Goal: Information Seeking & Learning: Find specific page/section

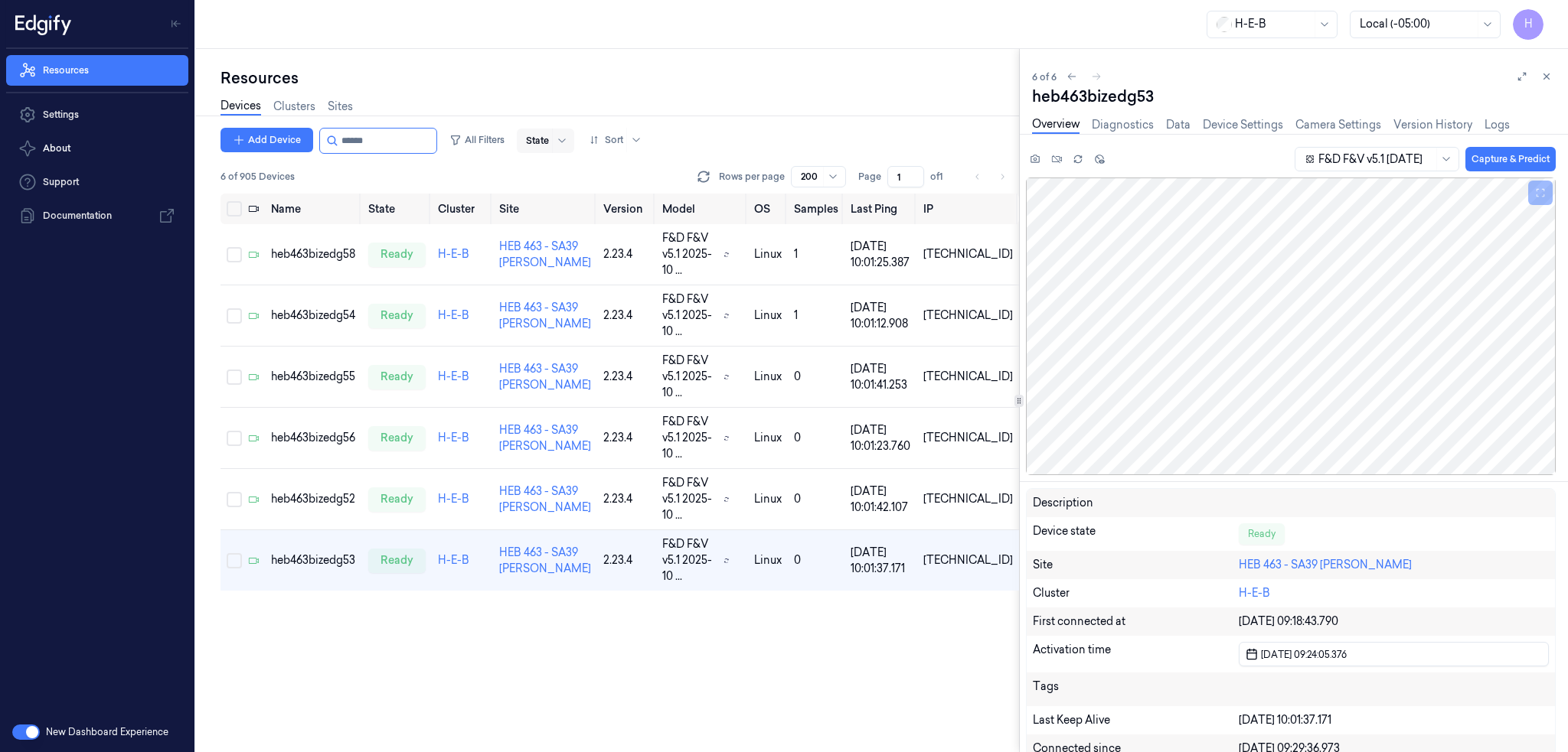
click at [549, 137] on div at bounding box center [537, 140] width 23 height 14
click at [505, 132] on button "All Filters" at bounding box center [477, 139] width 68 height 25
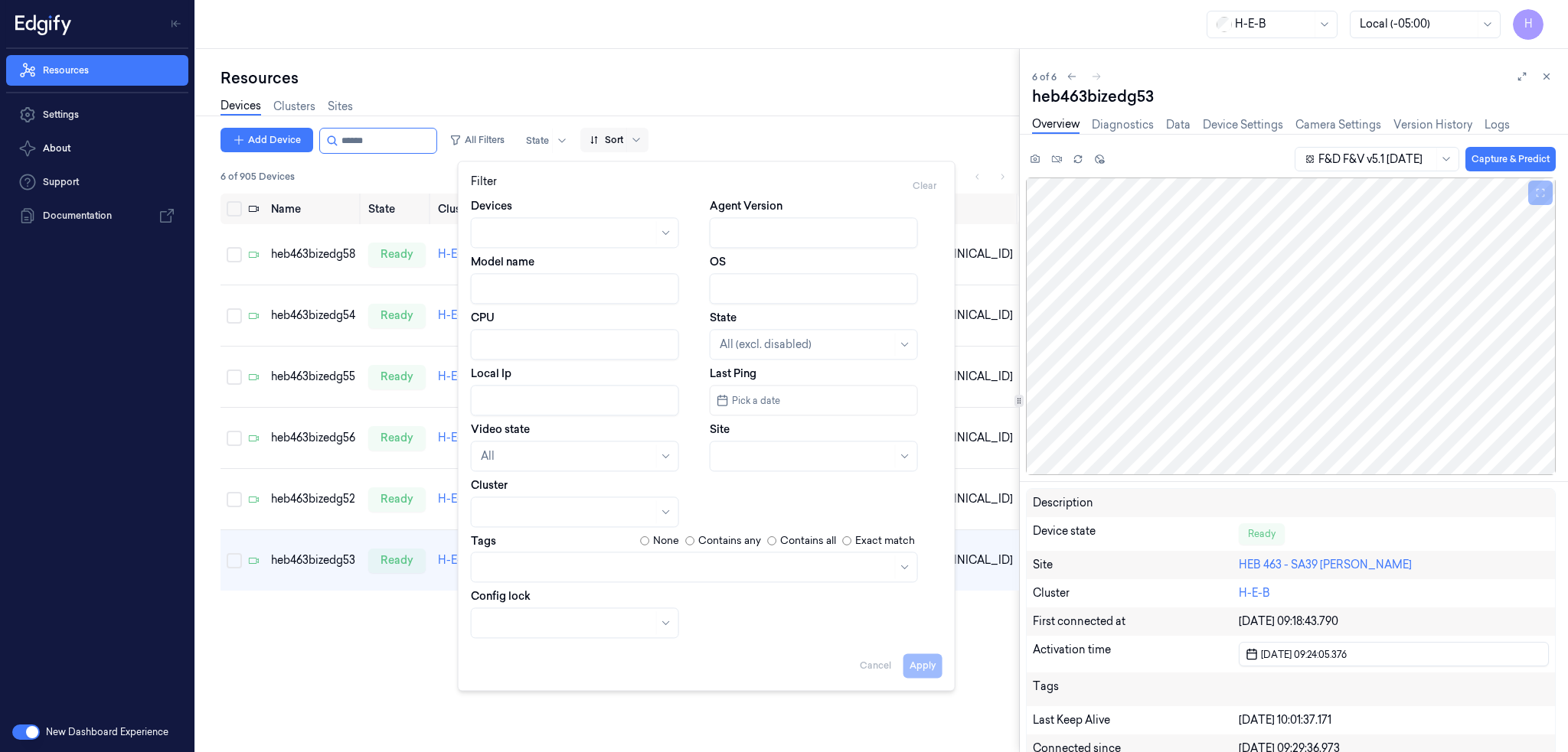
click at [623, 142] on div at bounding box center [606, 140] width 34 height 14
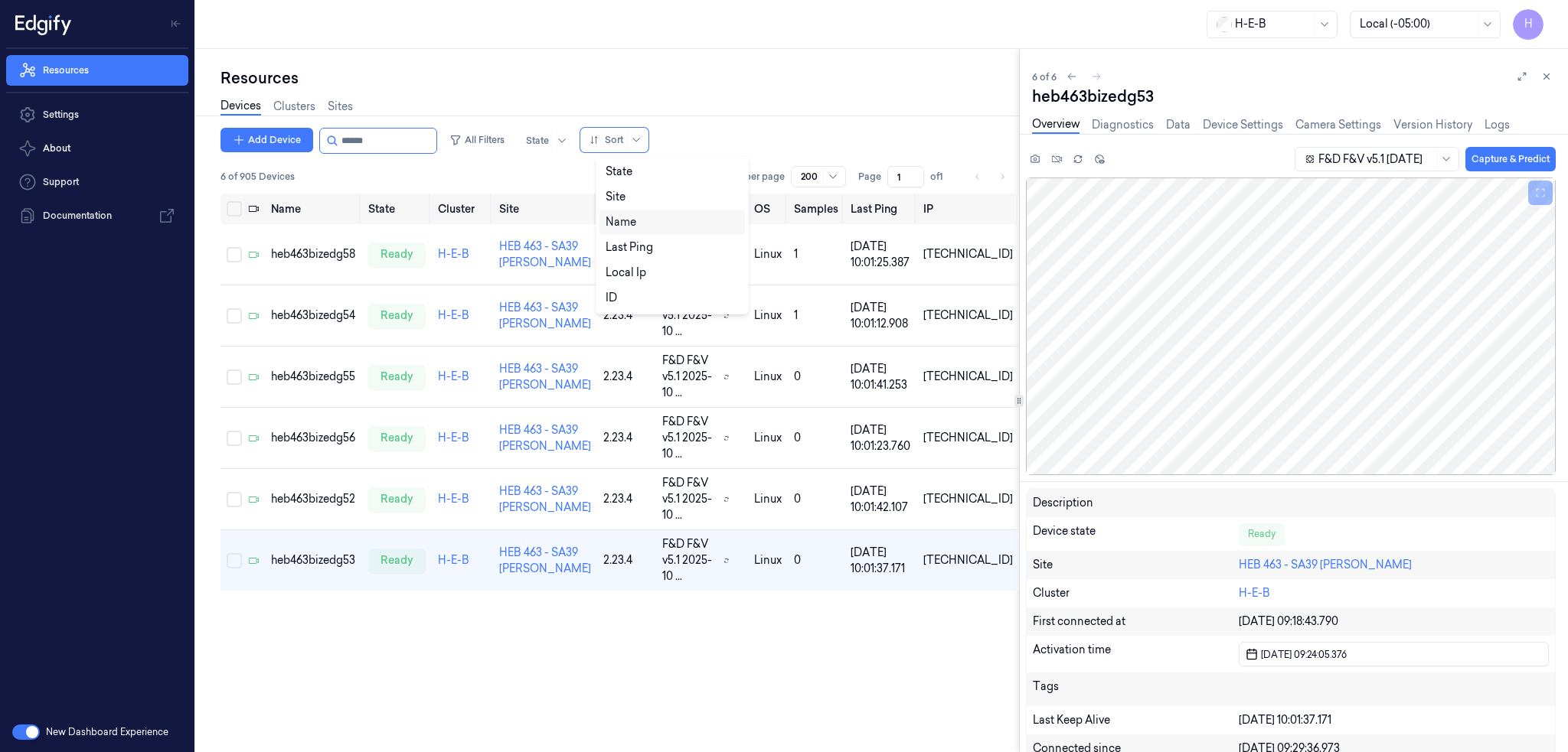
click at [635, 215] on div "Name" at bounding box center [620, 222] width 30 height 16
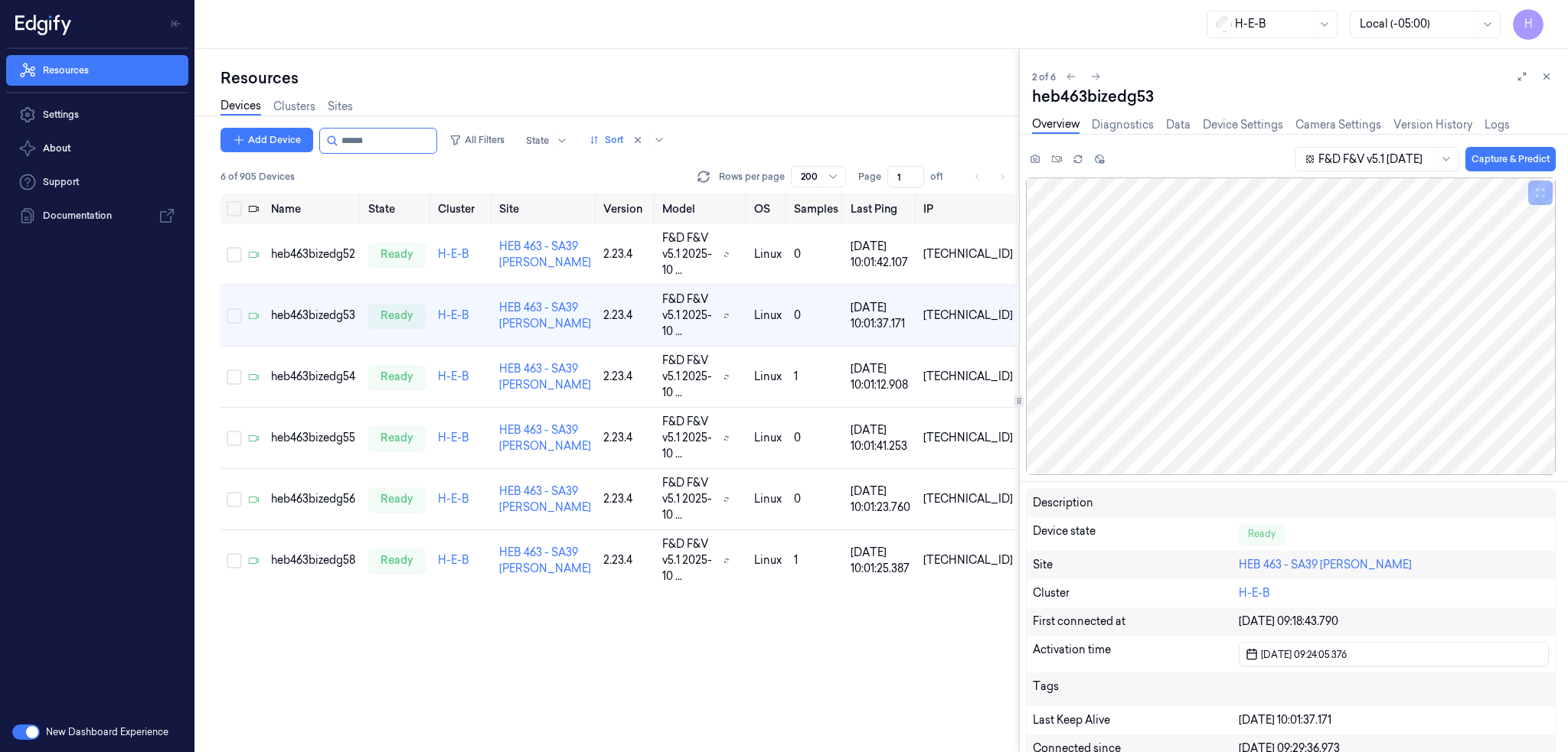
click at [473, 513] on div "Add Device All Filters State Sort 6 of 905 Devices Rows per page 200 Page 1 of …" at bounding box center [620, 439] width 798 height 624
click at [410, 144] on input "string" at bounding box center [387, 140] width 92 height 25
click at [704, 174] on icon at bounding box center [703, 177] width 15 height 15
drag, startPoint x: 1549, startPoint y: 76, endPoint x: 1434, endPoint y: 32, distance: 123.1
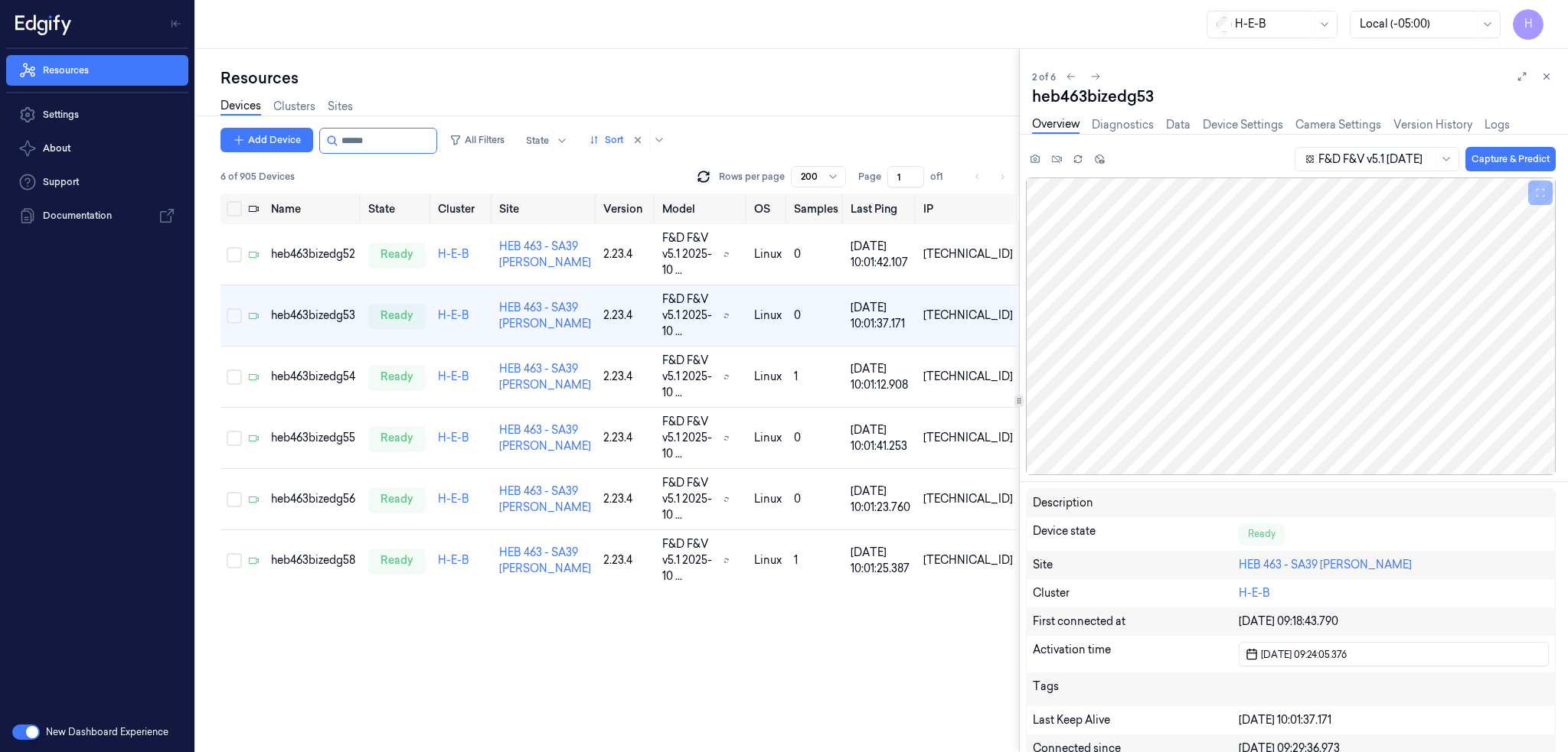
click at [1549, 76] on icon at bounding box center [1546, 76] width 11 height 11
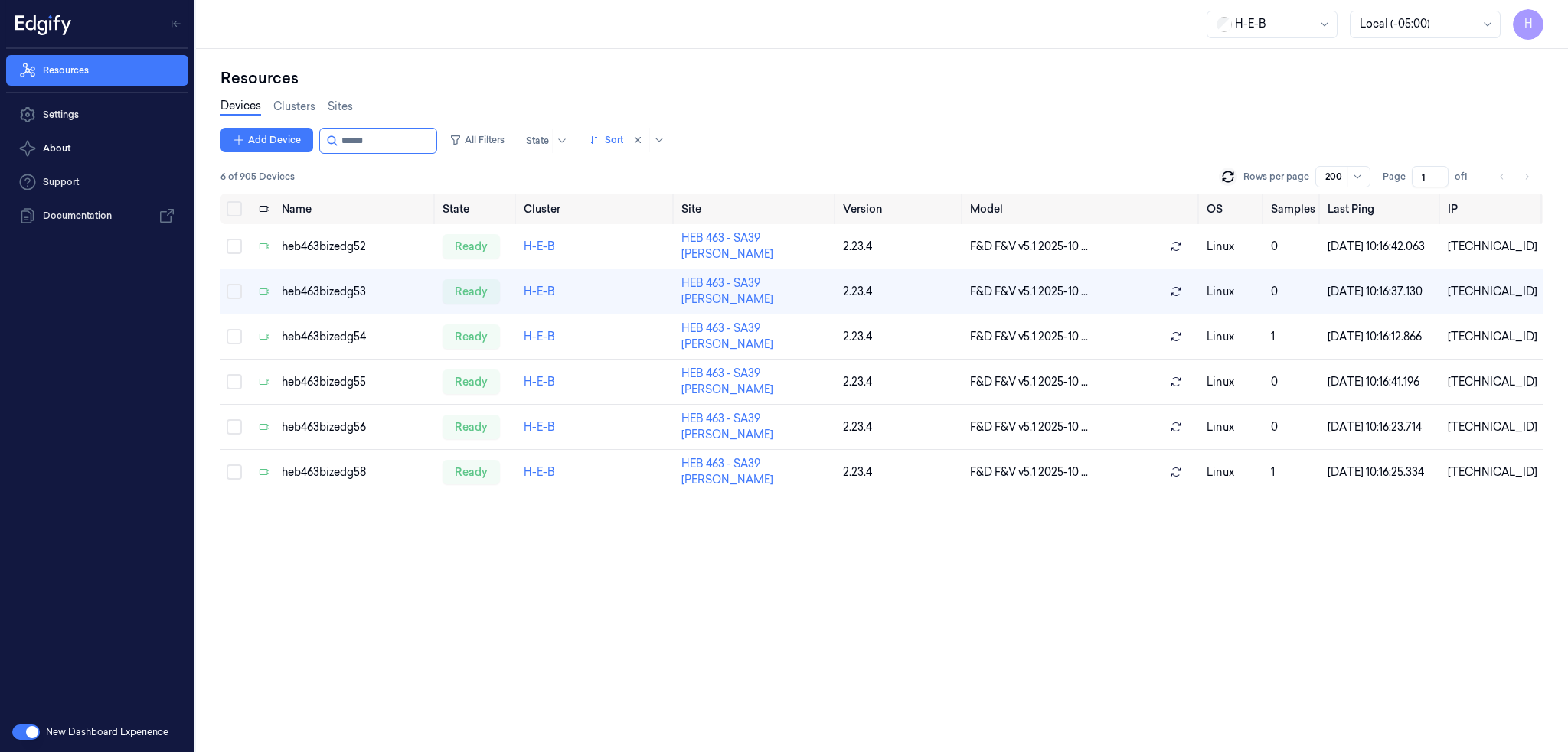
click at [1232, 174] on icon at bounding box center [1227, 173] width 10 height 4
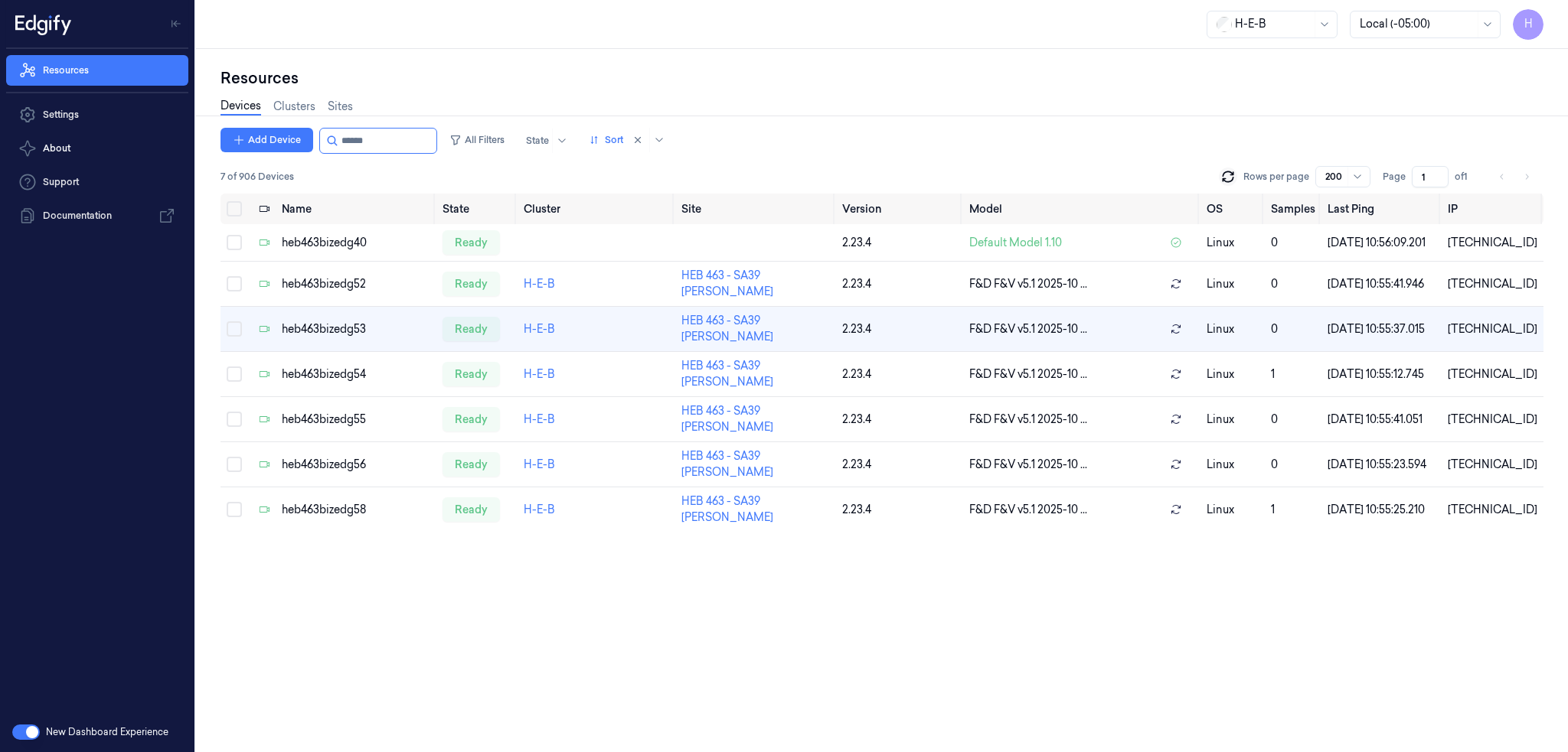
drag, startPoint x: 357, startPoint y: 146, endPoint x: 596, endPoint y: 164, distance: 239.7
click at [531, 161] on div "Add Device All Filters State Sort 7 of 906 Devices Rows per page 200 Page 1 of 1" at bounding box center [882, 161] width 1323 height 66
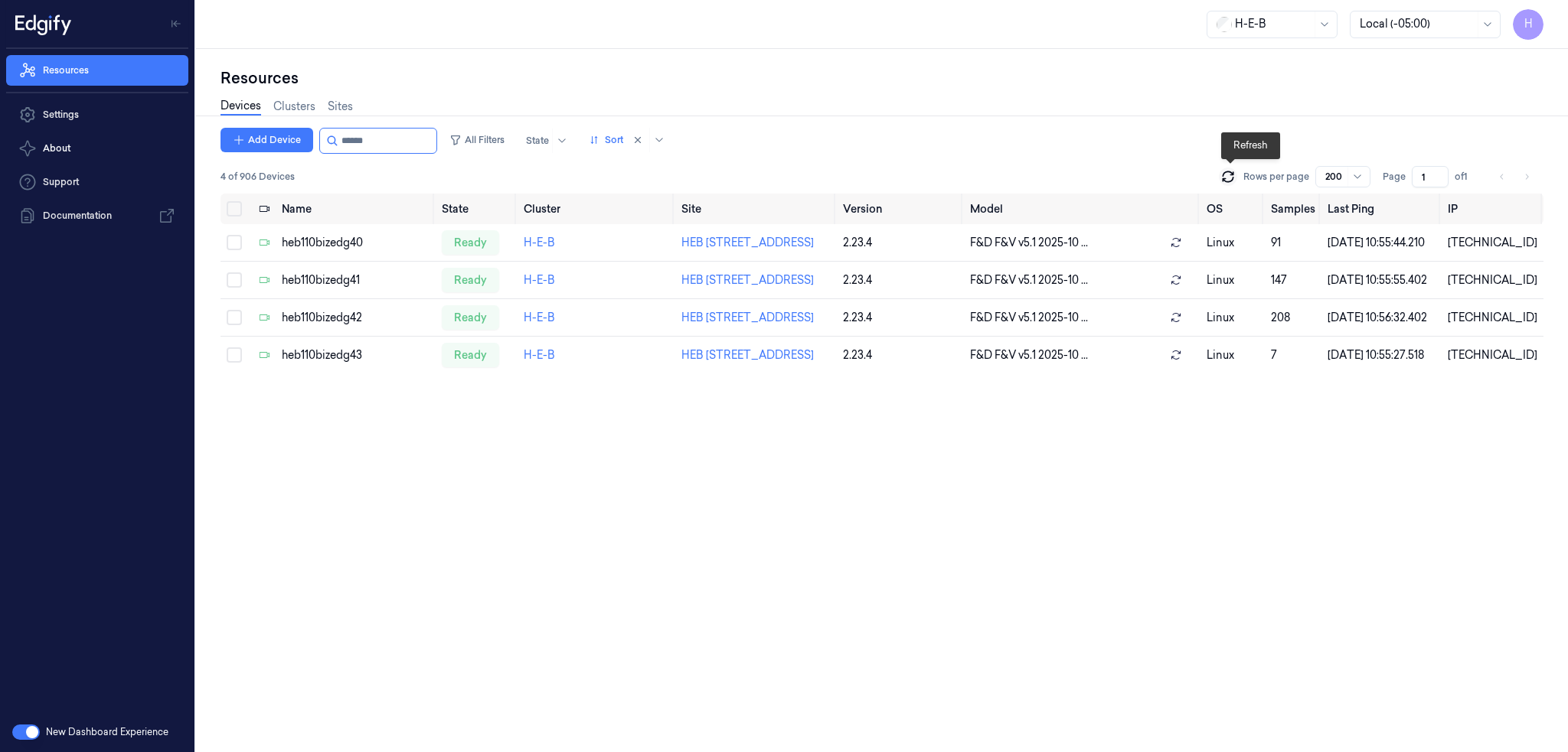
click at [1225, 177] on icon at bounding box center [1227, 177] width 15 height 15
click at [1227, 177] on icon at bounding box center [1227, 177] width 15 height 15
click at [401, 146] on input "string" at bounding box center [387, 140] width 92 height 25
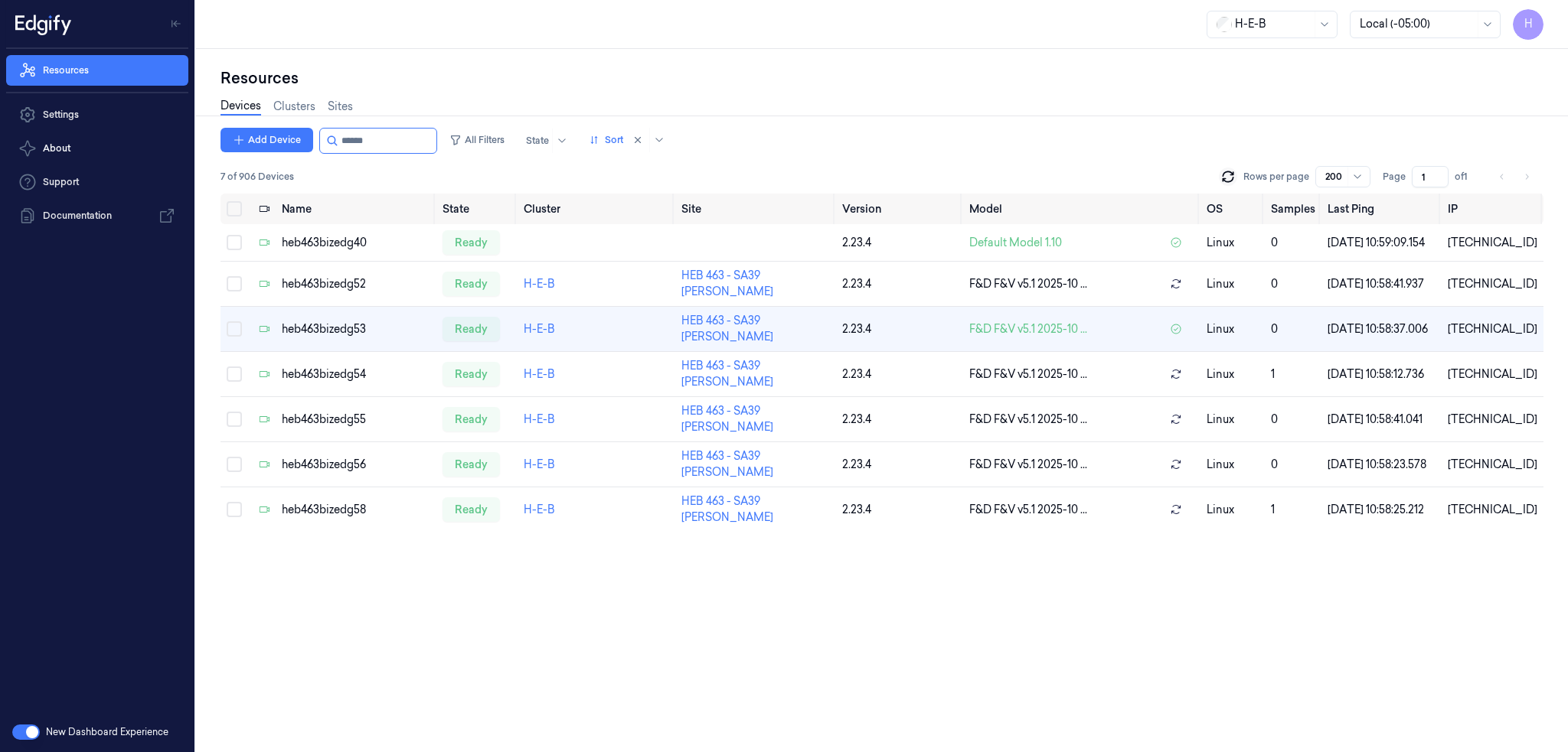
drag, startPoint x: 358, startPoint y: 147, endPoint x: 515, endPoint y: 163, distance: 157.8
click at [506, 161] on div "Add Device All Filters State Sort 7 of 906 Devices Rows per page 200 Page 1 of 1" at bounding box center [882, 161] width 1323 height 66
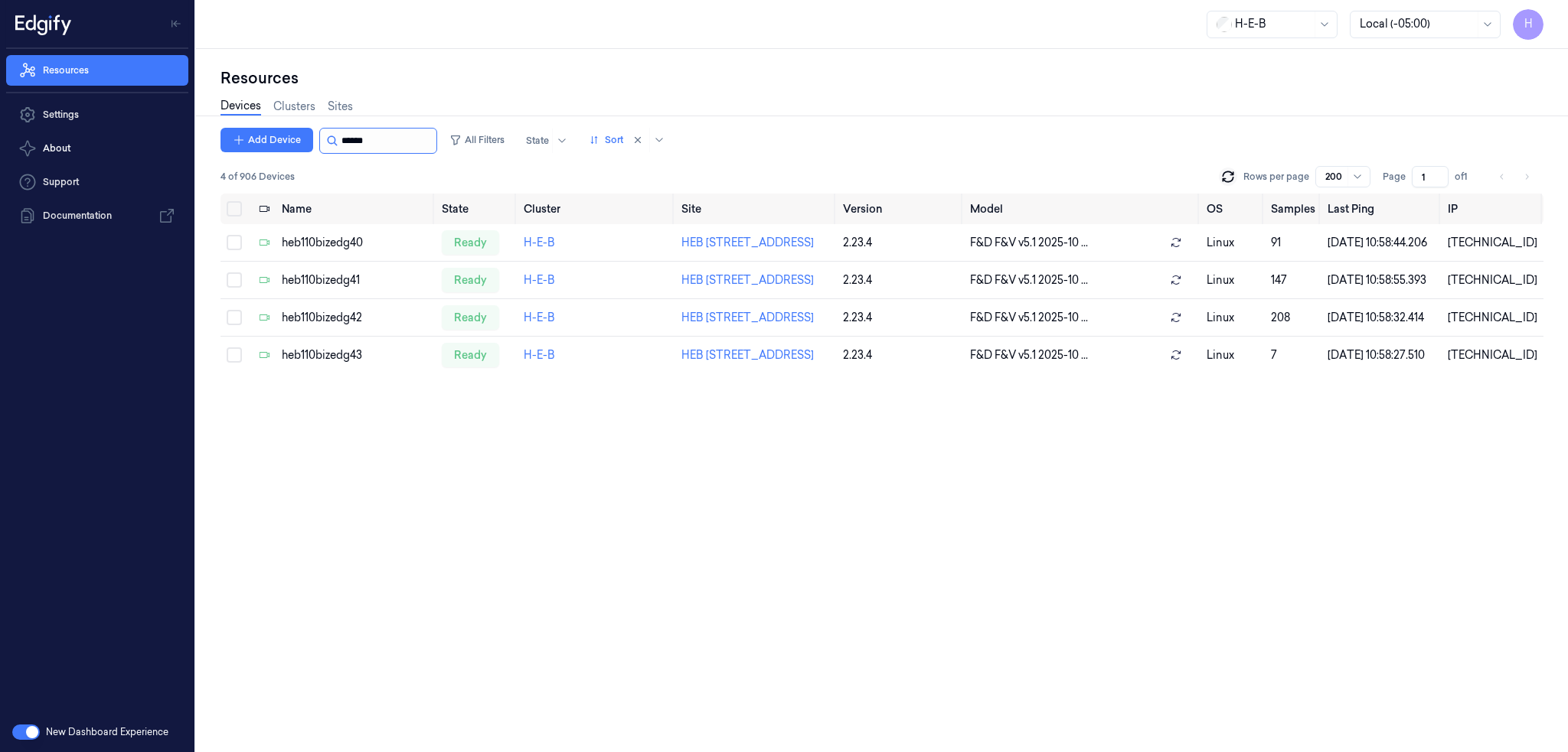
click at [369, 144] on input "string" at bounding box center [387, 140] width 92 height 25
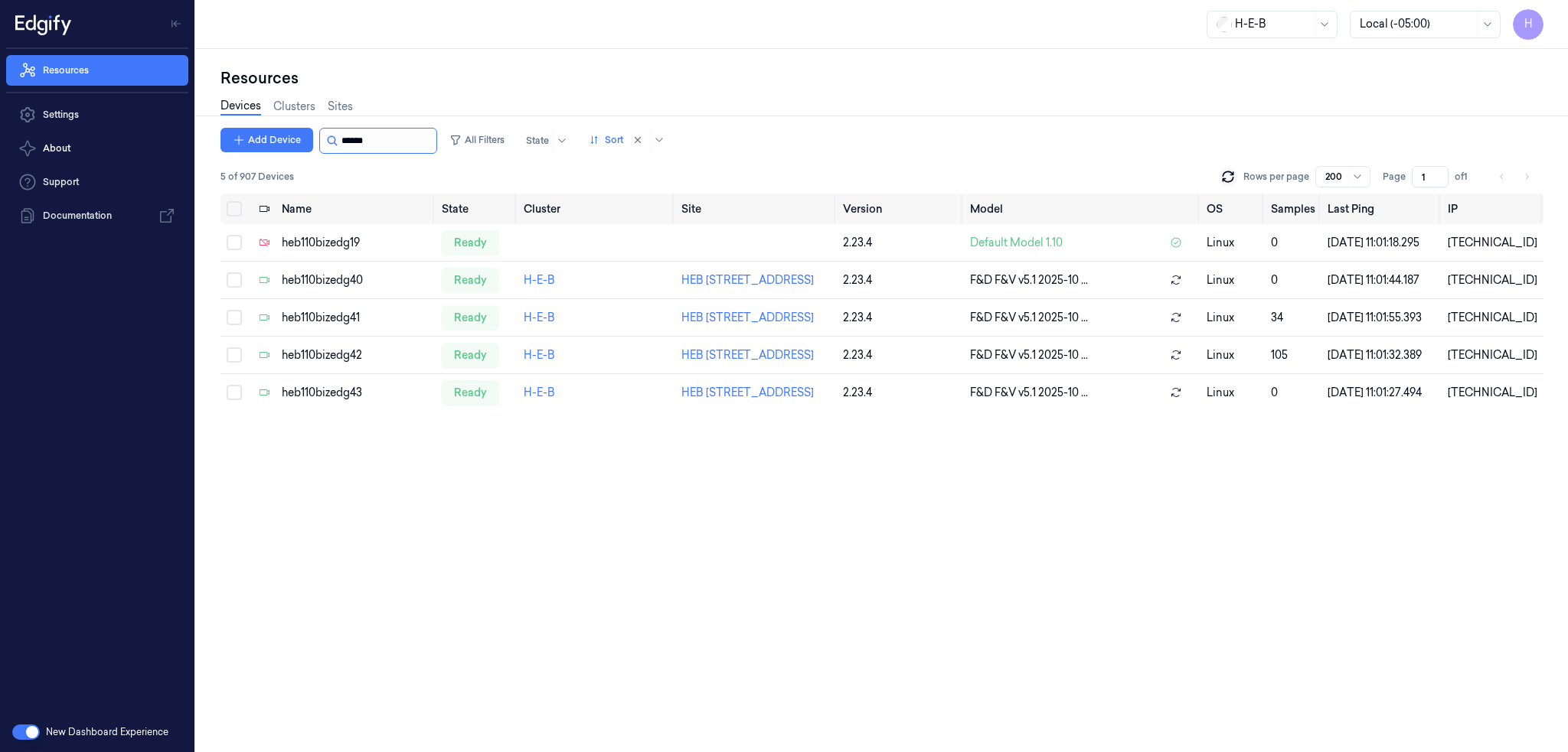
click at [367, 140] on input "string" at bounding box center [387, 140] width 92 height 25
drag, startPoint x: 359, startPoint y: 143, endPoint x: 526, endPoint y: 157, distance: 167.6
click at [456, 150] on div "Add Device All Filters State Sort" at bounding box center [445, 140] width 451 height 26
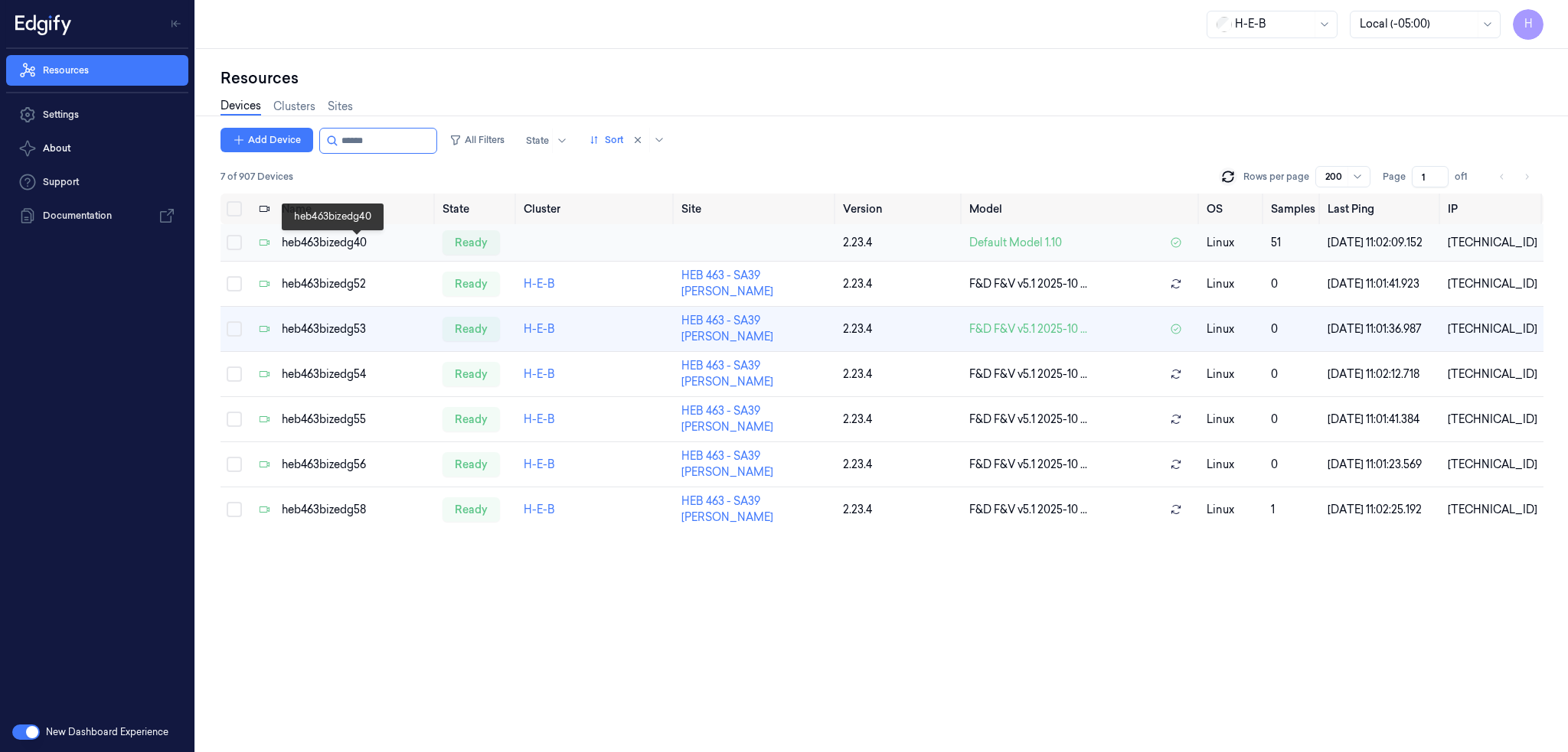
type input "******"
click at [337, 243] on div "heb463bizedg40" at bounding box center [356, 242] width 149 height 16
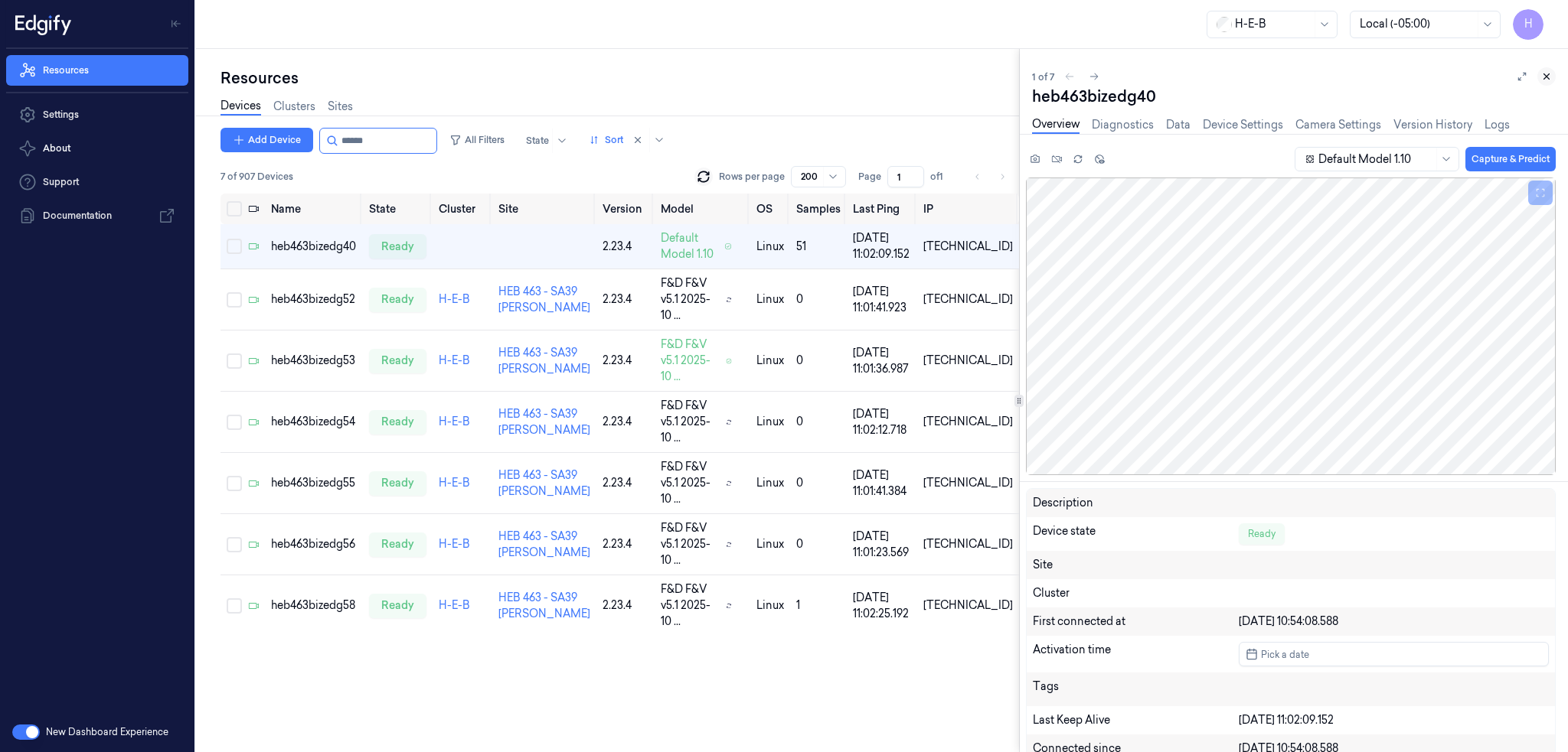
click at [1551, 75] on icon at bounding box center [1546, 76] width 11 height 11
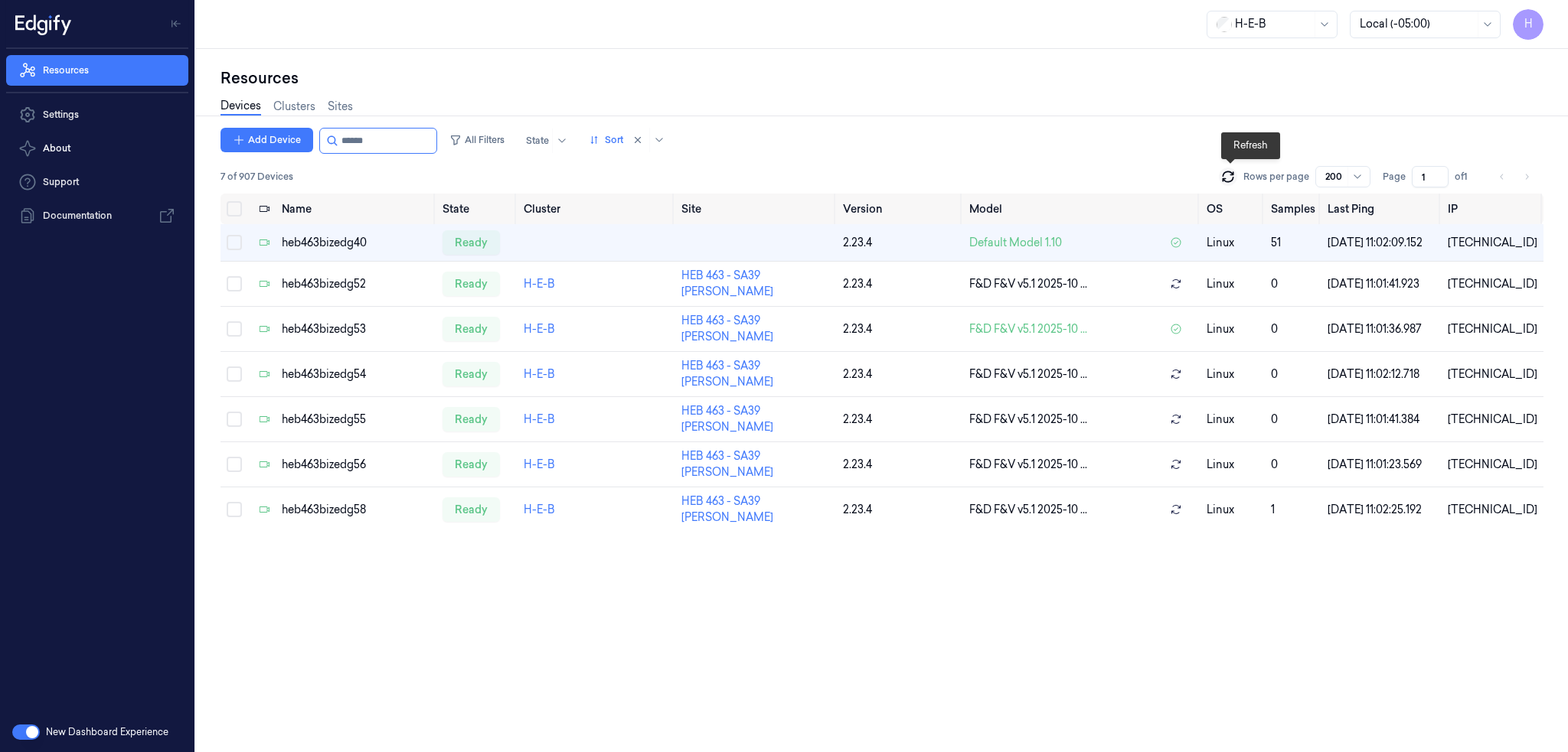
click at [1231, 183] on icon at bounding box center [1227, 177] width 15 height 15
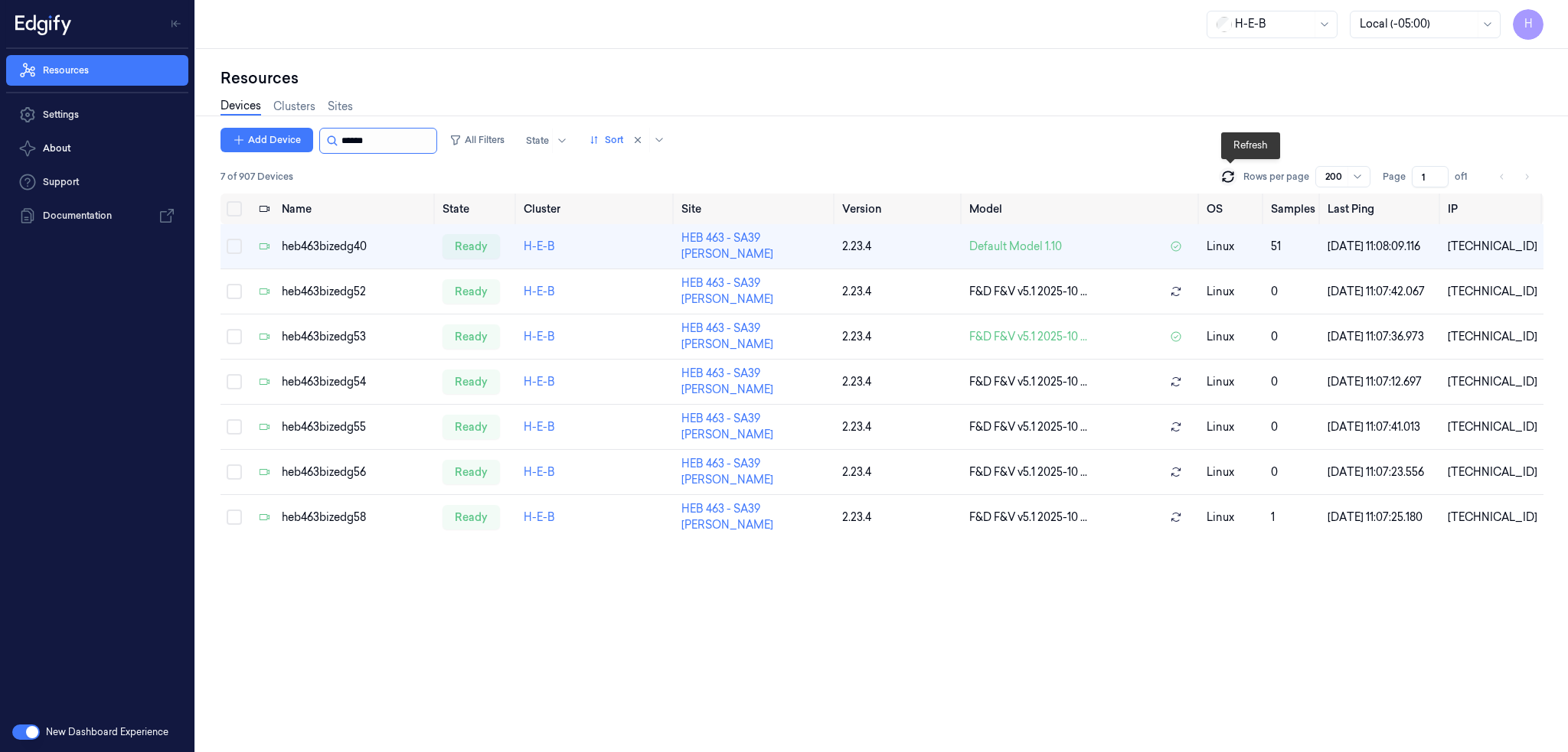
click at [361, 139] on input "string" at bounding box center [387, 140] width 92 height 25
click at [356, 144] on input "string" at bounding box center [387, 140] width 92 height 25
drag, startPoint x: 358, startPoint y: 143, endPoint x: 554, endPoint y: 131, distance: 196.4
click at [528, 137] on div "Add Device All Filters State Sort" at bounding box center [445, 140] width 451 height 26
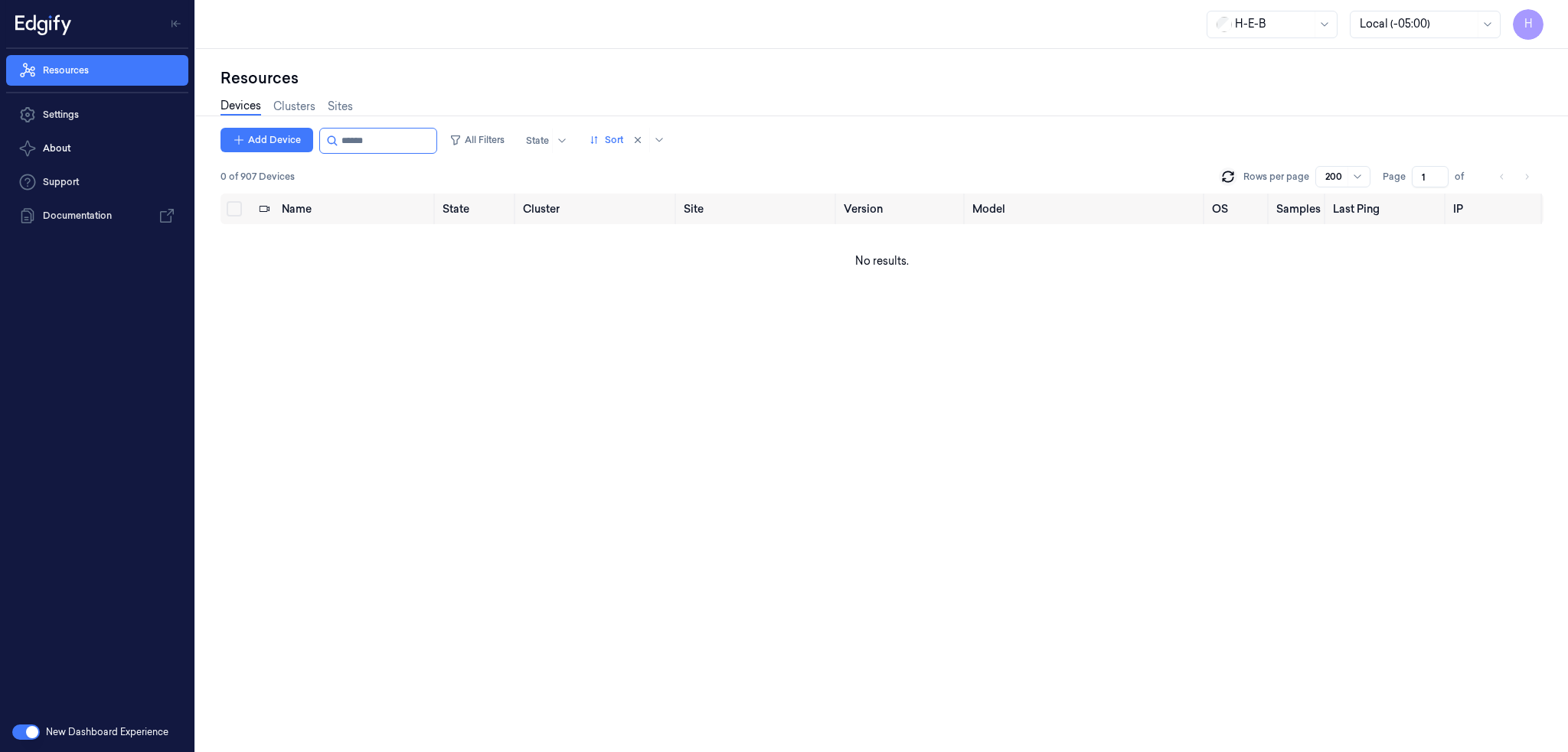
drag, startPoint x: 357, startPoint y: 140, endPoint x: 582, endPoint y: 166, distance: 226.5
click at [516, 155] on div "Add Device All Filters State Sort 0 of 907 Devices Rows per page 200 Page 1 of" at bounding box center [882, 161] width 1323 height 66
type input "******"
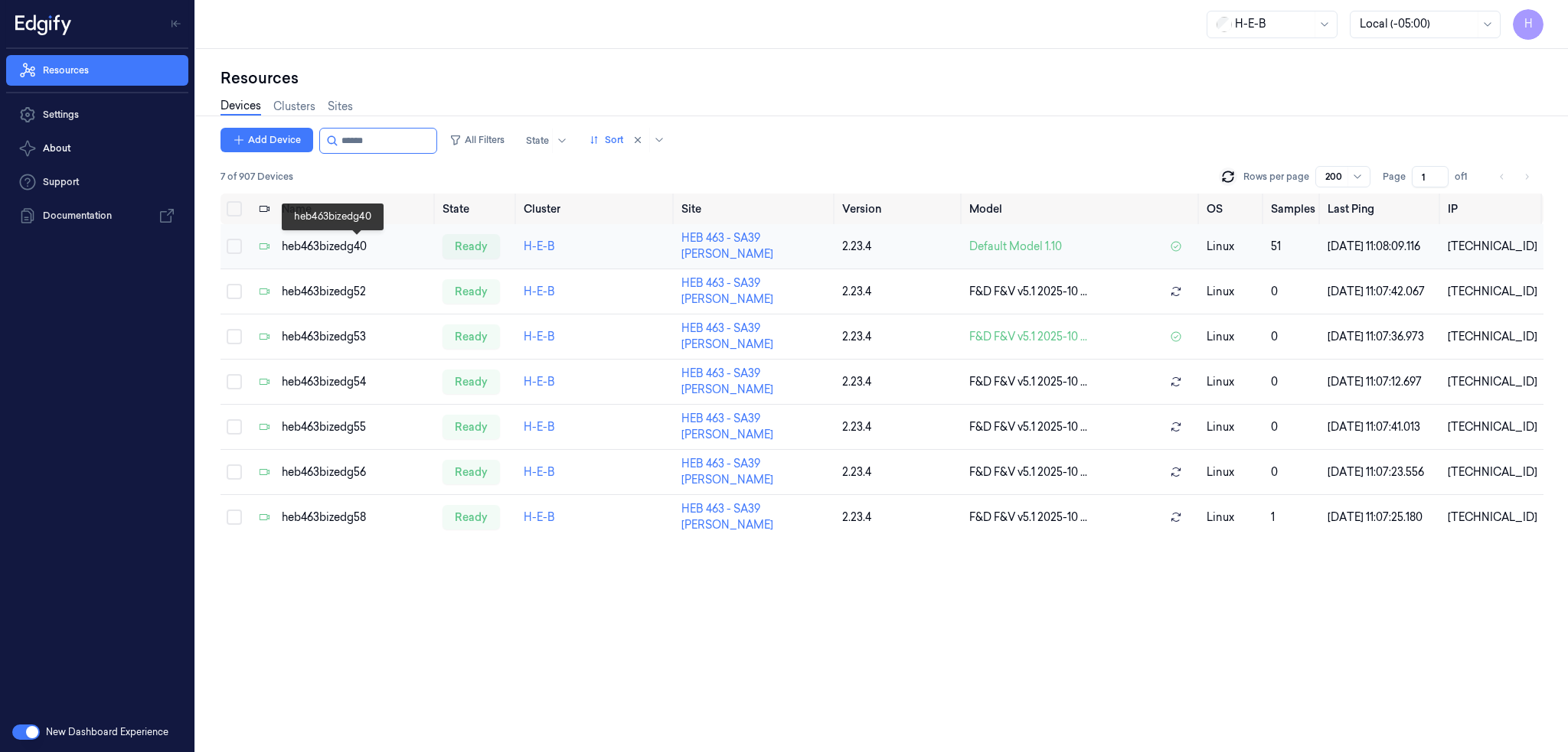
click at [349, 239] on div "heb463bizedg40" at bounding box center [356, 247] width 149 height 16
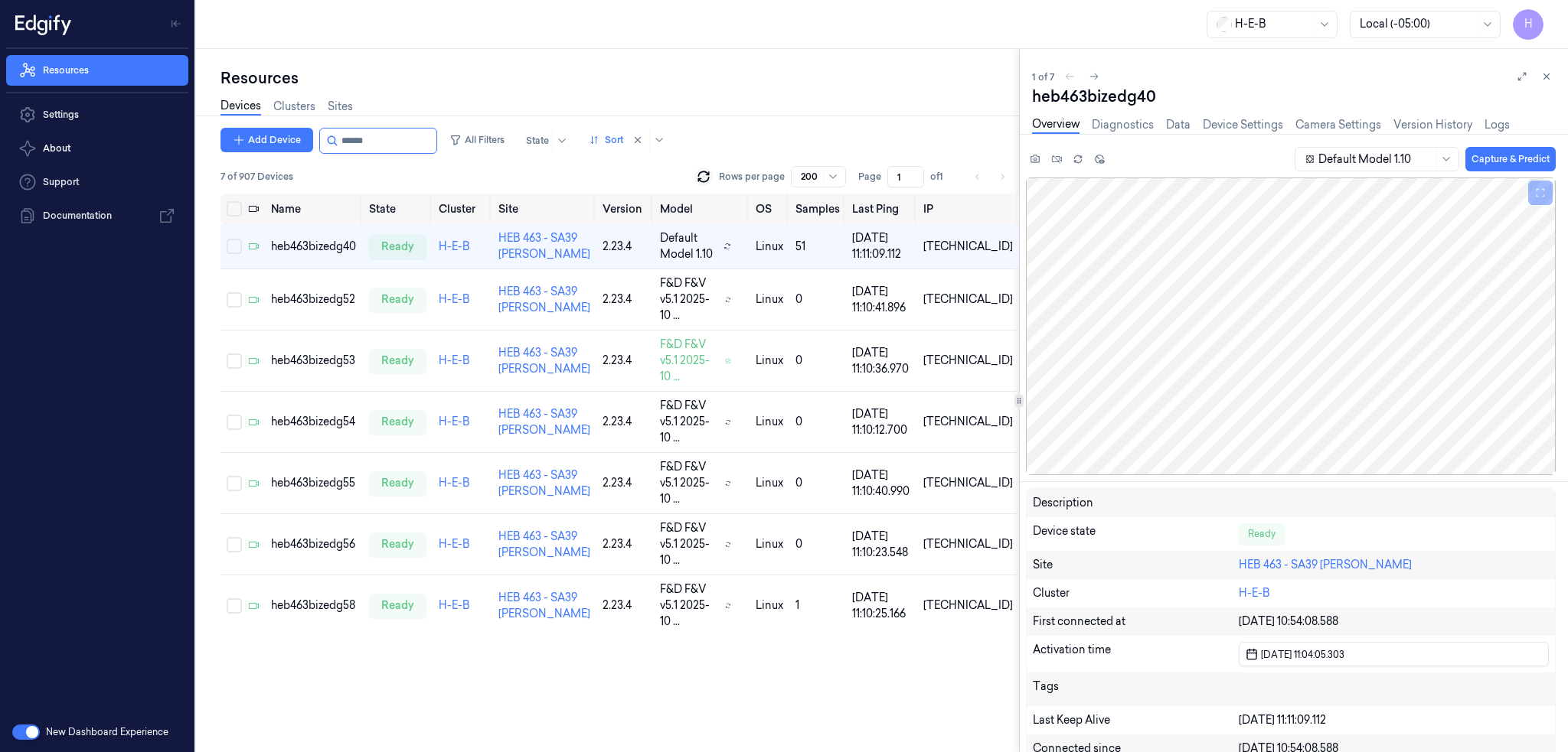
click at [1547, 78] on icon at bounding box center [1546, 77] width 5 height 5
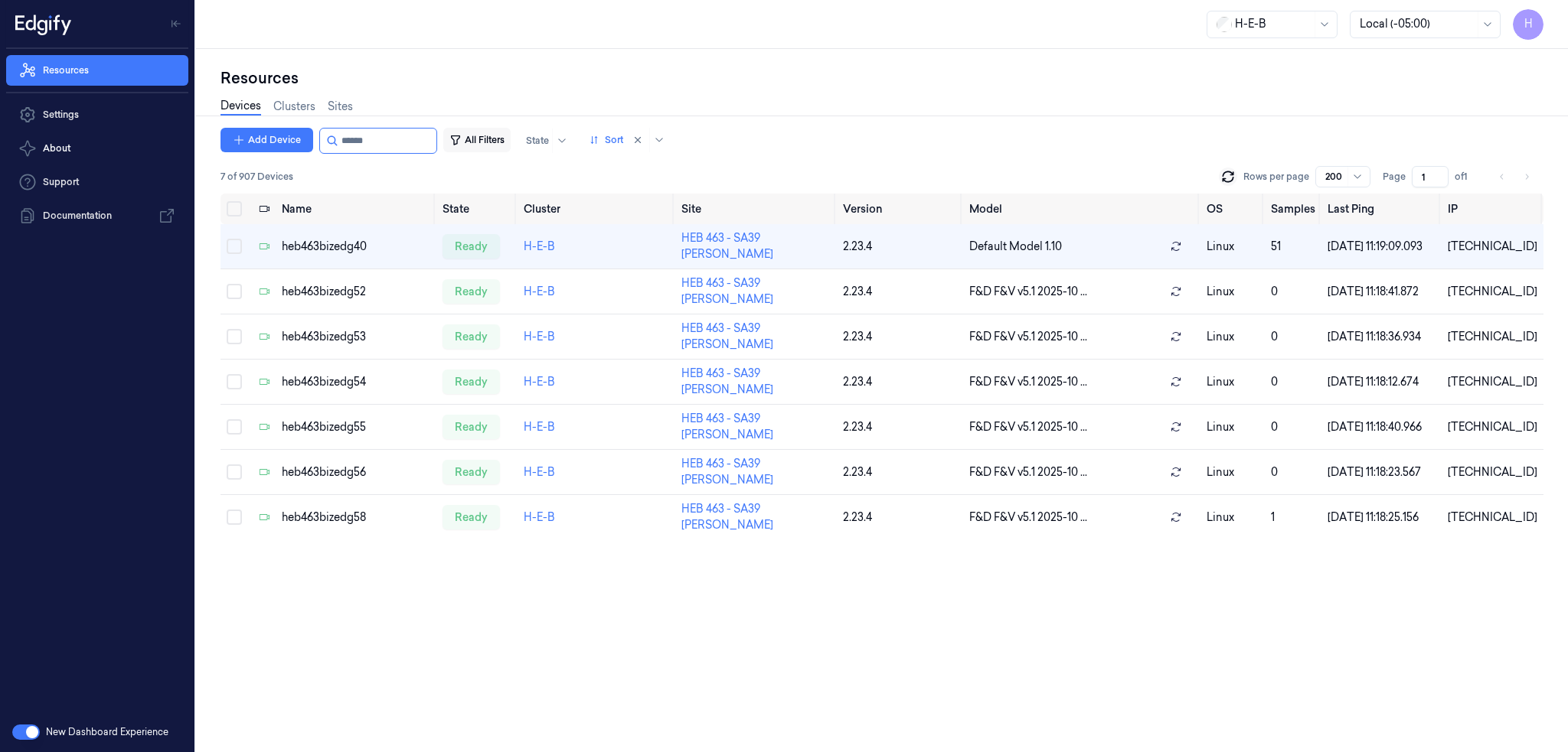
drag, startPoint x: 358, startPoint y: 140, endPoint x: 614, endPoint y: 122, distance: 256.6
click at [500, 146] on div "Add Device All Filters State Sort" at bounding box center [445, 140] width 451 height 26
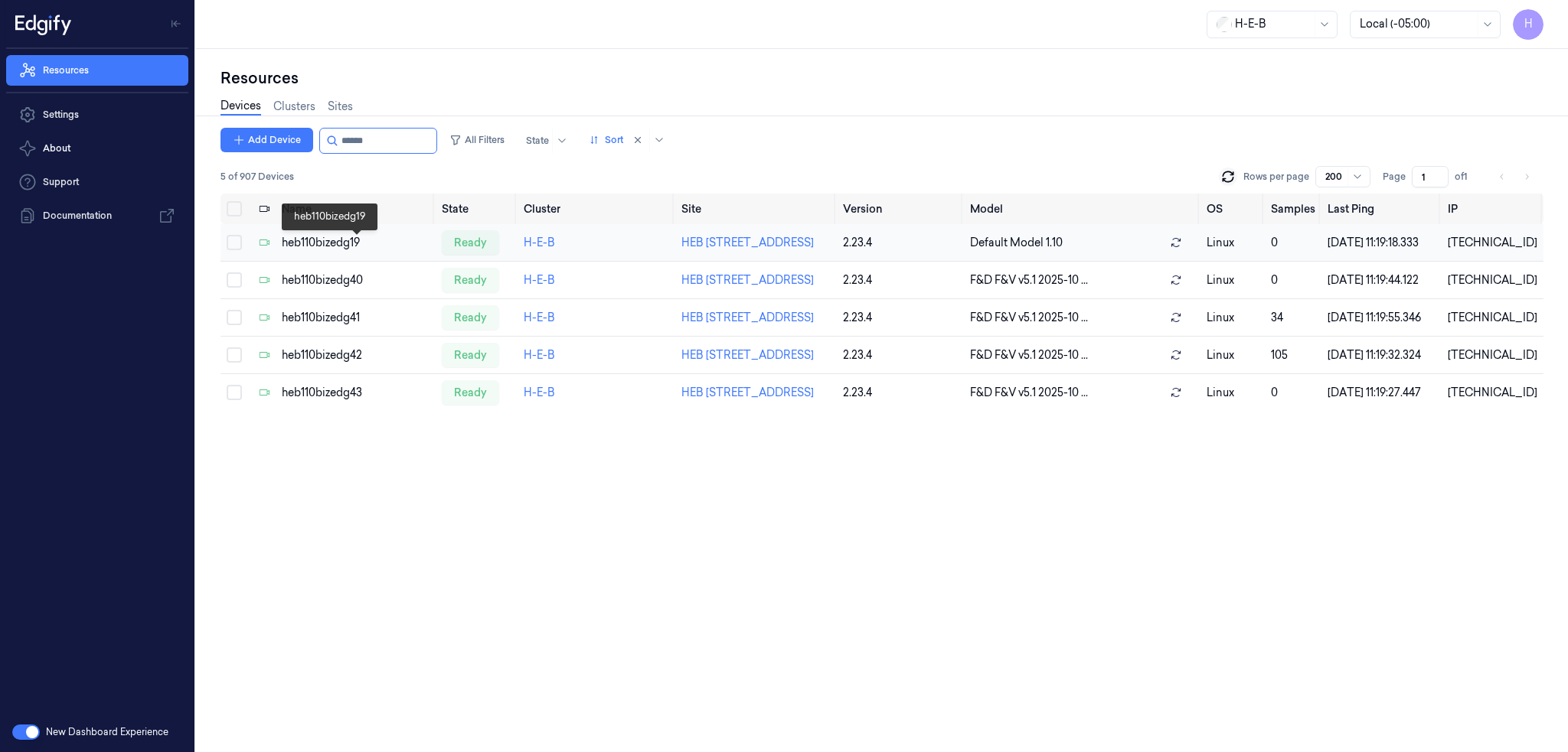
type input "******"
click at [330, 243] on div "heb110bizedg19" at bounding box center [355, 242] width 148 height 16
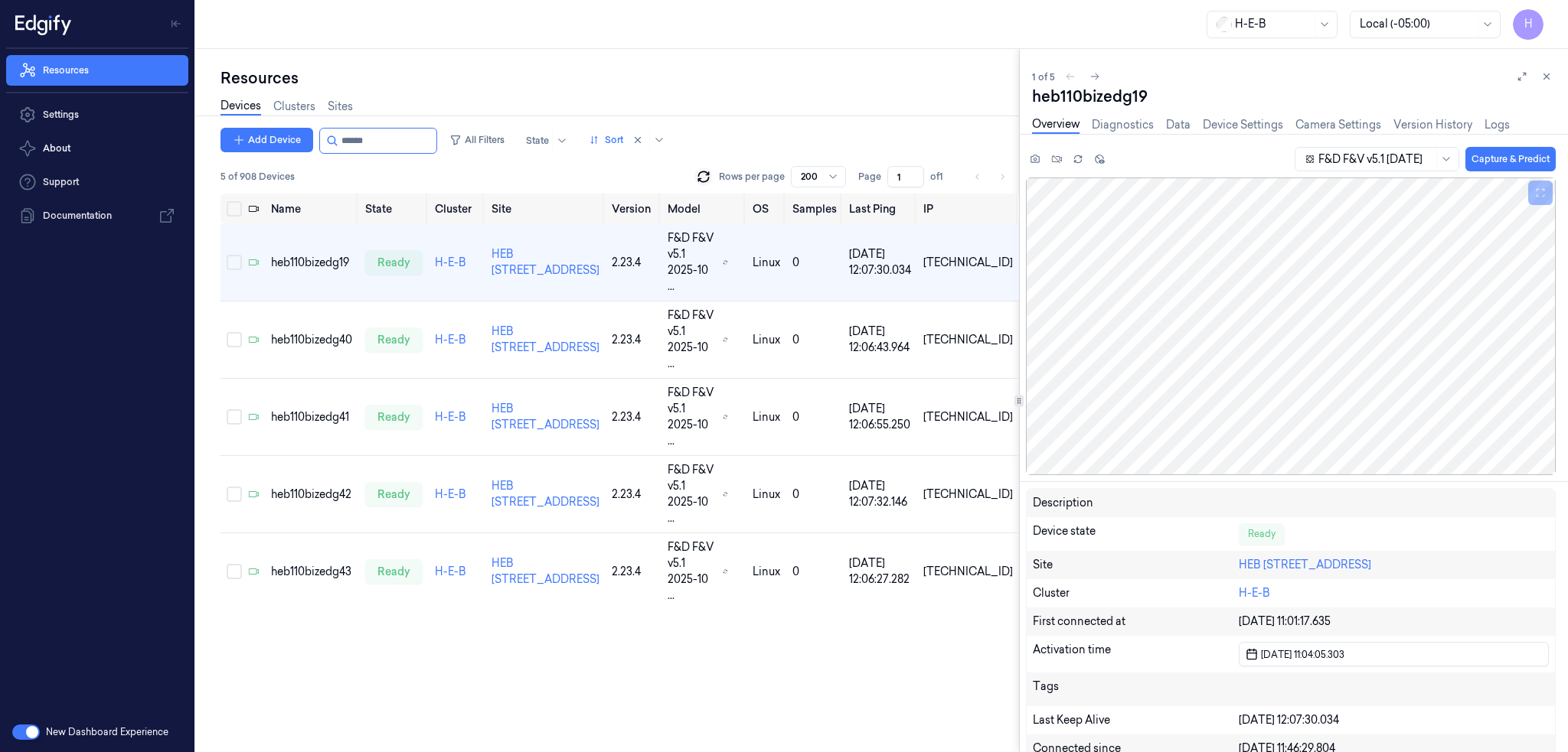
drag, startPoint x: 356, startPoint y: 149, endPoint x: 530, endPoint y: 153, distance: 174.0
click at [491, 150] on div "Add Device All Filters State Sort" at bounding box center [445, 140] width 451 height 26
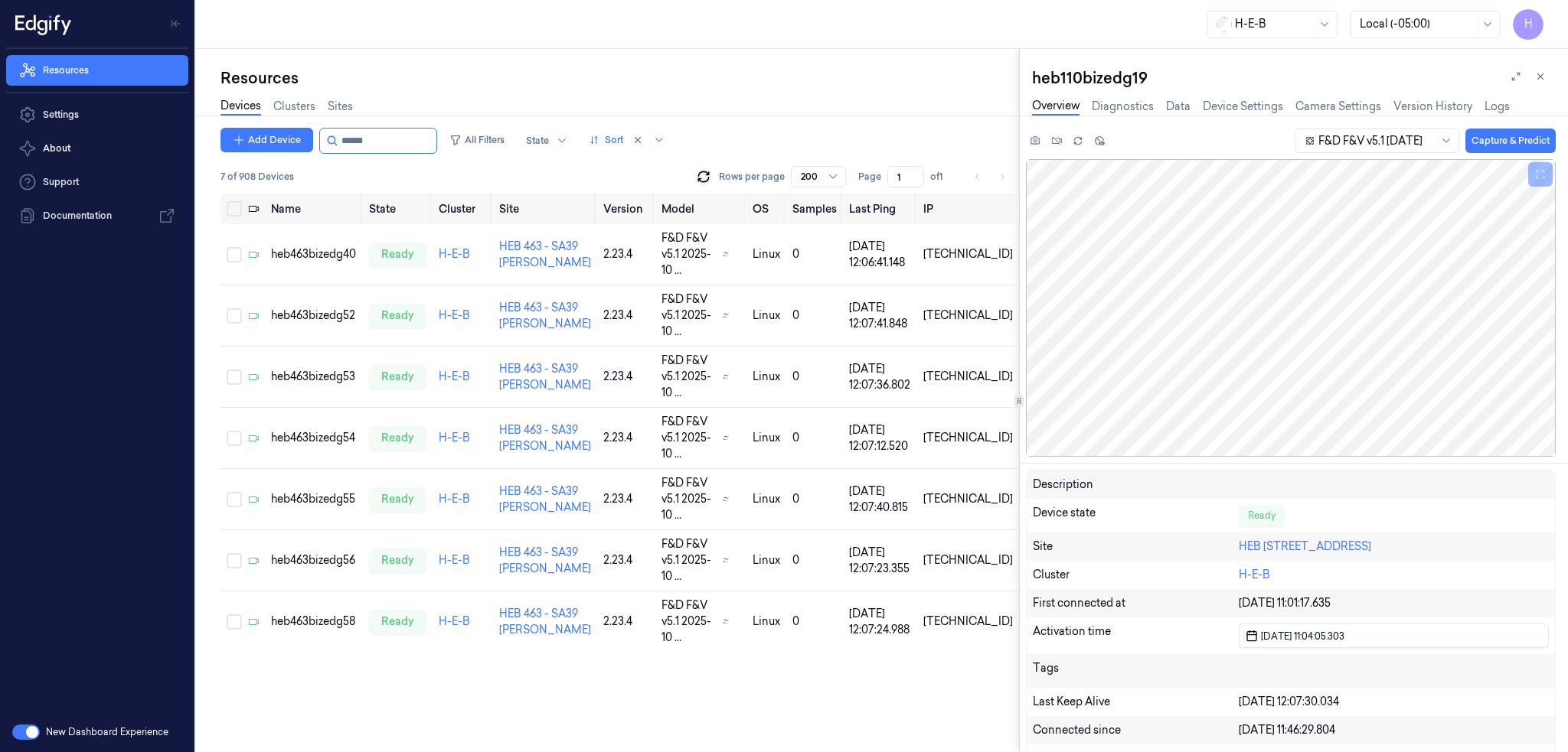
type input "******"
click at [703, 176] on icon at bounding box center [703, 177] width 15 height 15
click at [706, 177] on icon at bounding box center [703, 177] width 15 height 15
click at [1532, 82] on button at bounding box center [1540, 77] width 19 height 19
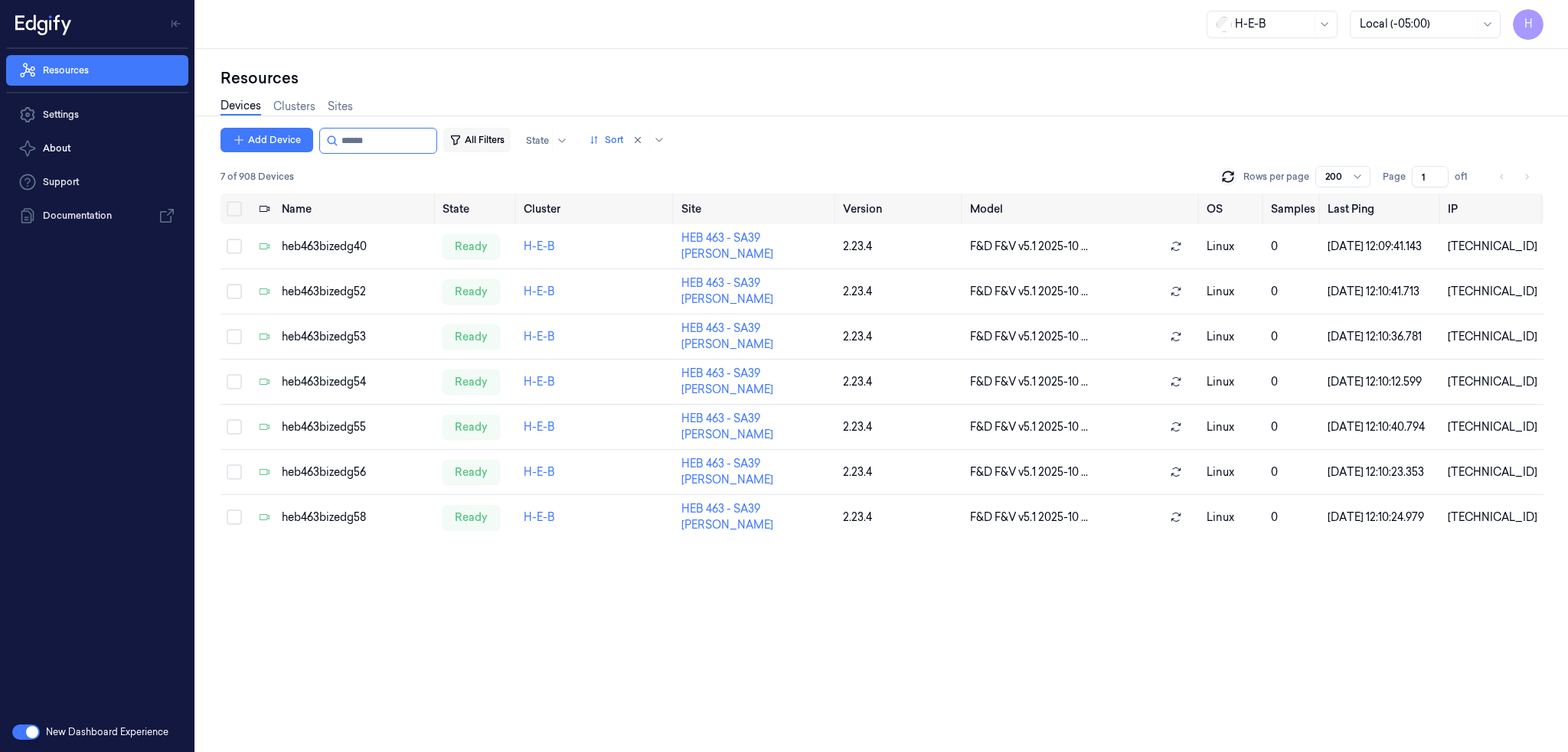
drag, startPoint x: 353, startPoint y: 141, endPoint x: 522, endPoint y: 155, distance: 169.6
click at [505, 149] on div "Add Device All Filters State Sort" at bounding box center [445, 140] width 451 height 26
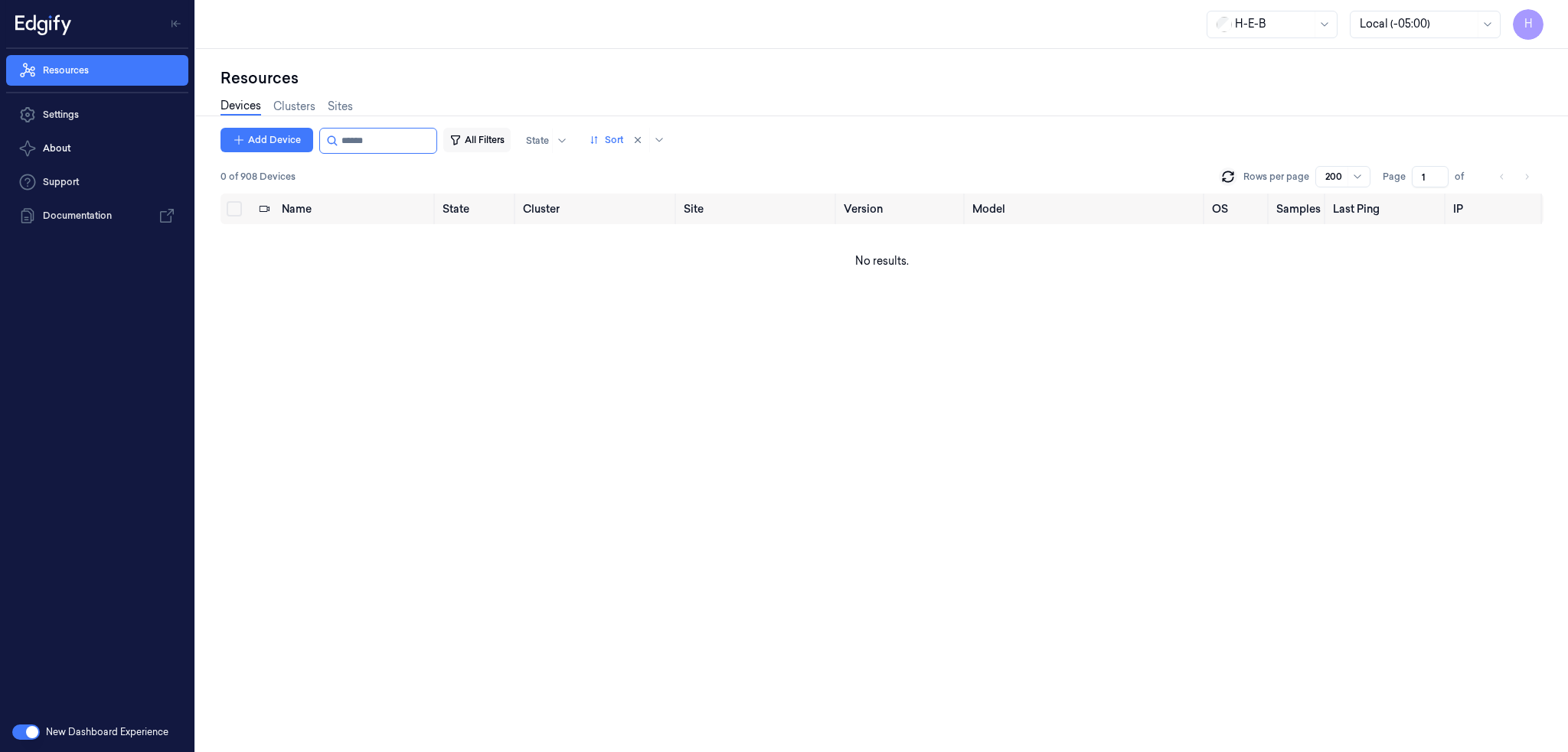
drag, startPoint x: 356, startPoint y: 142, endPoint x: 484, endPoint y: 143, distance: 128.0
click at [474, 143] on div "Add Device All Filters State Sort" at bounding box center [445, 140] width 451 height 26
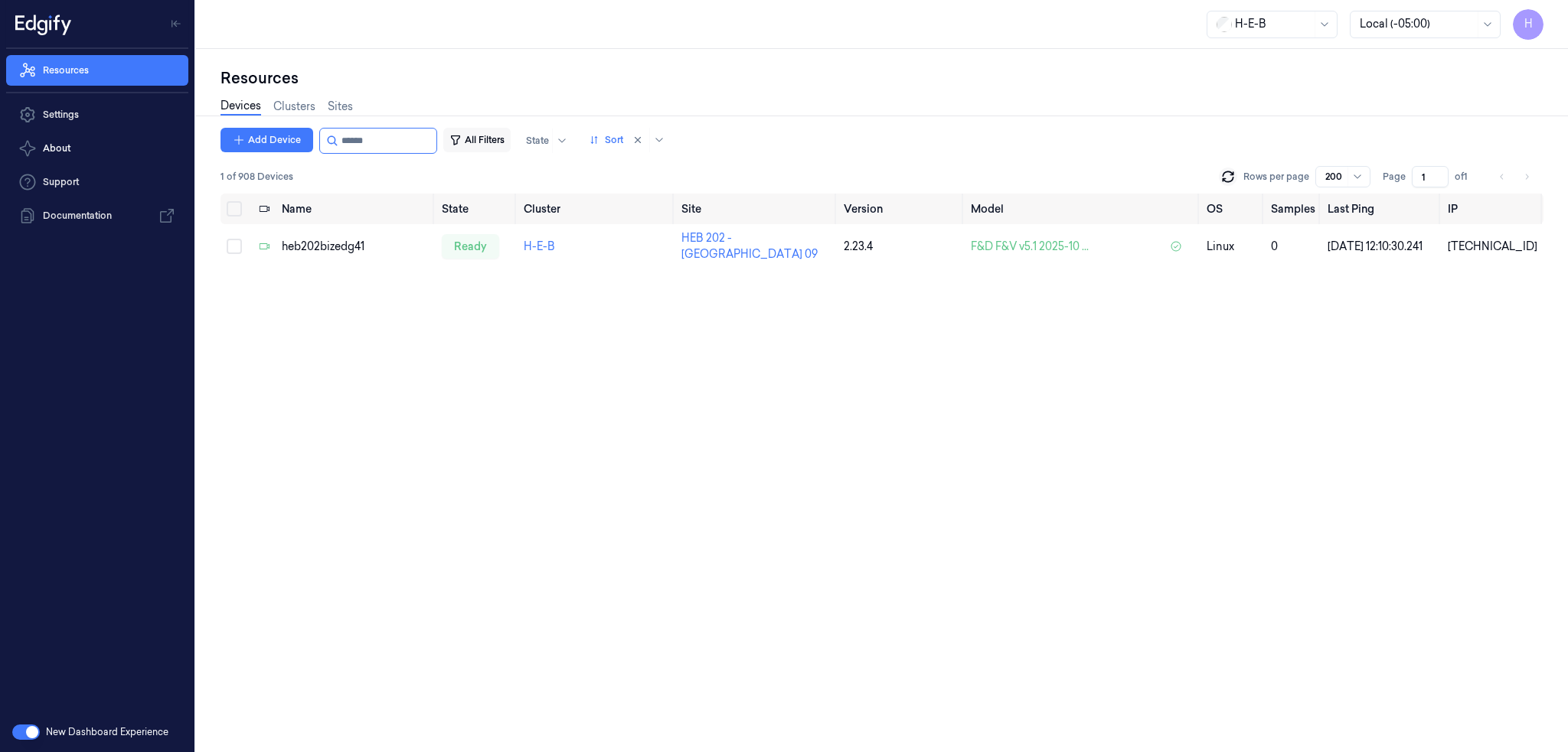
drag, startPoint x: 361, startPoint y: 142, endPoint x: 490, endPoint y: 140, distance: 129.0
click at [452, 143] on div "Add Device All Filters State Sort" at bounding box center [445, 140] width 451 height 26
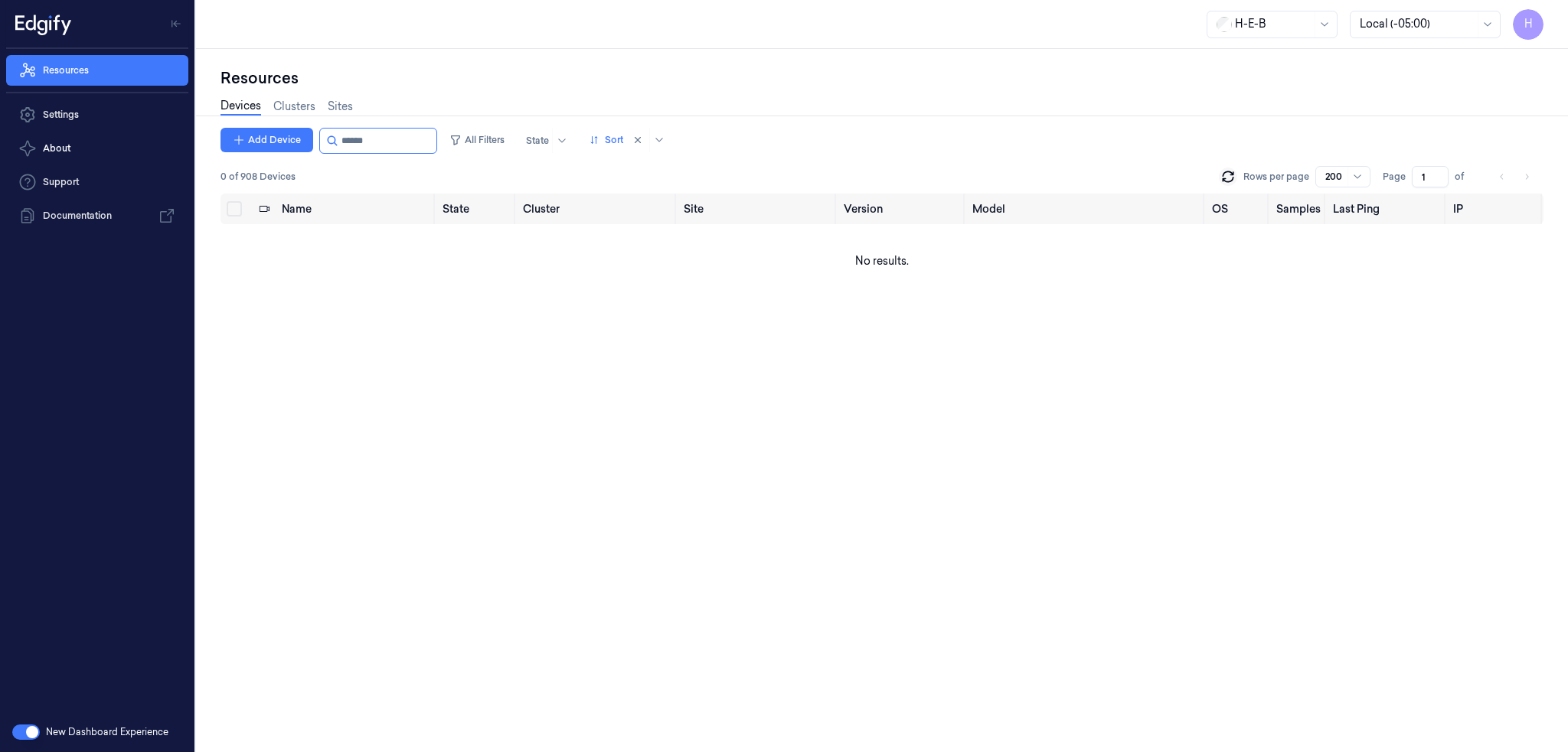
type input "******"
drag, startPoint x: 359, startPoint y: 142, endPoint x: 555, endPoint y: 149, distance: 196.1
click at [537, 149] on div "Add Device All Filters State Sort" at bounding box center [445, 140] width 451 height 26
click at [352, 144] on input "string" at bounding box center [387, 140] width 92 height 25
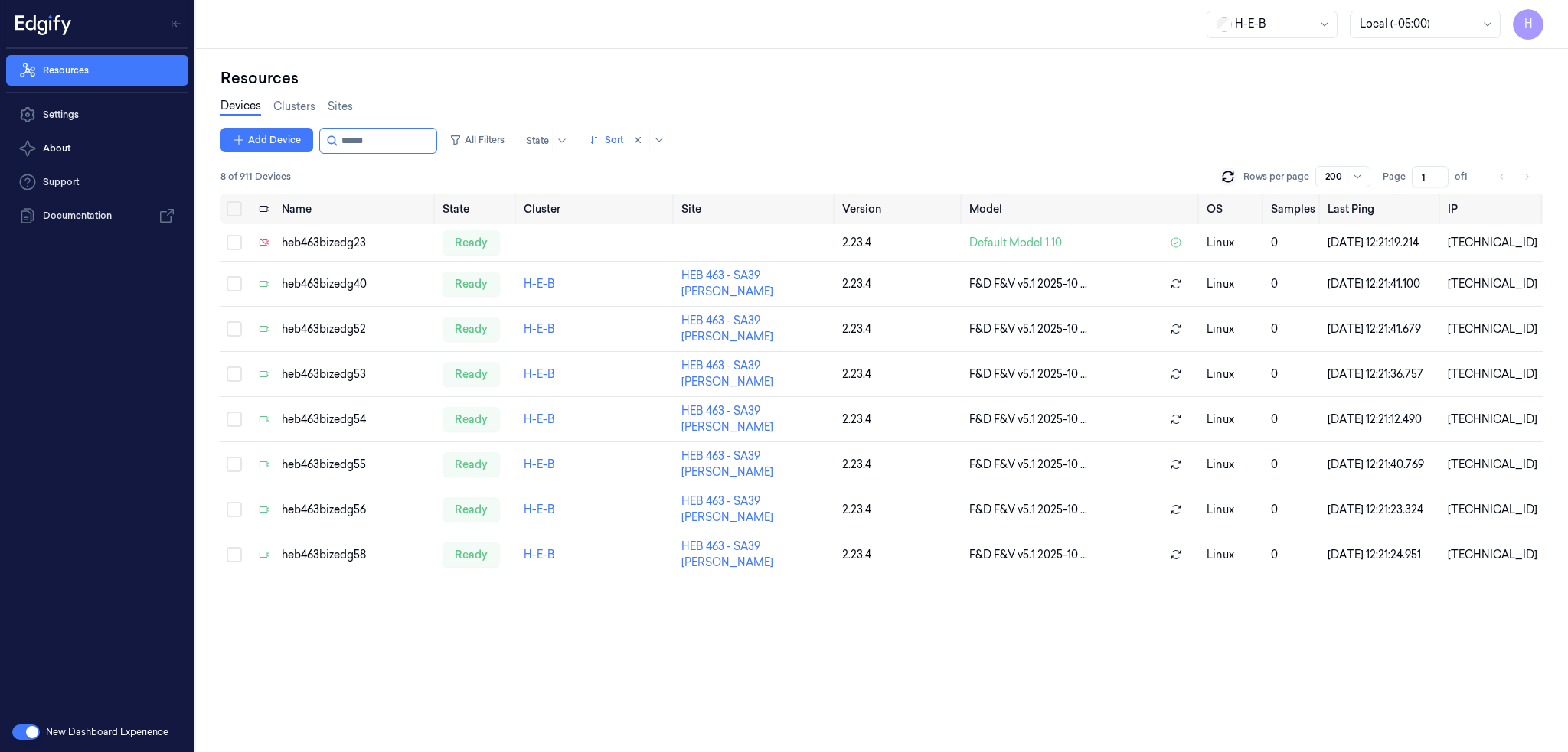
type input "******"
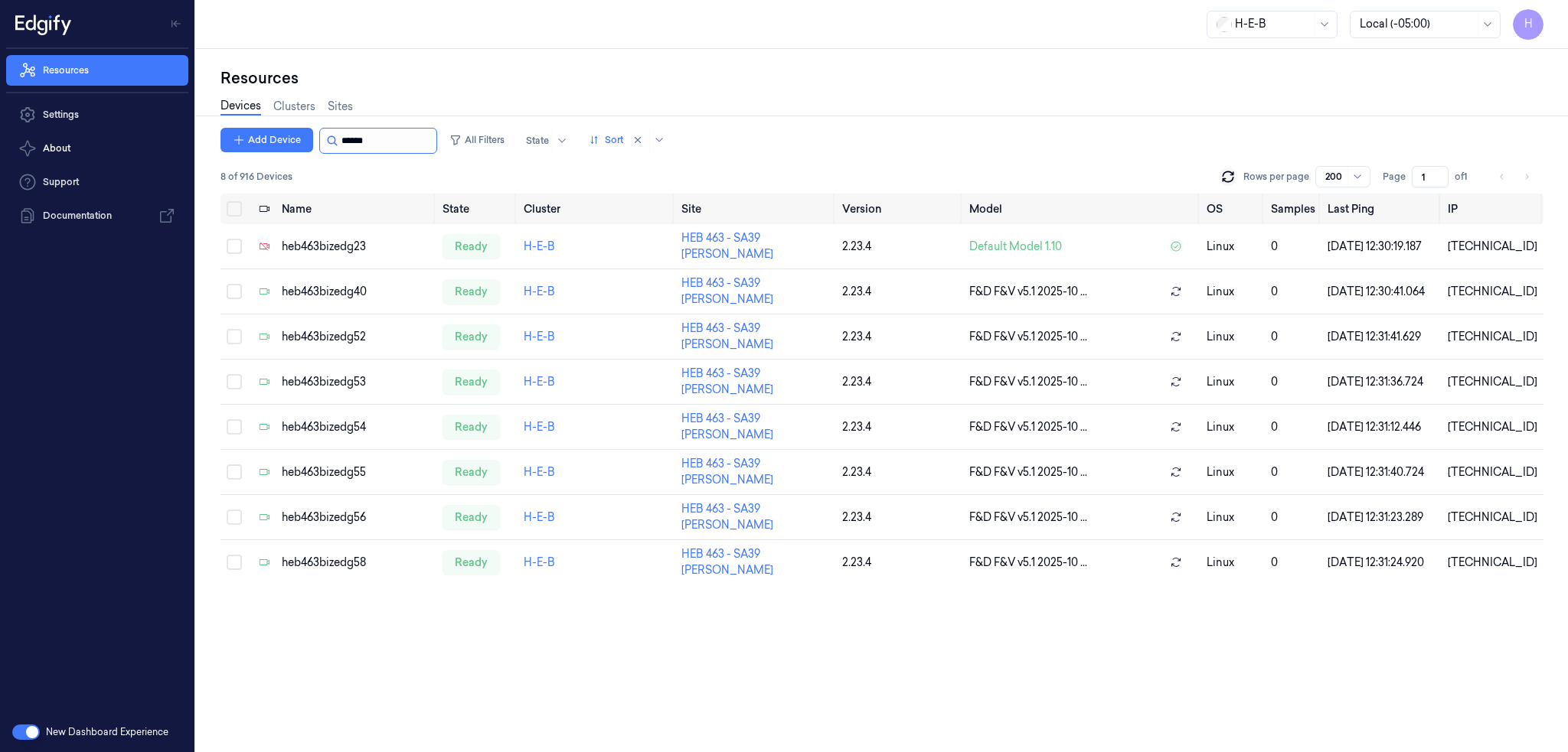
drag, startPoint x: 361, startPoint y: 141, endPoint x: 441, endPoint y: 150, distance: 80.5
click at [434, 142] on input "string" at bounding box center [387, 140] width 92 height 25
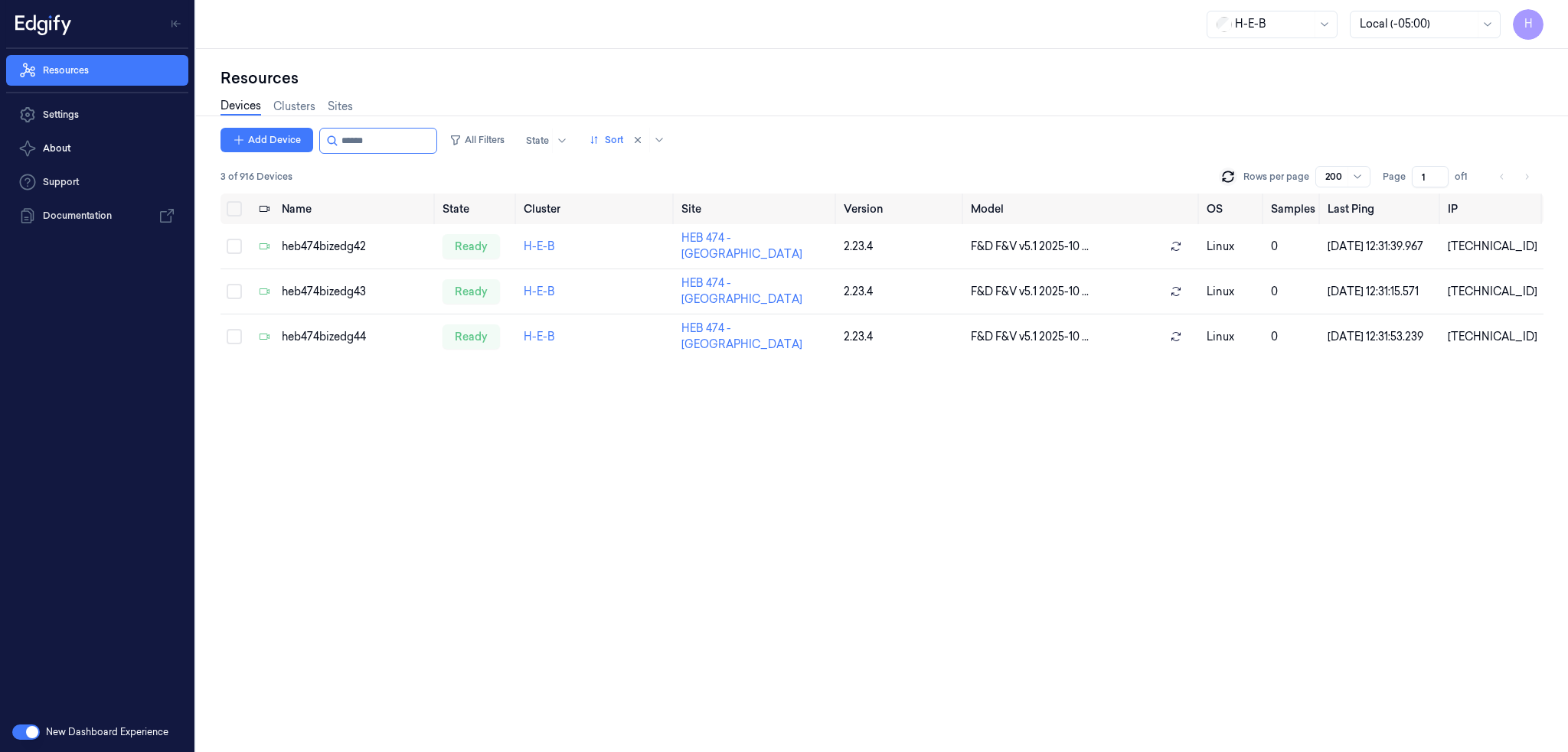
type input "******"
drag, startPoint x: 363, startPoint y: 137, endPoint x: 563, endPoint y: 148, distance: 200.3
click at [495, 150] on div "Add Device All Filters State Sort" at bounding box center [445, 140] width 451 height 26
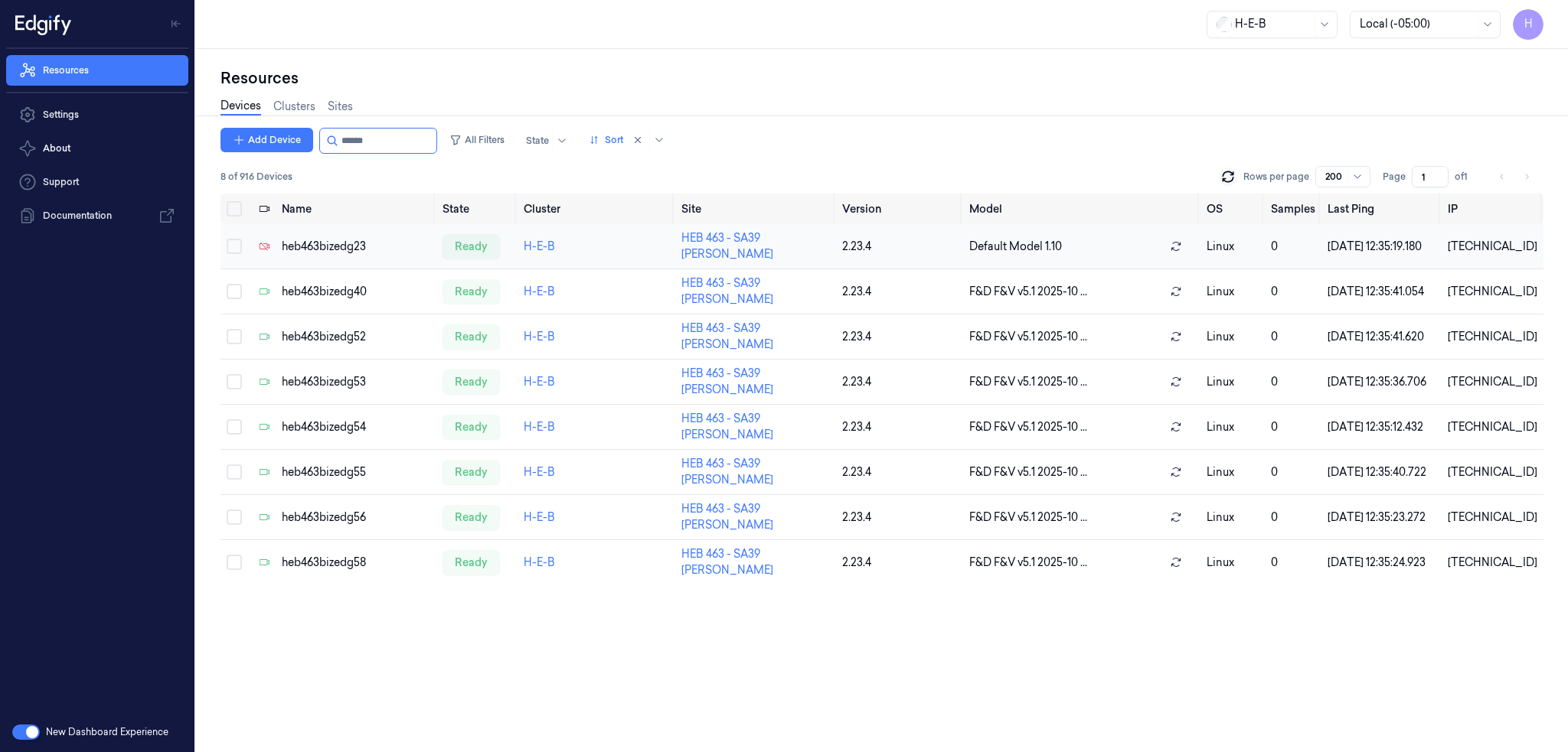
type input "******"
click at [352, 243] on div "heb463bizedg23" at bounding box center [356, 247] width 149 height 16
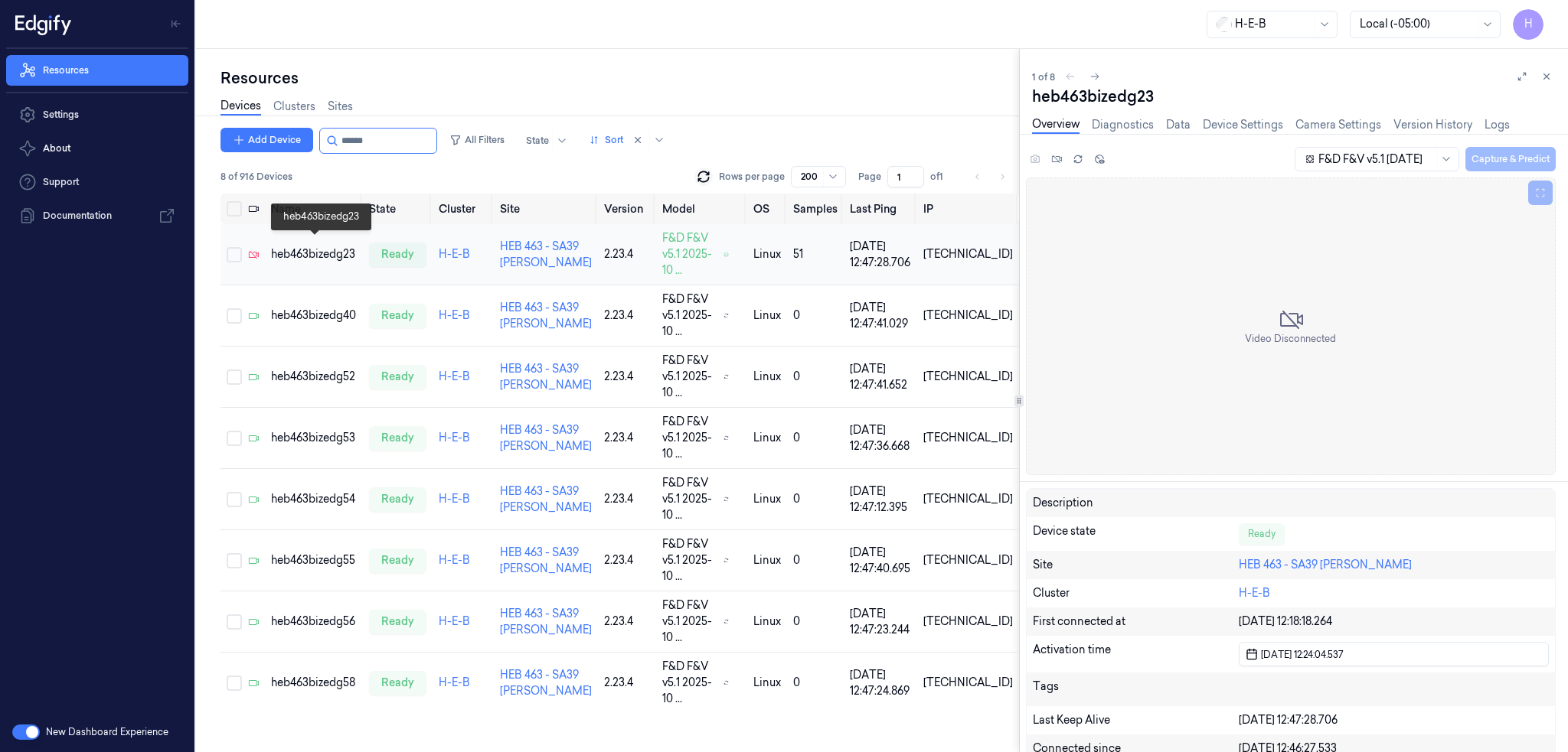
click at [321, 247] on div "heb463bizedg23" at bounding box center [314, 254] width 85 height 16
drag, startPoint x: 1547, startPoint y: 76, endPoint x: 1336, endPoint y: 112, distance: 214.0
click at [1547, 76] on icon at bounding box center [1546, 76] width 11 height 11
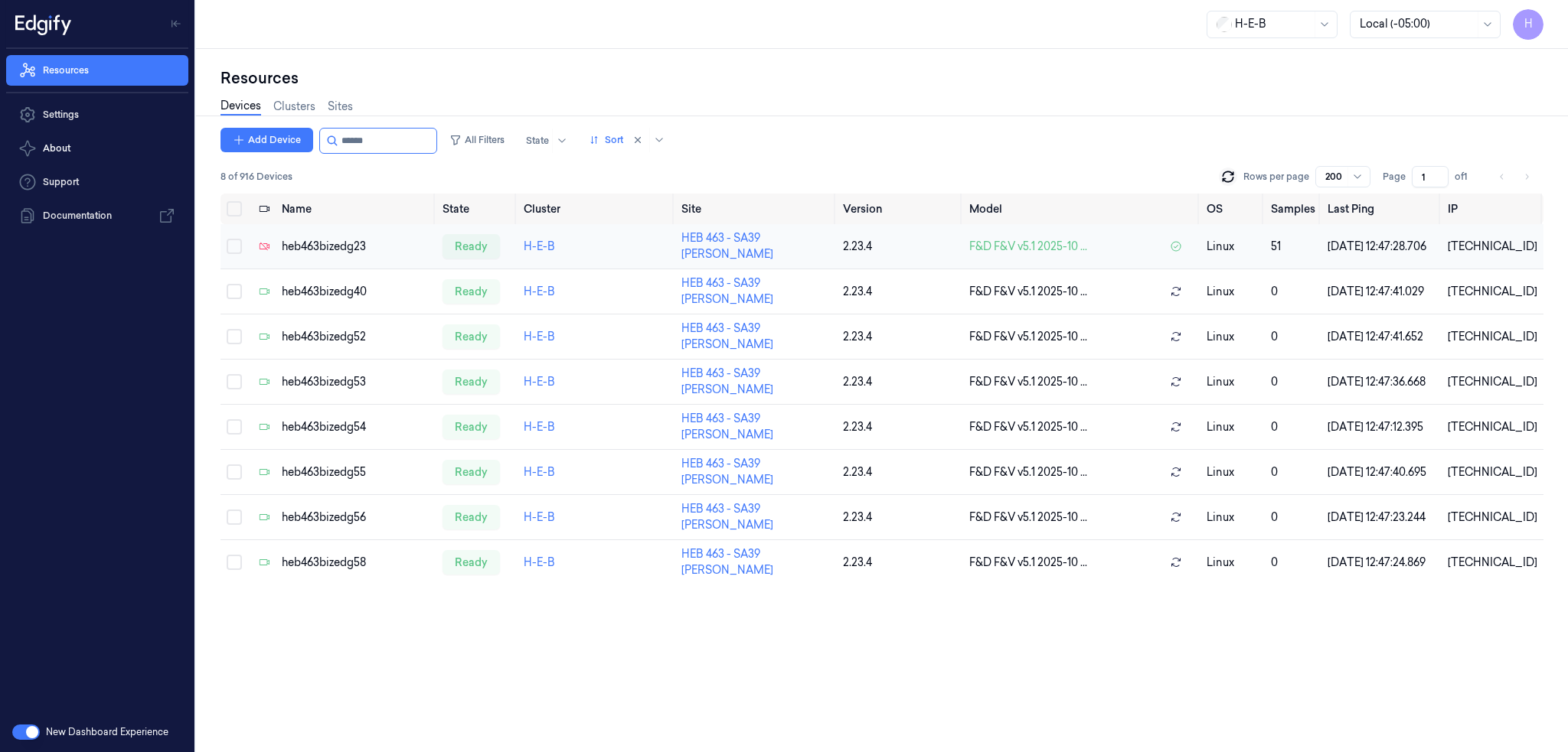
click at [349, 255] on td "heb463bizedg23" at bounding box center [356, 246] width 161 height 45
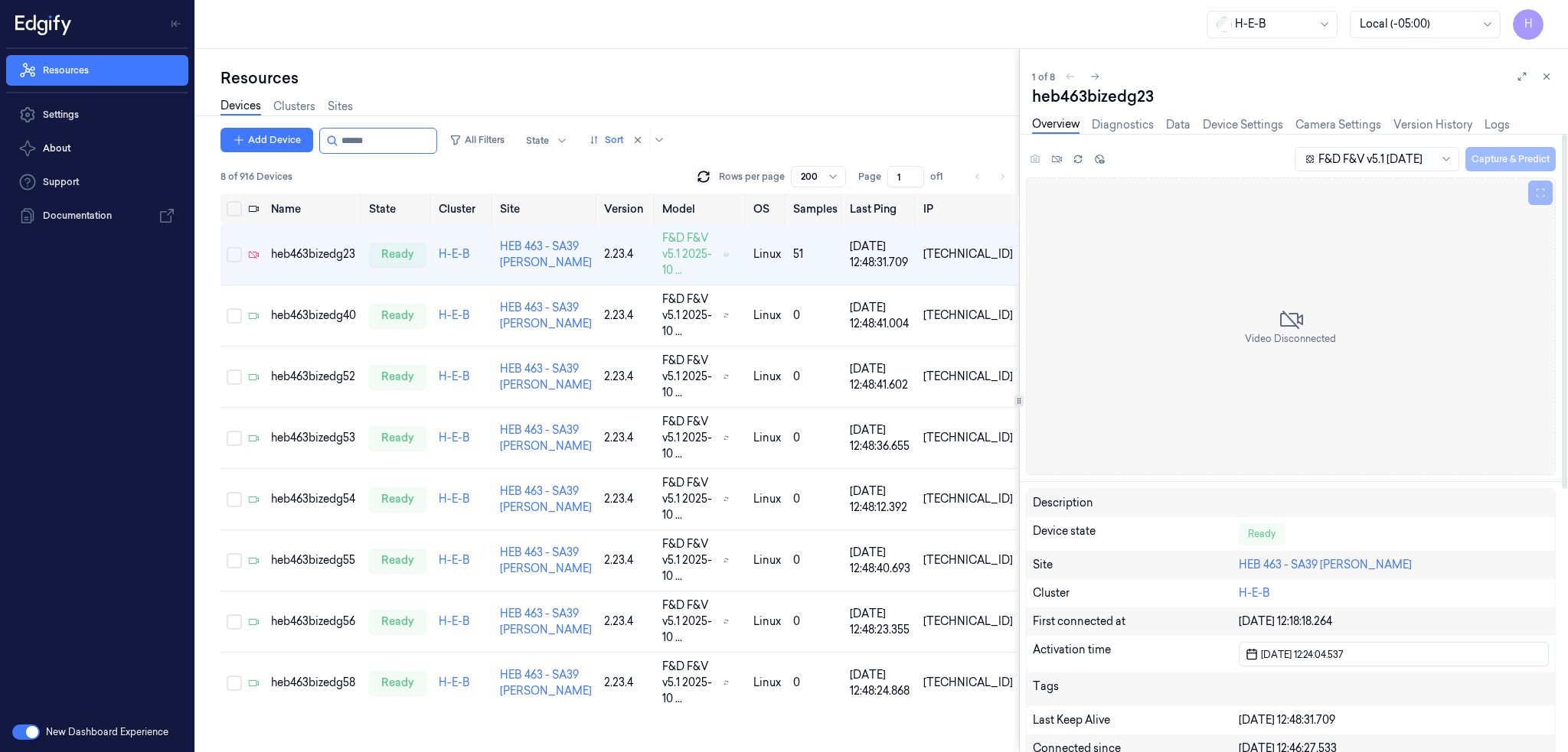
click at [1126, 93] on div "heb463bizedg23" at bounding box center [1293, 95] width 523 height 21
copy div "heb463bizedg23"
click at [328, 308] on div "heb463bizedg40" at bounding box center [314, 315] width 85 height 16
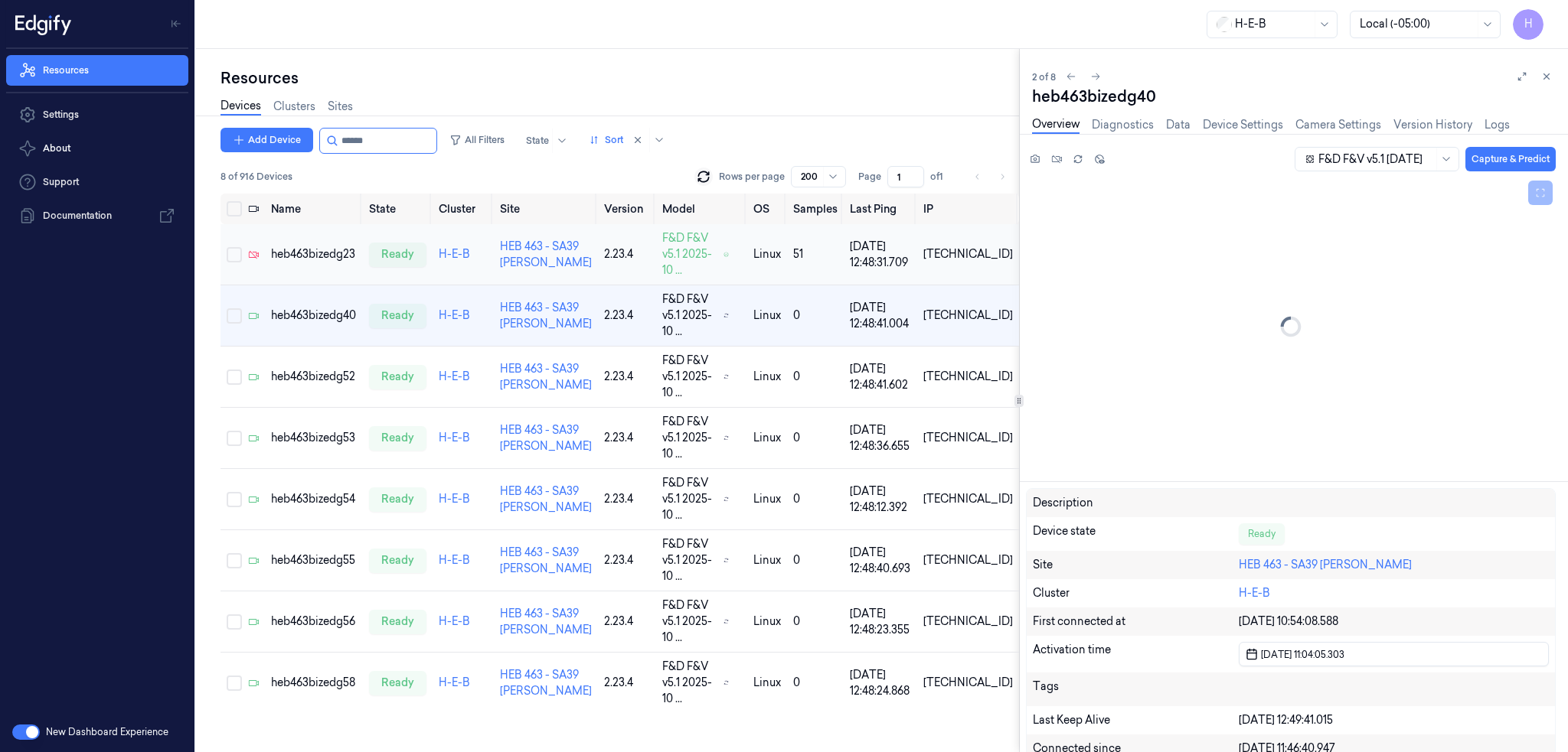
click at [325, 255] on td "heb463bizedg23" at bounding box center [314, 254] width 98 height 61
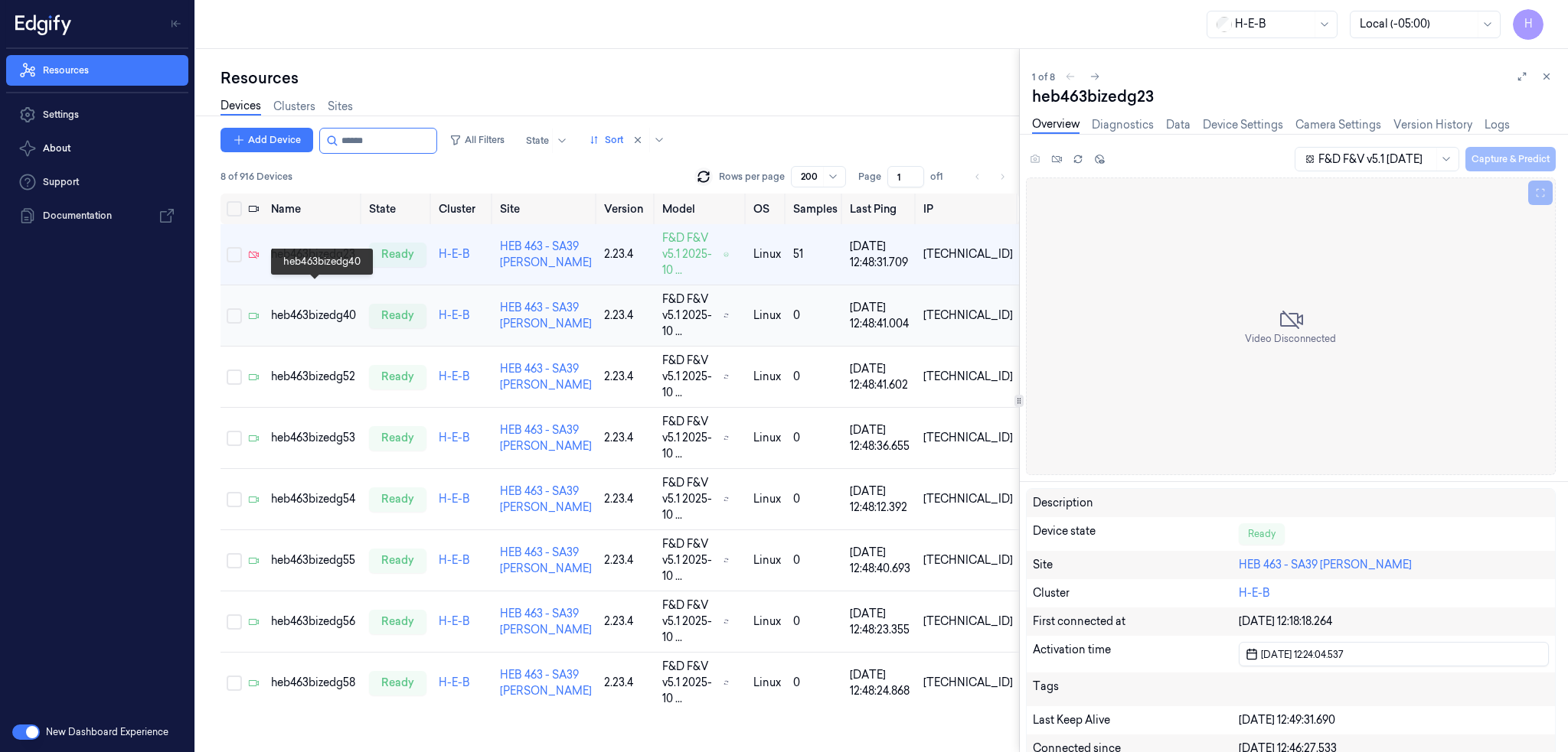
click at [336, 308] on div "heb463bizedg40" at bounding box center [314, 315] width 85 height 16
click at [336, 261] on td "heb463bizedg23" at bounding box center [314, 254] width 98 height 61
click at [701, 177] on icon at bounding box center [703, 177] width 15 height 15
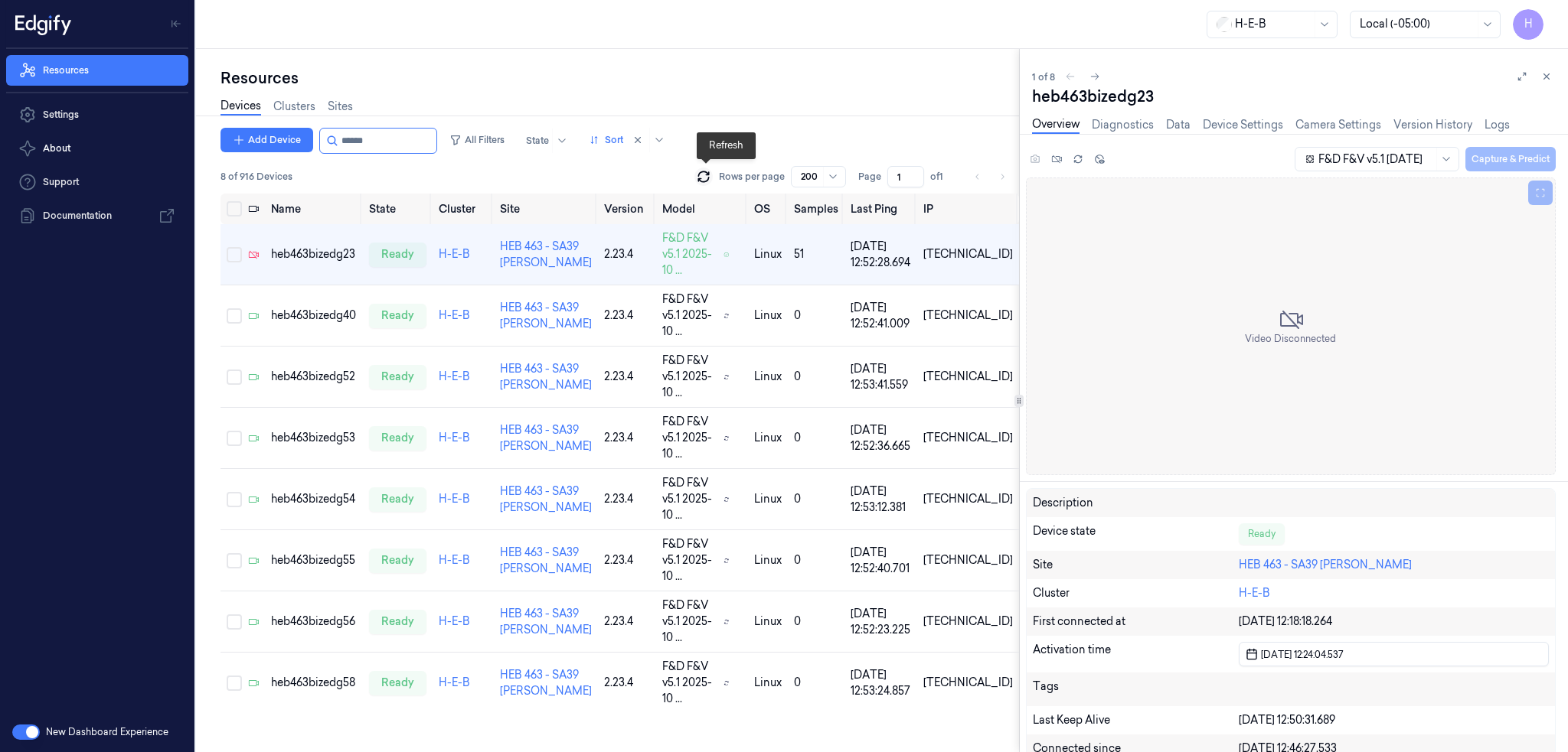
click at [701, 177] on icon at bounding box center [703, 177] width 15 height 15
drag, startPoint x: 357, startPoint y: 146, endPoint x: 487, endPoint y: 155, distance: 130.3
click at [474, 155] on div "Add Device All Filters State Sort 8 of 916 Devices Rows per page 200 Page 1 of 1" at bounding box center [620, 161] width 798 height 66
type input "******"
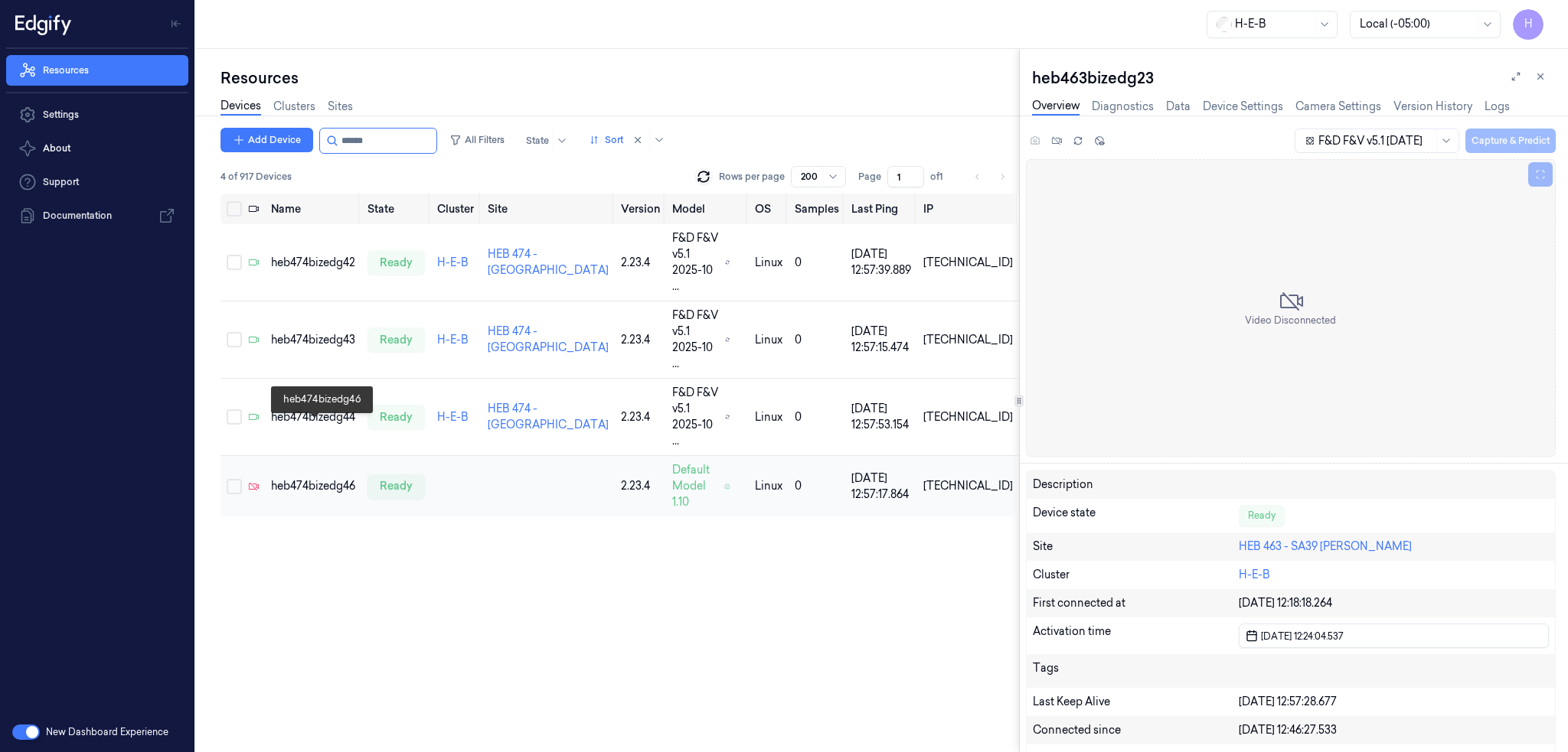
click at [333, 478] on div "heb474bizedg46" at bounding box center [314, 486] width 85 height 16
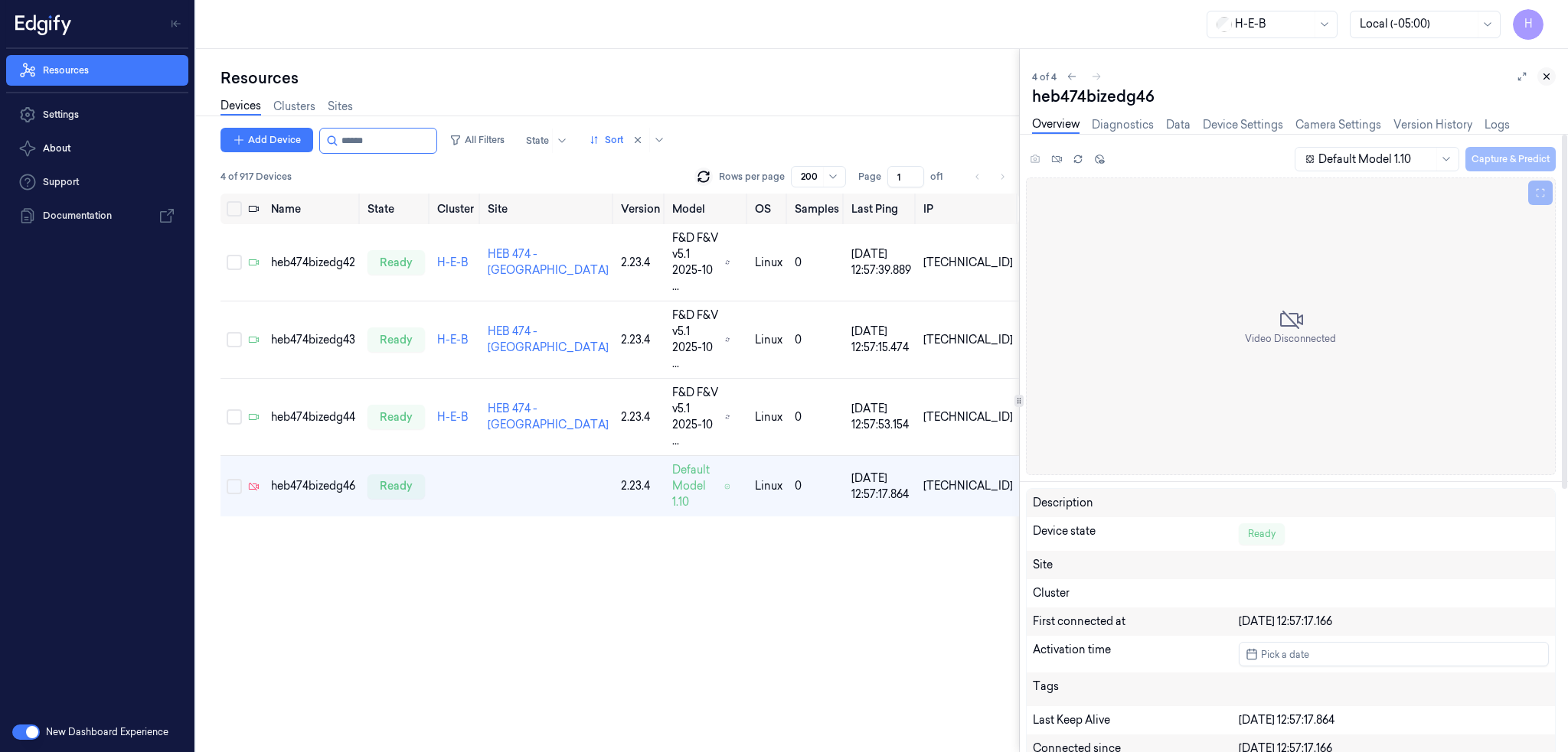
click at [1539, 70] on button at bounding box center [1546, 77] width 19 height 19
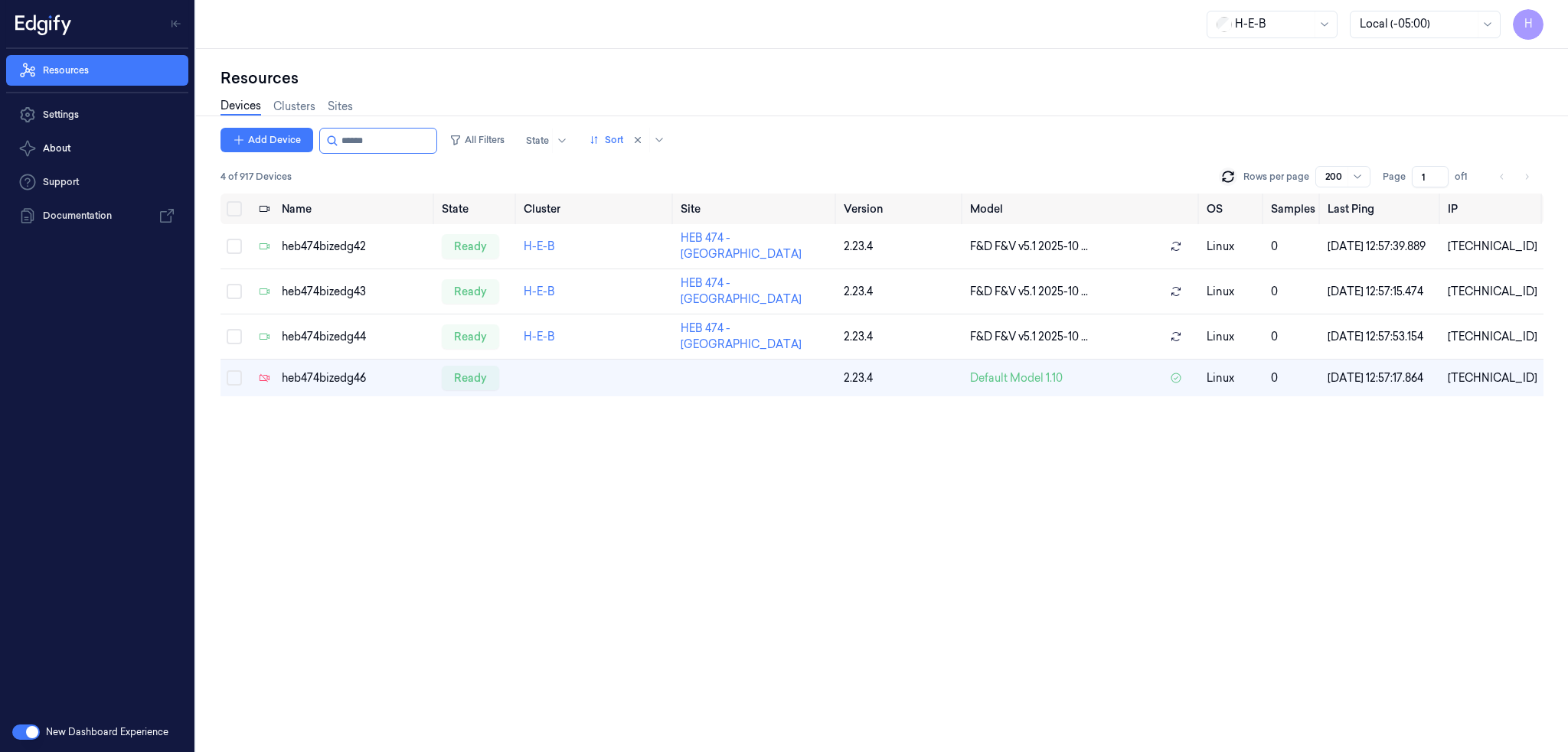
drag, startPoint x: 366, startPoint y: 146, endPoint x: 536, endPoint y: 167, distance: 171.3
click at [481, 155] on div "Add Device All Filters State Sort 4 of 917 Devices Rows per page 200 Page 1 of 1" at bounding box center [882, 161] width 1323 height 66
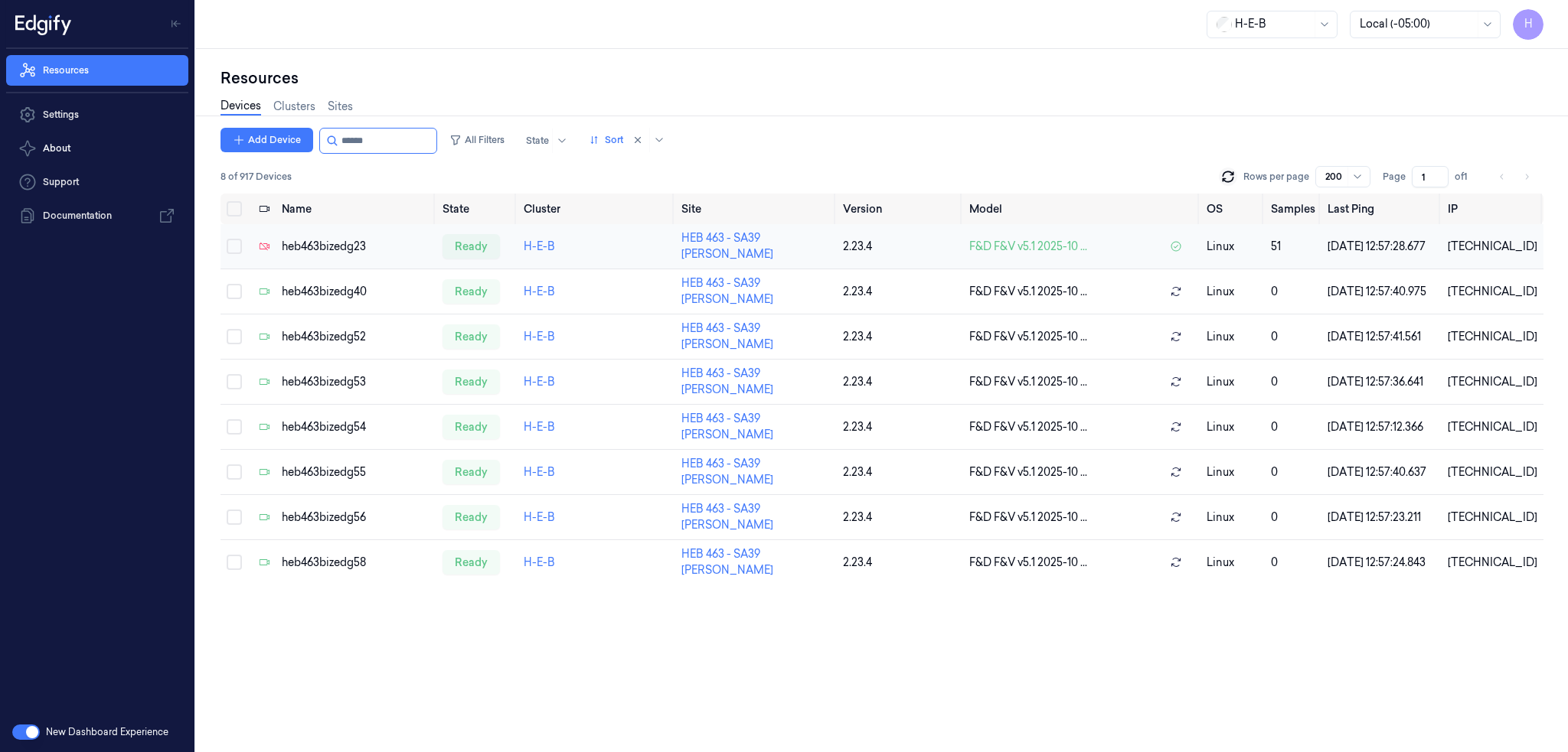
type input "******"
click at [346, 247] on div "heb463bizedg23" at bounding box center [356, 247] width 149 height 16
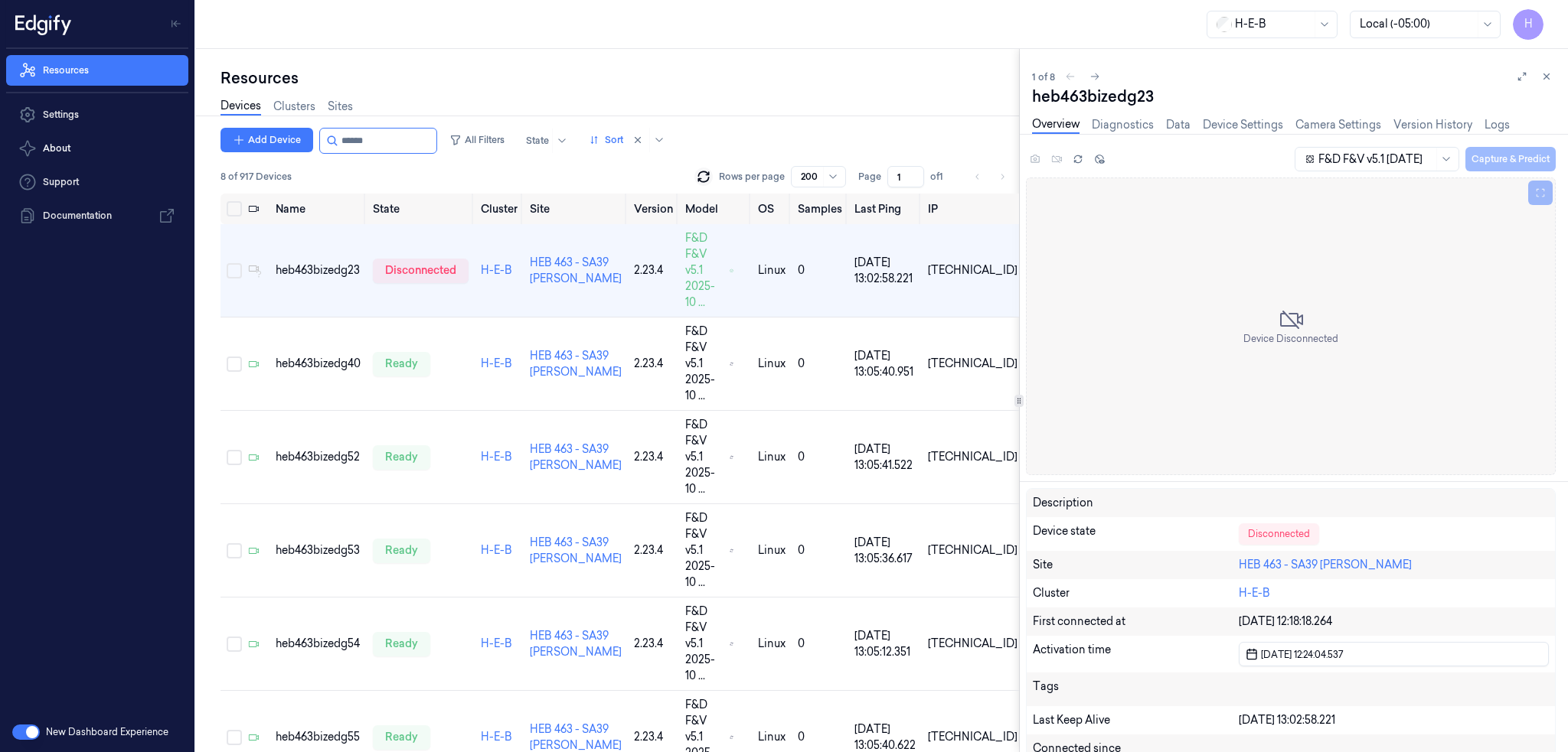
drag, startPoint x: 355, startPoint y: 147, endPoint x: 492, endPoint y: 155, distance: 137.2
click at [490, 155] on div "Add Device All Filters State Sort 8 of 917 Devices Rows per page 200 Page 1 of 1" at bounding box center [620, 161] width 798 height 66
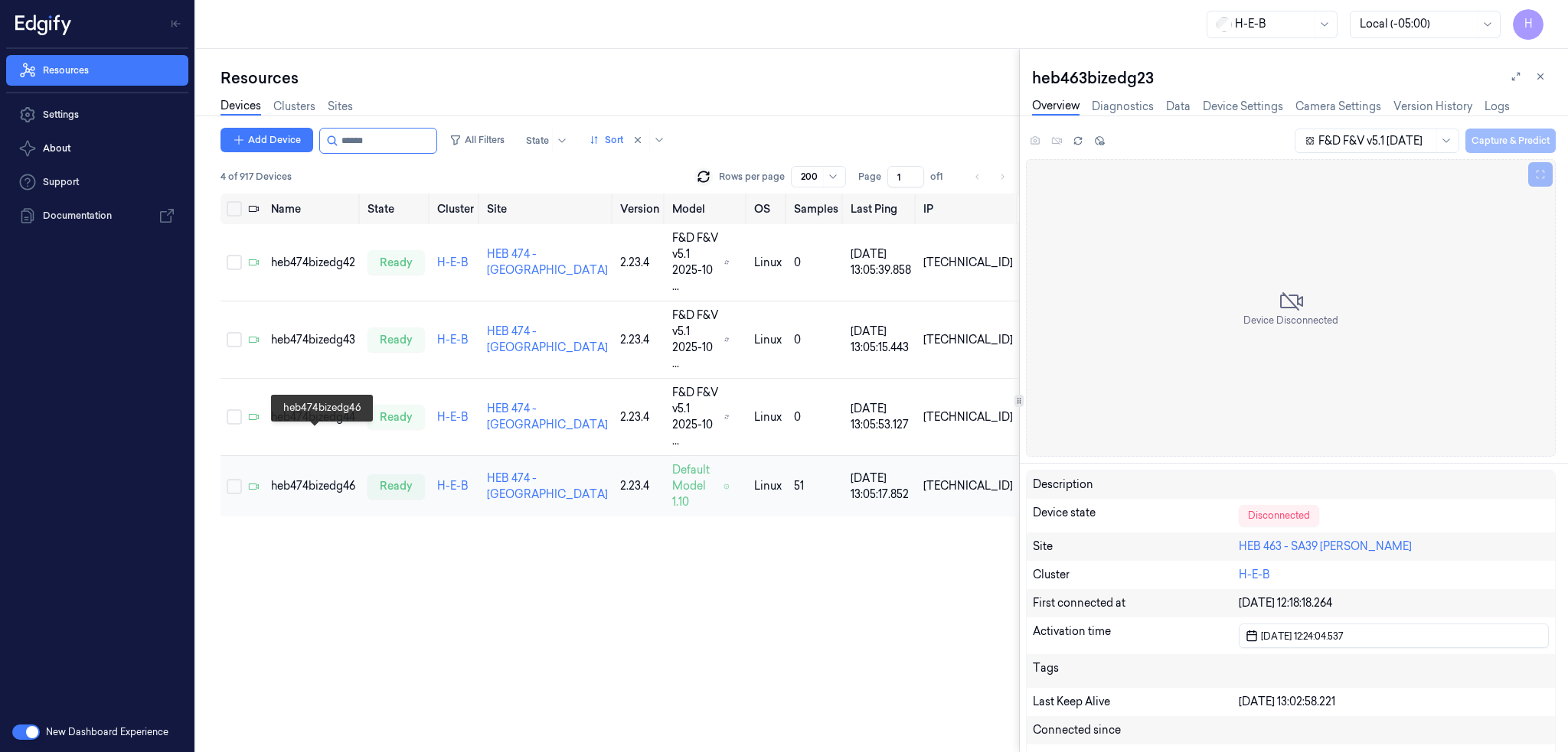
type input "******"
click at [321, 478] on div "heb474bizedg46" at bounding box center [314, 486] width 85 height 16
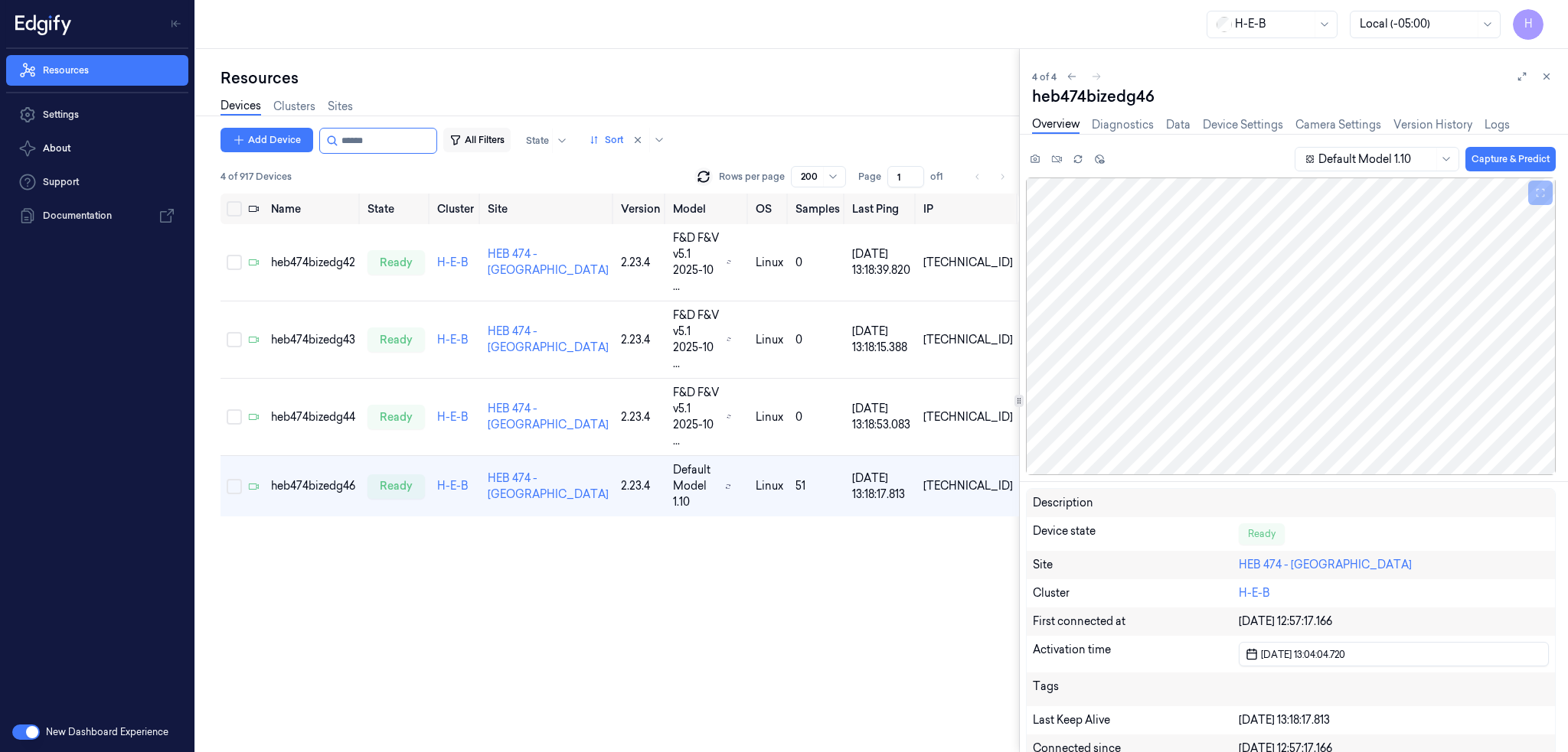
drag, startPoint x: 361, startPoint y: 135, endPoint x: 462, endPoint y: 147, distance: 101.7
click at [462, 147] on div "Add Device All Filters State Sort" at bounding box center [445, 140] width 451 height 26
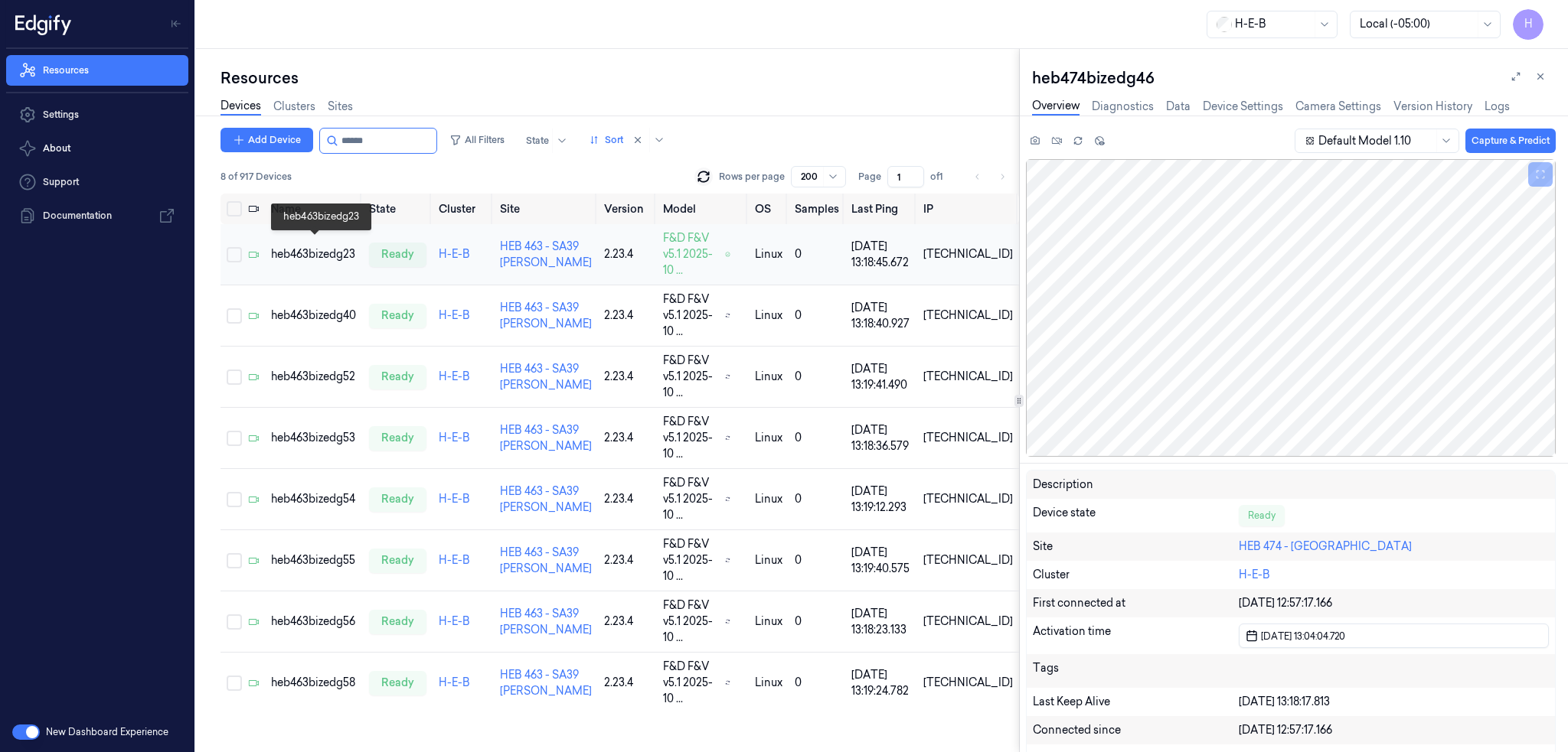
type input "******"
click at [336, 247] on div "heb463bizedg23" at bounding box center [314, 254] width 85 height 16
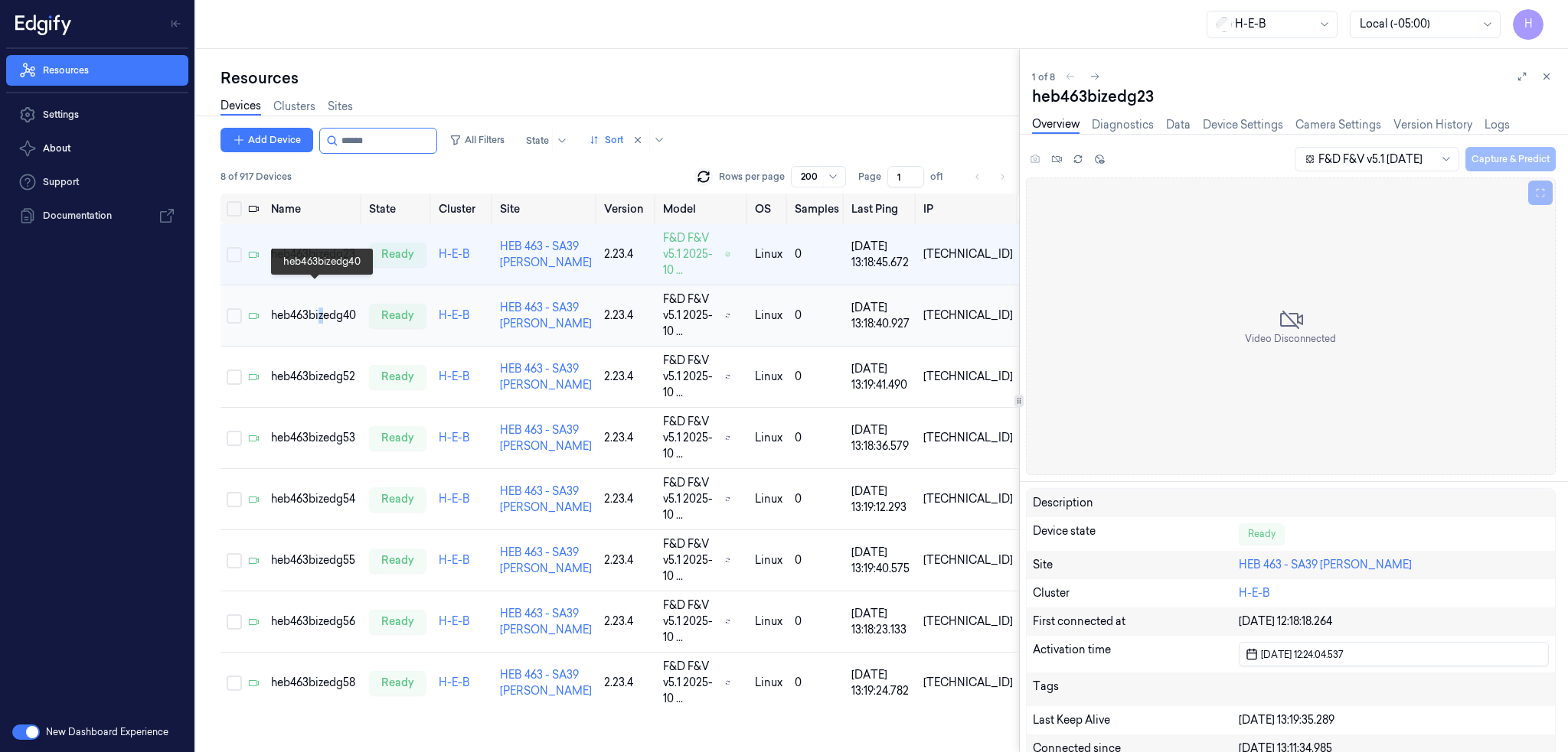
click at [322, 308] on div "heb463bizedg40" at bounding box center [314, 315] width 85 height 16
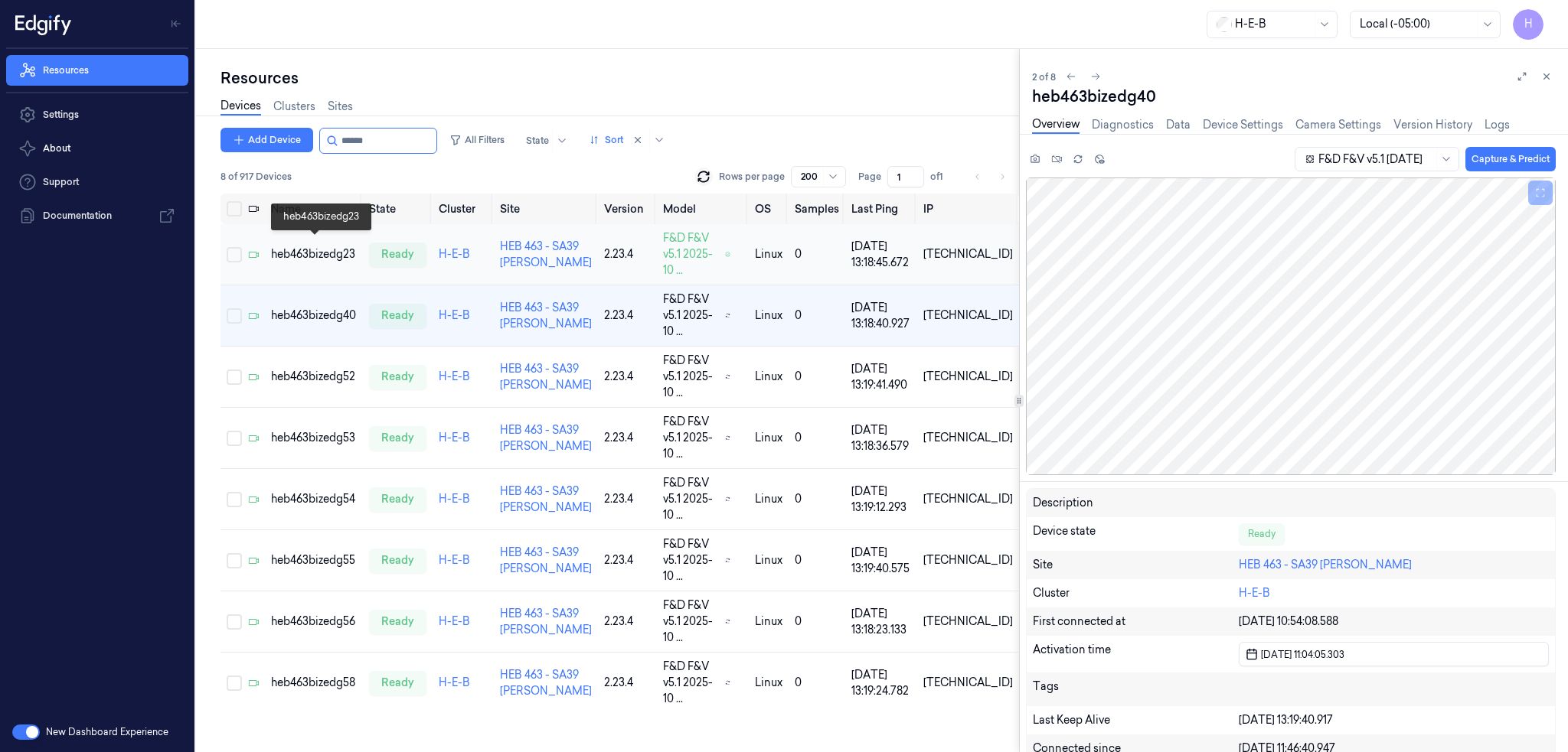
click at [332, 247] on div "heb463bizedg23" at bounding box center [314, 254] width 85 height 16
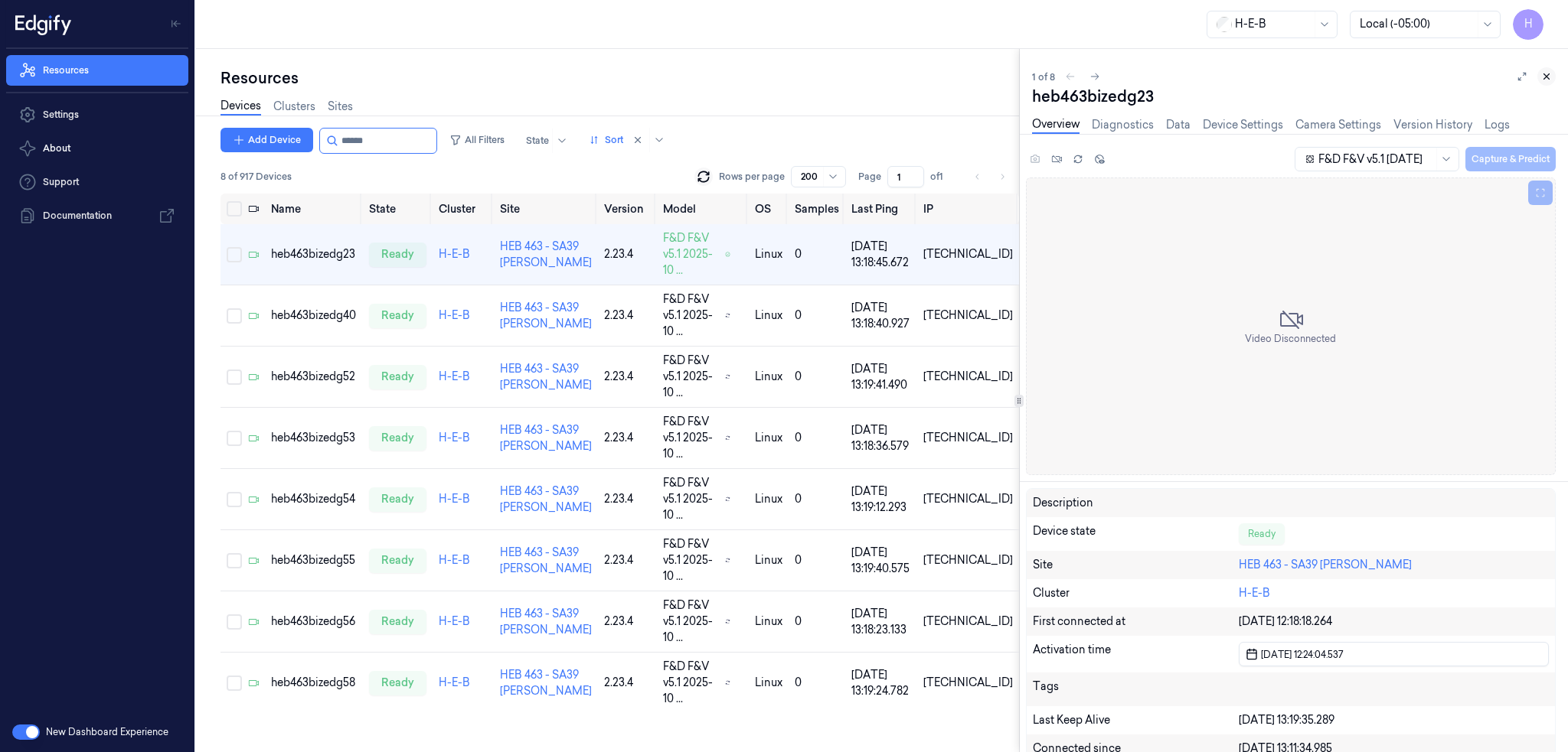
click at [1548, 78] on icon at bounding box center [1546, 77] width 5 height 5
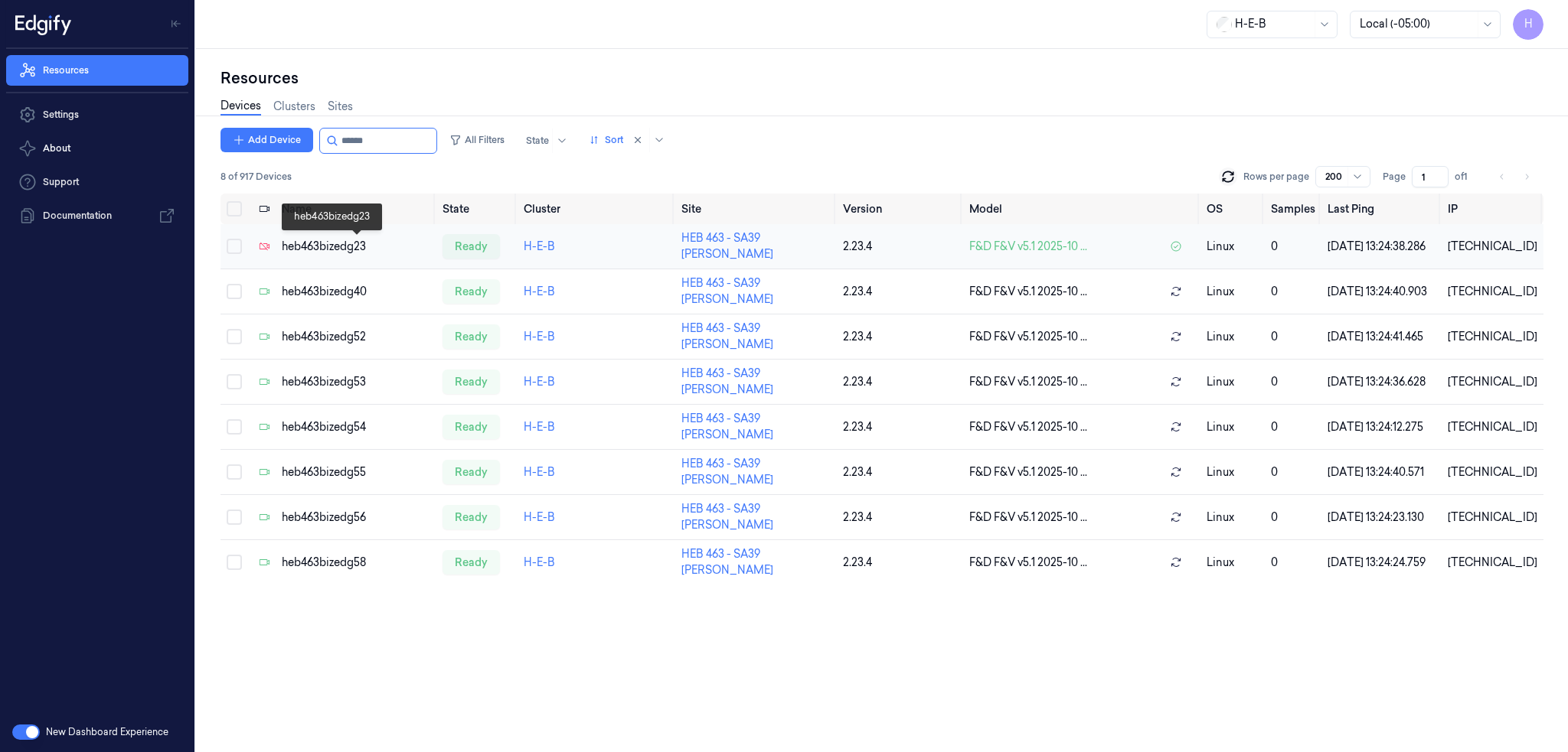
click at [347, 248] on div "heb463bizedg23" at bounding box center [356, 247] width 149 height 16
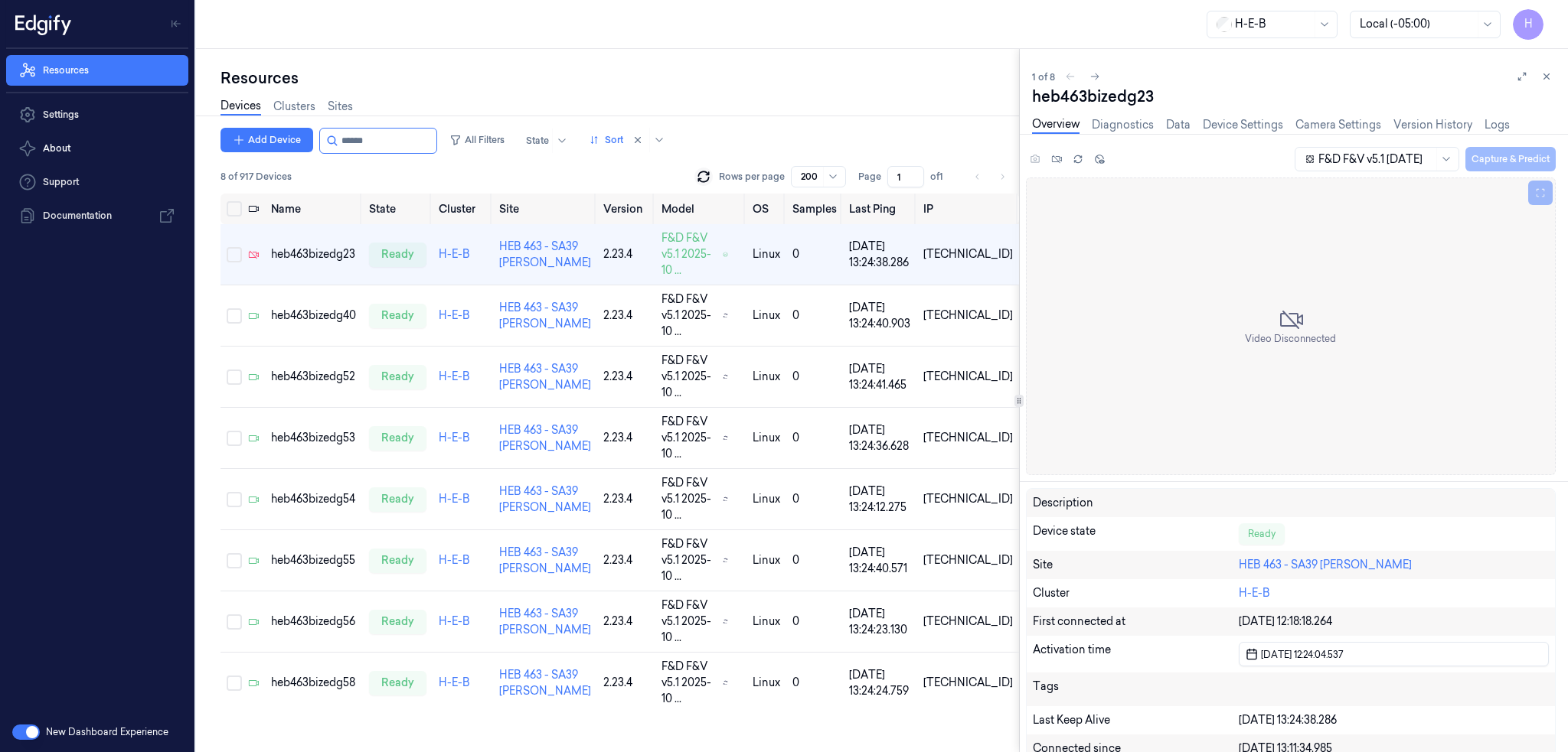
drag, startPoint x: 1544, startPoint y: 74, endPoint x: 1333, endPoint y: 183, distance: 237.5
click at [1544, 74] on icon at bounding box center [1546, 76] width 11 height 11
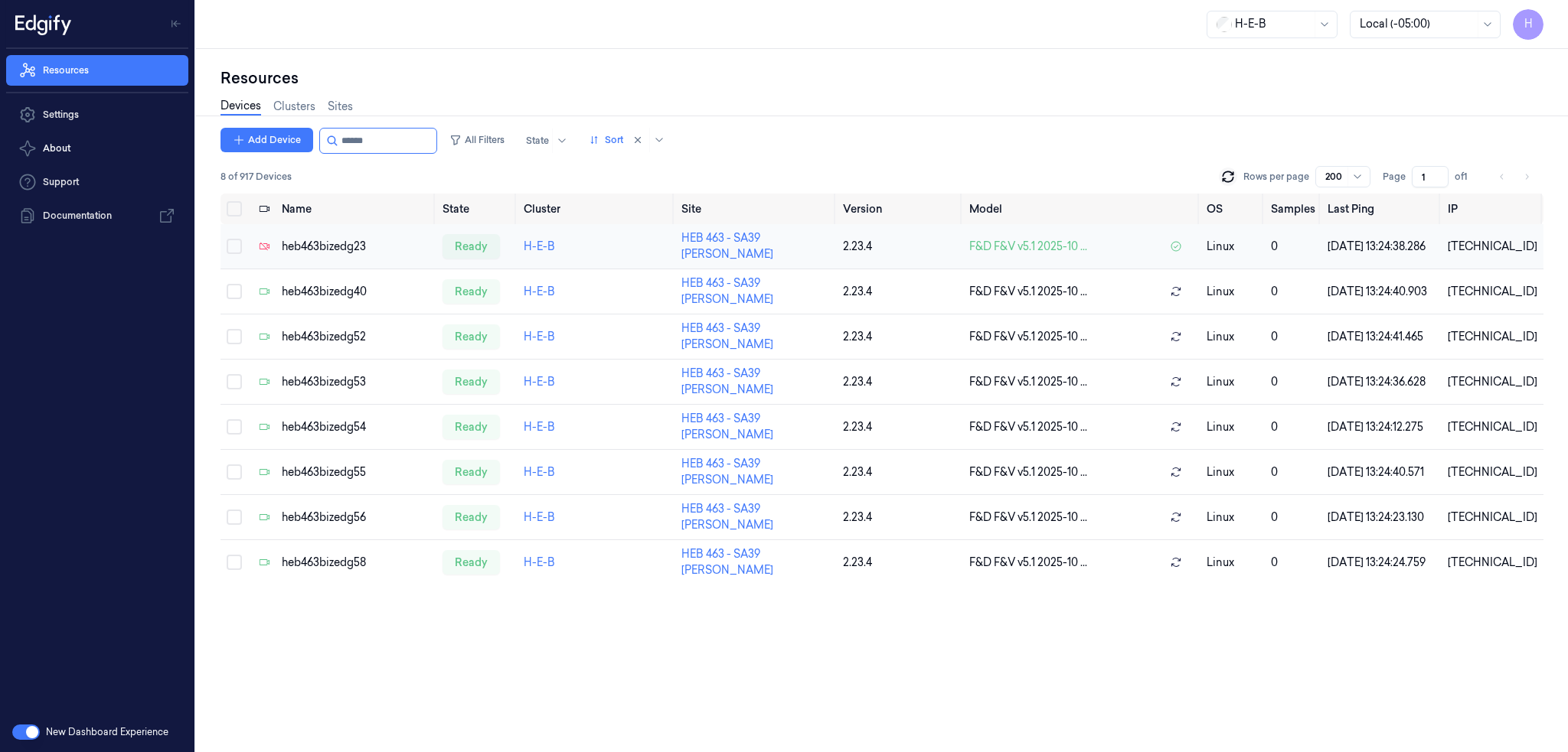
click at [328, 242] on div "heb463bizedg23" at bounding box center [356, 247] width 149 height 16
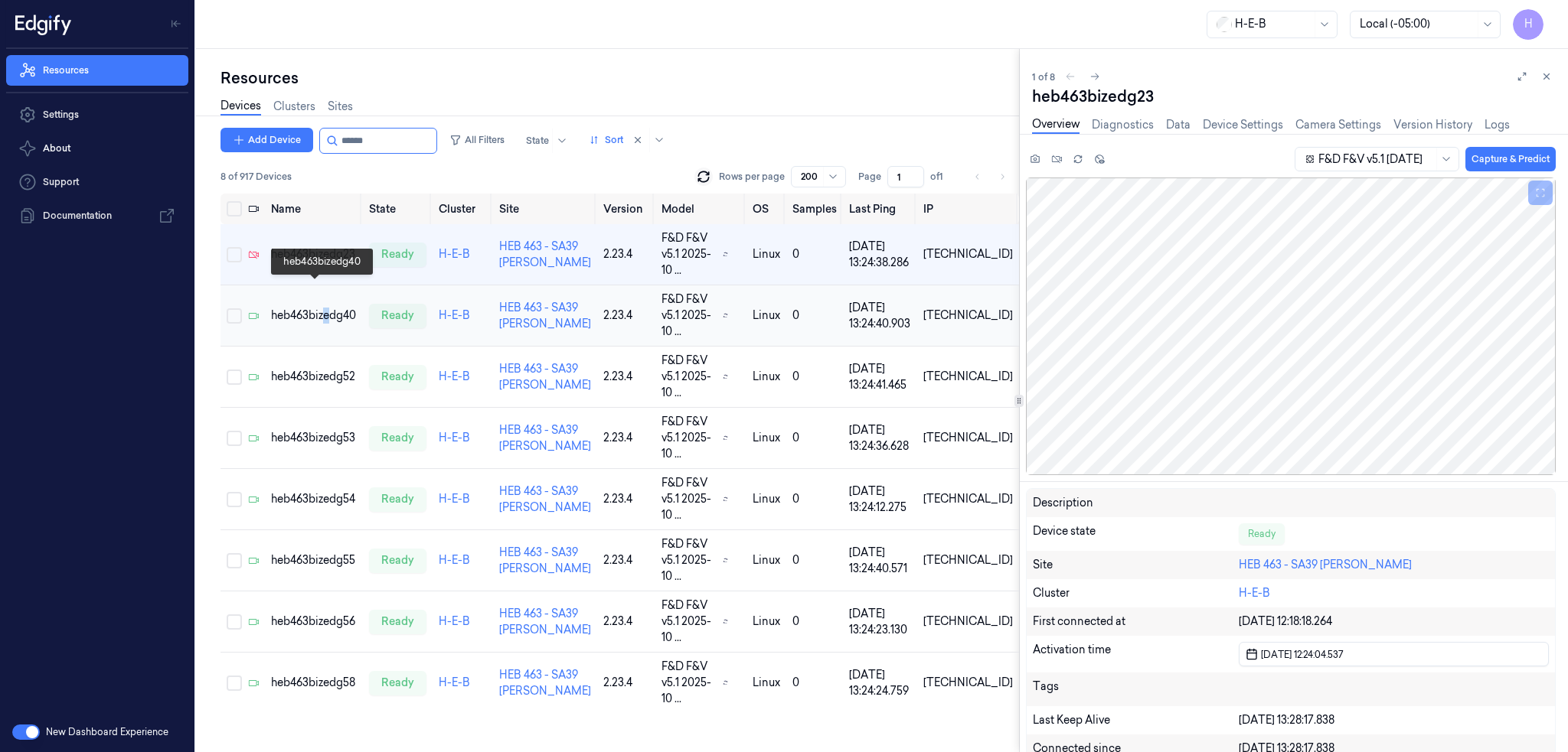
click at [328, 308] on div "heb463bizedg40" at bounding box center [314, 315] width 85 height 16
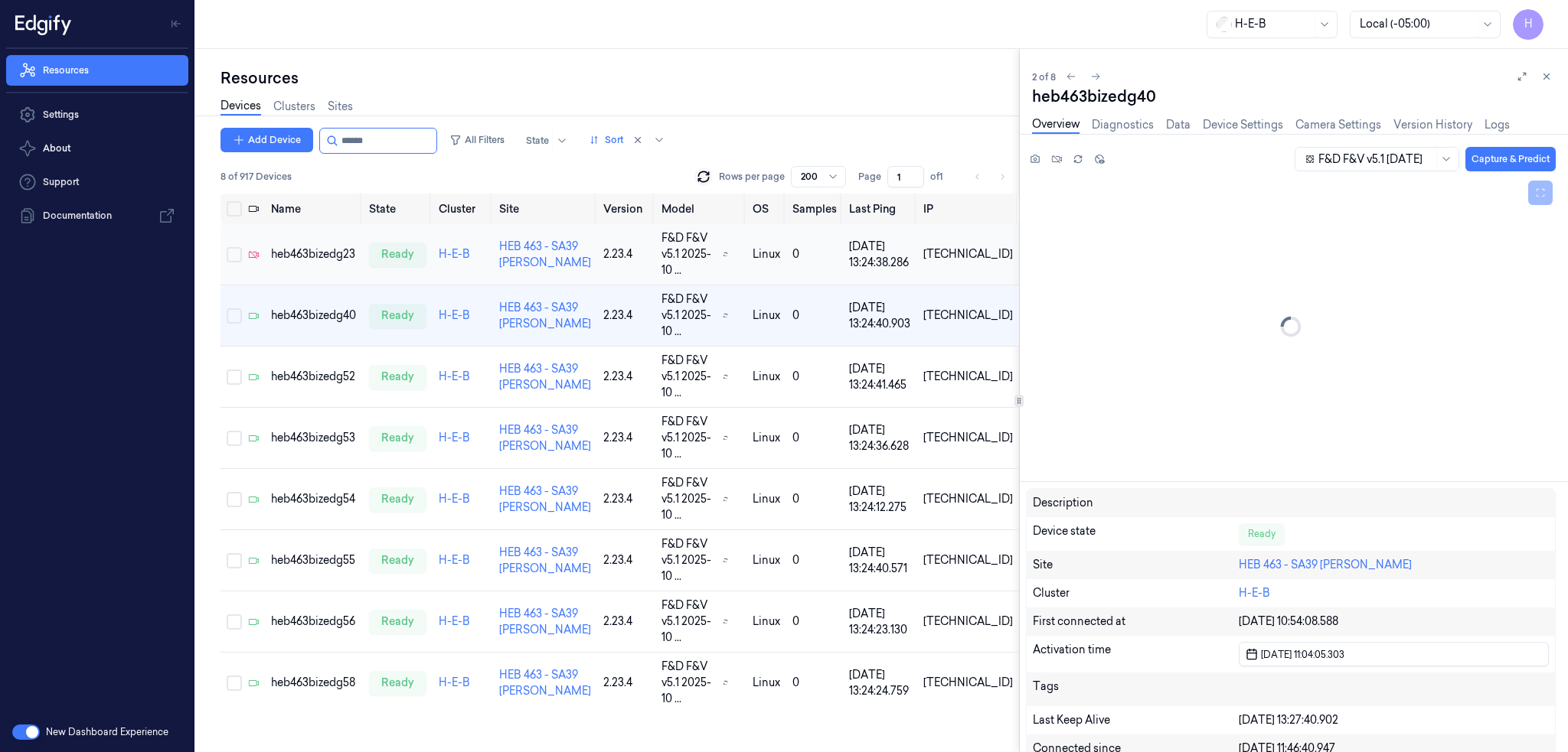
click at [328, 248] on div "heb463bizedg23" at bounding box center [314, 254] width 85 height 16
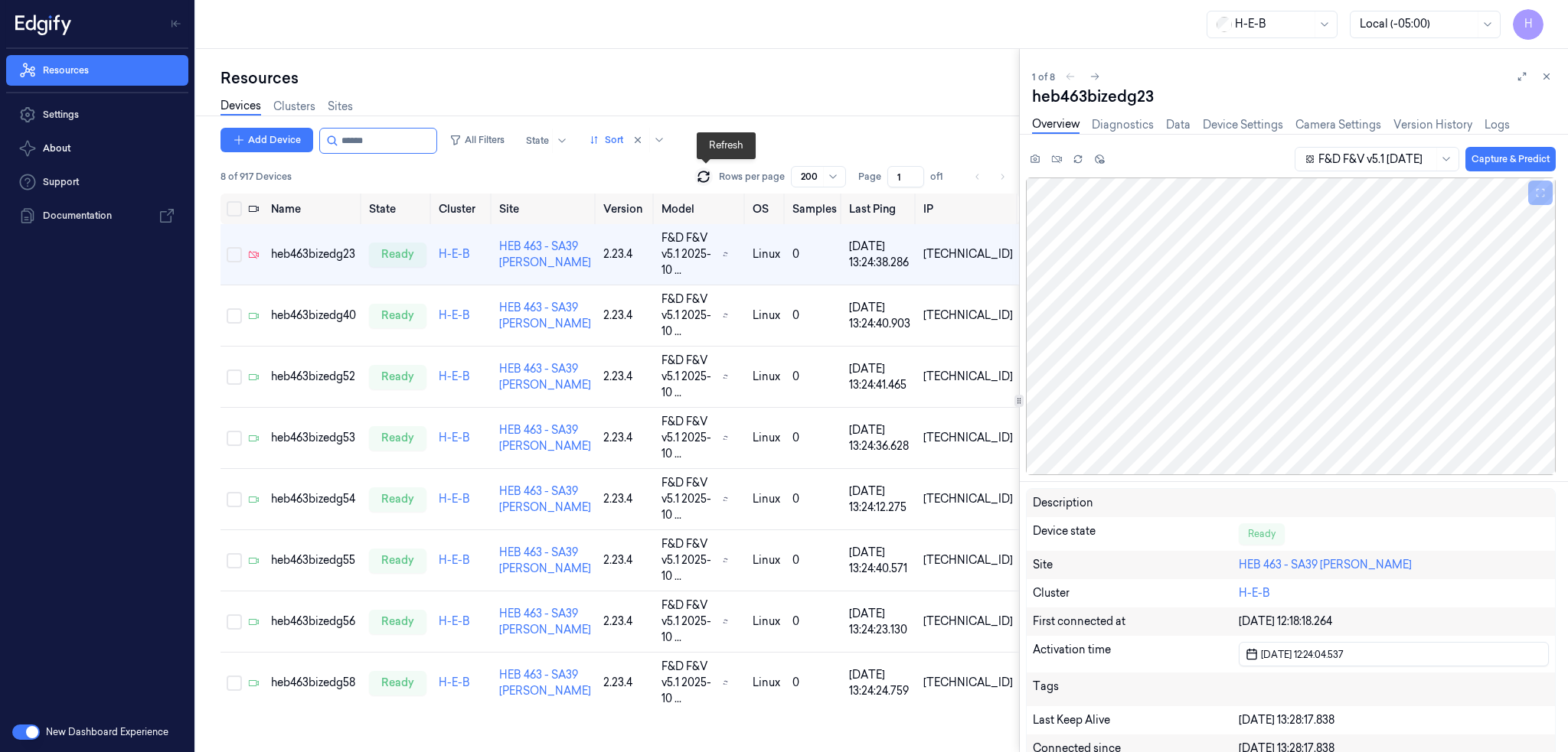
click at [697, 177] on icon at bounding box center [703, 177] width 15 height 15
click at [329, 247] on div "heb463bizedg23" at bounding box center [318, 254] width 85 height 16
click at [706, 172] on icon at bounding box center [703, 173] width 10 height 4
click at [331, 308] on div "heb463bizedg40" at bounding box center [318, 315] width 85 height 16
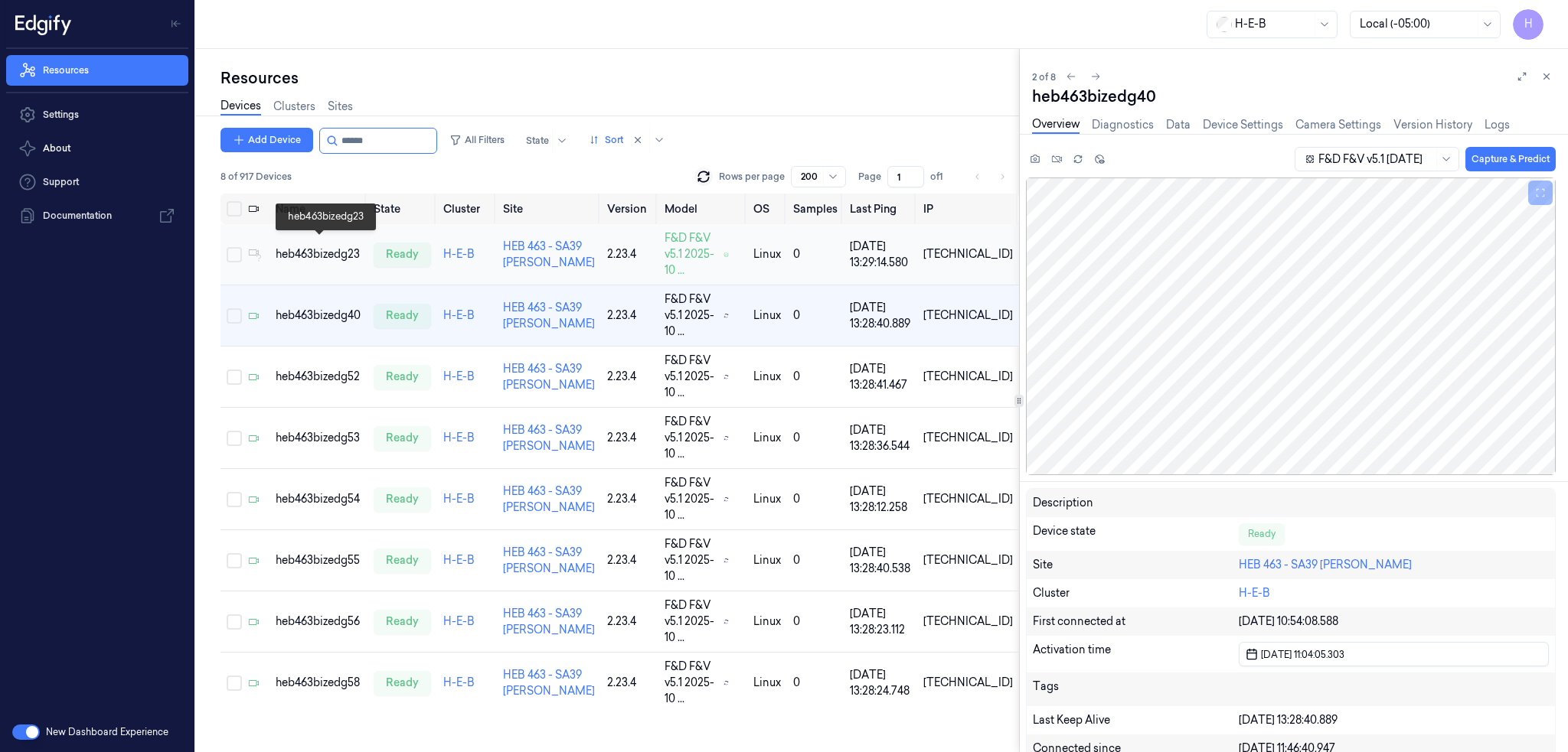
click at [314, 252] on div "heb463bizedg23" at bounding box center [318, 254] width 85 height 16
click at [323, 300] on td "heb463bizedg40" at bounding box center [319, 316] width 98 height 61
click at [334, 253] on div "heb463bizedg23" at bounding box center [318, 254] width 85 height 16
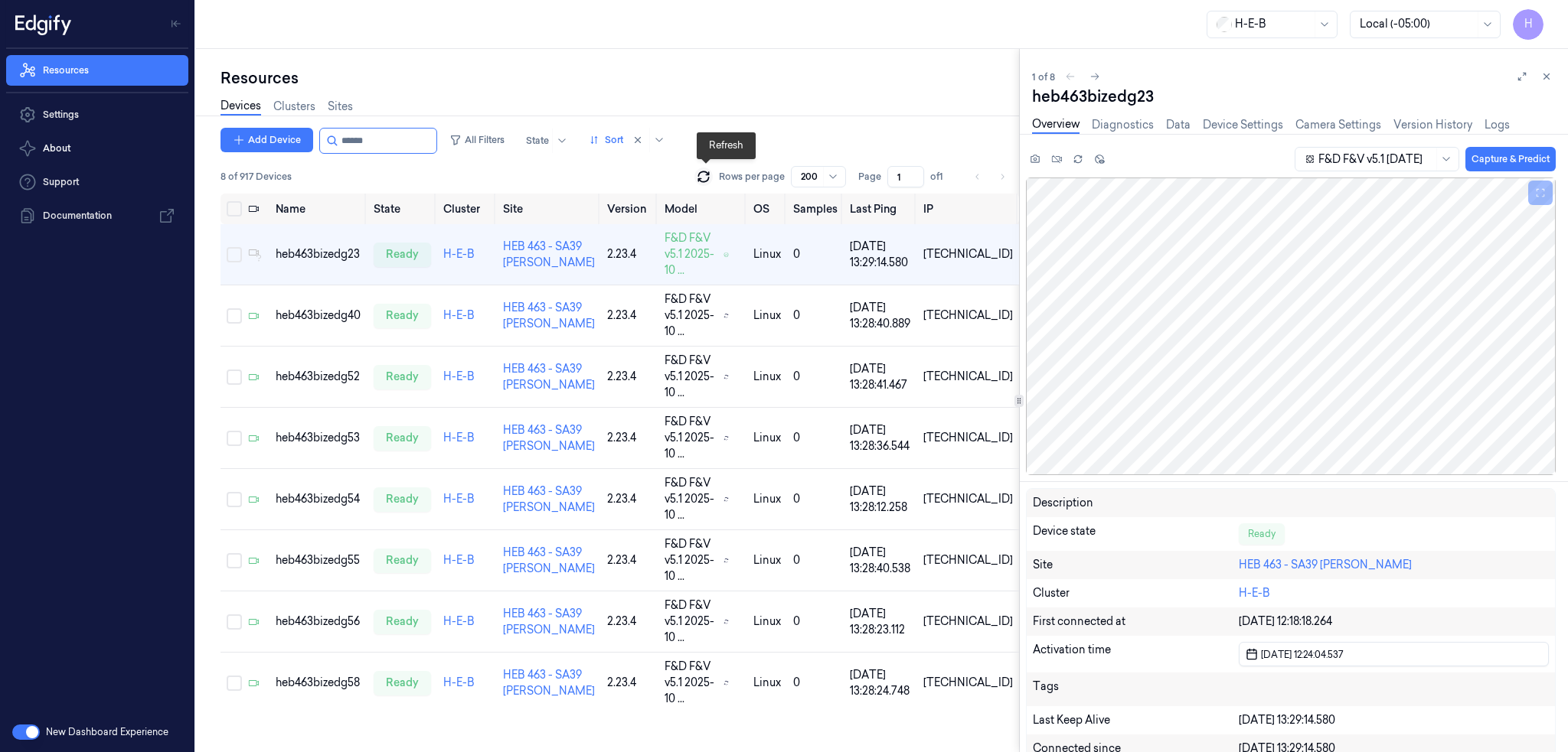
click at [704, 181] on icon at bounding box center [703, 179] width 10 height 4
click at [693, 175] on div "8 of 917 Devices Rows per page 200 Page 1 of 1" at bounding box center [620, 177] width 798 height 21
click at [701, 177] on icon at bounding box center [703, 177] width 15 height 15
click at [320, 308] on div "heb463bizedg40" at bounding box center [314, 315] width 85 height 16
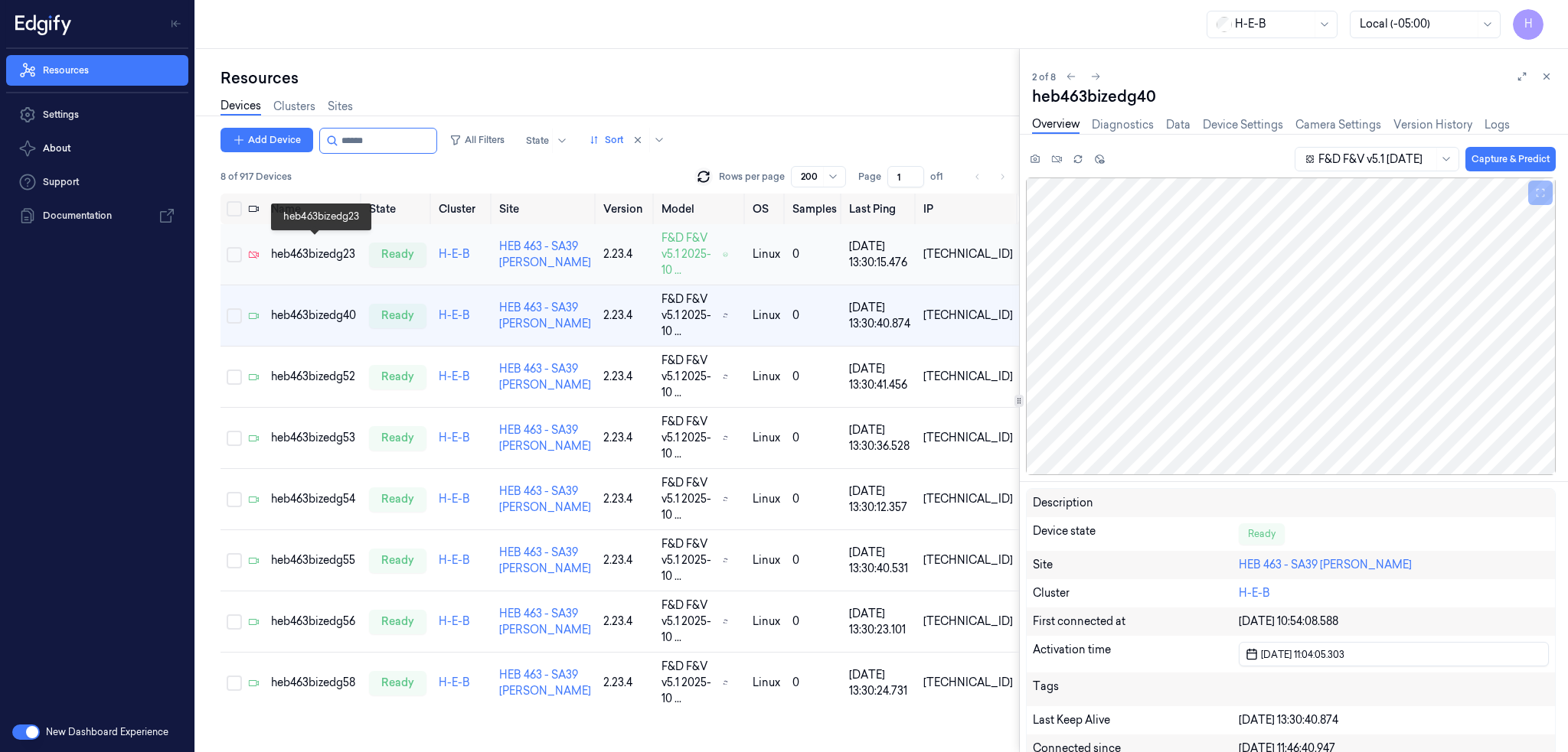
click at [325, 247] on div "heb463bizedg23" at bounding box center [314, 254] width 85 height 16
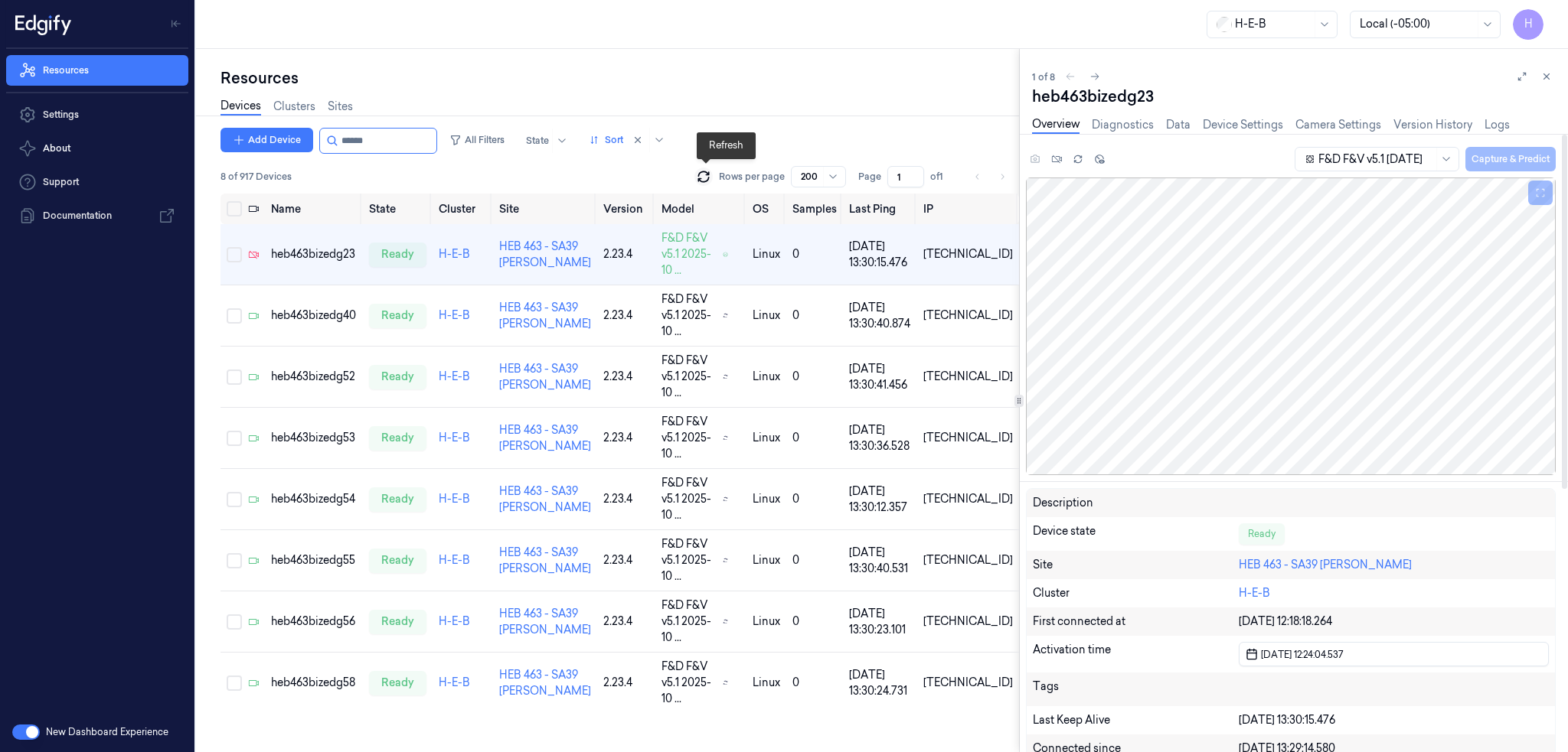
click at [713, 177] on button at bounding box center [703, 177] width 19 height 19
click at [711, 177] on icon at bounding box center [703, 177] width 15 height 15
click at [1552, 79] on button at bounding box center [1546, 77] width 19 height 19
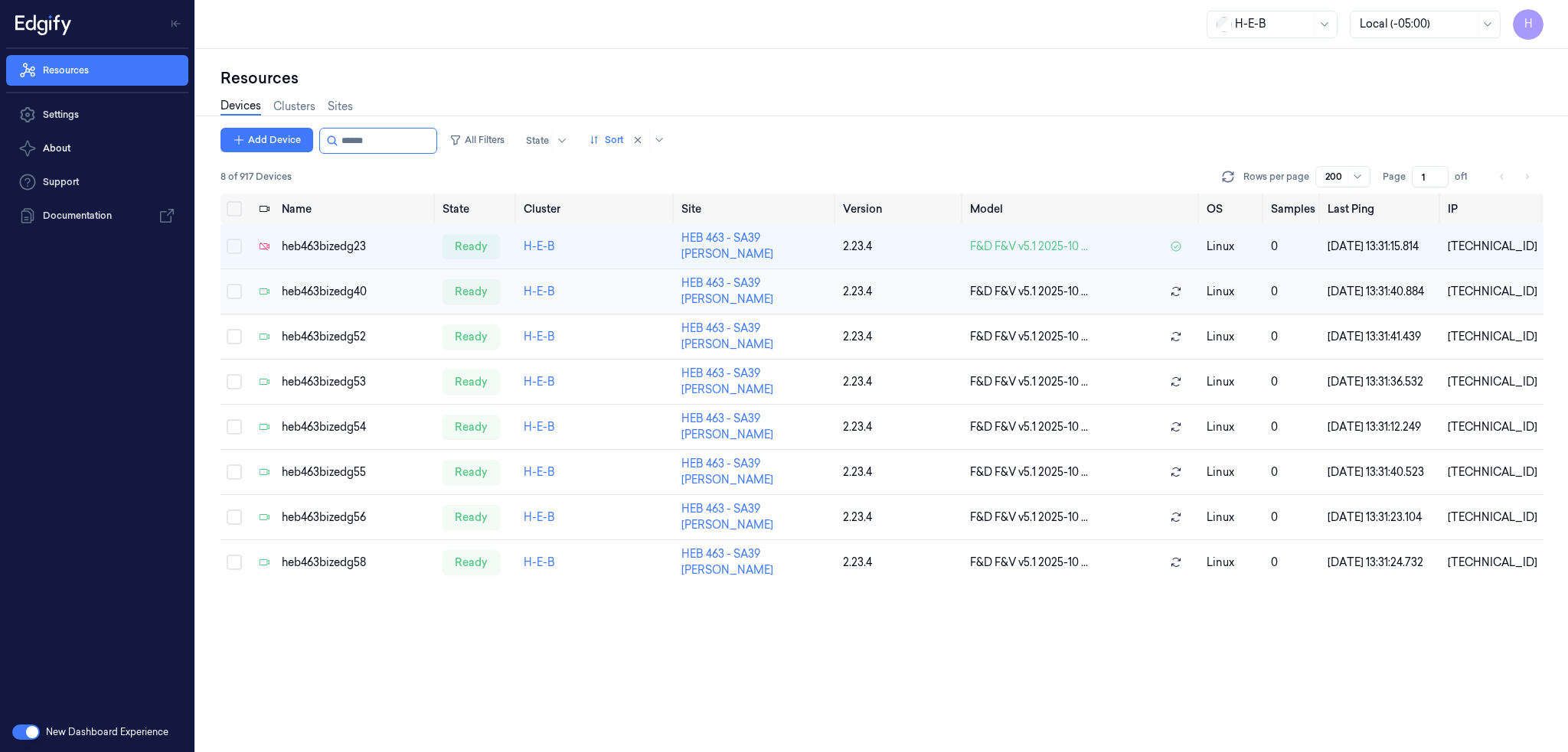
click at [328, 301] on td "heb463bizedg40" at bounding box center [356, 292] width 161 height 45
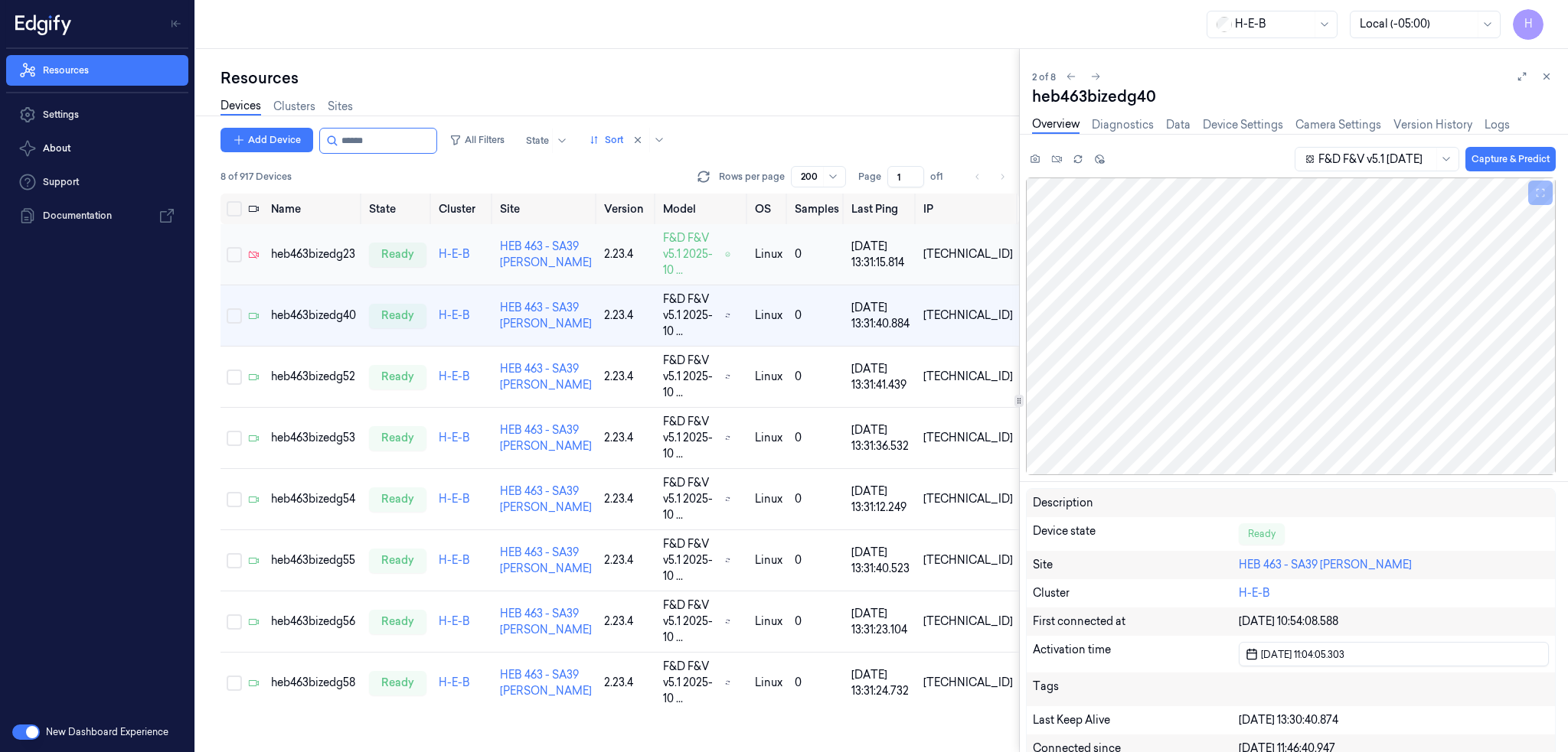
click at [346, 264] on td "heb463bizedg23" at bounding box center [314, 254] width 98 height 61
click at [326, 302] on td "heb463bizedg40" at bounding box center [314, 316] width 98 height 61
click at [323, 266] on td "heb463bizedg23" at bounding box center [314, 254] width 98 height 61
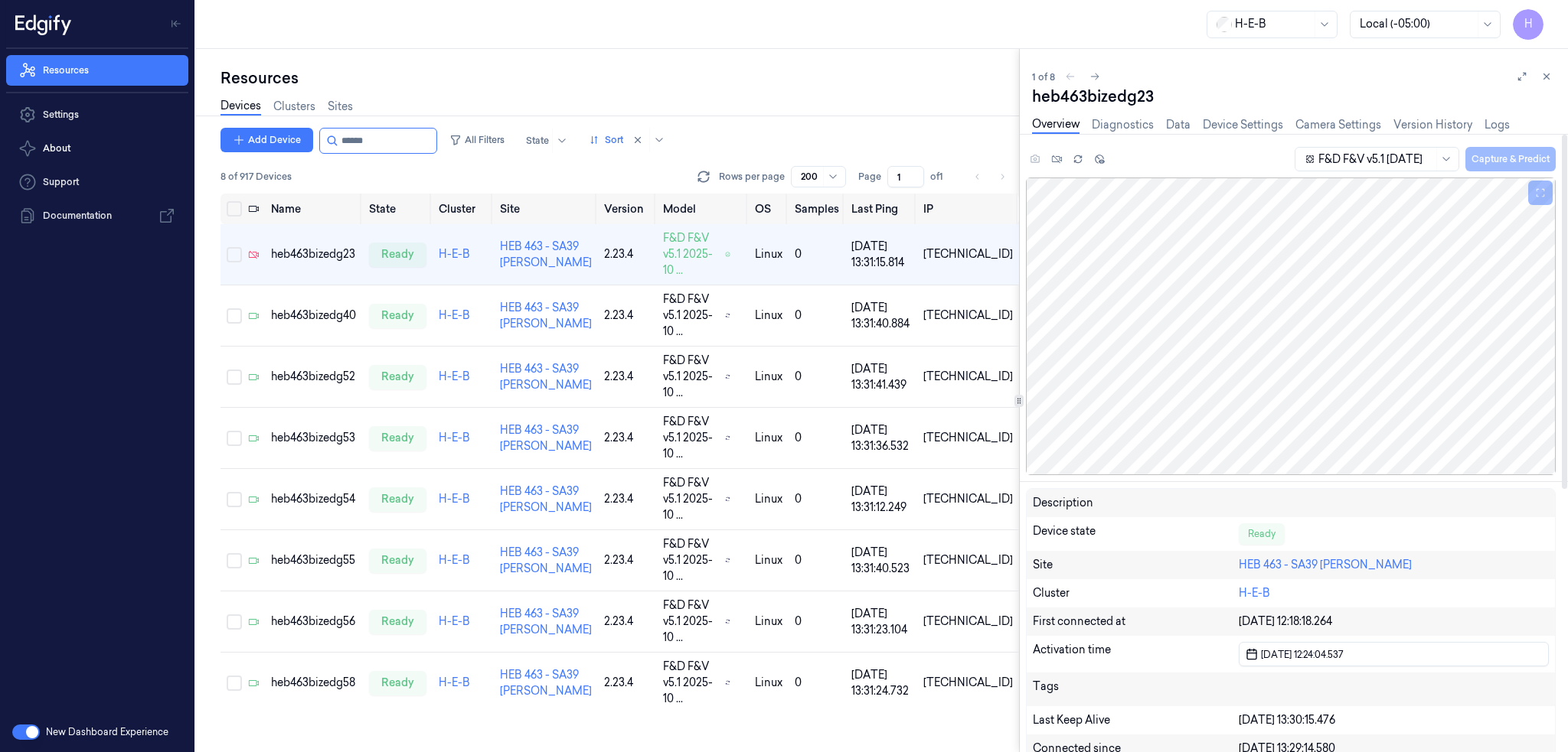
click at [1552, 68] on div at bounding box center [1533, 77] width 43 height 19
click at [1541, 79] on icon at bounding box center [1546, 76] width 11 height 11
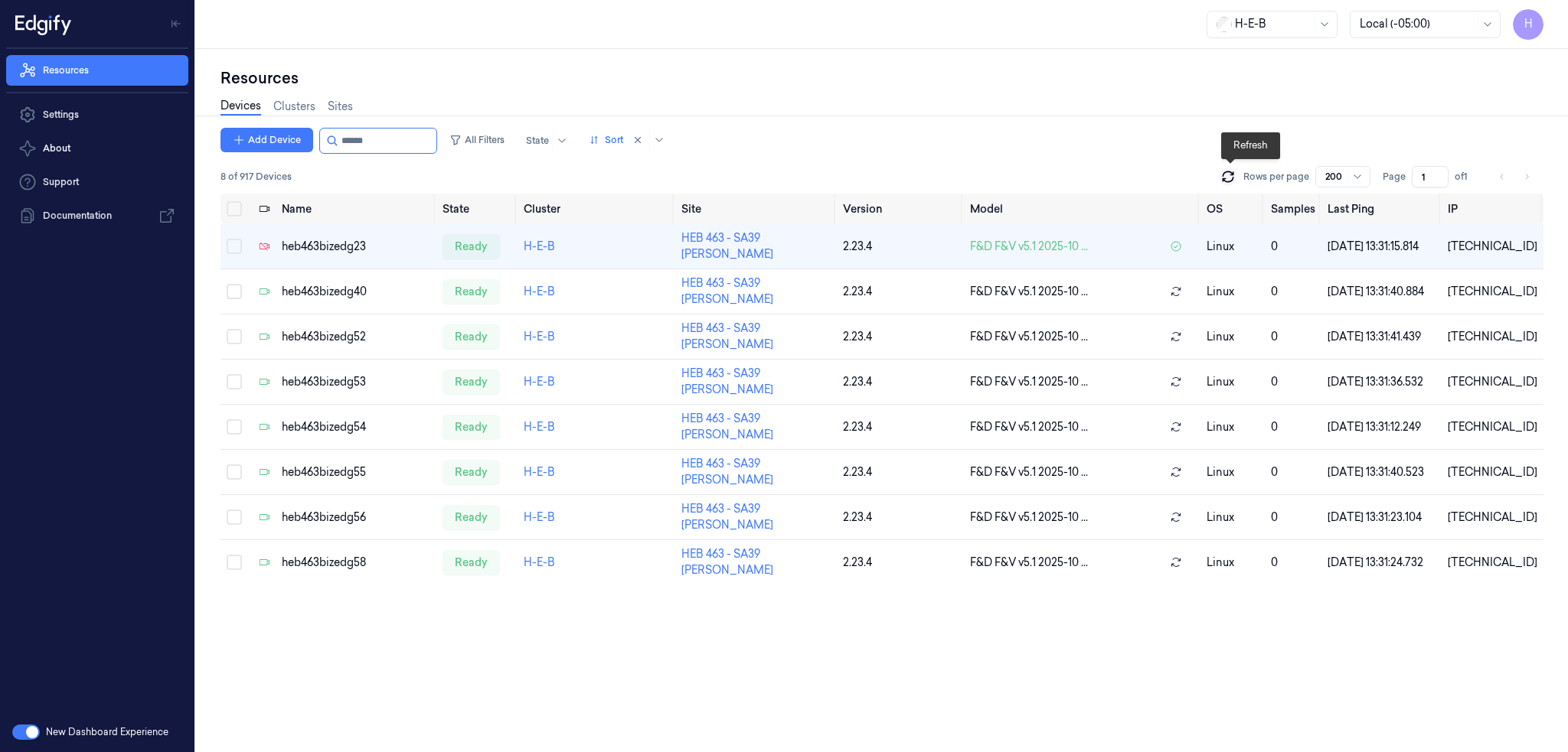
click at [1227, 180] on icon at bounding box center [1227, 179] width 10 height 4
click at [1227, 177] on icon at bounding box center [1227, 177] width 15 height 15
click at [327, 246] on div "heb463bizedg23" at bounding box center [356, 247] width 149 height 16
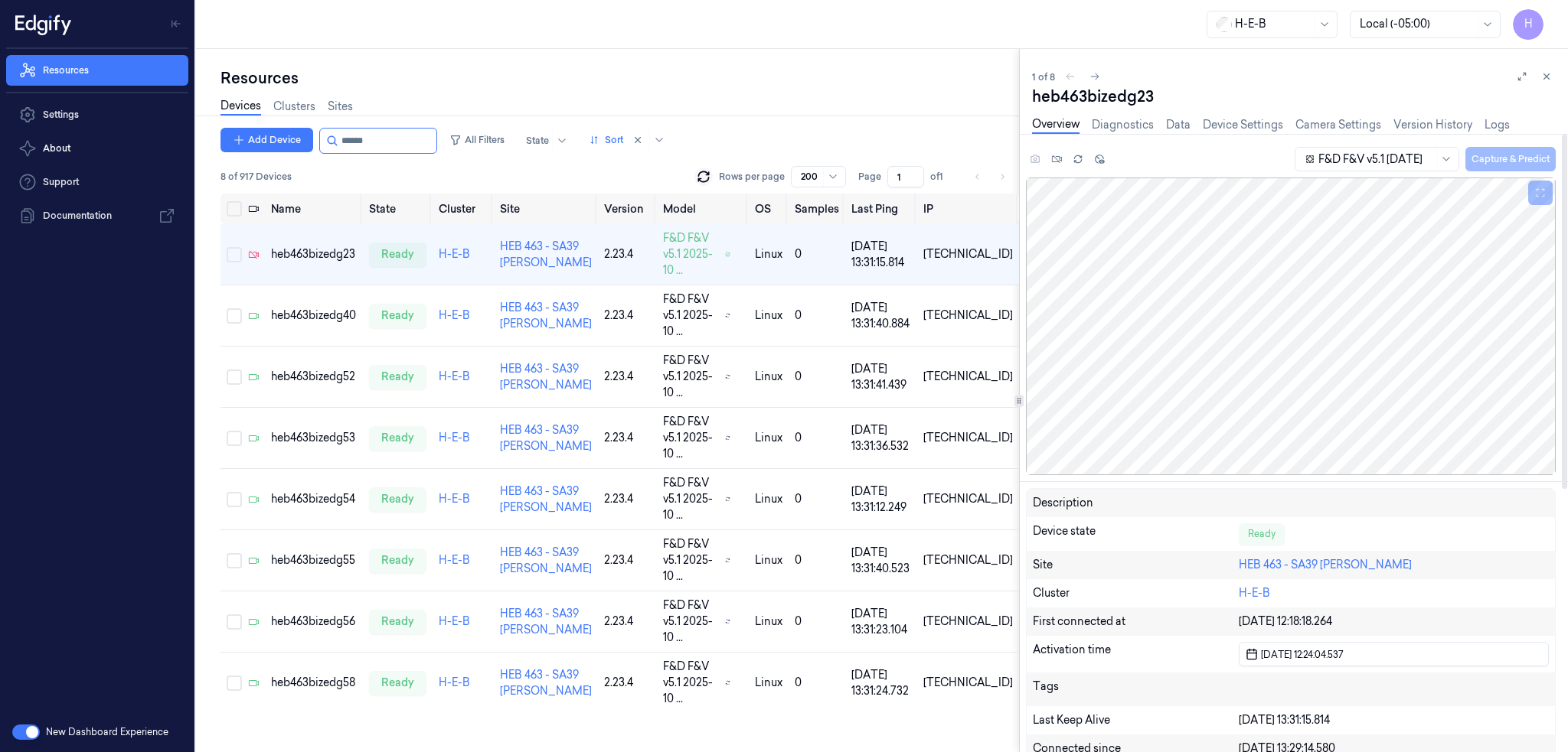
click at [1557, 73] on div "1 of 8 heb463bizedg23 Overview Diagnostics Data Device Settings Camera Settings…" at bounding box center [1293, 401] width 548 height 703
click at [1549, 76] on icon at bounding box center [1546, 76] width 11 height 11
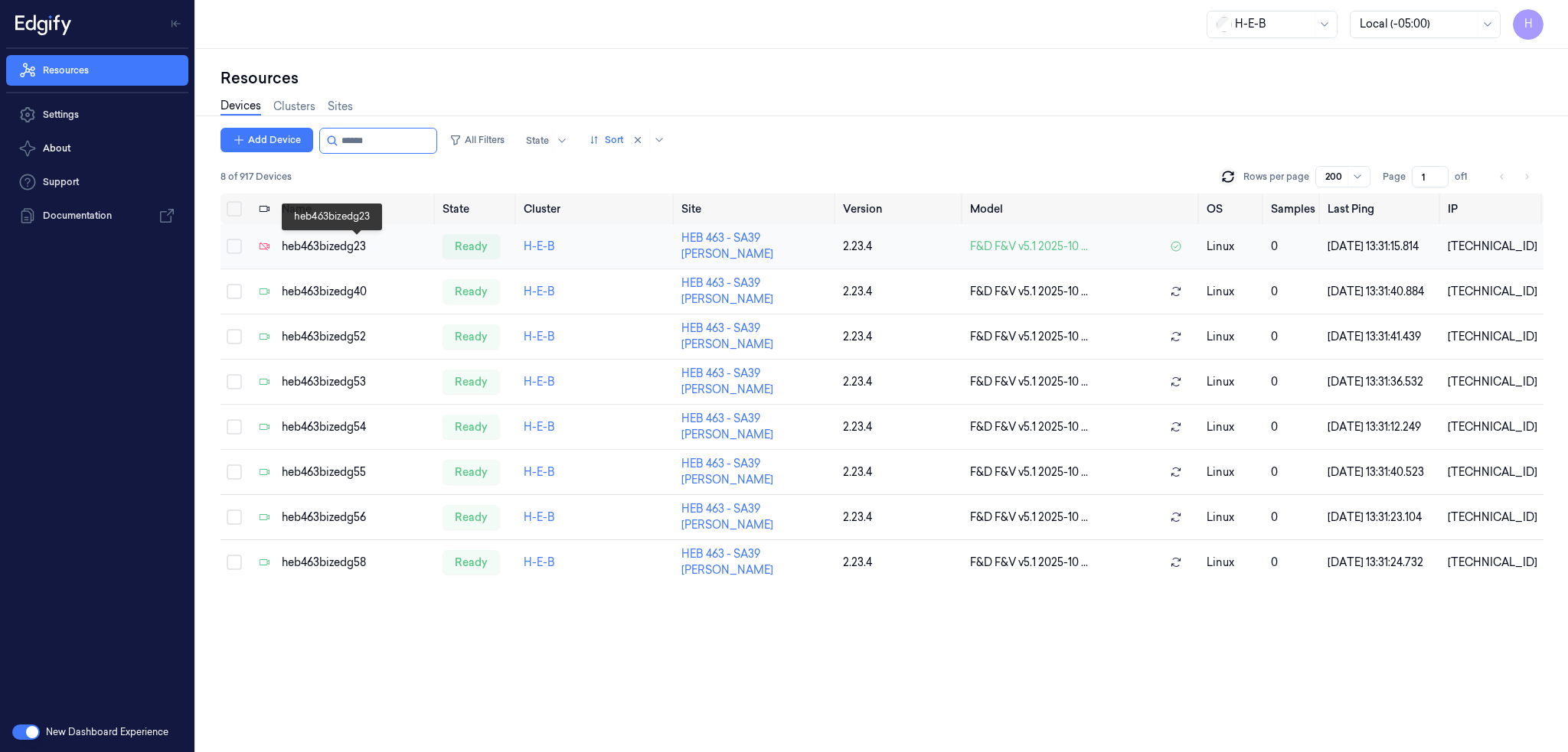
click at [287, 246] on div "heb463bizedg23" at bounding box center [356, 247] width 149 height 16
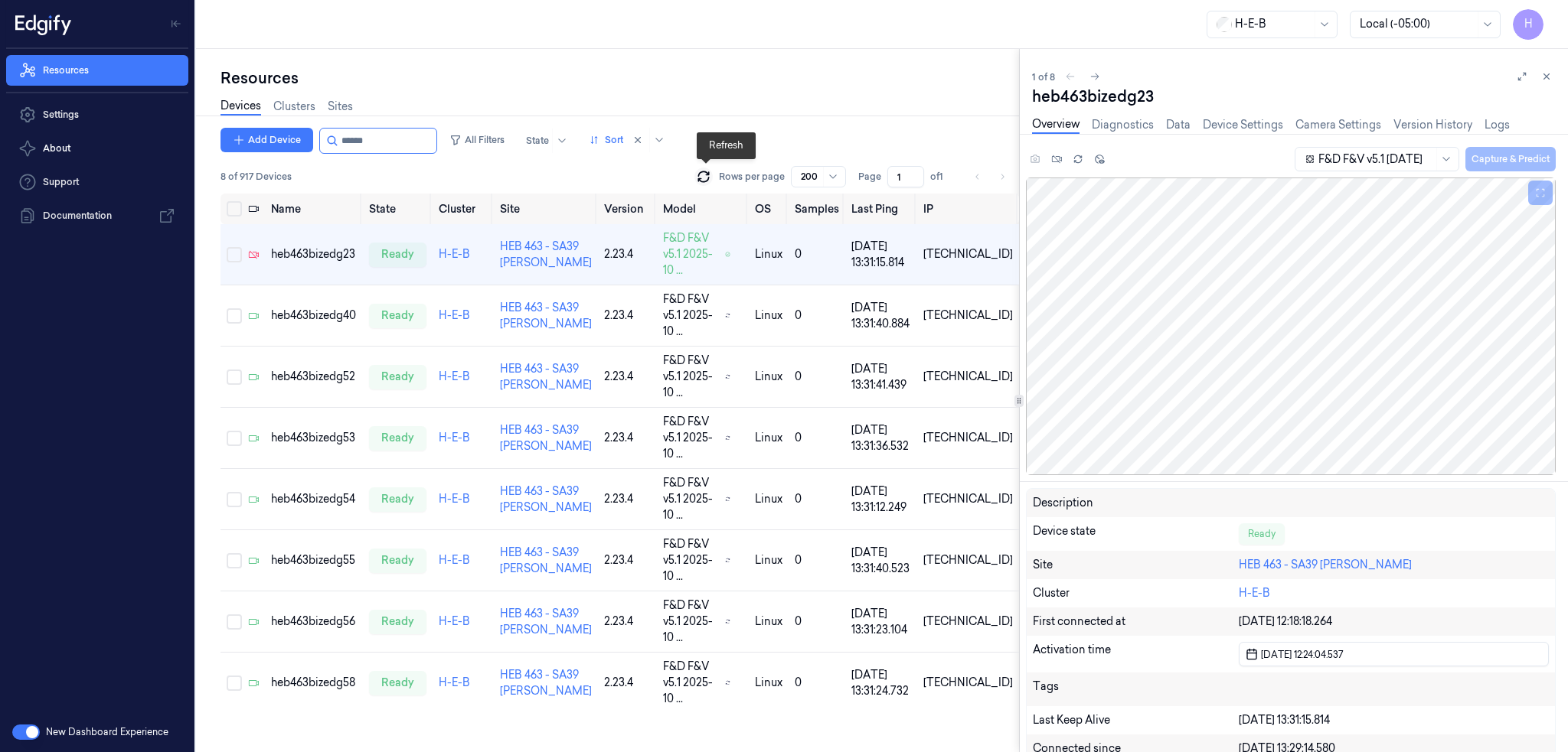
click at [700, 178] on icon at bounding box center [703, 179] width 10 height 4
drag, startPoint x: 375, startPoint y: 135, endPoint x: 363, endPoint y: 140, distance: 13.0
click at [363, 140] on input "string" at bounding box center [387, 140] width 92 height 25
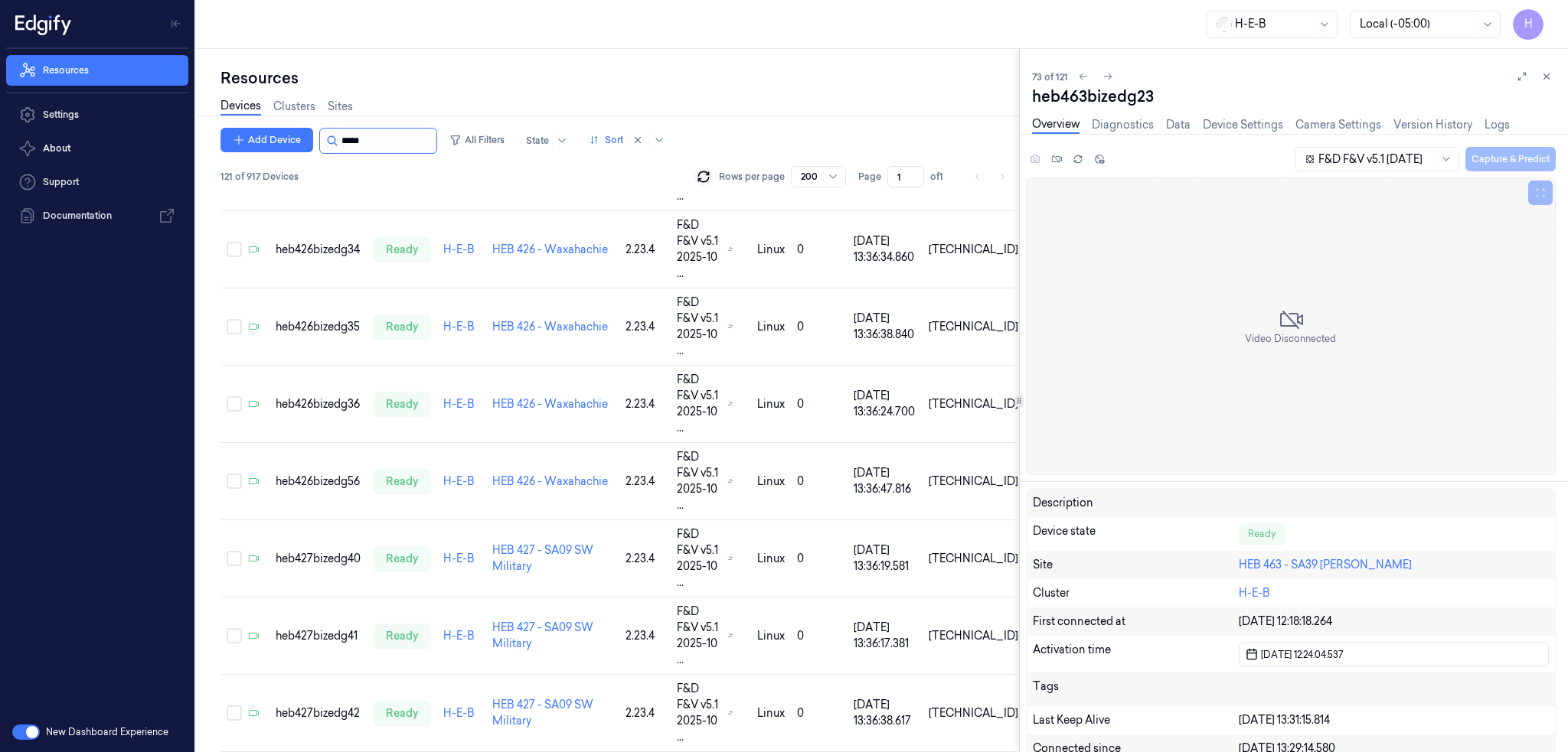
type input "******"
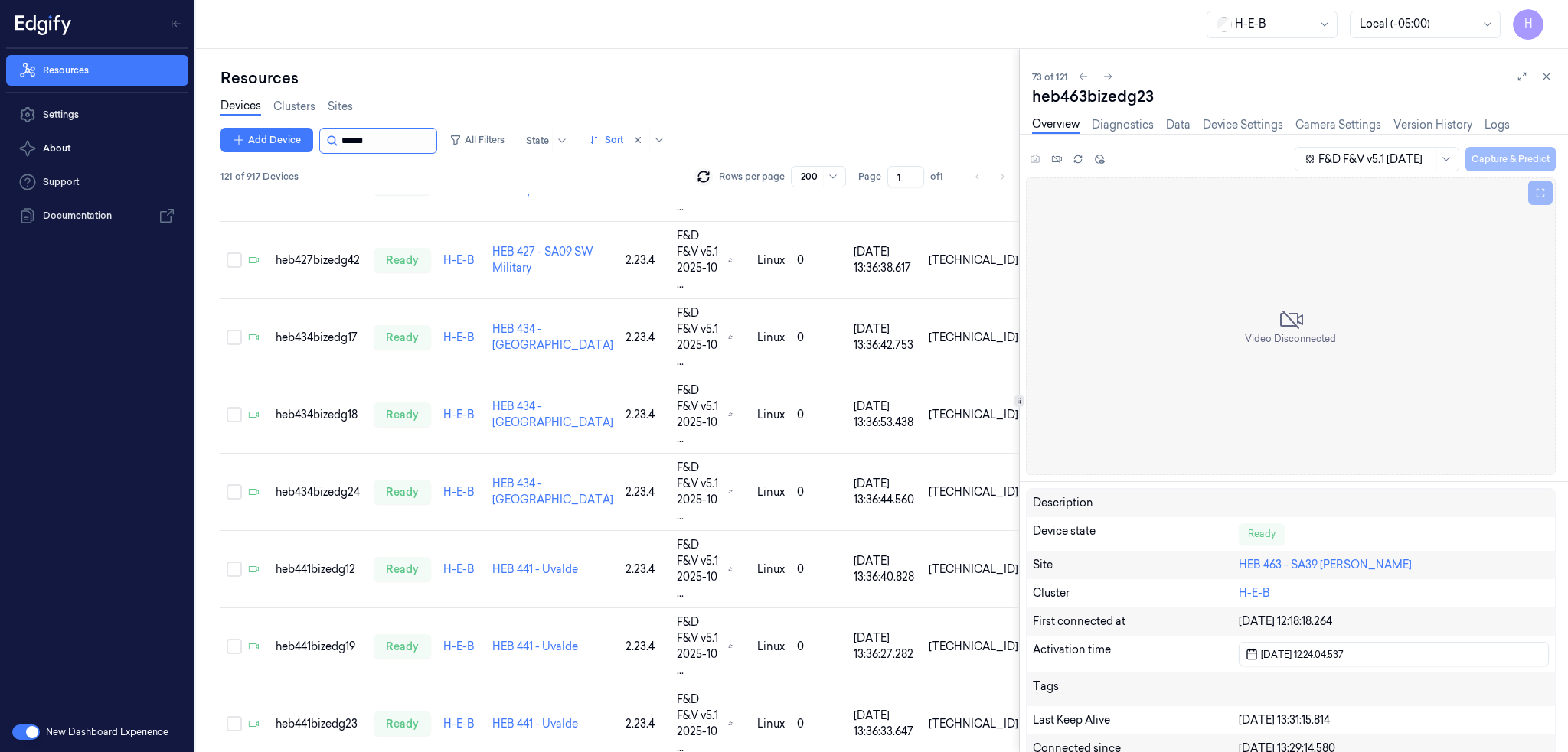
scroll to position [3126, 0]
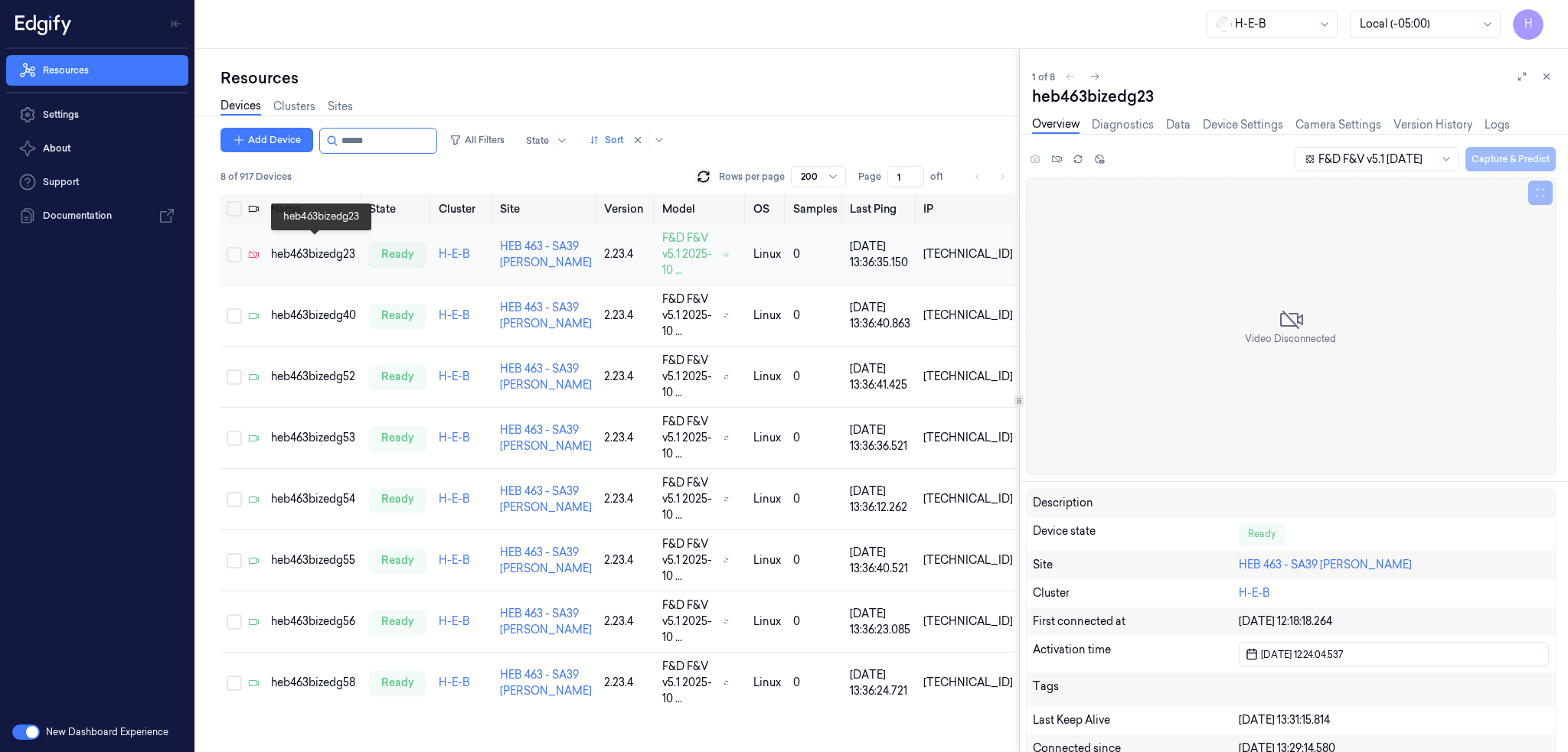
drag, startPoint x: 281, startPoint y: 245, endPoint x: 309, endPoint y: 251, distance: 28.6
click at [281, 247] on div "heb463bizedg23" at bounding box center [314, 254] width 85 height 16
click at [300, 286] on td "heb463bizedg40" at bounding box center [314, 316] width 98 height 61
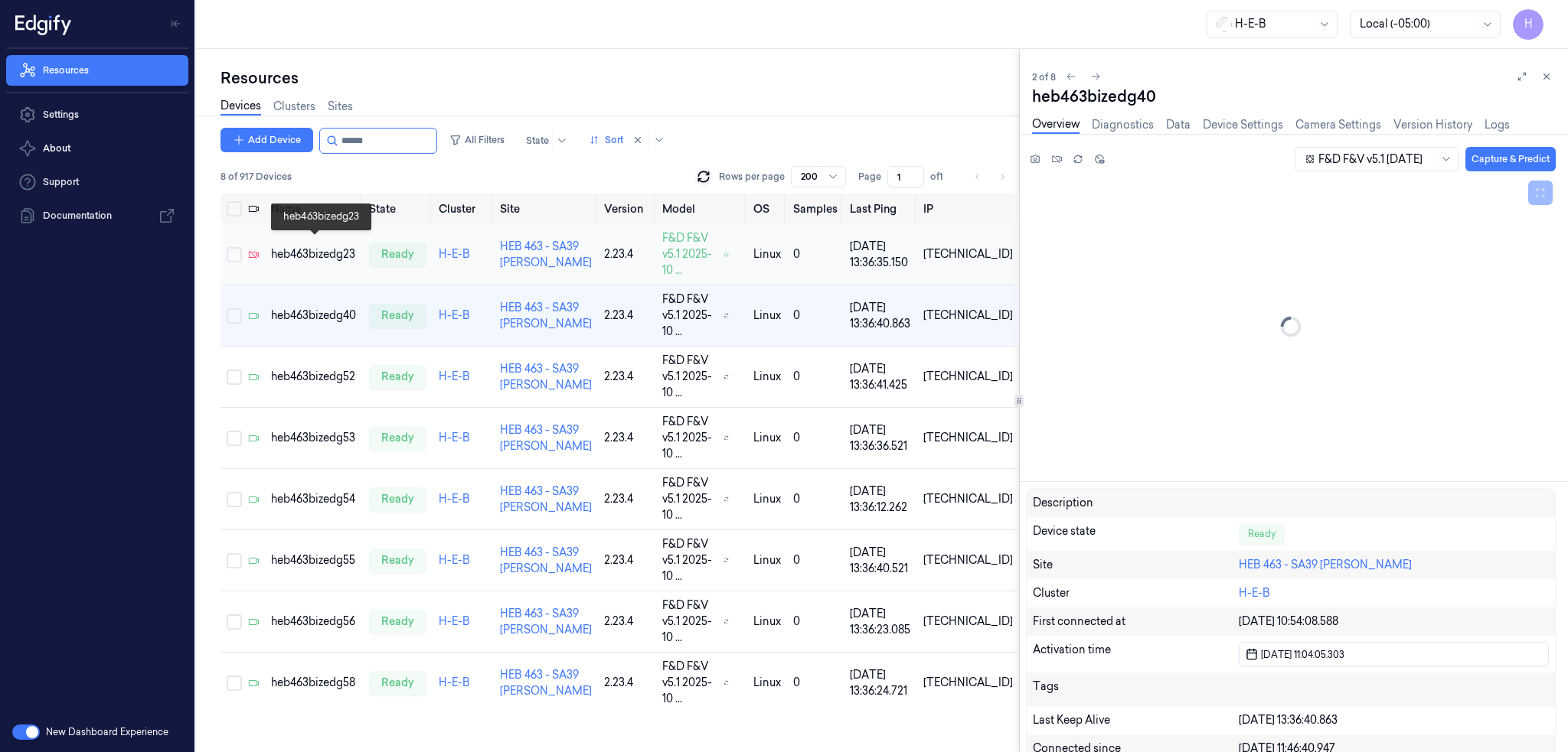
click at [328, 251] on div "heb463bizedg23" at bounding box center [314, 254] width 85 height 16
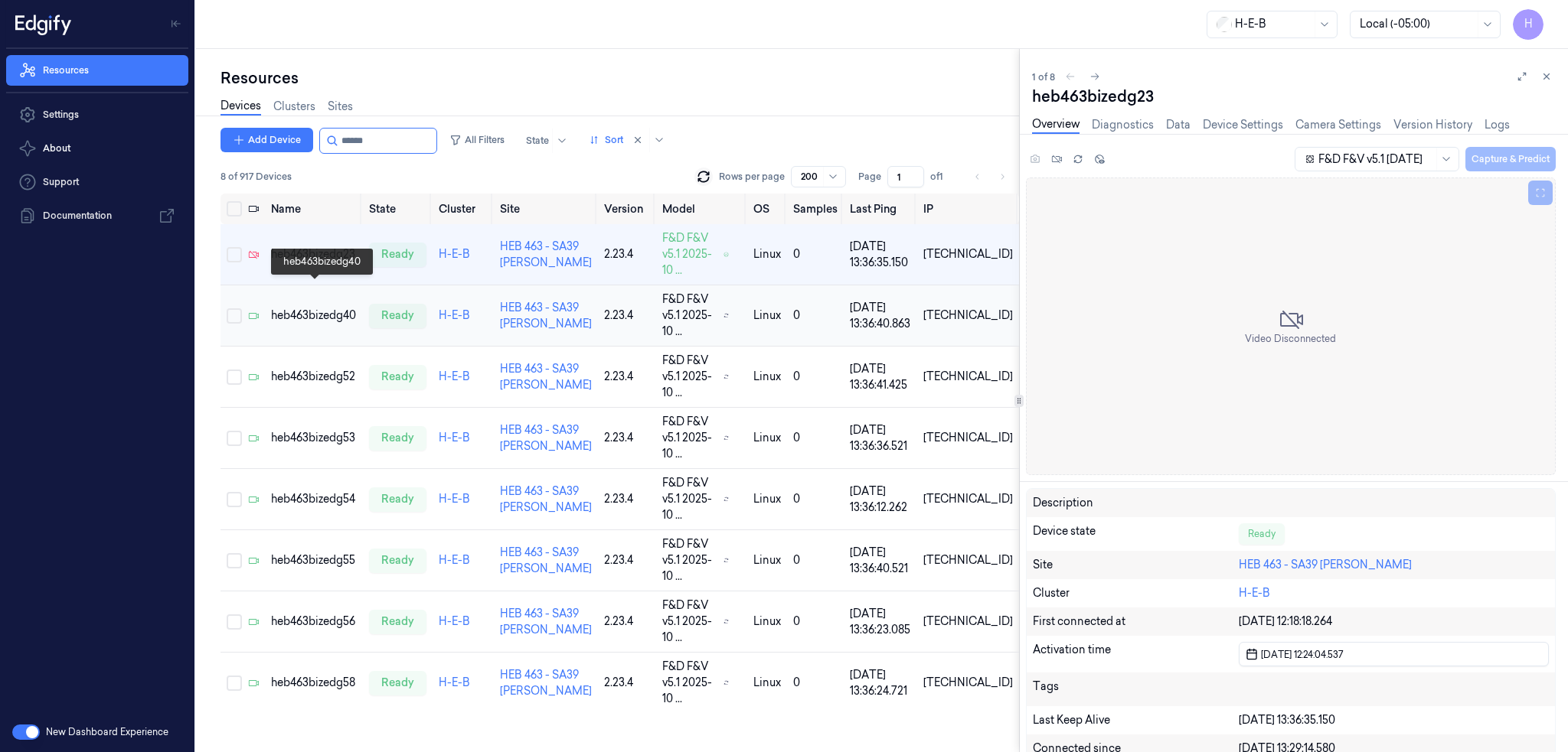
click at [315, 308] on div "heb463bizedg40" at bounding box center [314, 315] width 85 height 16
click at [329, 260] on td "heb463bizedg23" at bounding box center [314, 254] width 98 height 61
click at [1545, 69] on button at bounding box center [1546, 77] width 19 height 19
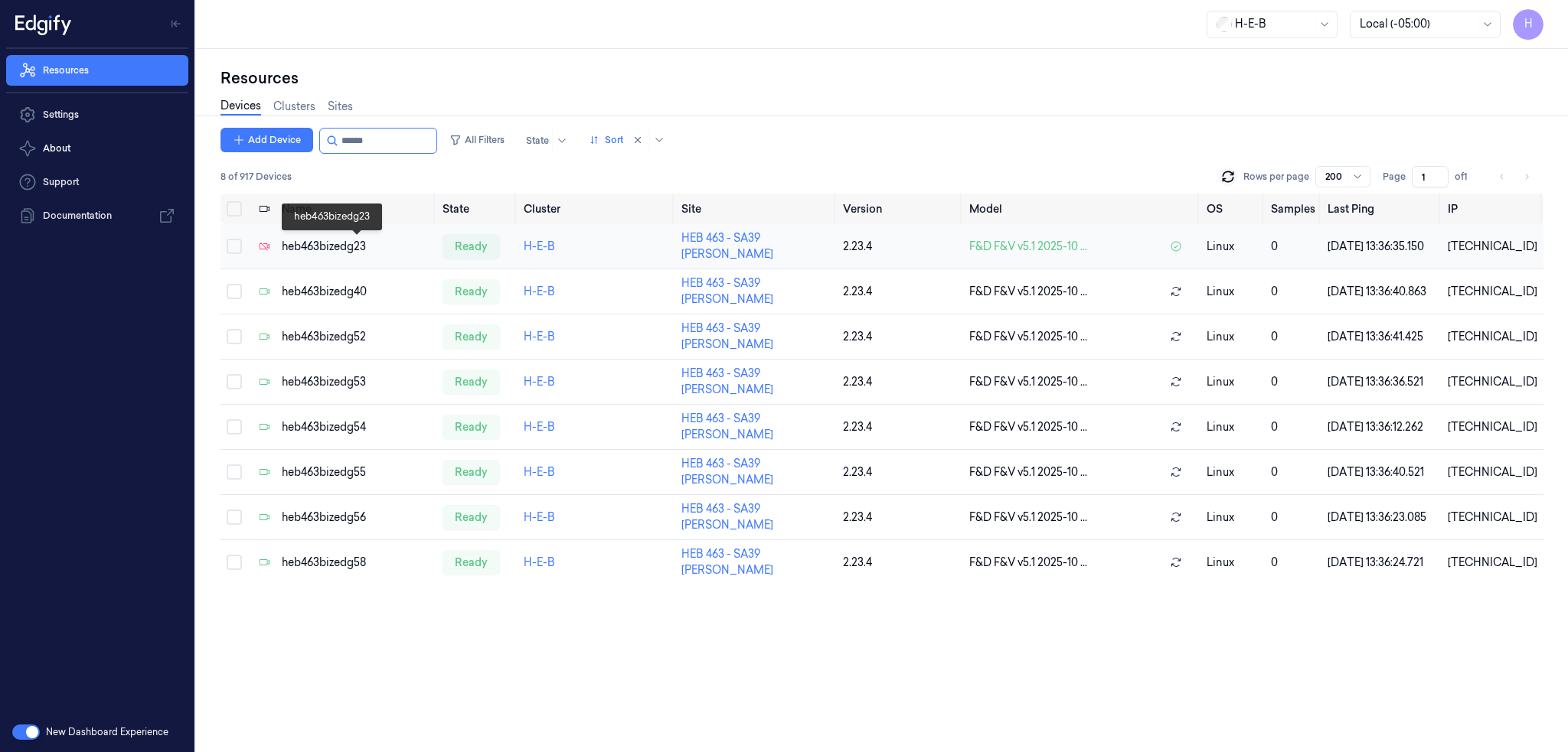
click at [359, 251] on div "heb463bizedg23" at bounding box center [356, 247] width 149 height 16
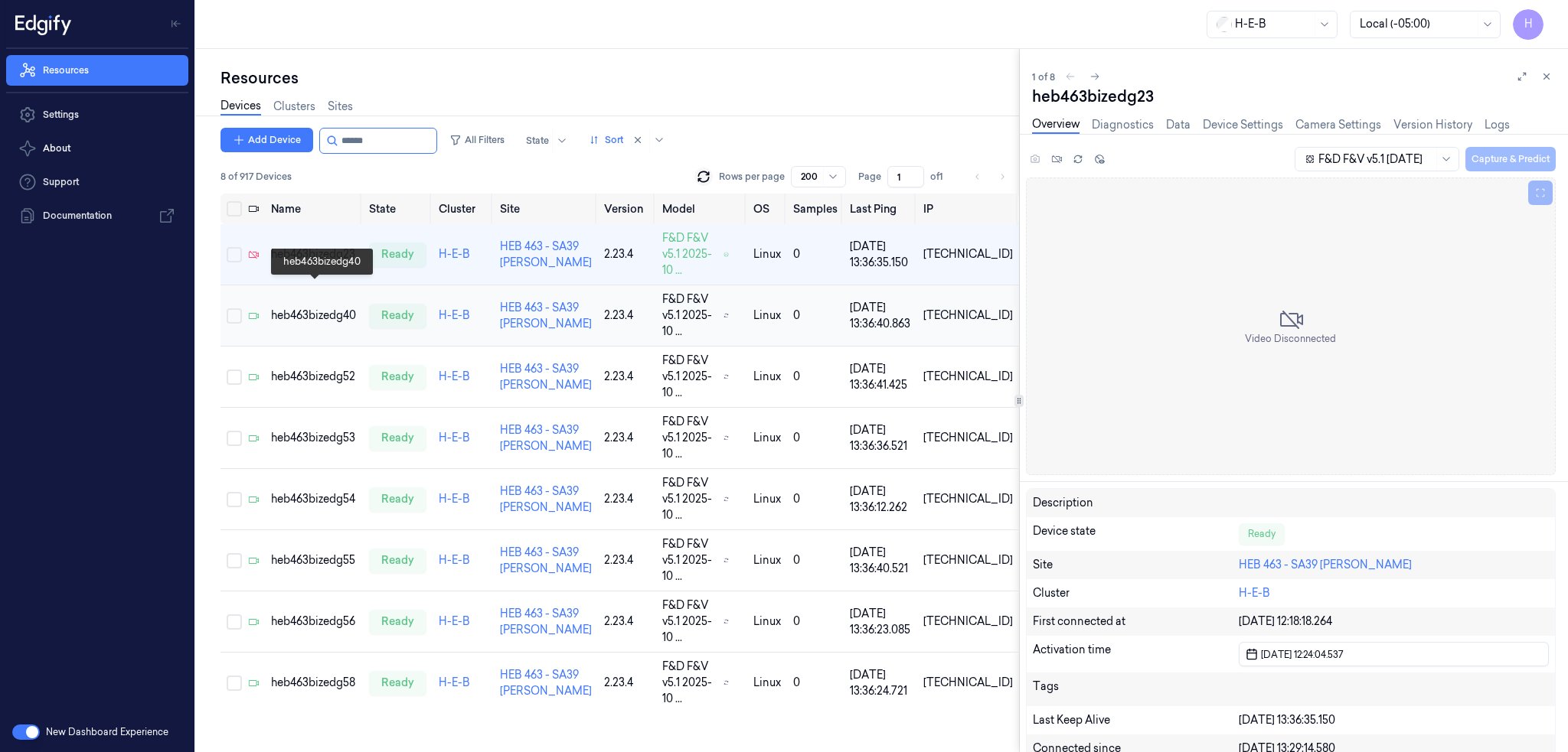
click at [331, 308] on div "heb463bizedg40" at bounding box center [314, 315] width 85 height 16
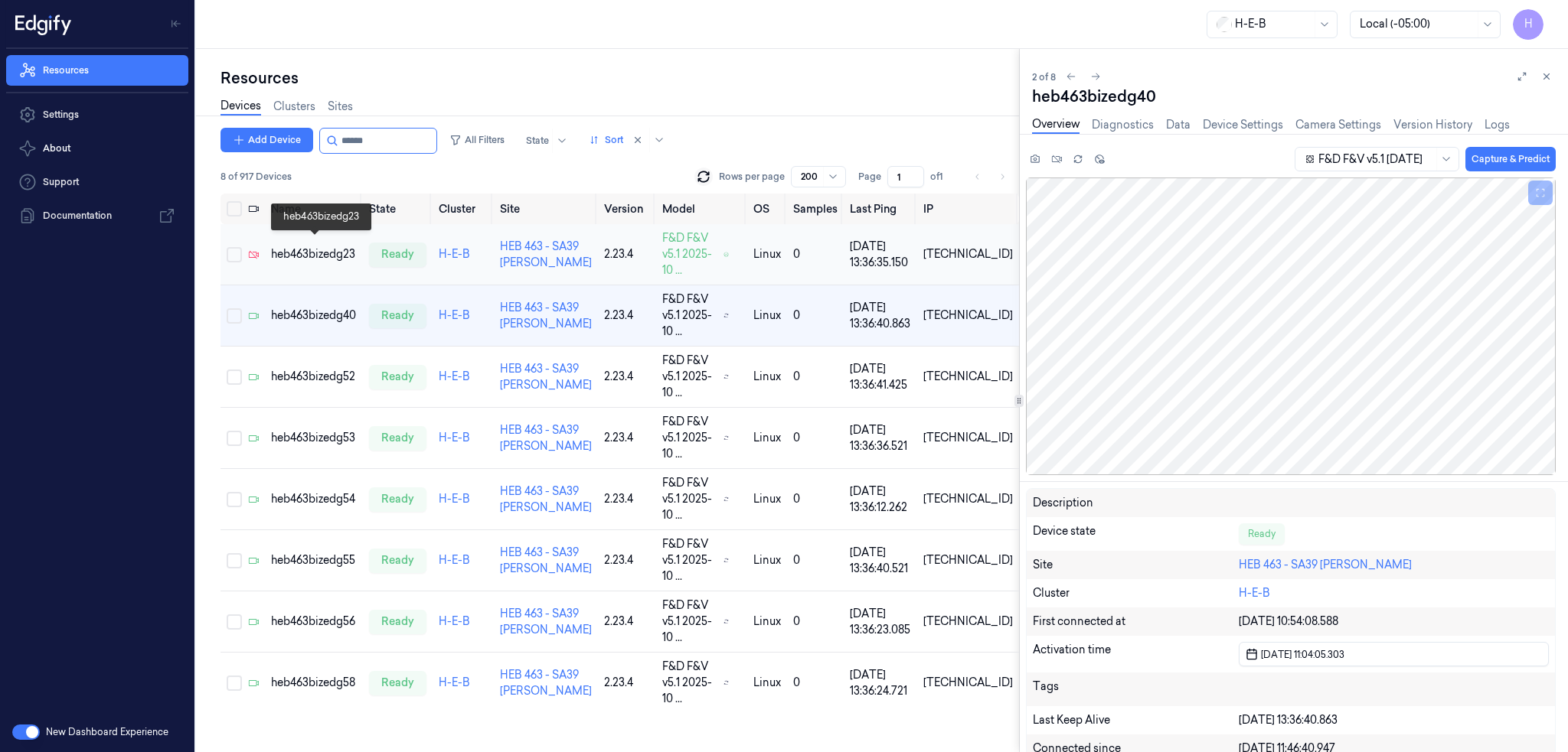
click at [331, 250] on div "heb463bizedg23" at bounding box center [314, 254] width 85 height 16
click at [315, 286] on td "heb463bizedg40" at bounding box center [314, 316] width 98 height 61
click at [320, 255] on td "heb463bizedg23" at bounding box center [314, 254] width 98 height 61
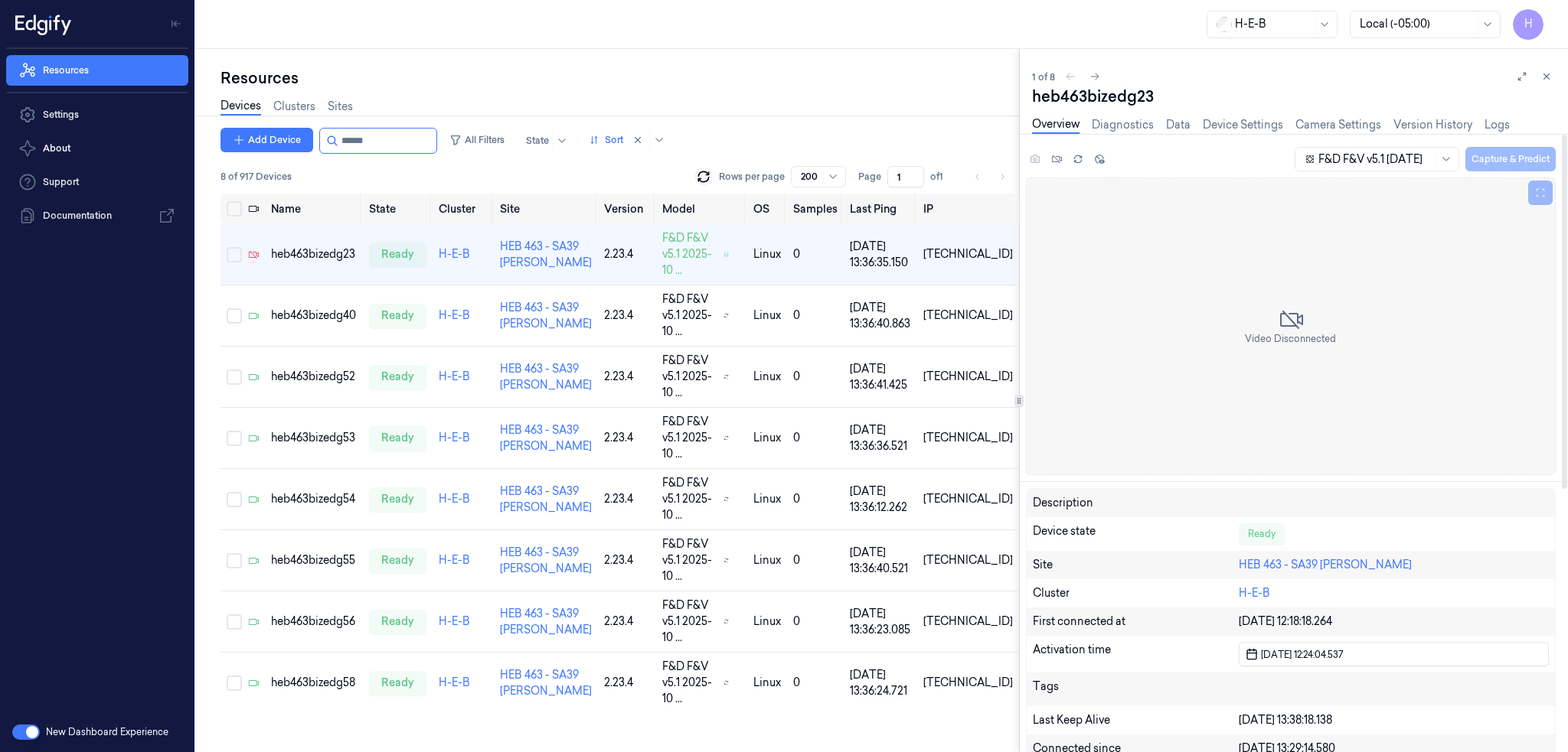
click at [1546, 76] on icon at bounding box center [1546, 77] width 5 height 5
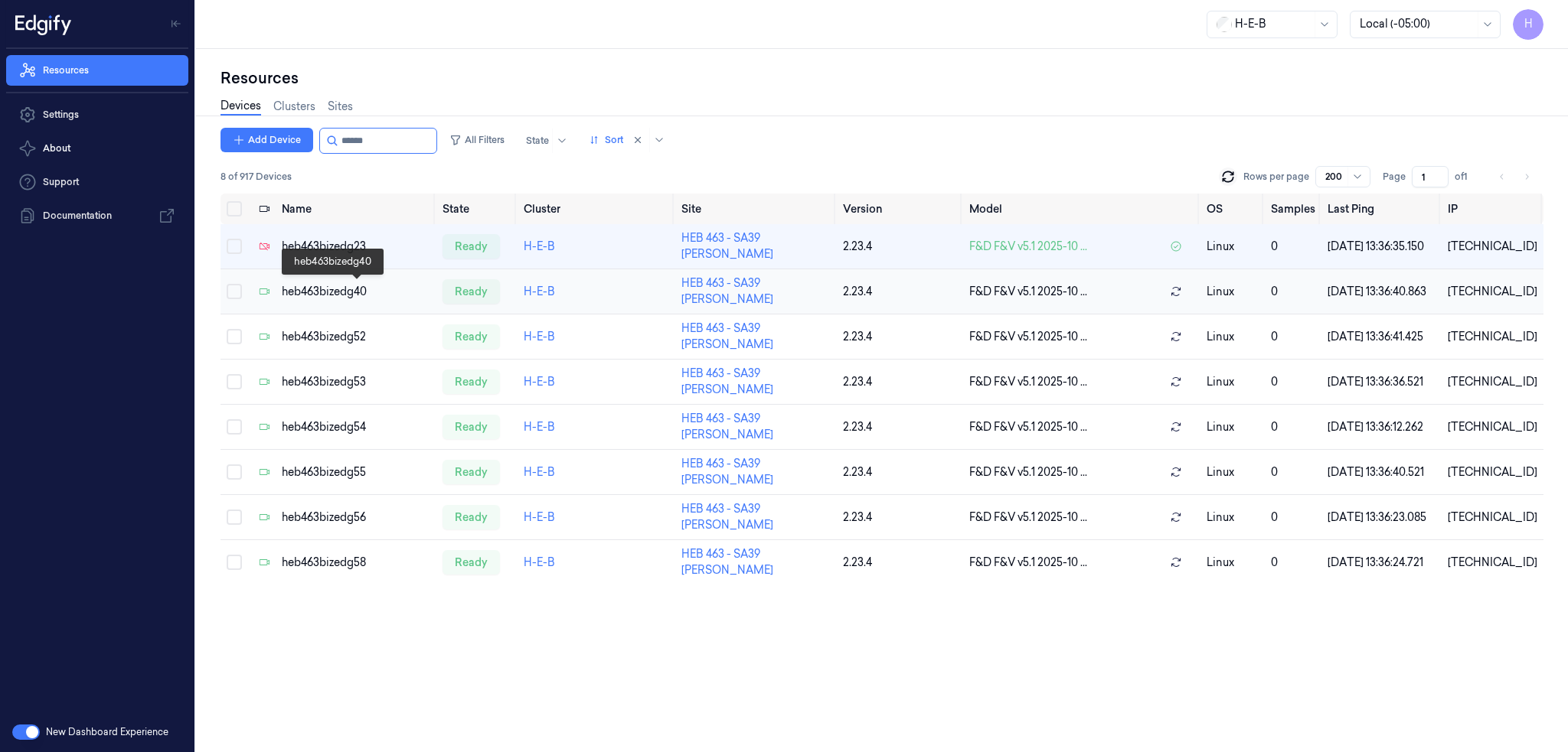
click at [316, 292] on div "heb463bizedg40" at bounding box center [356, 292] width 149 height 16
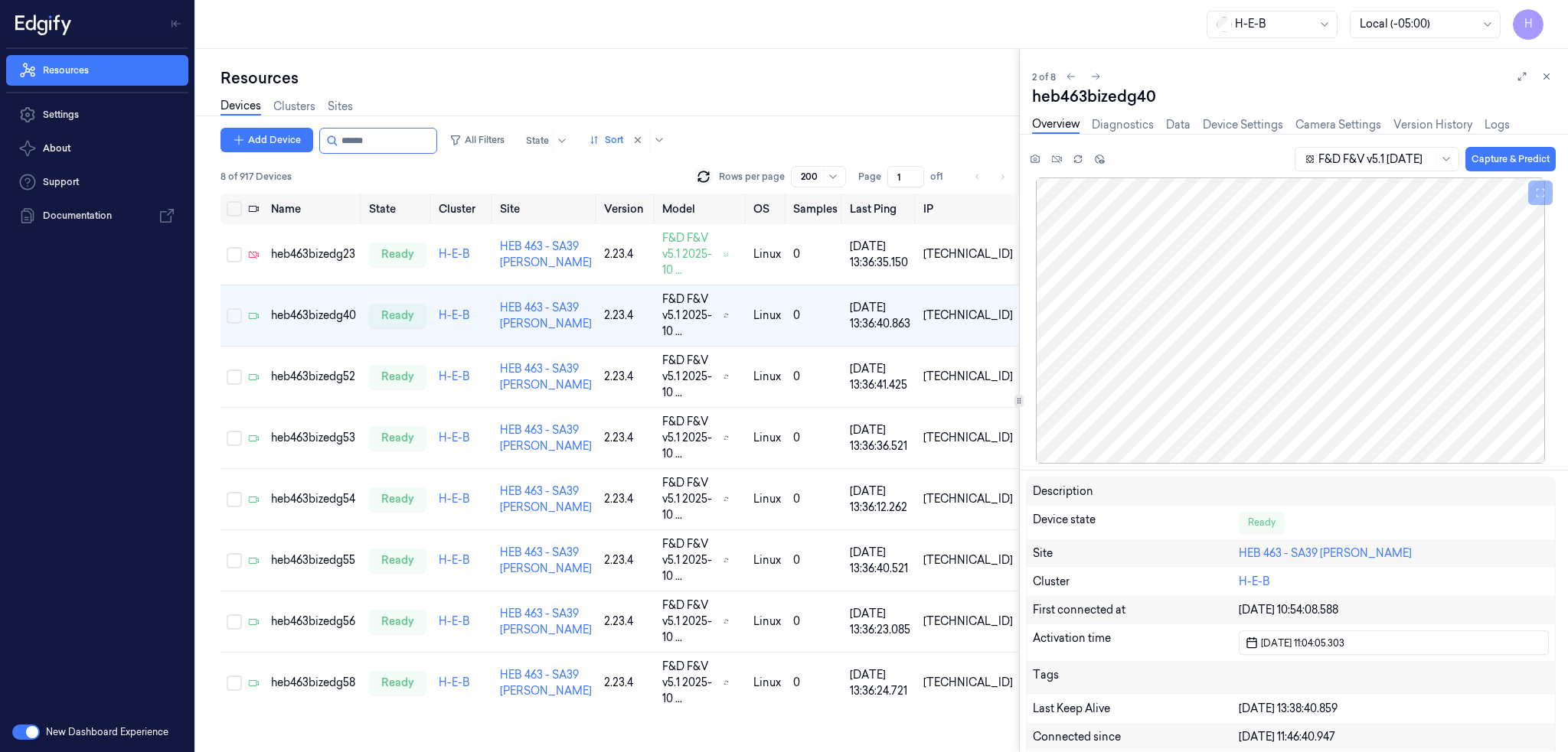
click at [336, 252] on div "heb463bizedg23" at bounding box center [314, 254] width 85 height 16
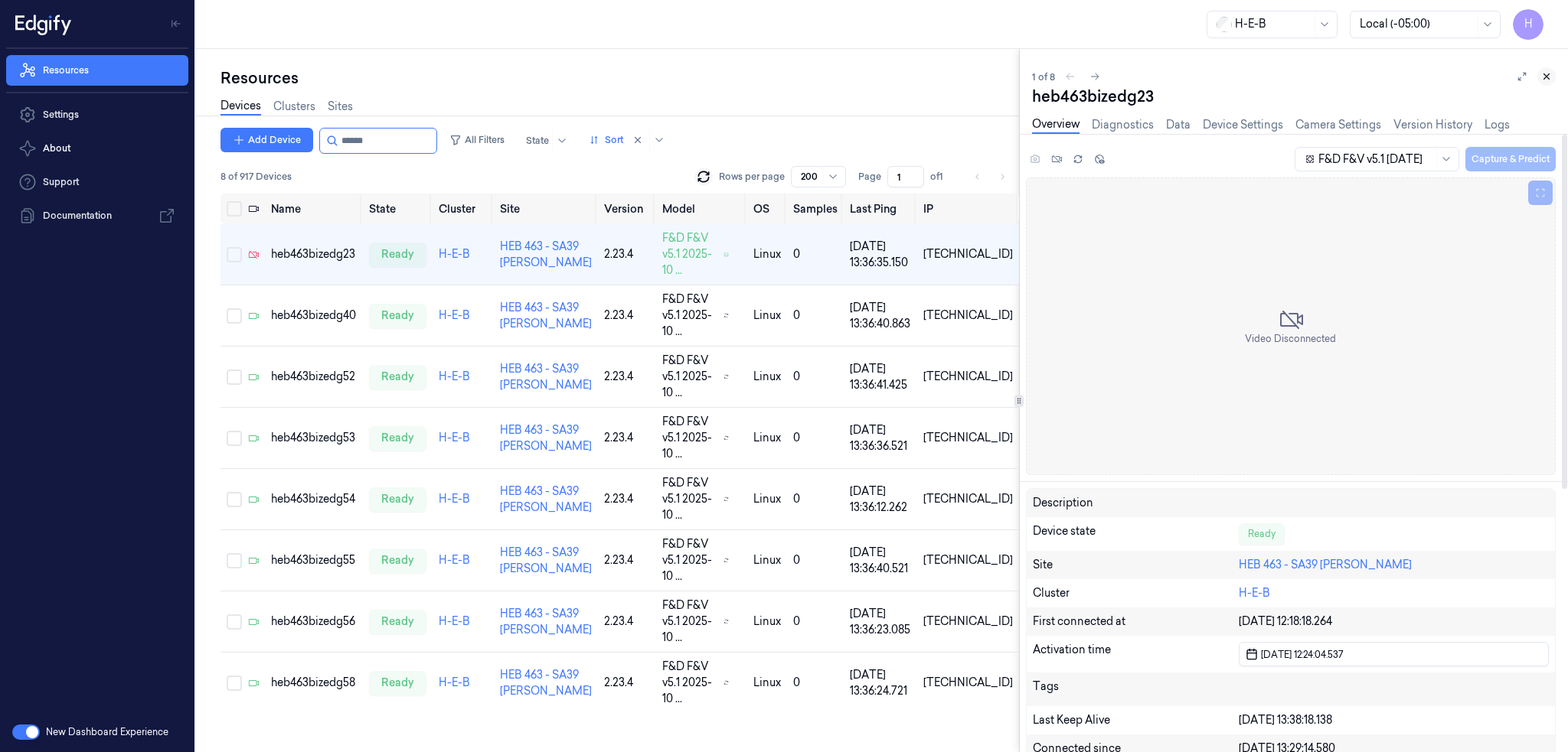
click at [1543, 68] on button at bounding box center [1546, 77] width 19 height 19
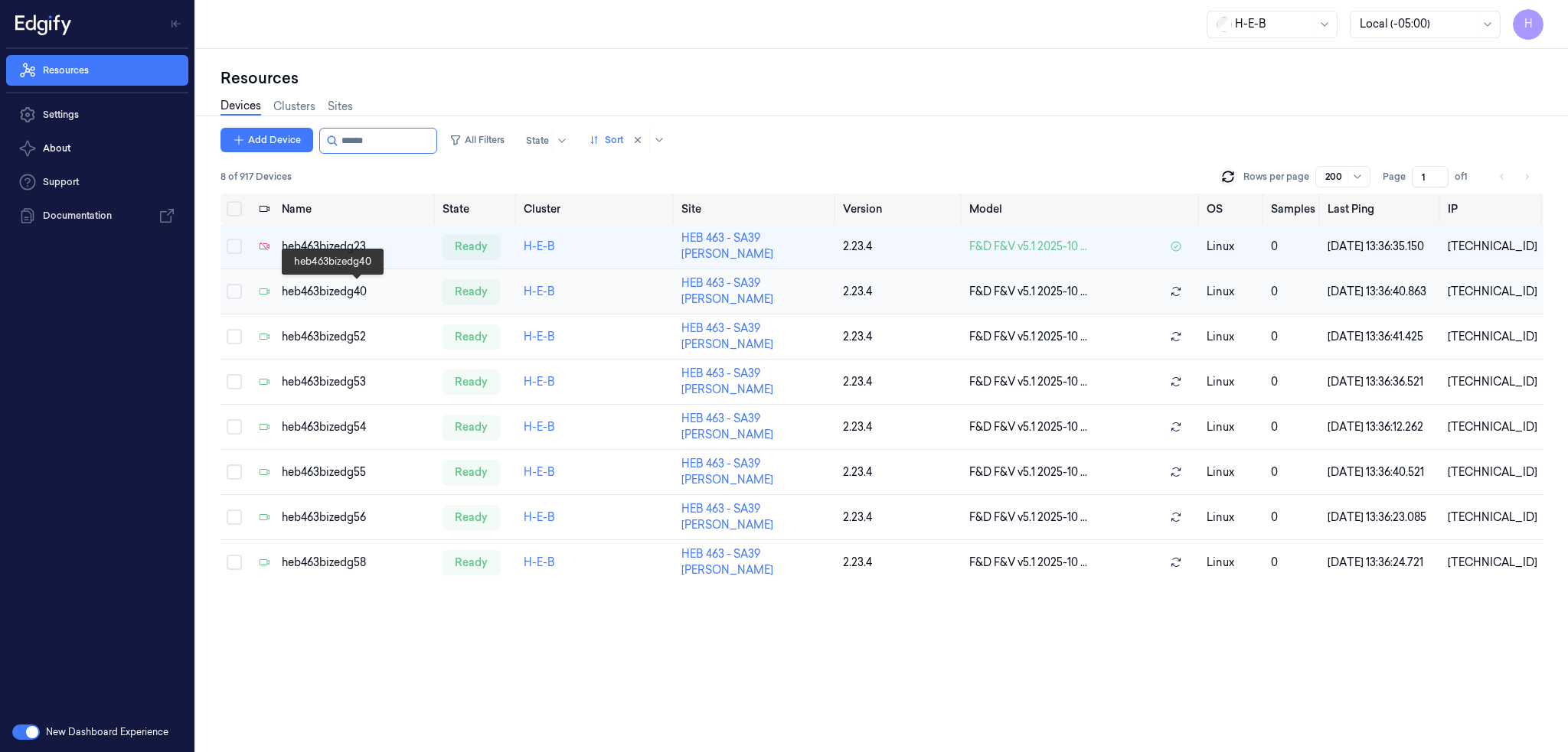
click at [352, 294] on div "heb463bizedg40" at bounding box center [356, 292] width 149 height 16
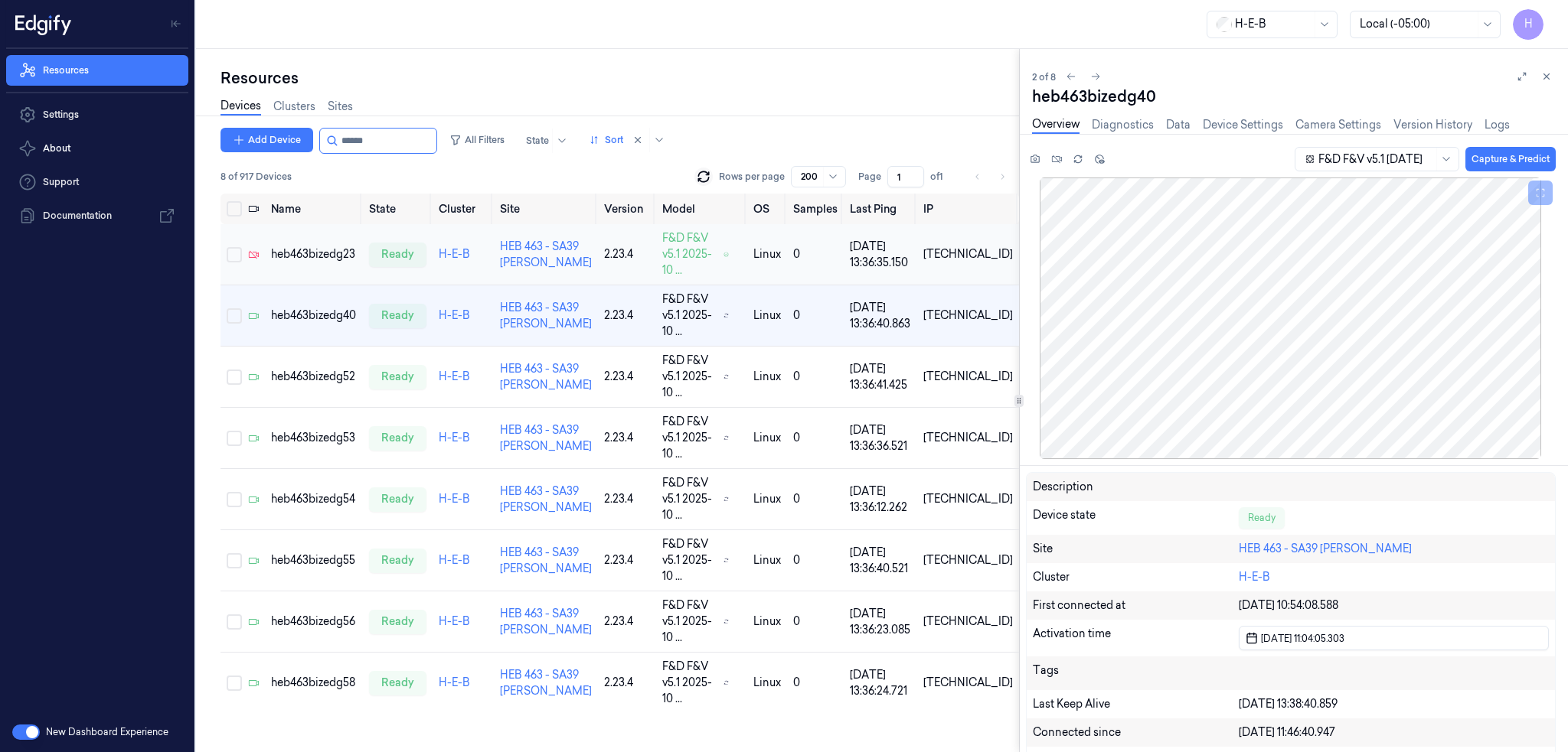
click at [346, 260] on td "heb463bizedg23" at bounding box center [314, 254] width 98 height 61
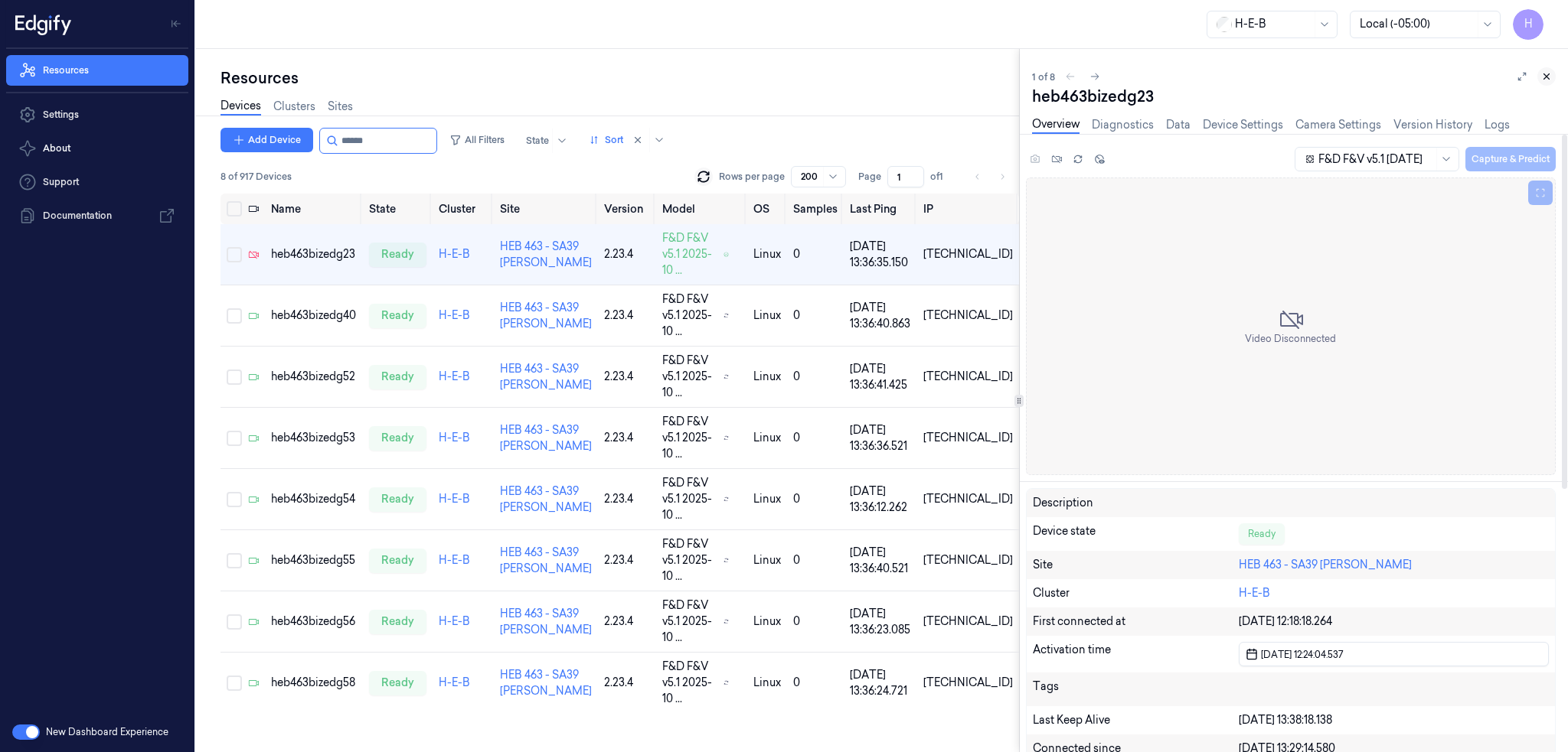
click at [1549, 74] on icon at bounding box center [1546, 76] width 11 height 11
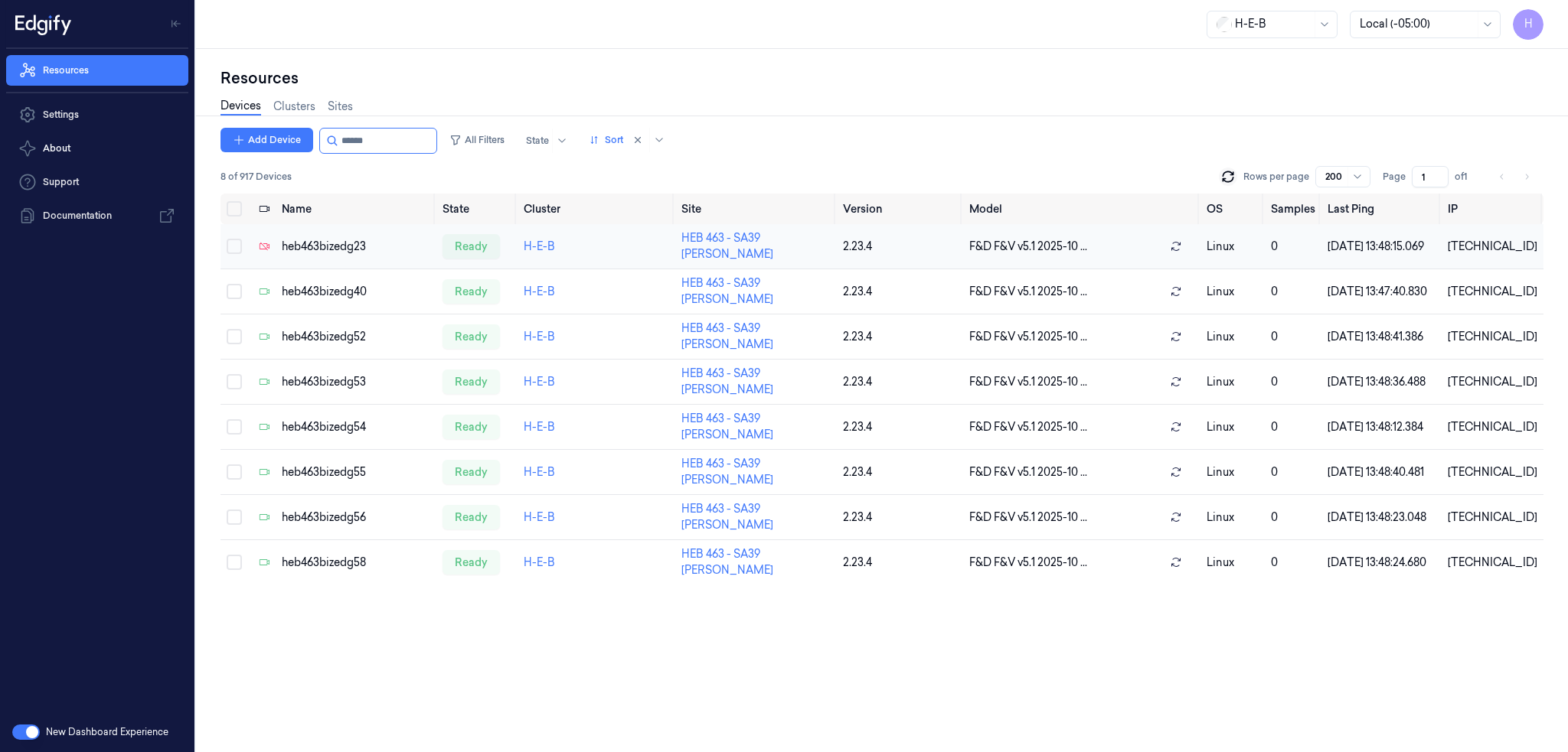
click at [327, 252] on div "heb463bizedg23" at bounding box center [356, 247] width 149 height 16
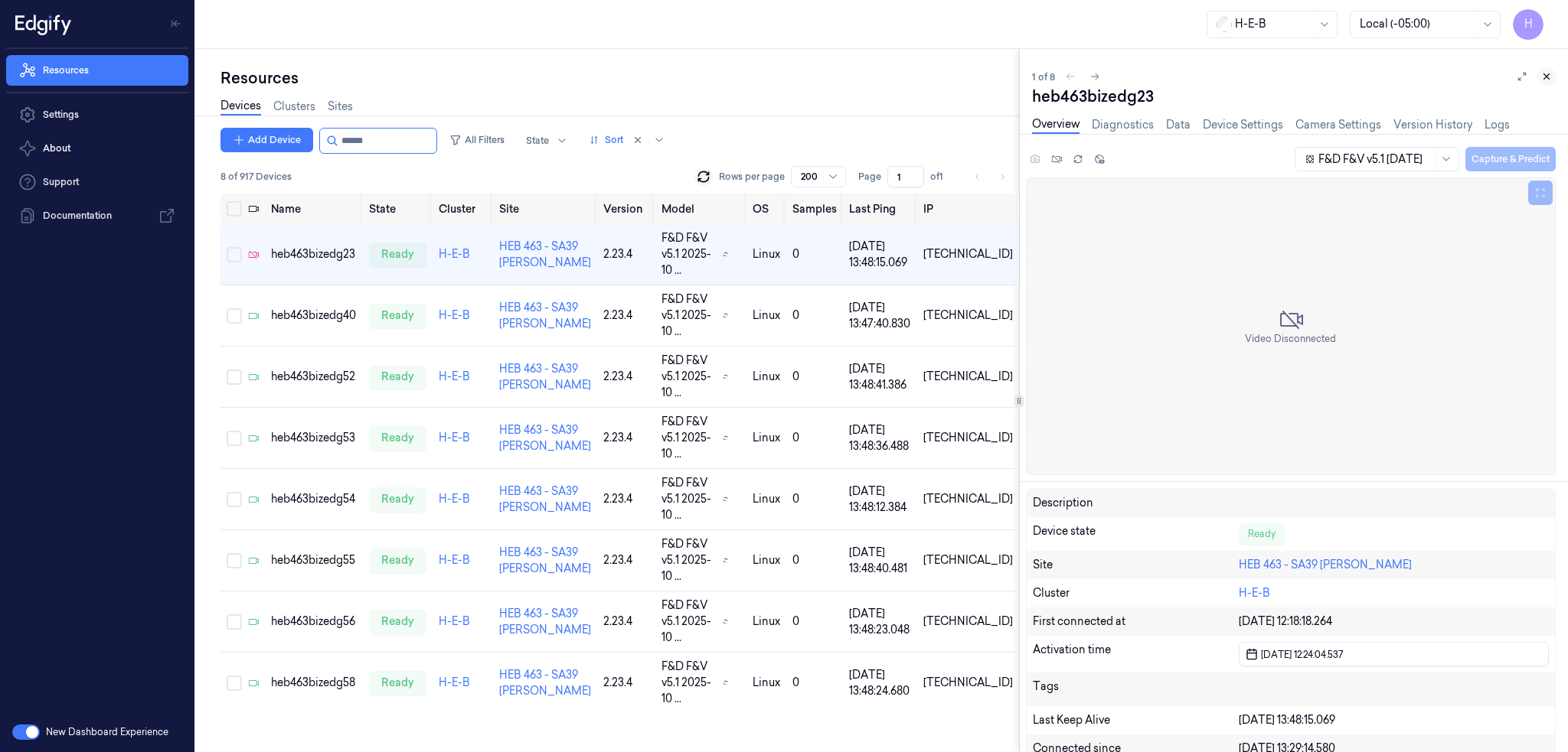
click at [1543, 80] on icon at bounding box center [1546, 76] width 11 height 11
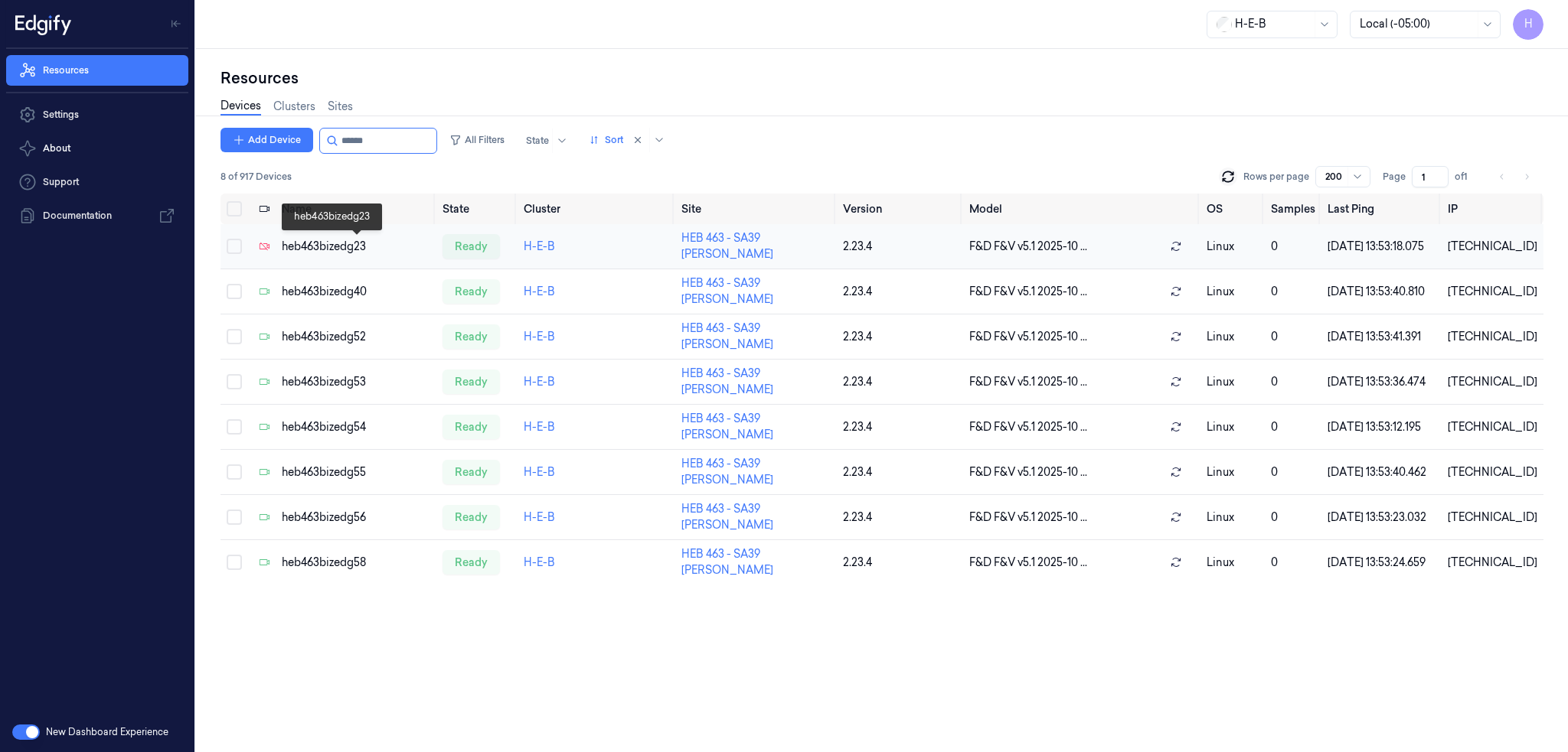
click at [336, 244] on div "heb463bizedg23" at bounding box center [356, 247] width 149 height 16
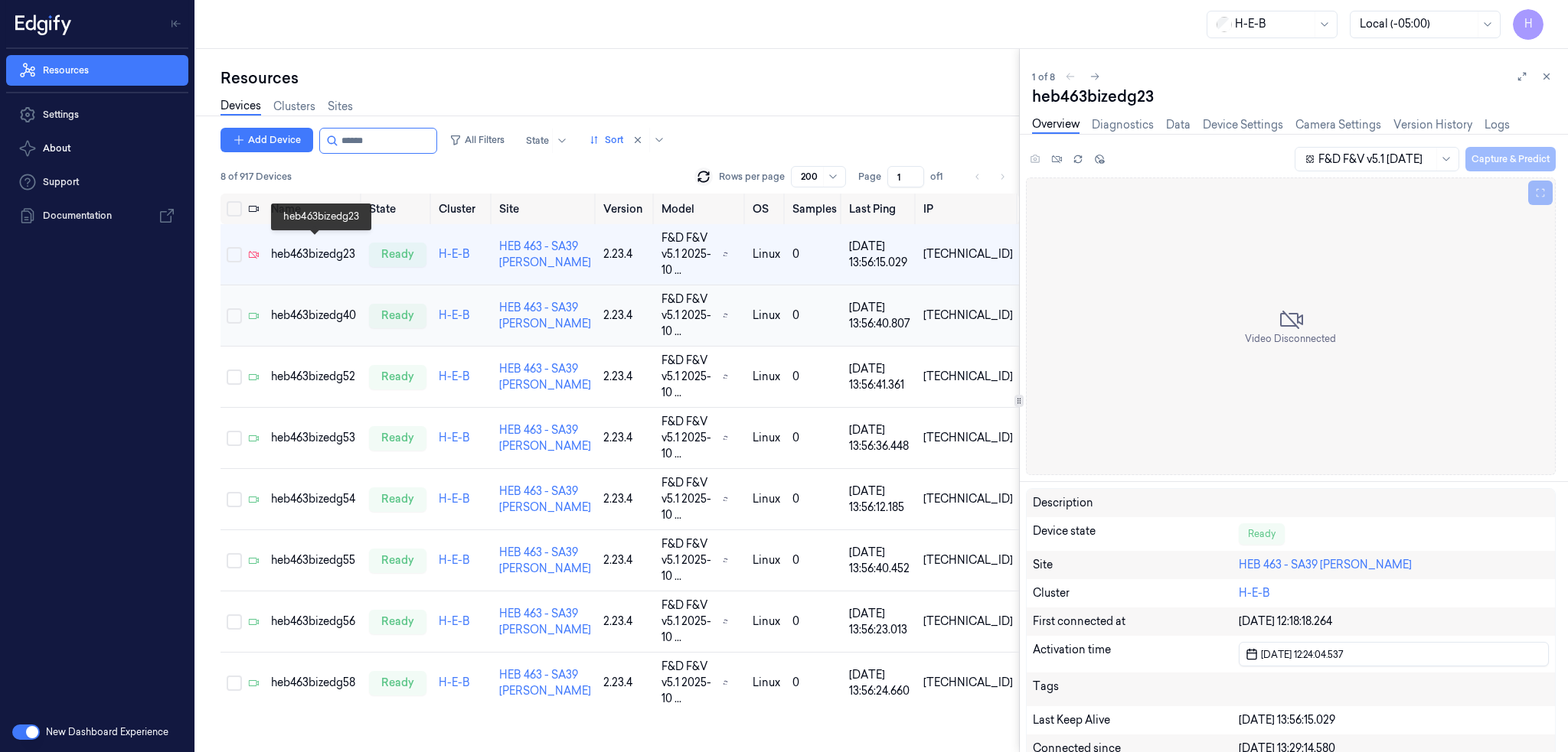
click at [311, 308] on div "heb463bizedg40" at bounding box center [314, 315] width 85 height 16
click at [320, 247] on div "heb463bizedg23" at bounding box center [314, 254] width 85 height 16
drag, startPoint x: 312, startPoint y: 285, endPoint x: 321, endPoint y: 268, distance: 19.2
click at [314, 308] on div "heb463bizedg40" at bounding box center [314, 315] width 85 height 16
click at [326, 251] on div "heb463bizedg23" at bounding box center [314, 254] width 85 height 16
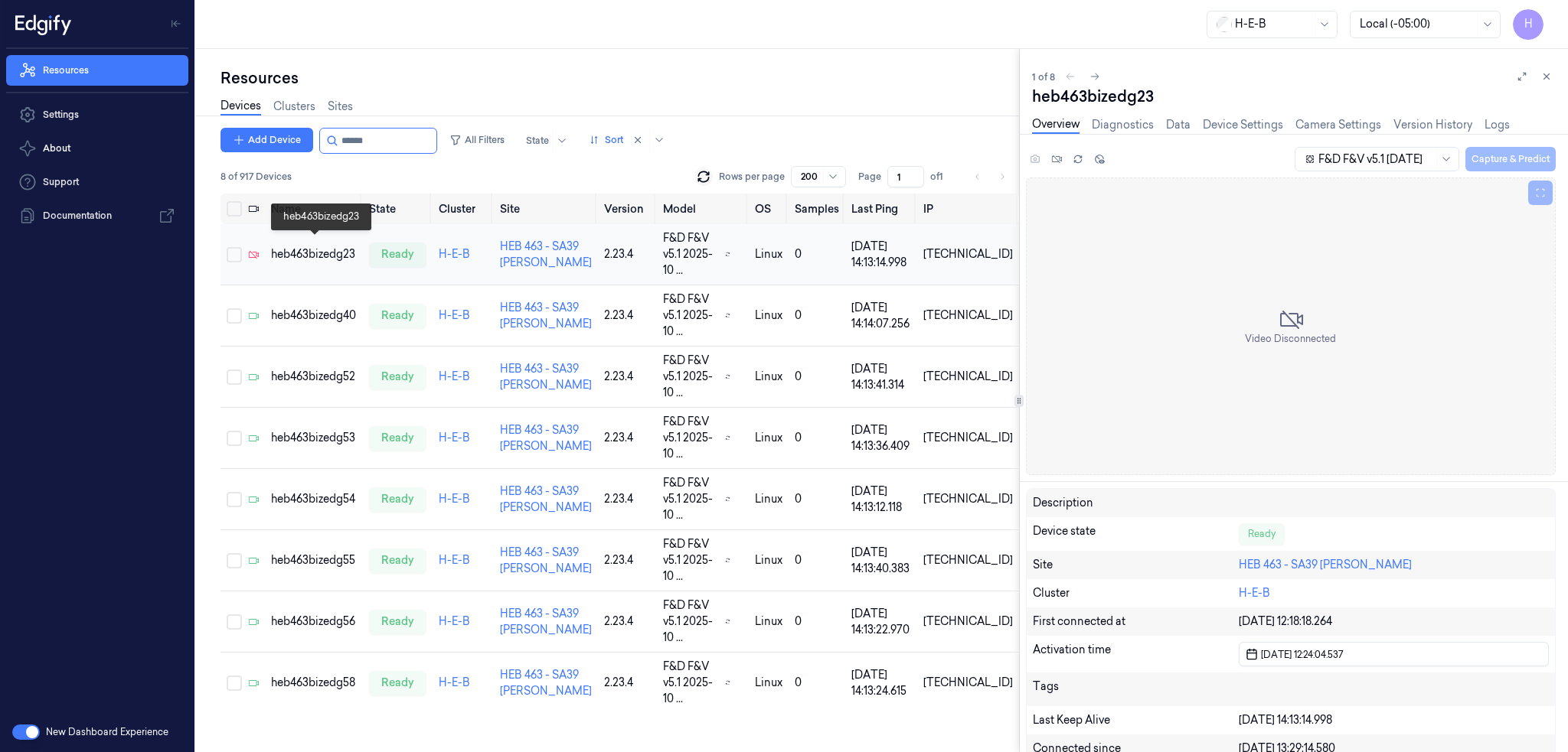
click at [301, 247] on div "heb463bizedg23" at bounding box center [314, 254] width 85 height 16
click at [315, 308] on div "heb463bizedg40" at bounding box center [314, 315] width 85 height 16
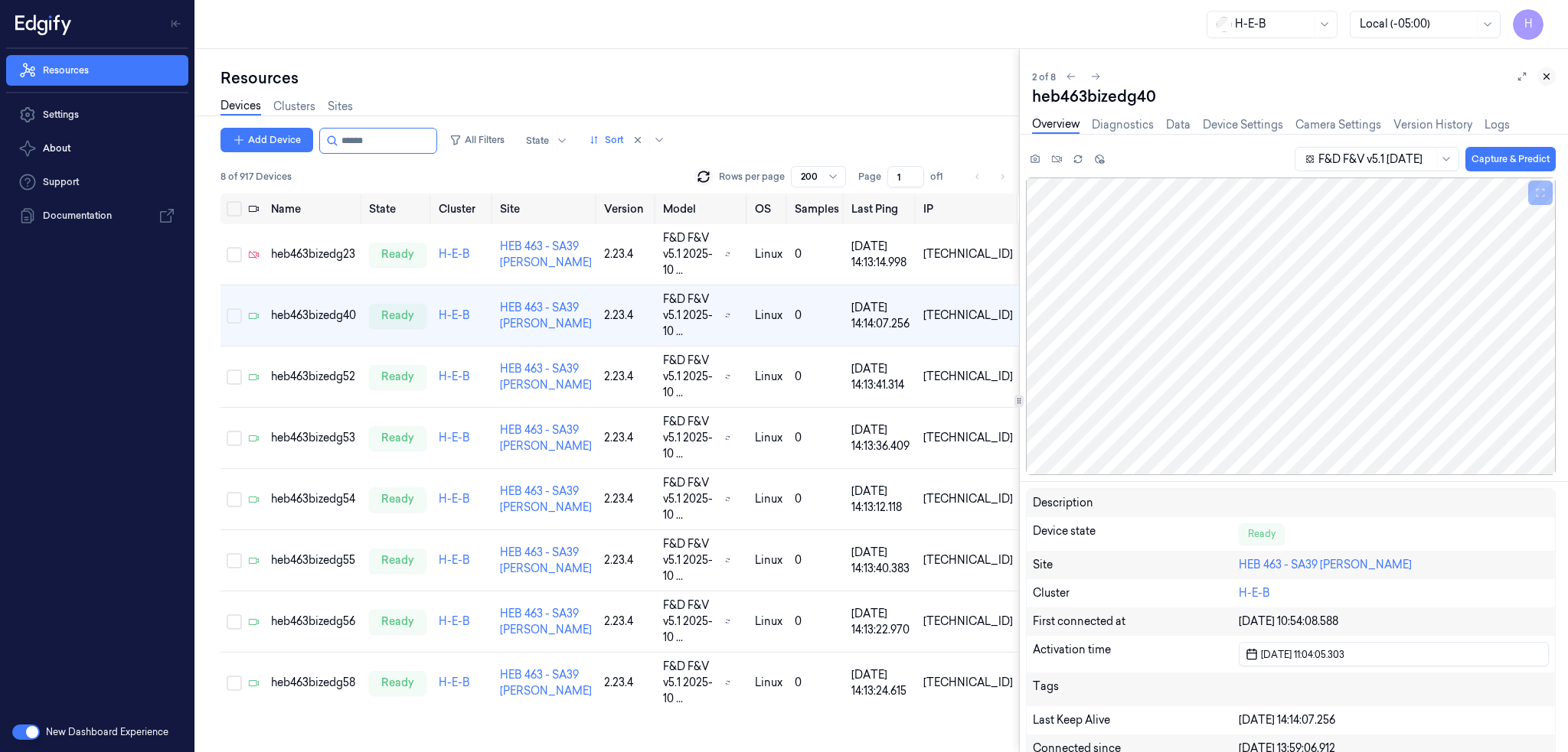
click at [1552, 76] on button at bounding box center [1546, 77] width 19 height 19
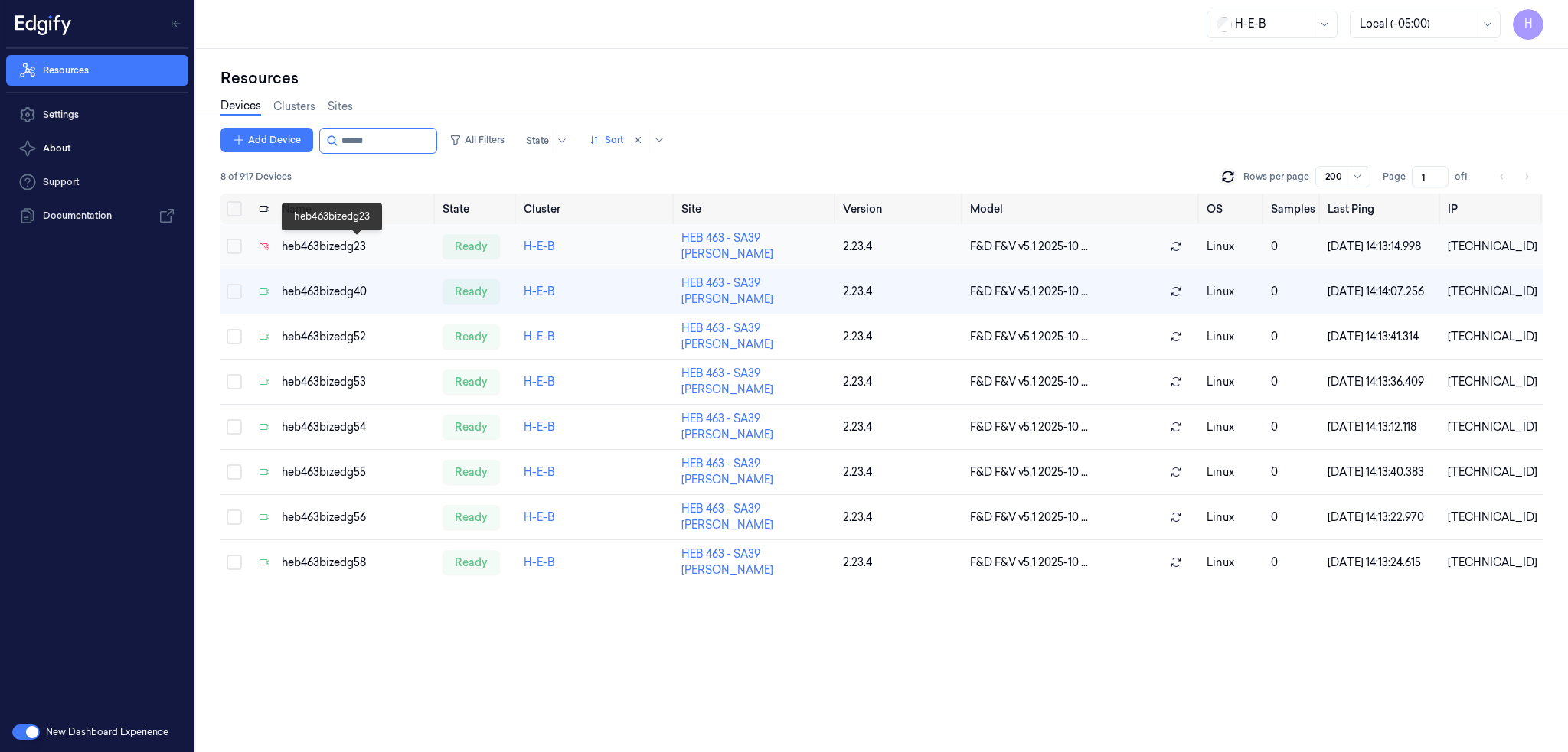
click at [331, 247] on div "heb463bizedg23" at bounding box center [356, 247] width 149 height 16
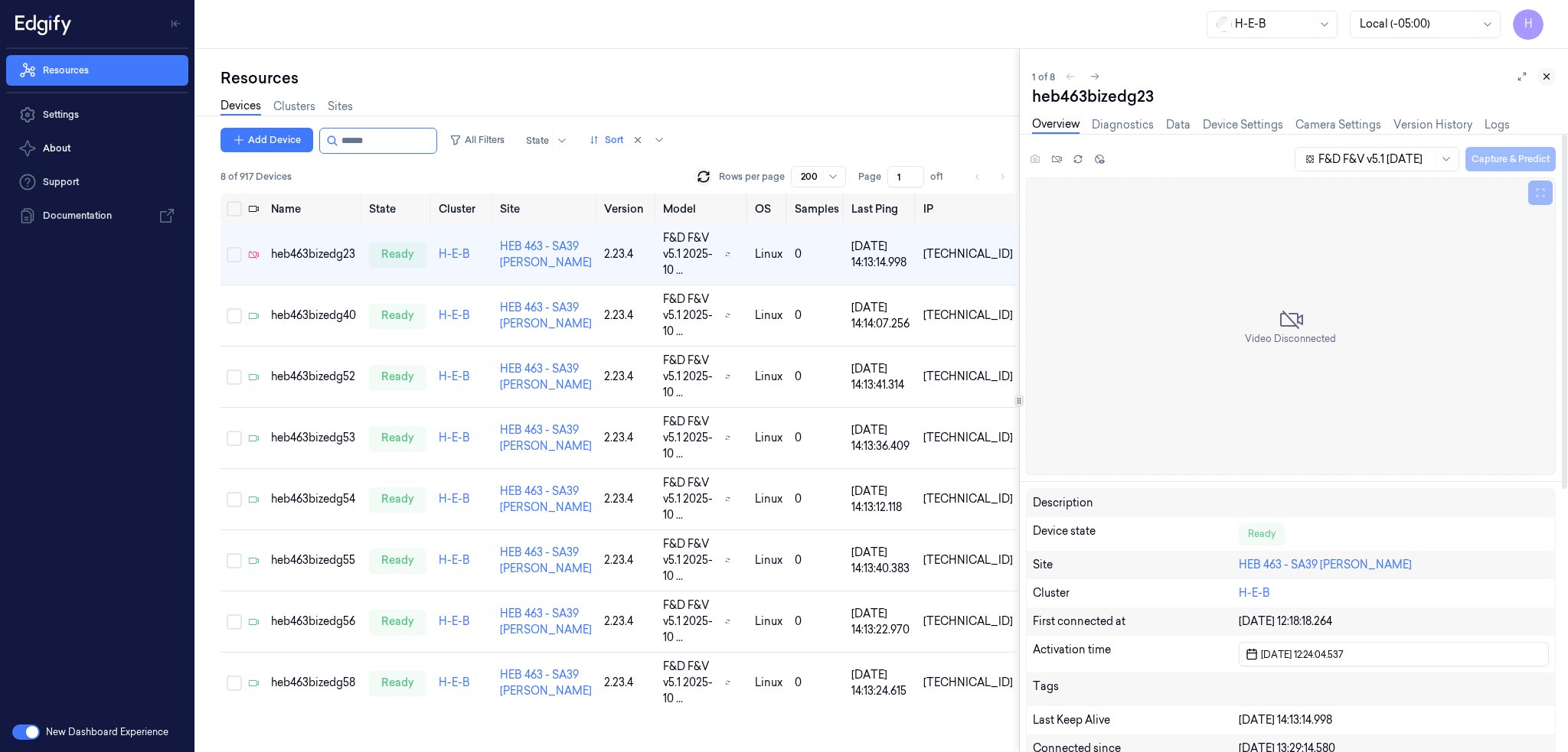
click at [1549, 77] on icon at bounding box center [1546, 76] width 11 height 11
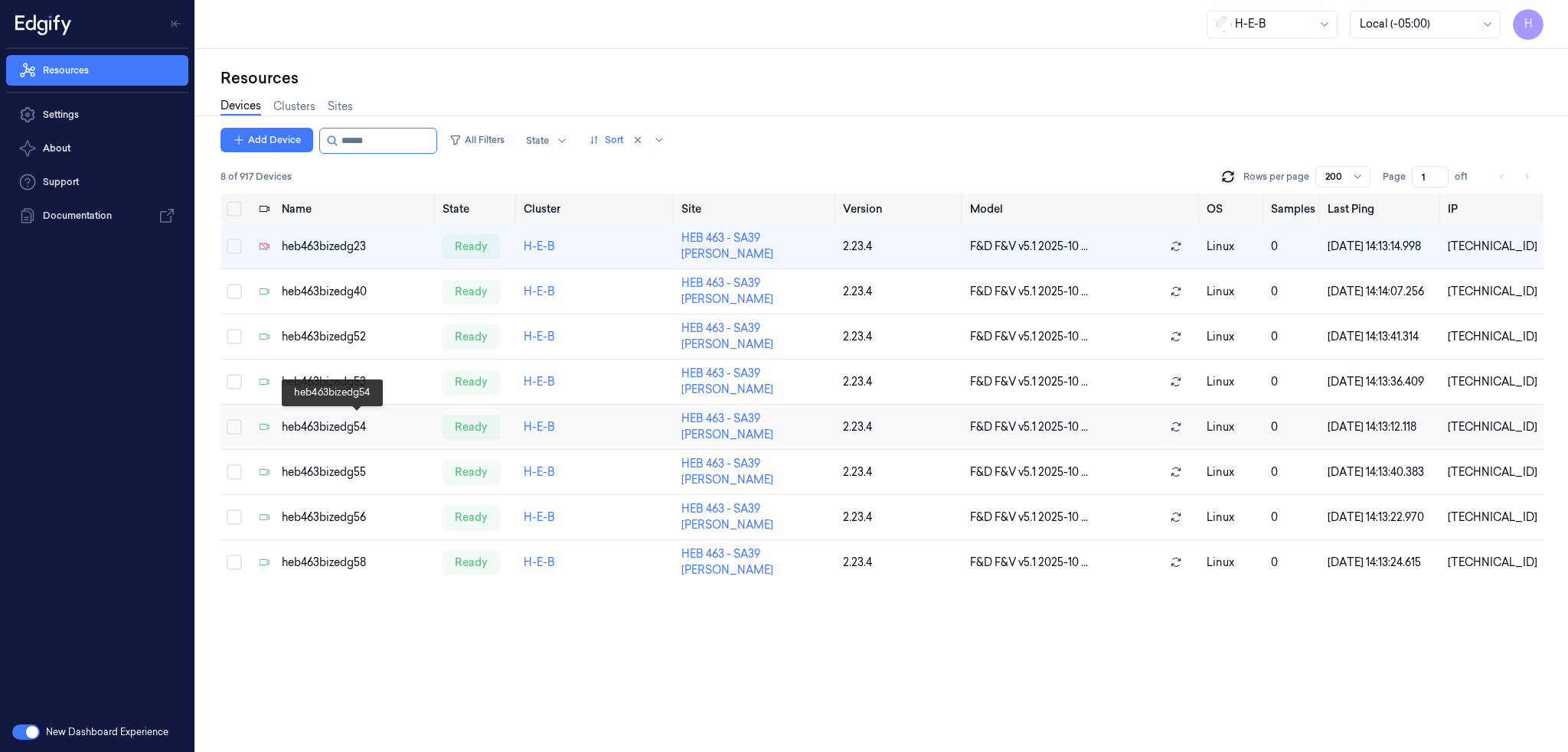
click at [358, 419] on div "heb463bizedg54" at bounding box center [356, 427] width 149 height 16
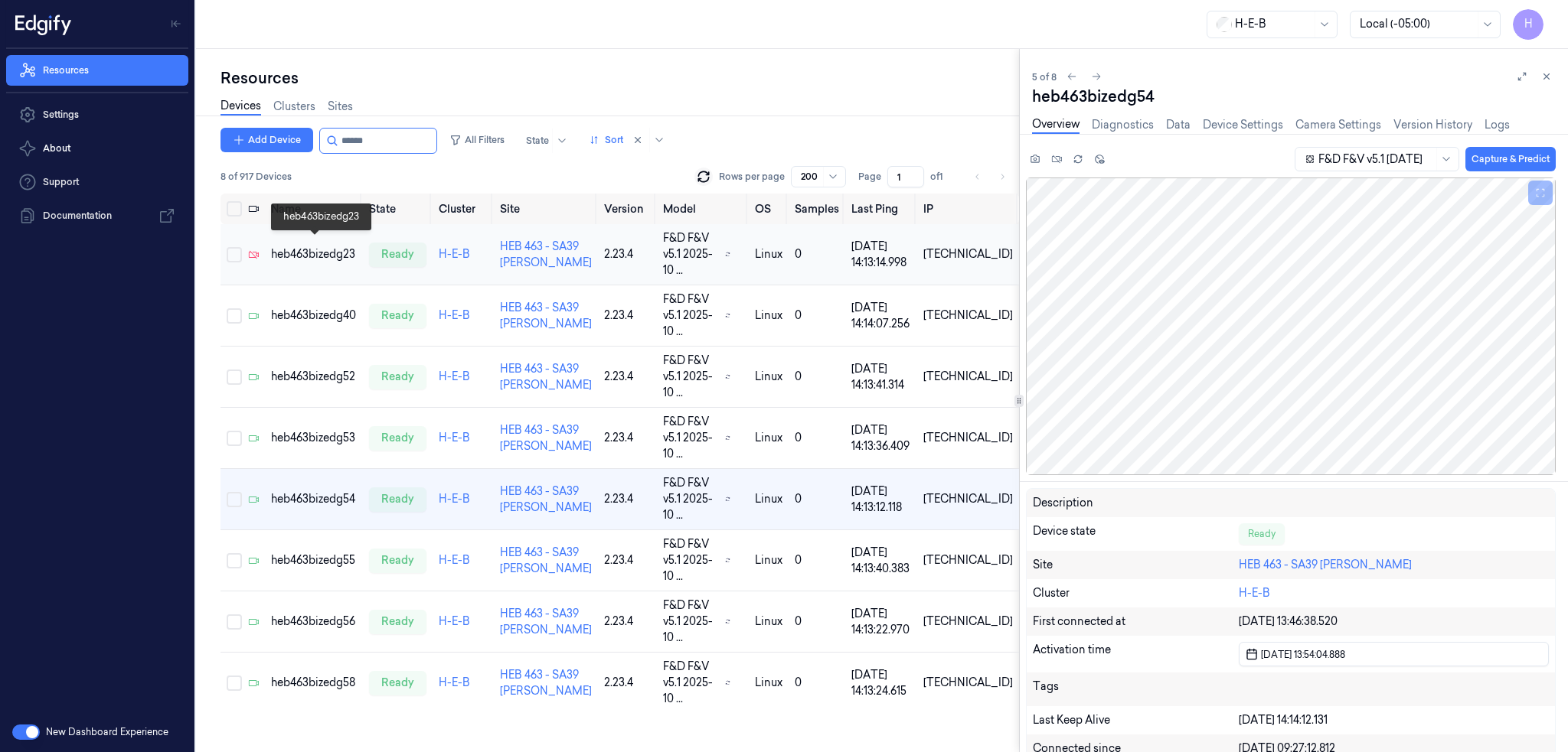
click at [343, 247] on div "heb463bizedg23" at bounding box center [314, 254] width 85 height 16
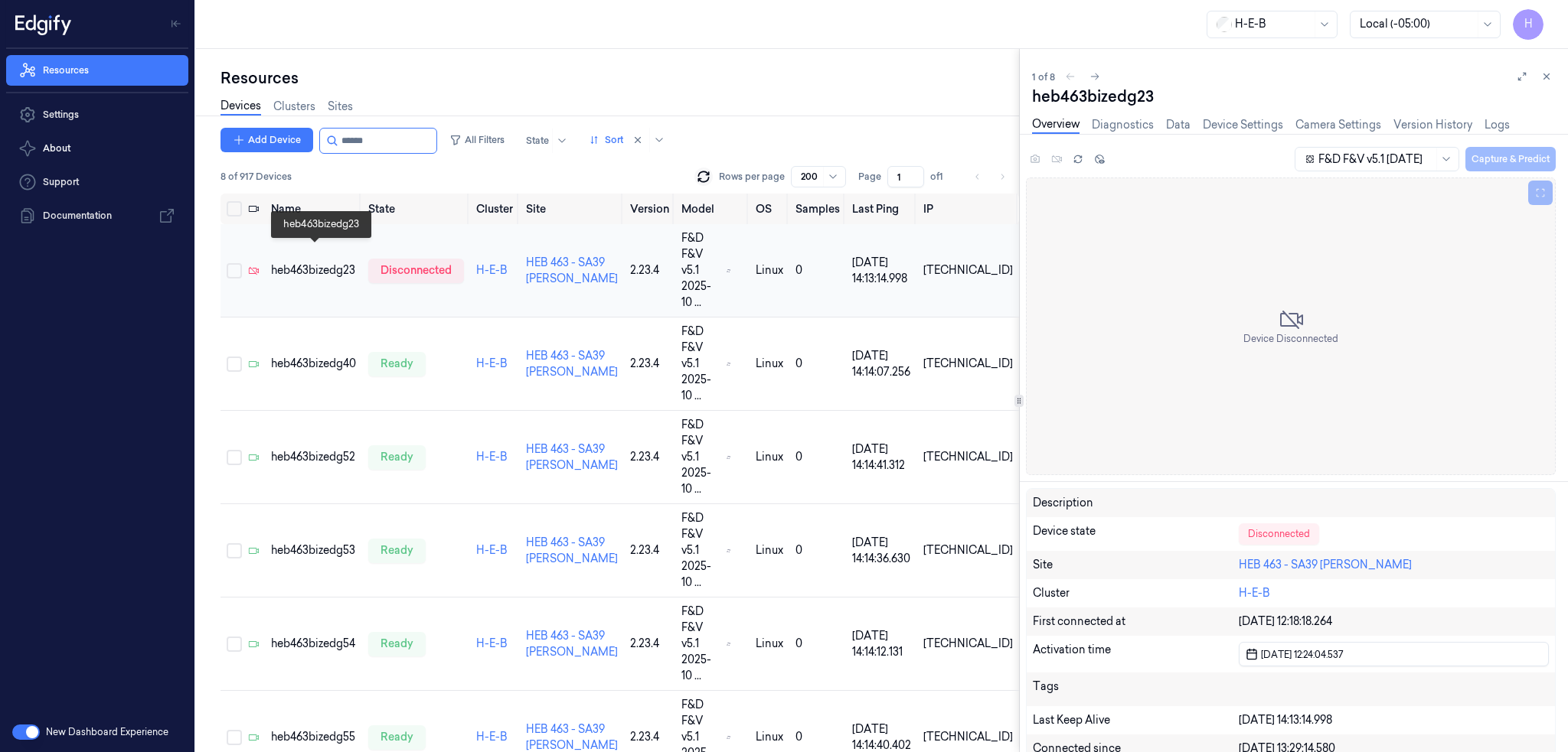
click at [340, 263] on div "heb463bizedg23" at bounding box center [314, 270] width 85 height 16
click at [321, 356] on div "heb463bizedg40" at bounding box center [314, 363] width 85 height 16
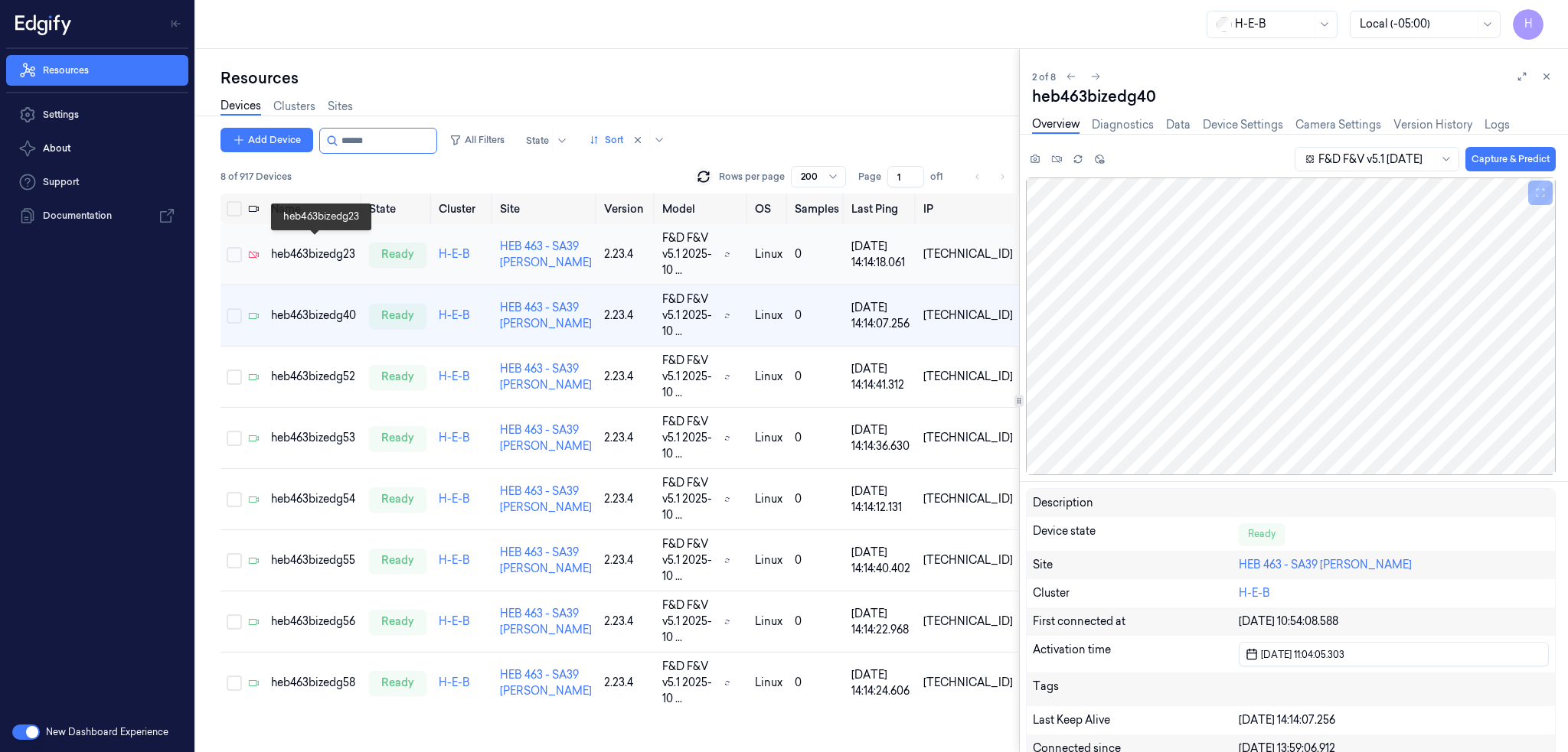
click at [331, 247] on div "heb463bizedg23" at bounding box center [314, 254] width 85 height 16
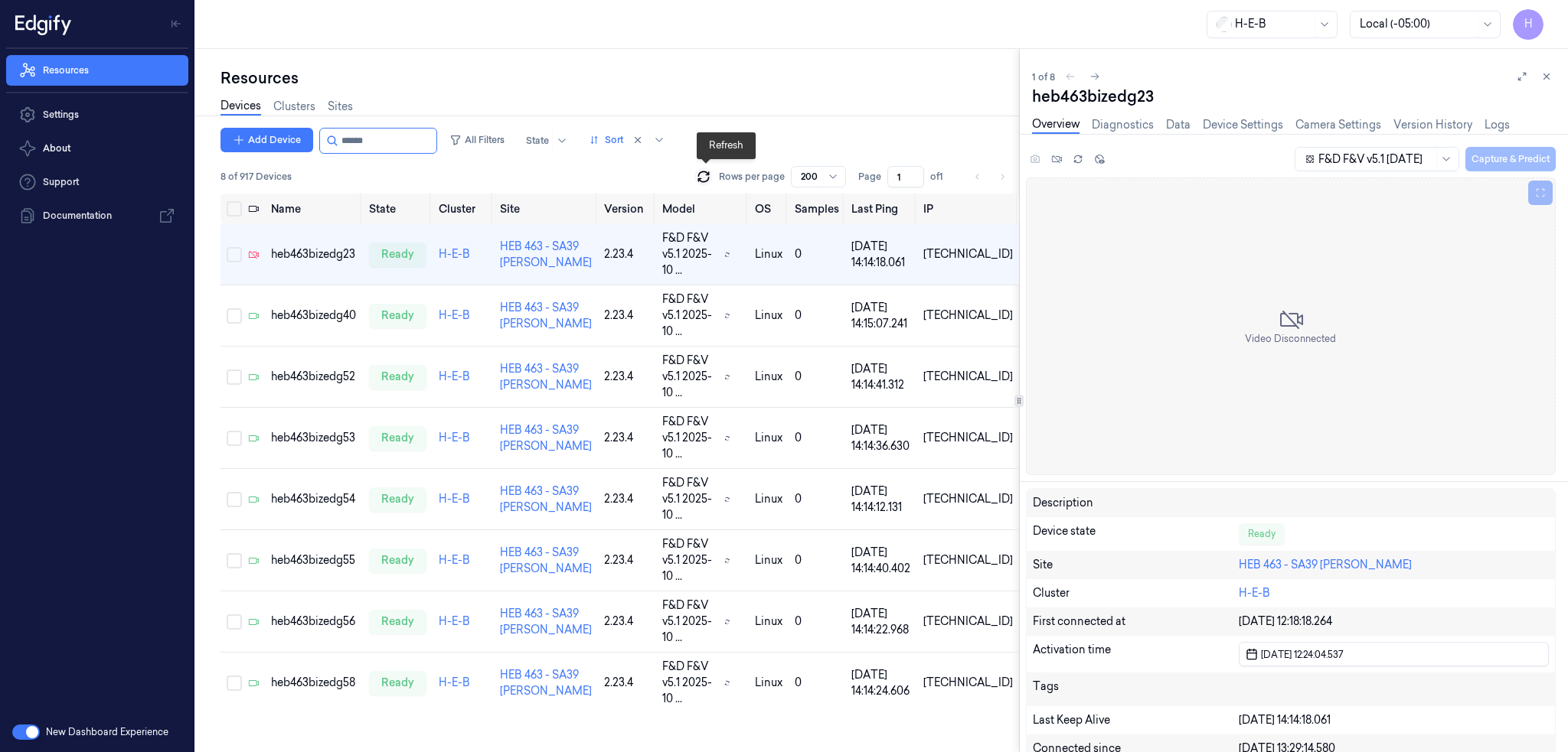
click at [704, 177] on icon at bounding box center [703, 177] width 15 height 15
click at [1555, 73] on div "1 of 8 heb463bizedg23 Overview Diagnostics Data Device Settings Camera Settings…" at bounding box center [1293, 401] width 548 height 703
click at [1544, 79] on icon at bounding box center [1546, 76] width 11 height 11
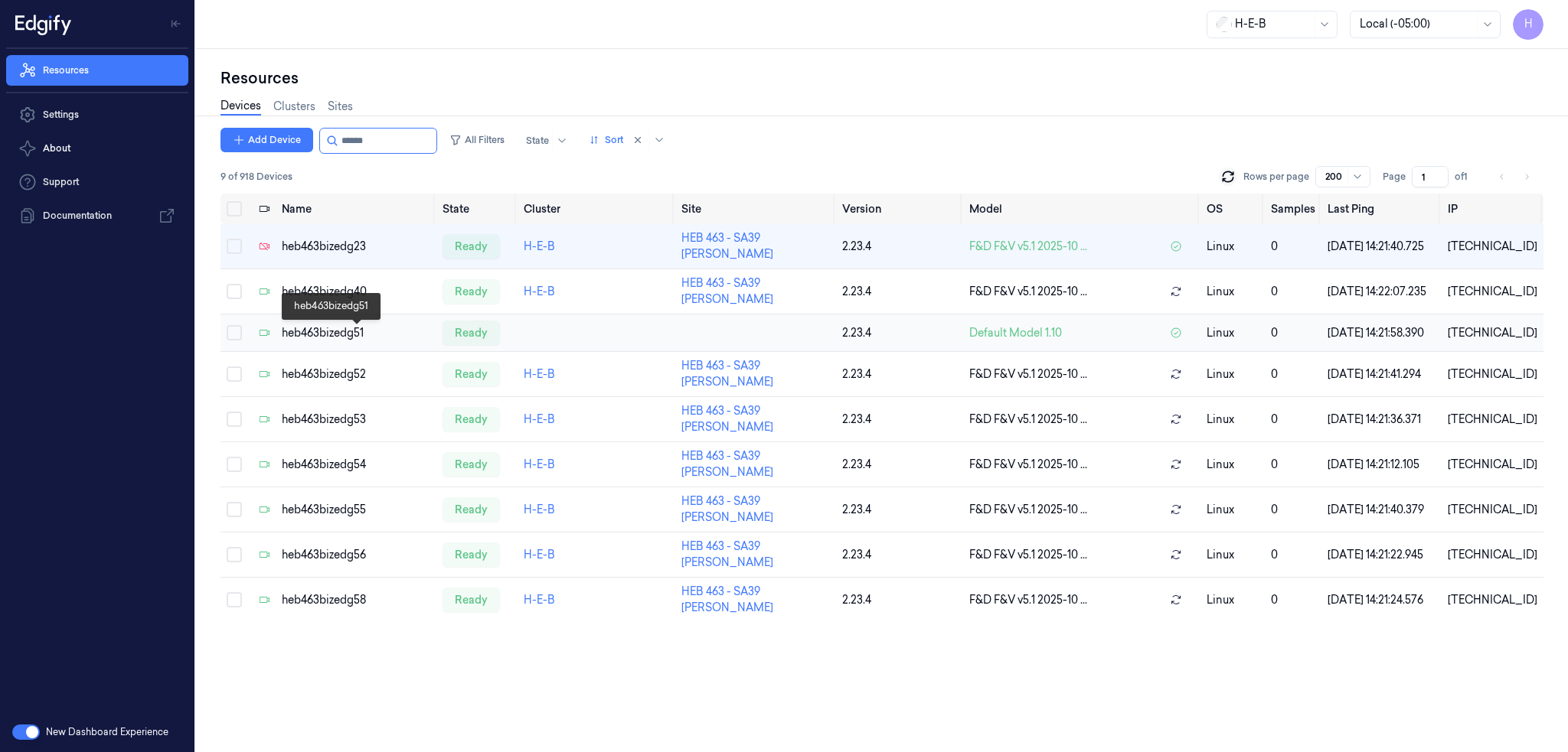
click at [358, 336] on div "heb463bizedg51" at bounding box center [356, 333] width 149 height 16
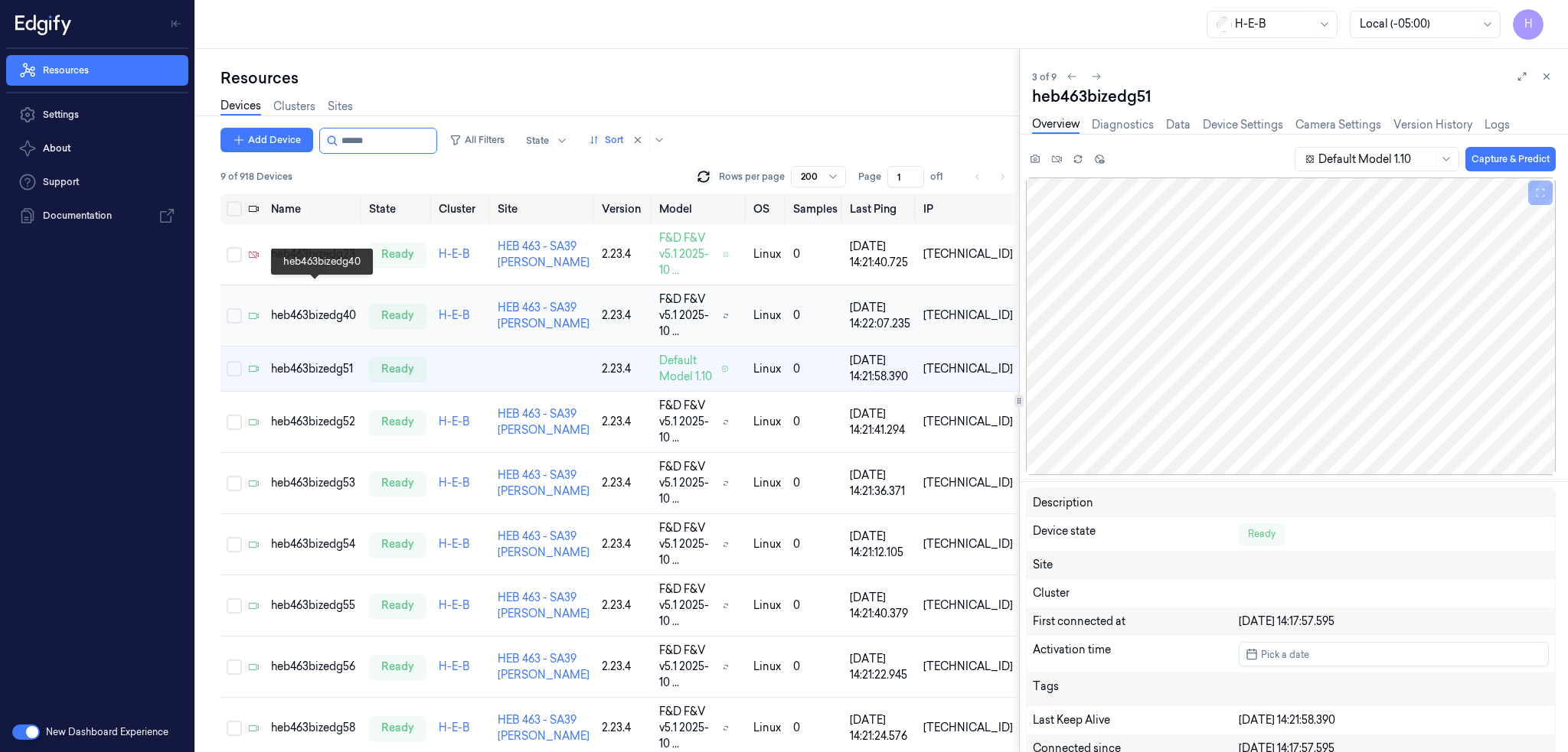
click at [292, 308] on div "heb463bizedg40" at bounding box center [314, 315] width 85 height 16
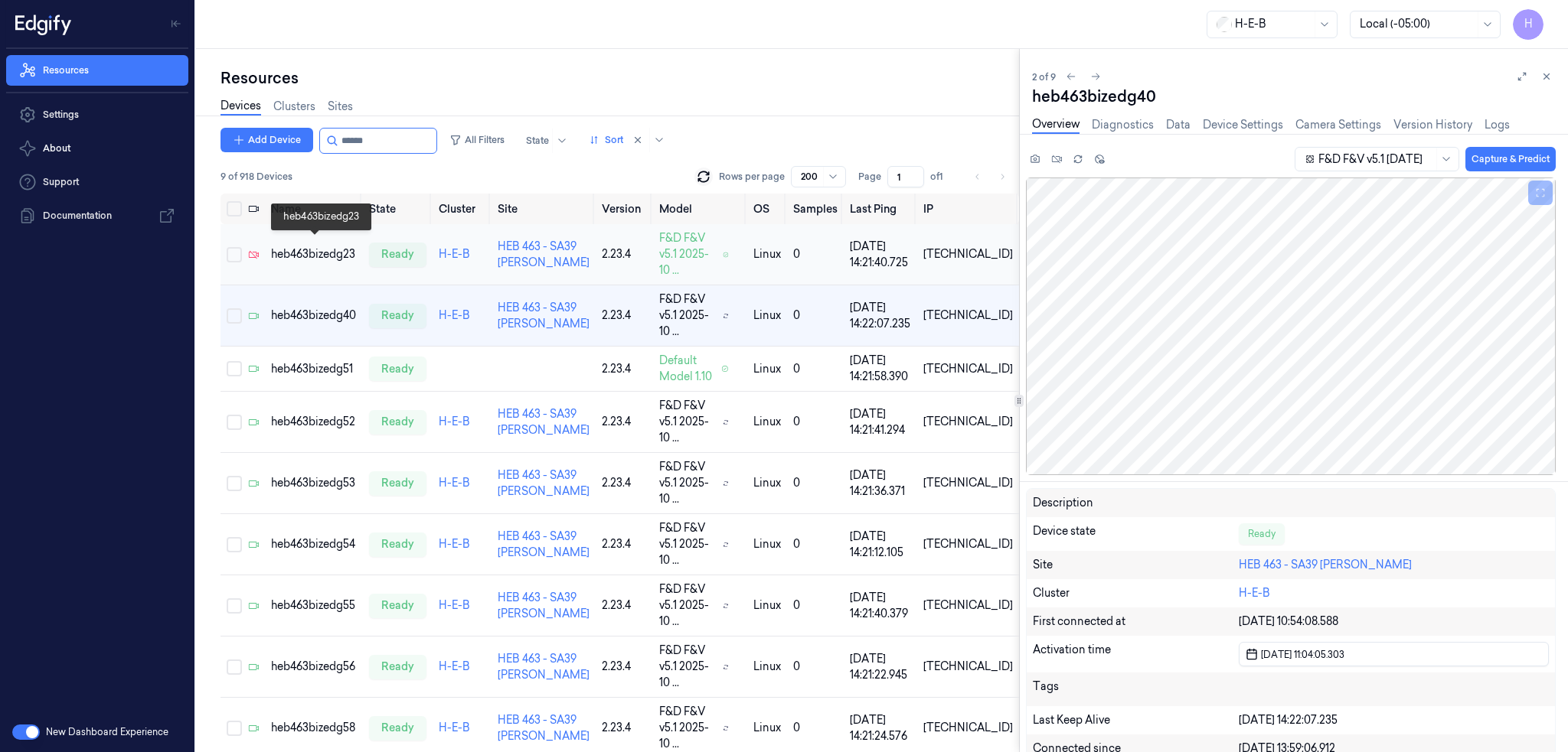
click at [315, 247] on div "heb463bizedg23" at bounding box center [314, 254] width 85 height 16
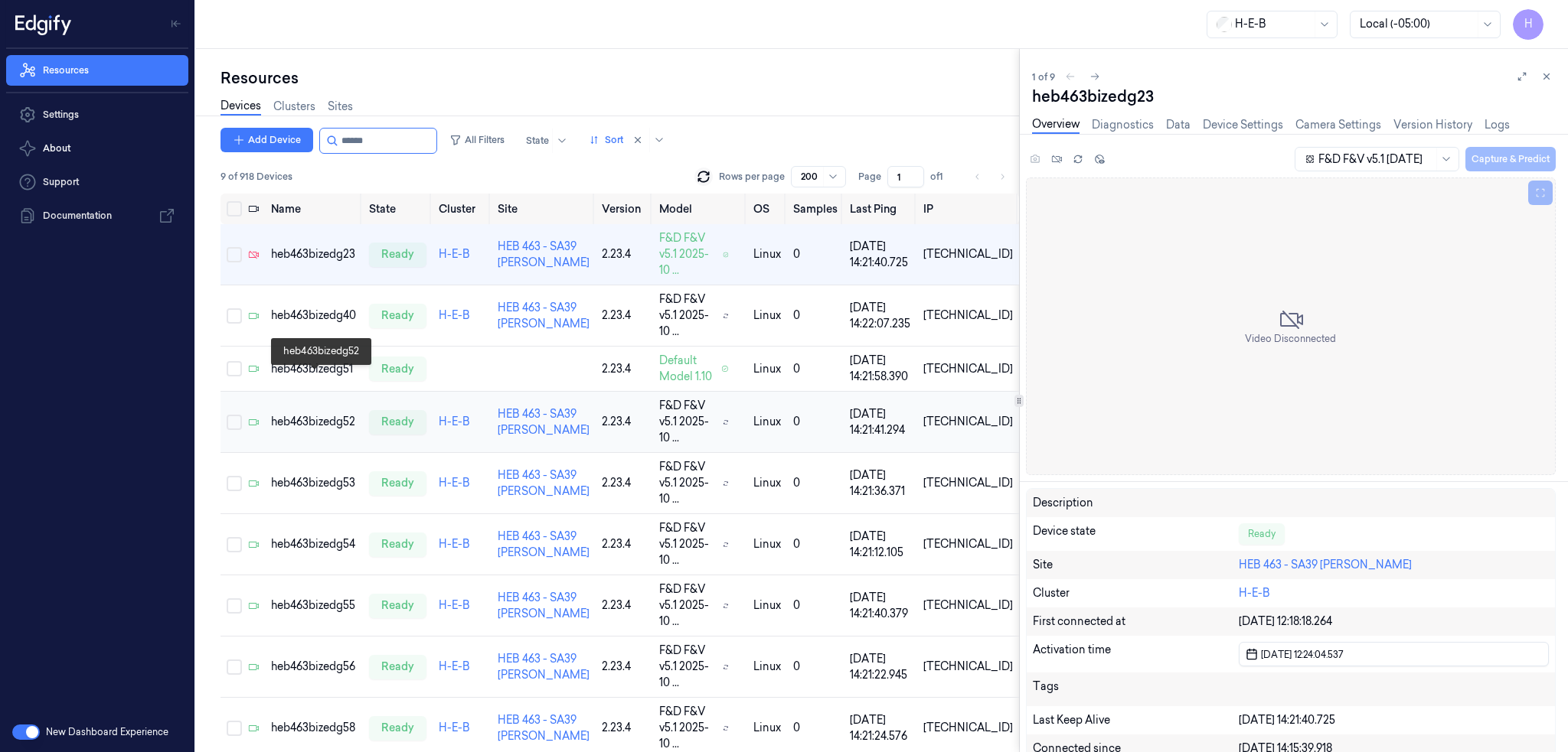
click at [328, 414] on div "heb463bizedg52" at bounding box center [314, 422] width 85 height 16
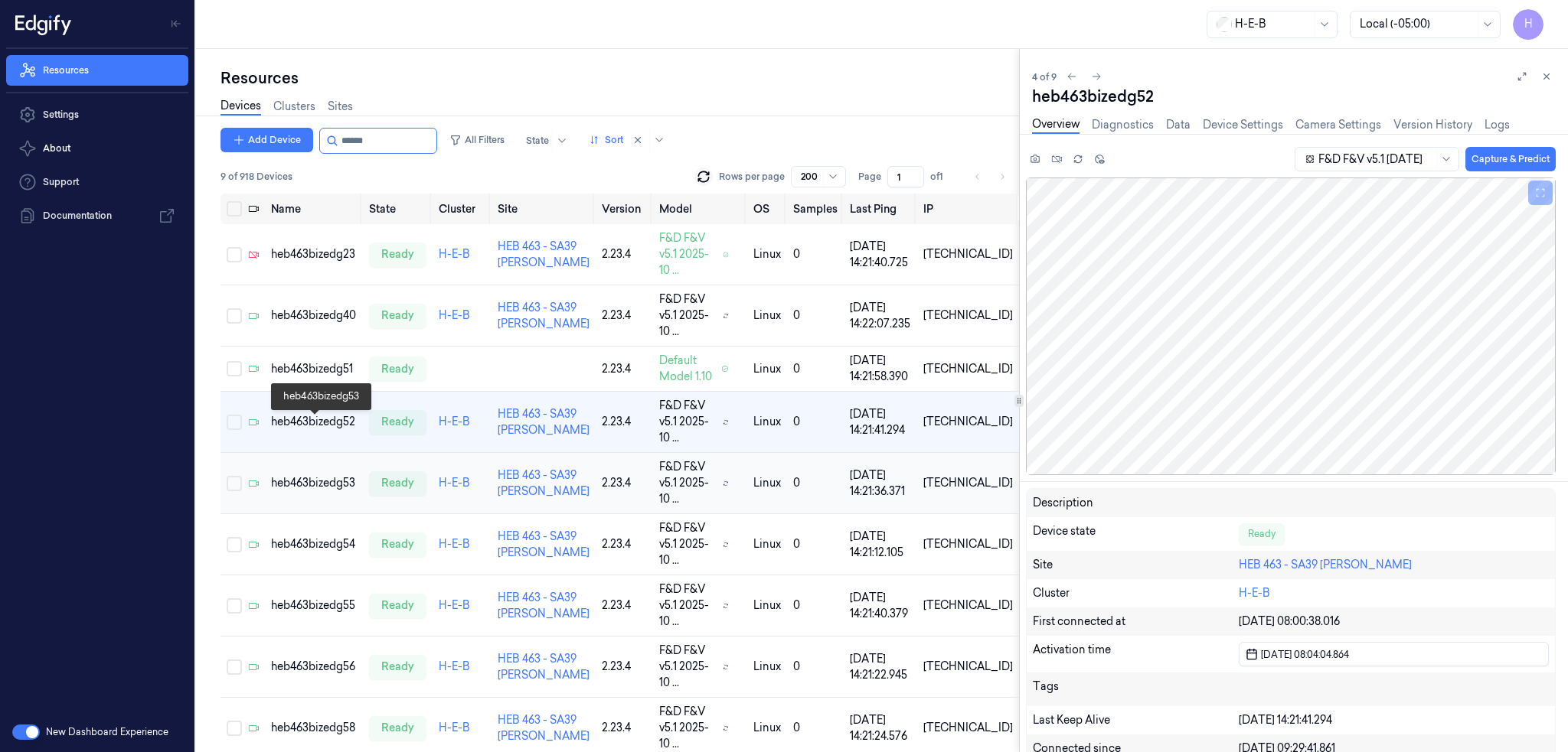
click at [336, 475] on div "heb463bizedg53" at bounding box center [314, 482] width 85 height 16
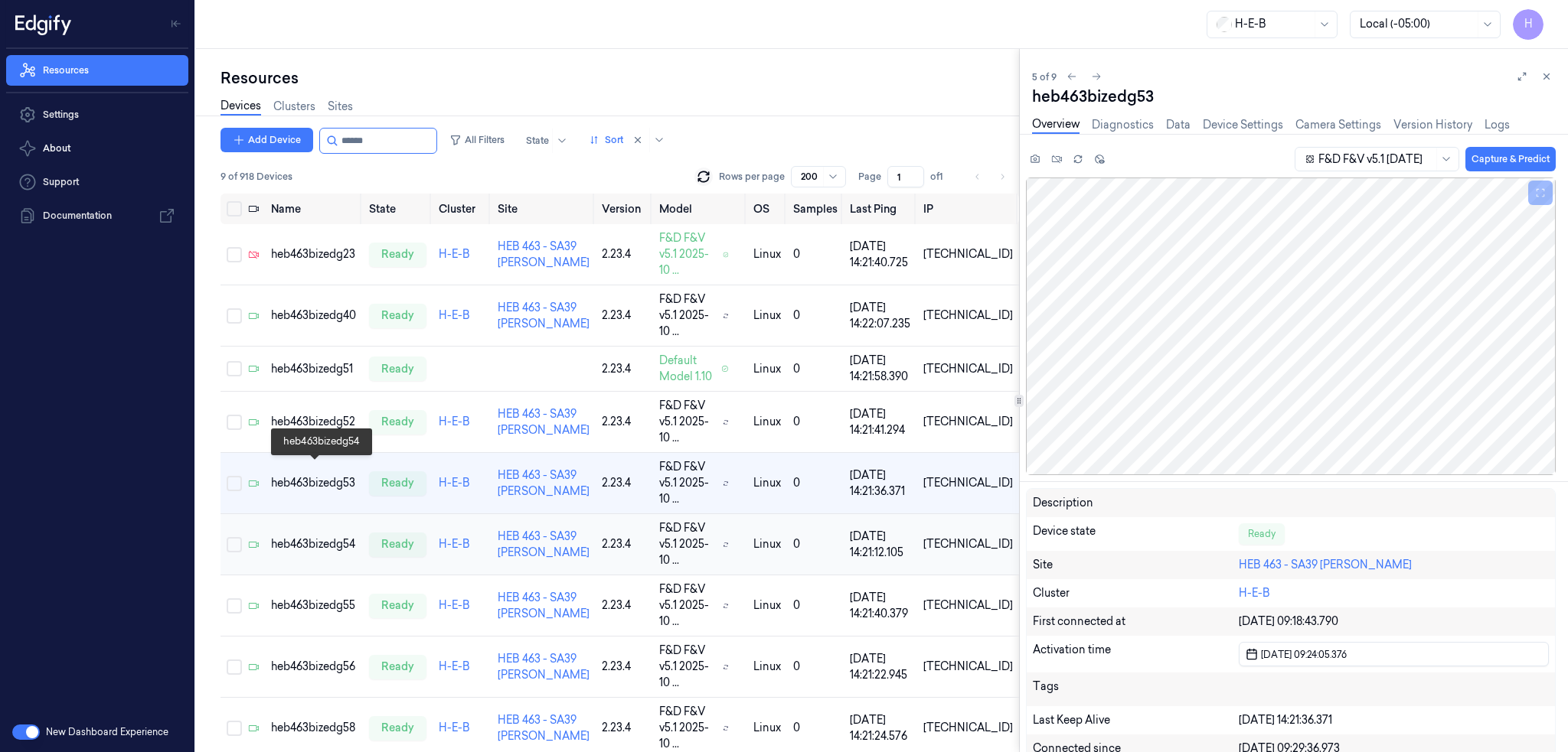
click at [330, 537] on div "heb463bizedg54" at bounding box center [314, 544] width 85 height 16
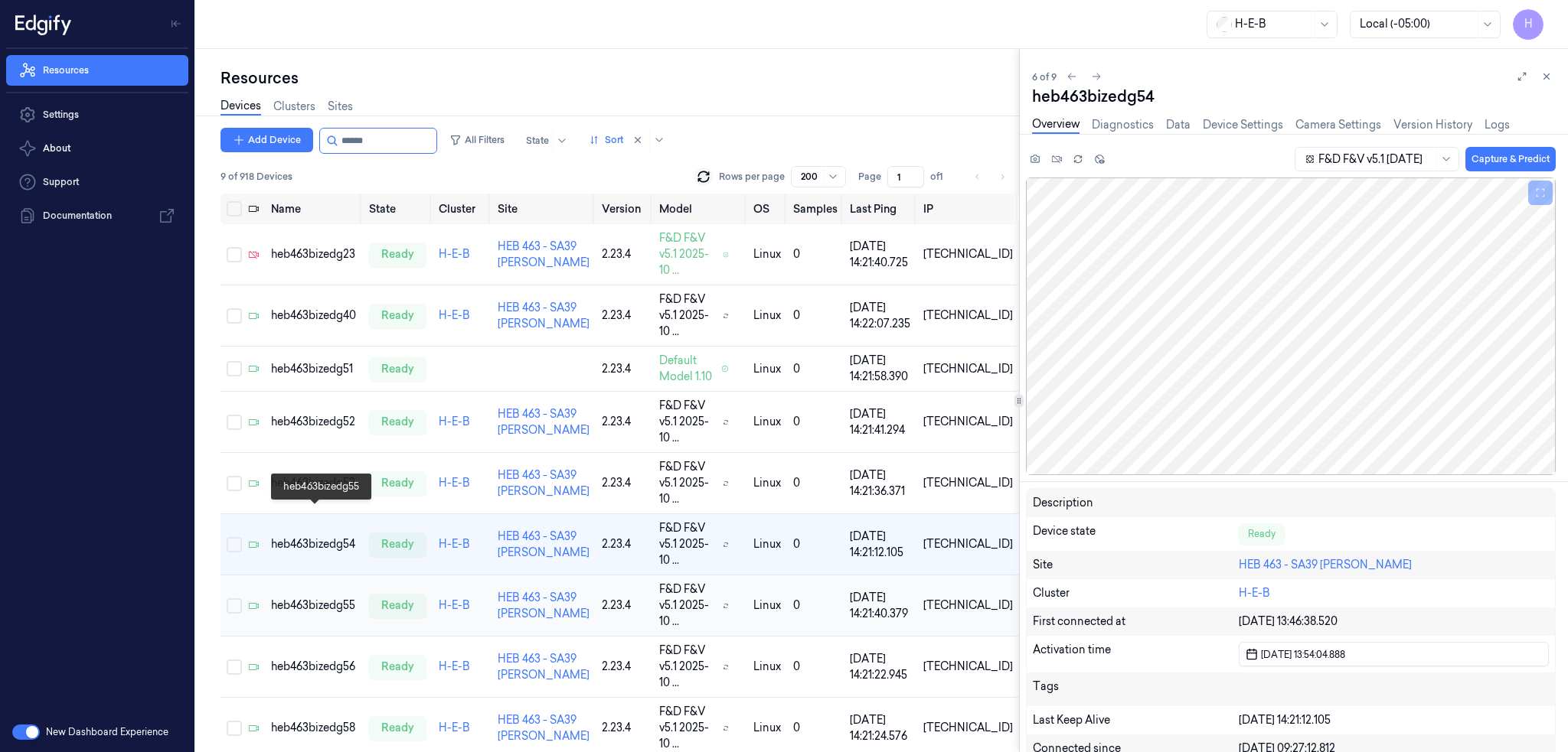
click at [330, 597] on div "heb463bizedg55" at bounding box center [314, 605] width 85 height 16
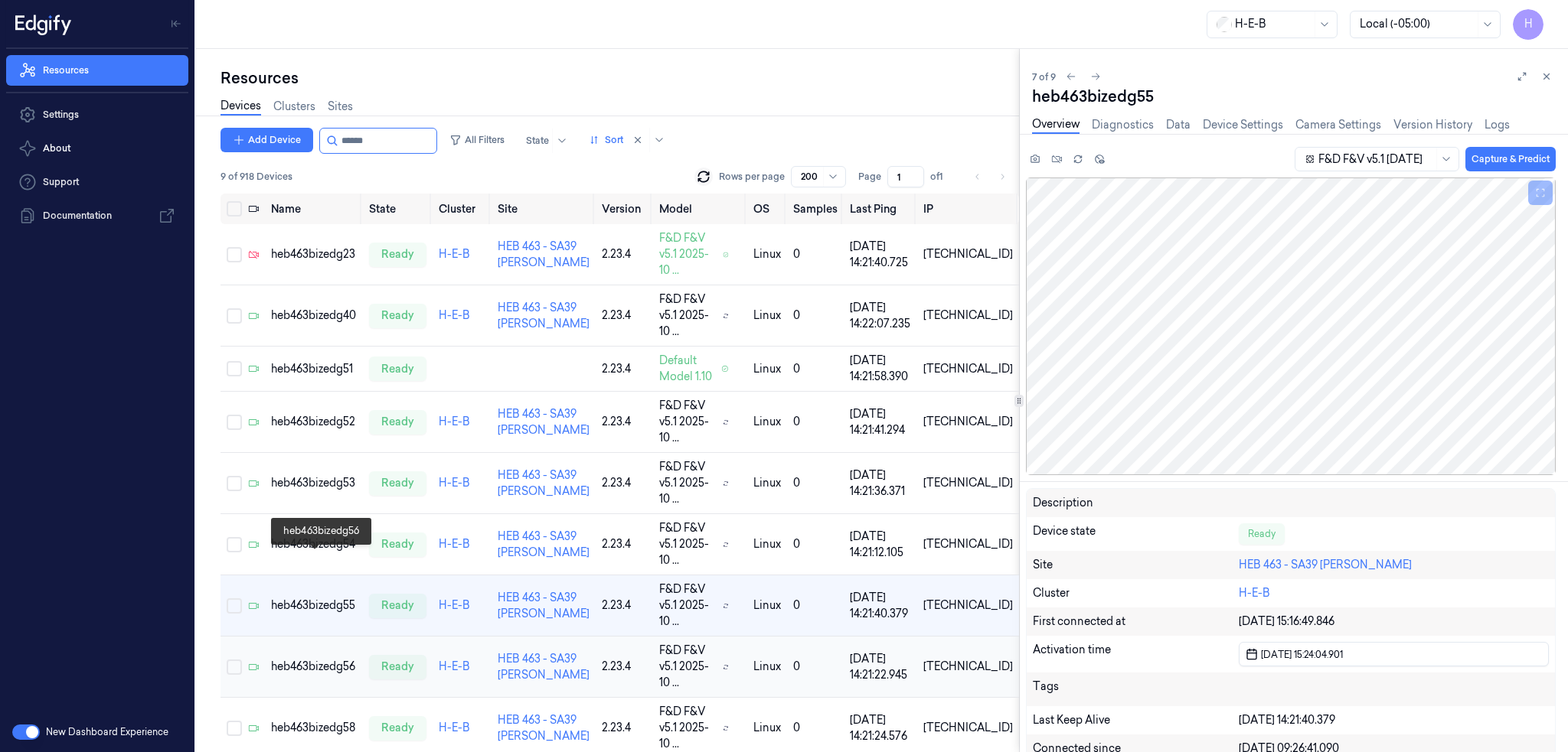
click at [336, 659] on div "heb463bizedg56" at bounding box center [314, 667] width 85 height 16
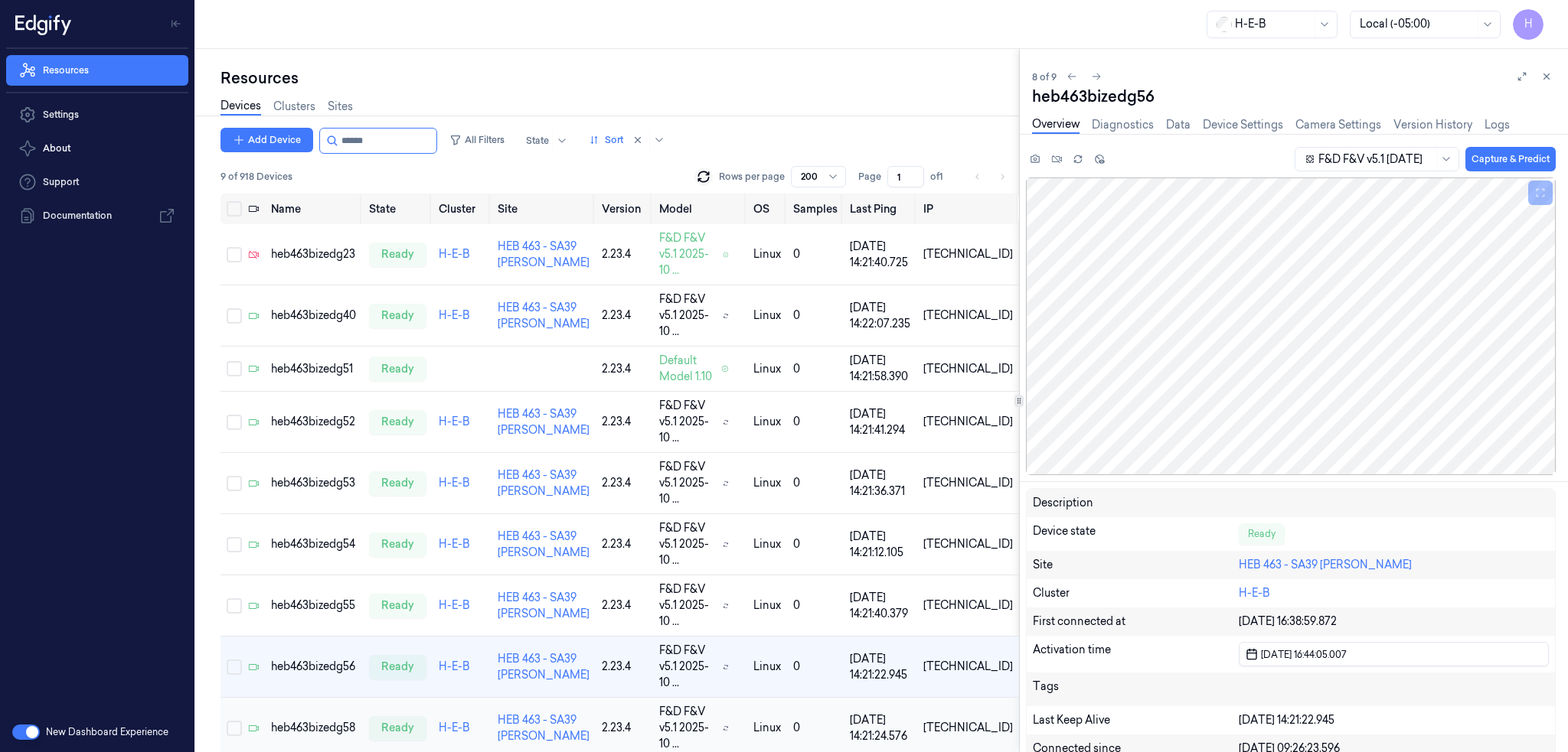
click at [349, 720] on div "heb463bizedg58" at bounding box center [314, 727] width 85 height 16
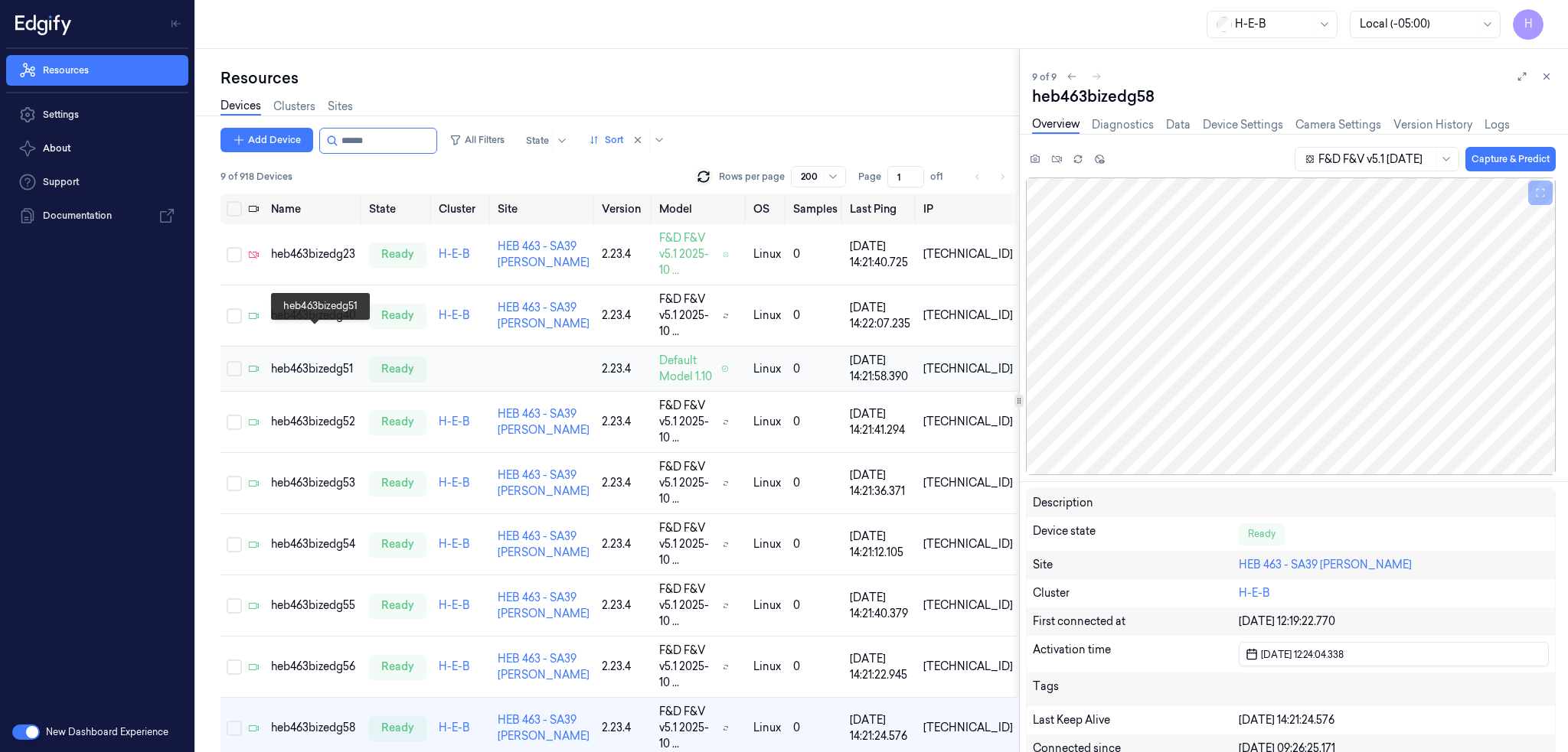
click at [332, 361] on div "heb463bizedg51" at bounding box center [314, 368] width 85 height 16
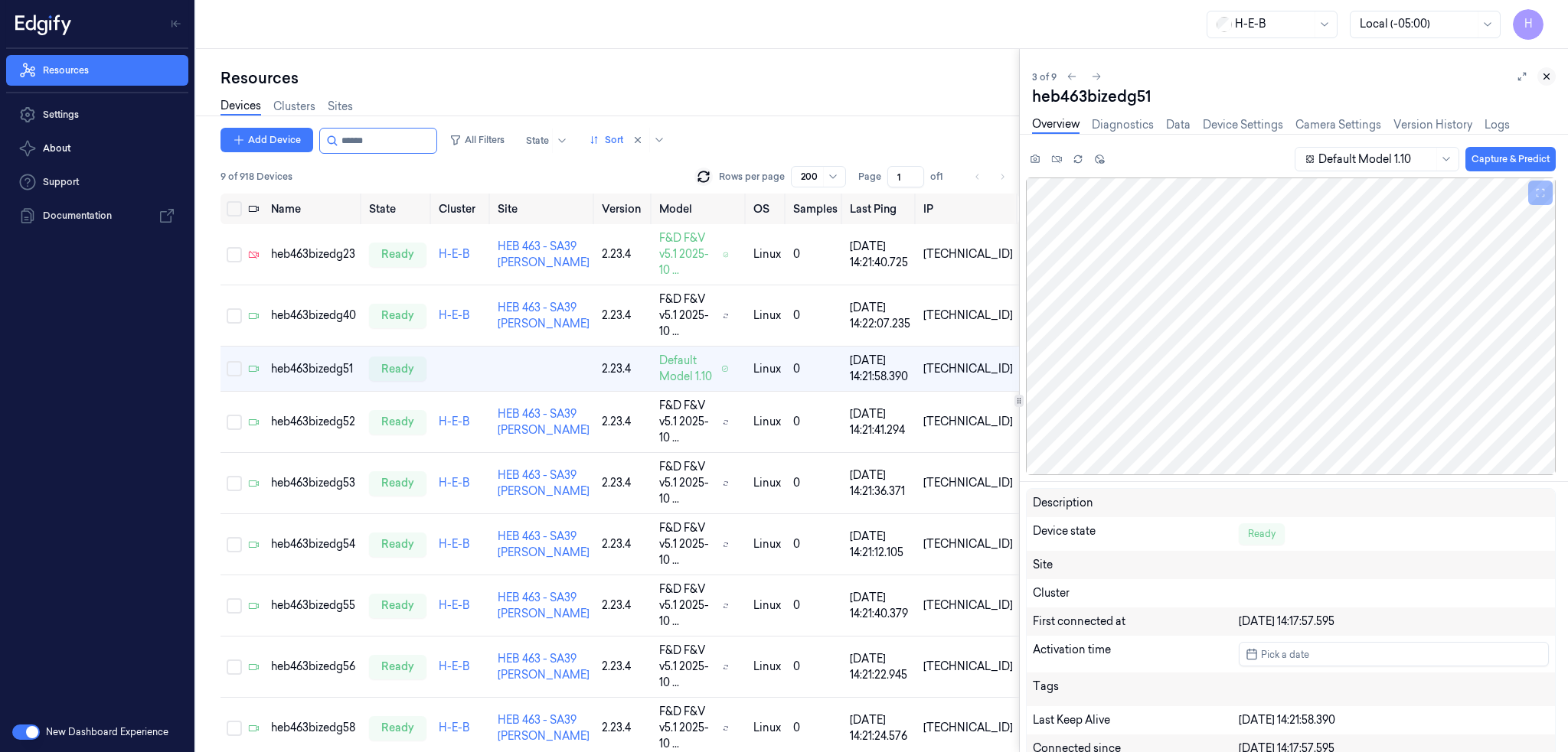
click at [1546, 82] on button at bounding box center [1546, 77] width 19 height 19
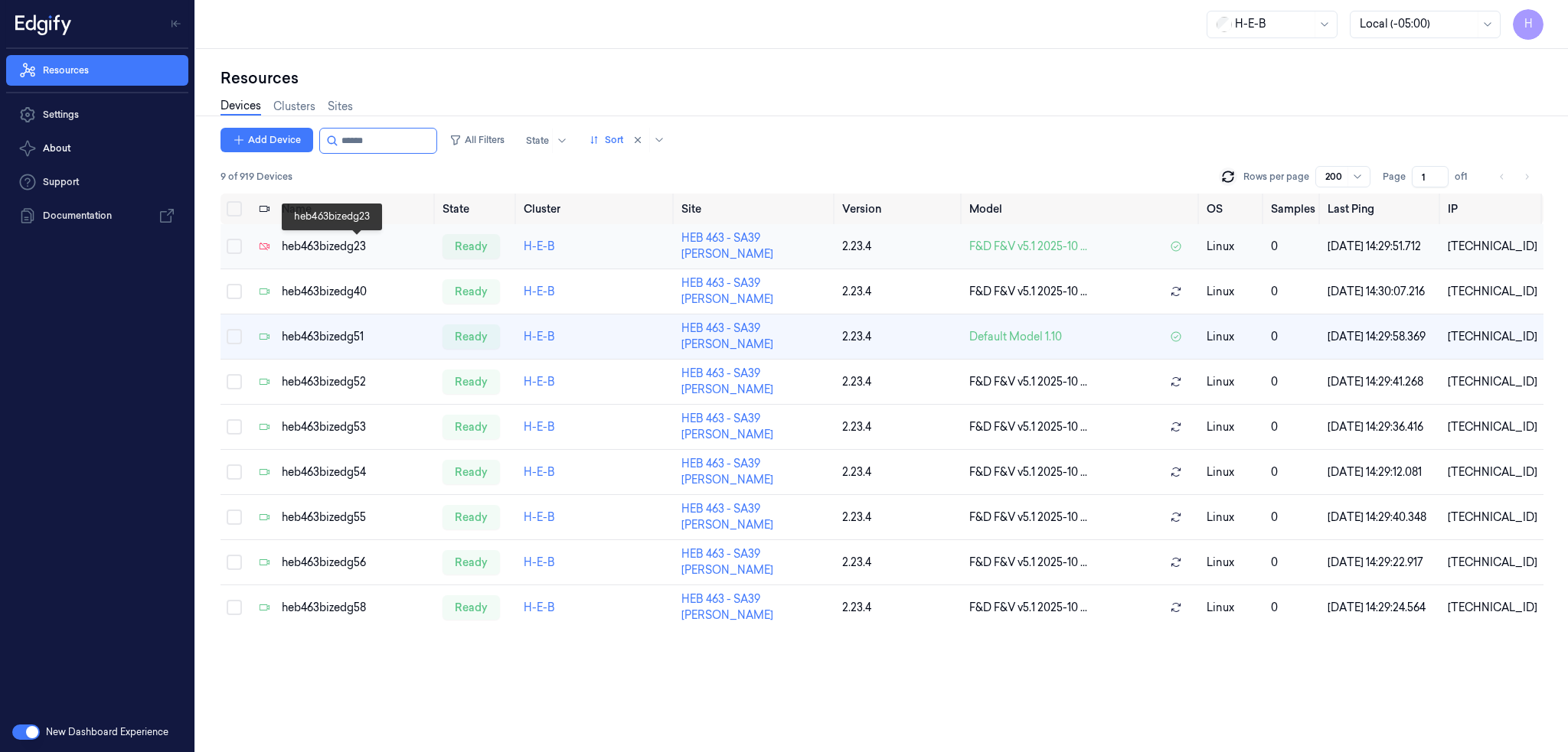
click at [341, 249] on div "heb463bizedg23" at bounding box center [356, 247] width 149 height 16
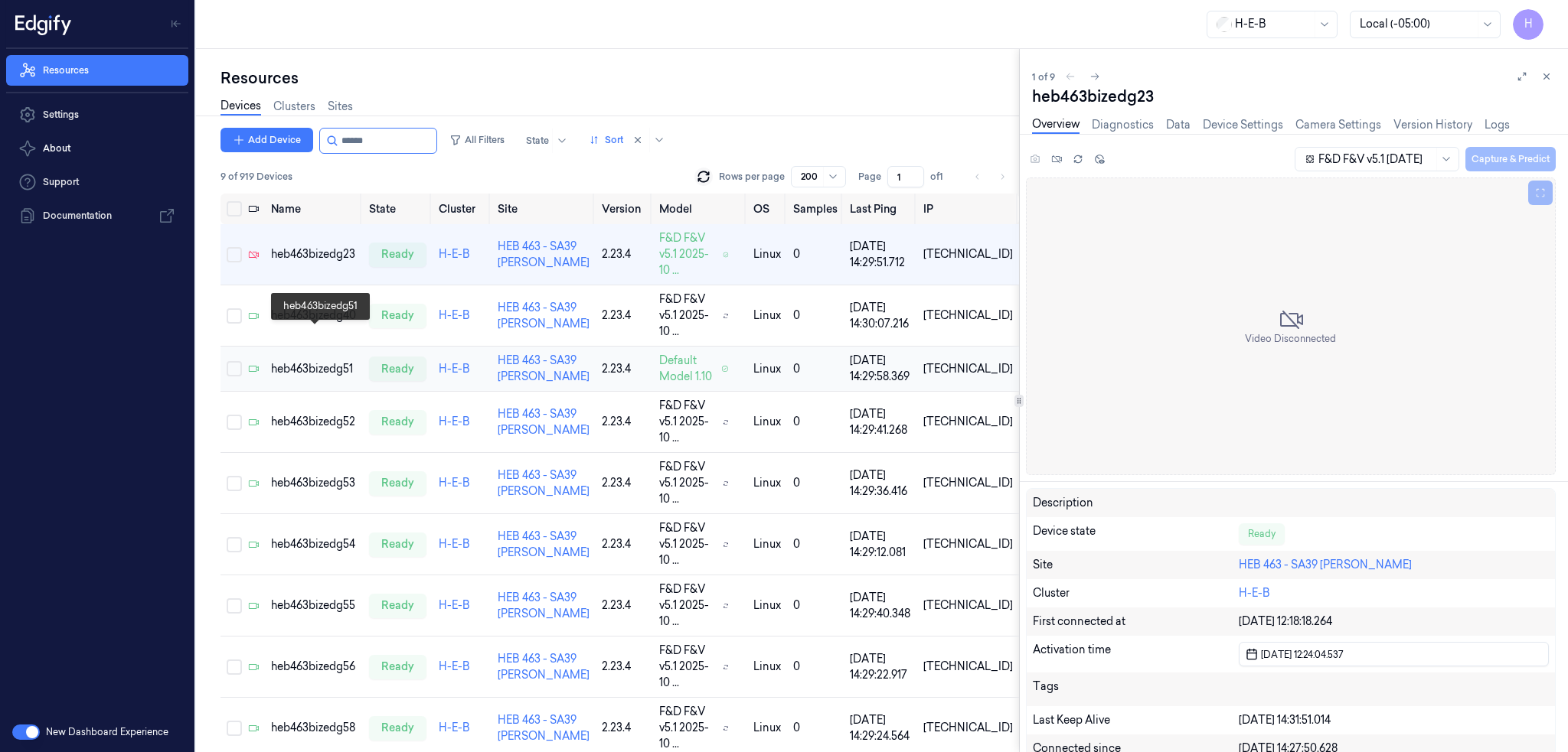
click at [334, 361] on div "heb463bizedg51" at bounding box center [314, 368] width 85 height 16
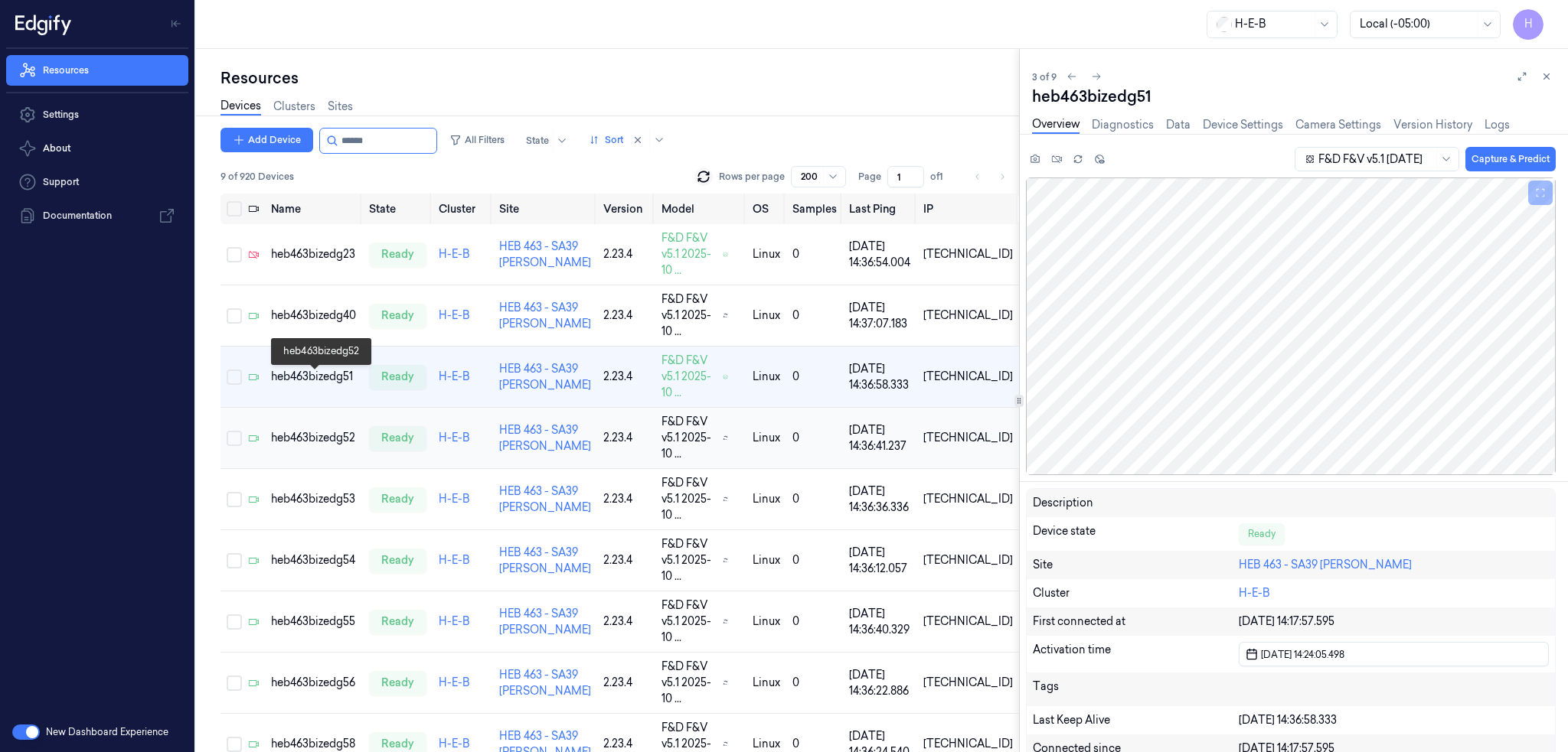
click at [312, 430] on div "heb463bizedg52" at bounding box center [314, 438] width 85 height 16
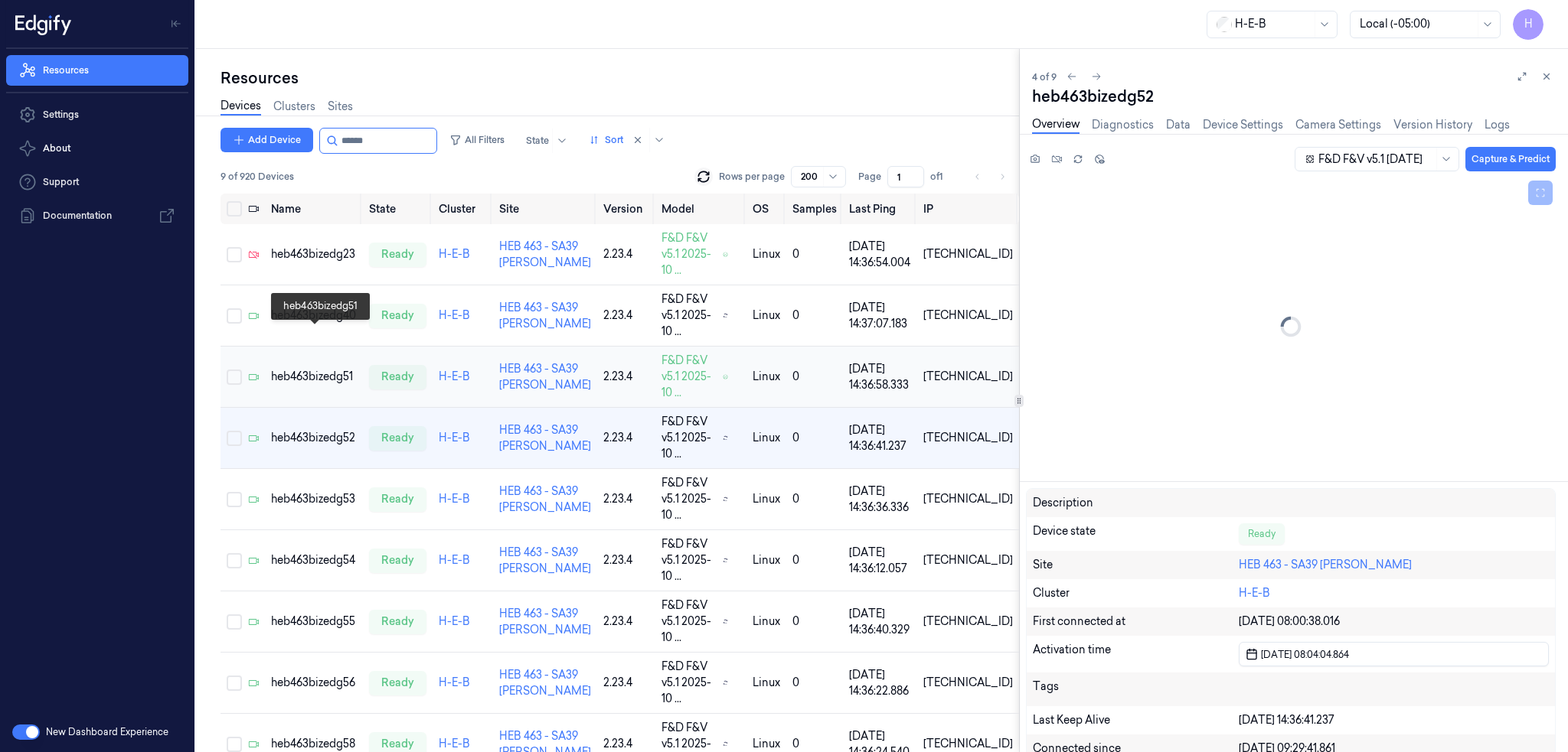
click at [335, 368] on div "heb463bizedg51" at bounding box center [314, 376] width 85 height 16
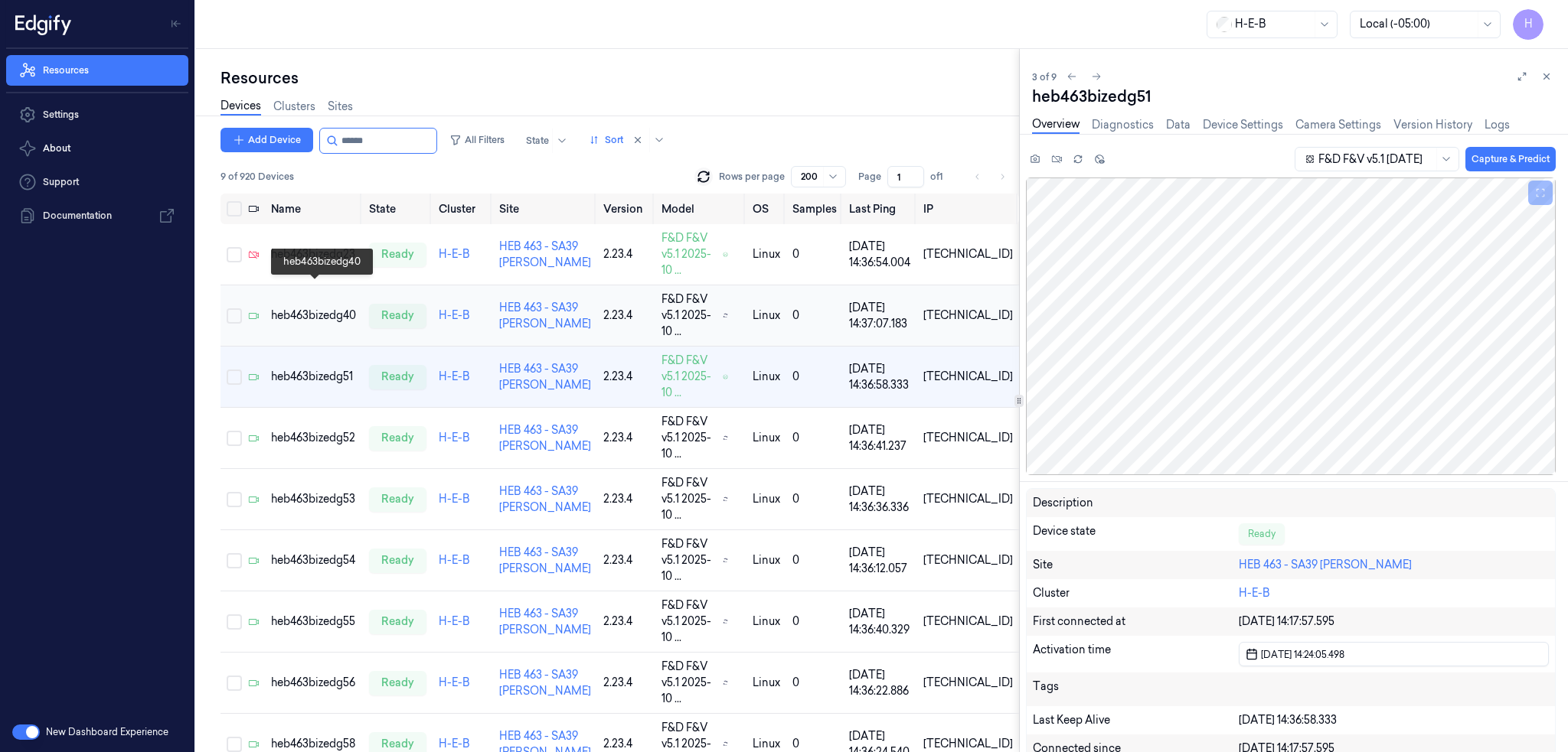
click at [336, 308] on div "heb463bizedg40" at bounding box center [314, 315] width 85 height 16
click at [328, 368] on div "heb463bizedg51" at bounding box center [314, 376] width 85 height 16
drag, startPoint x: 1546, startPoint y: 78, endPoint x: 1530, endPoint y: 78, distance: 16.0
click at [1545, 78] on icon at bounding box center [1546, 76] width 11 height 11
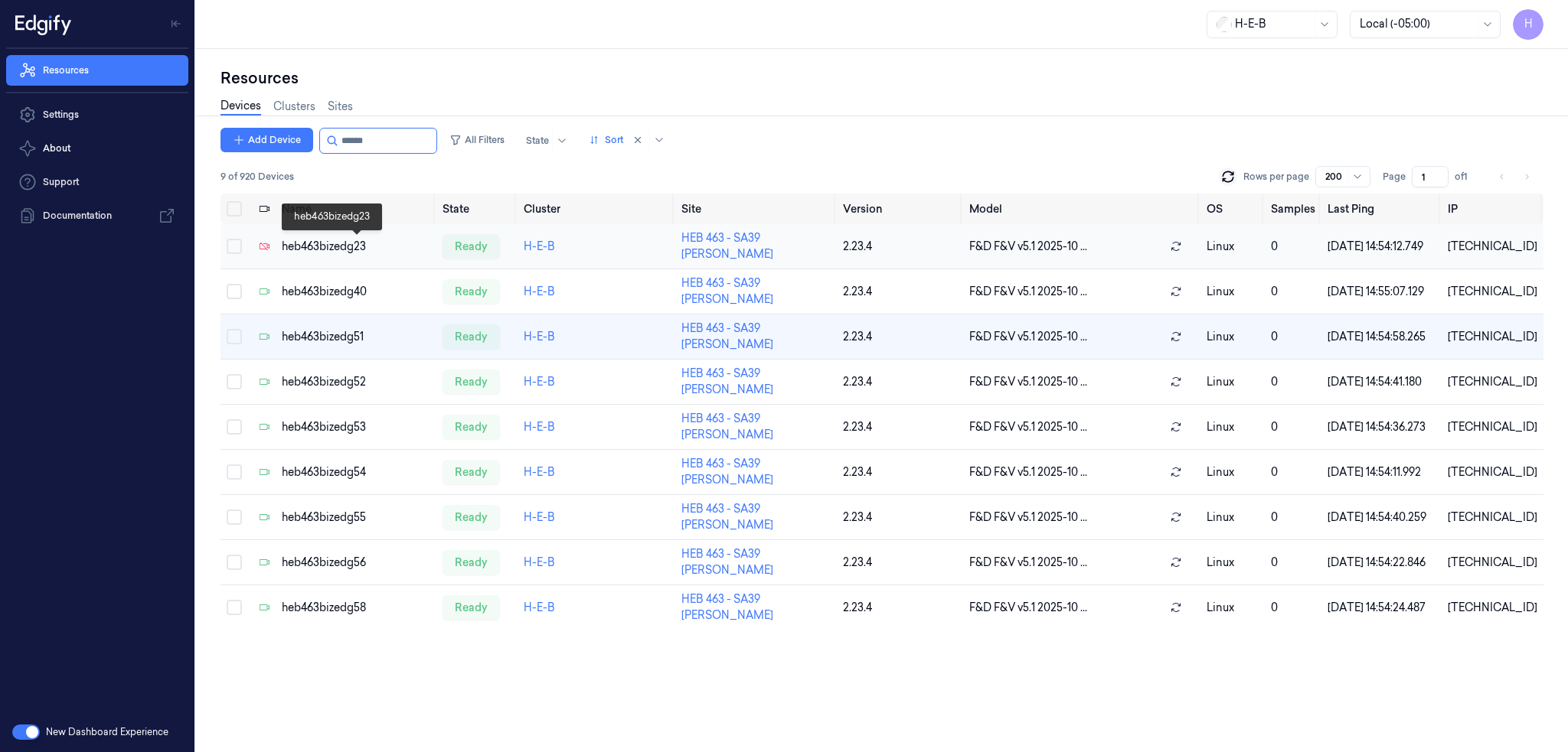
click at [320, 252] on div "heb463bizedg23" at bounding box center [356, 247] width 149 height 16
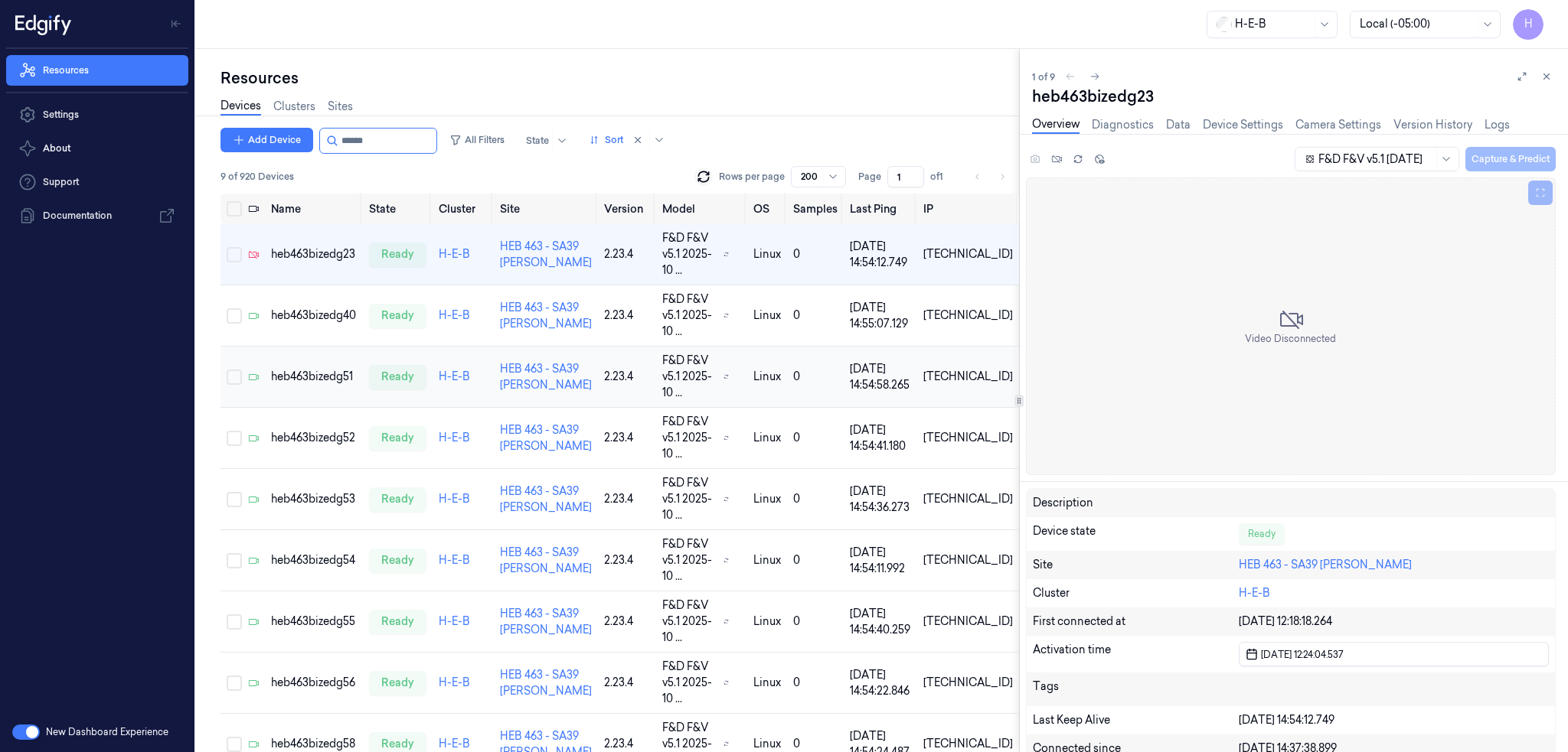
click at [333, 311] on td "heb463bizedg40" at bounding box center [314, 316] width 98 height 61
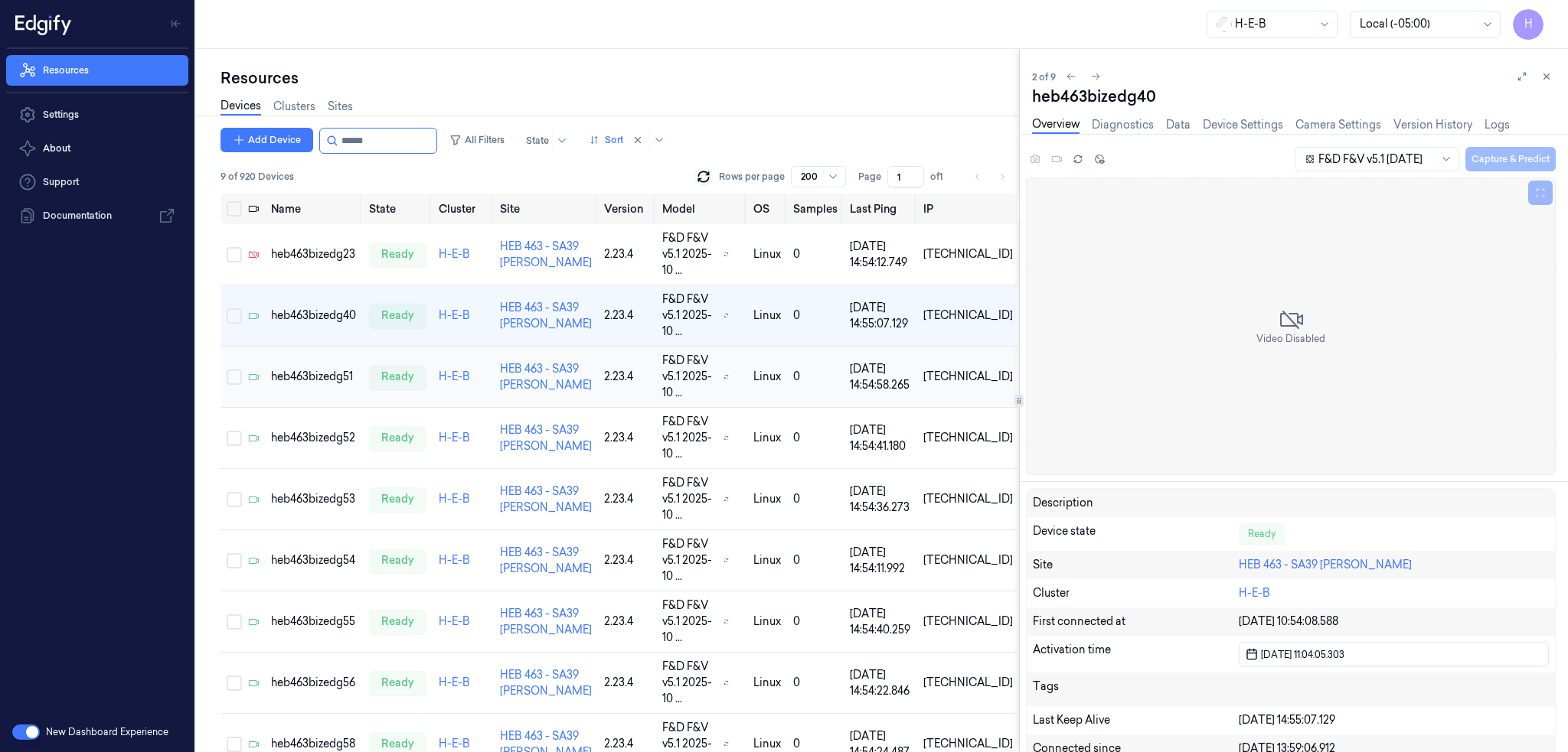
click at [331, 368] on div "heb463bizedg51" at bounding box center [314, 376] width 85 height 16
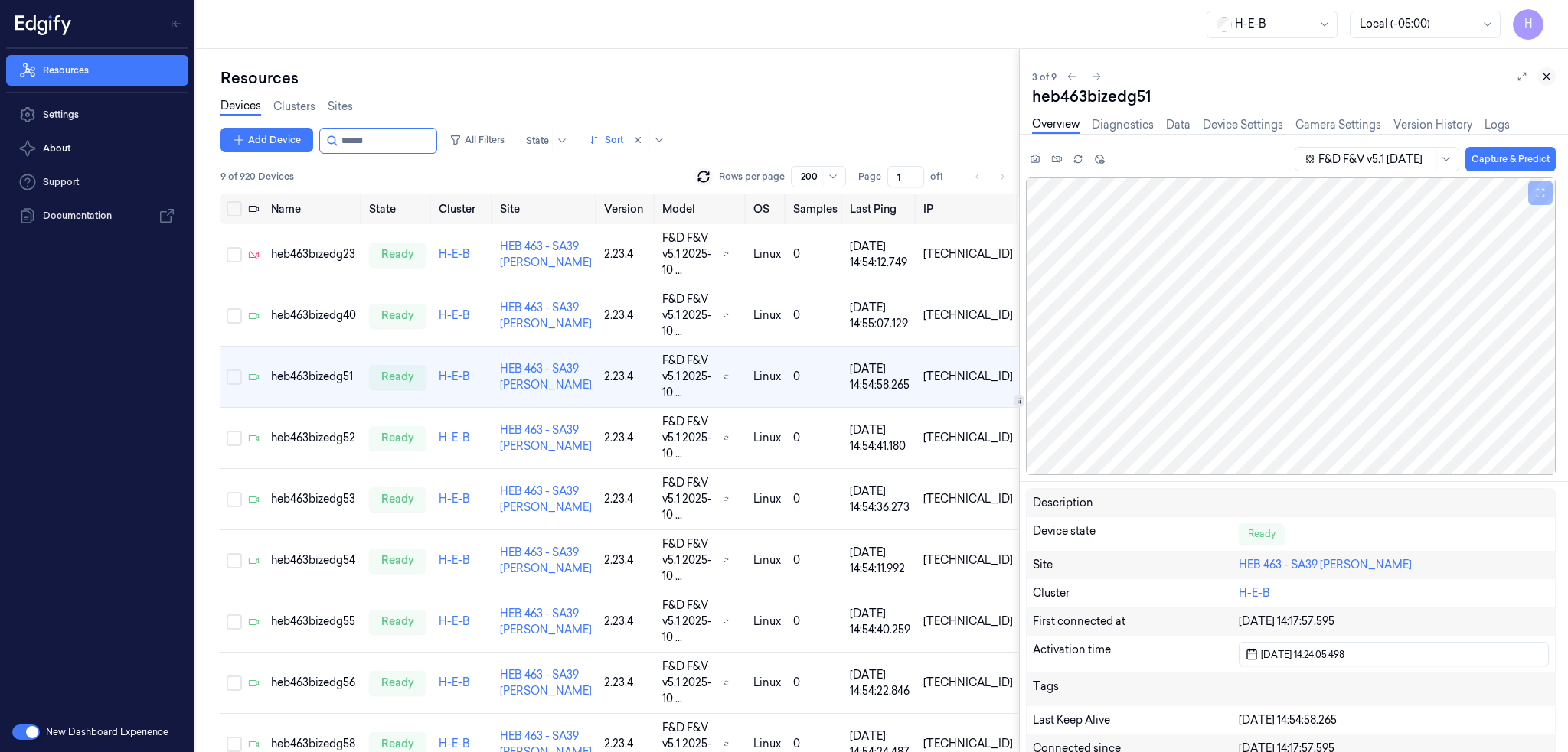
click at [1552, 78] on button at bounding box center [1546, 77] width 19 height 19
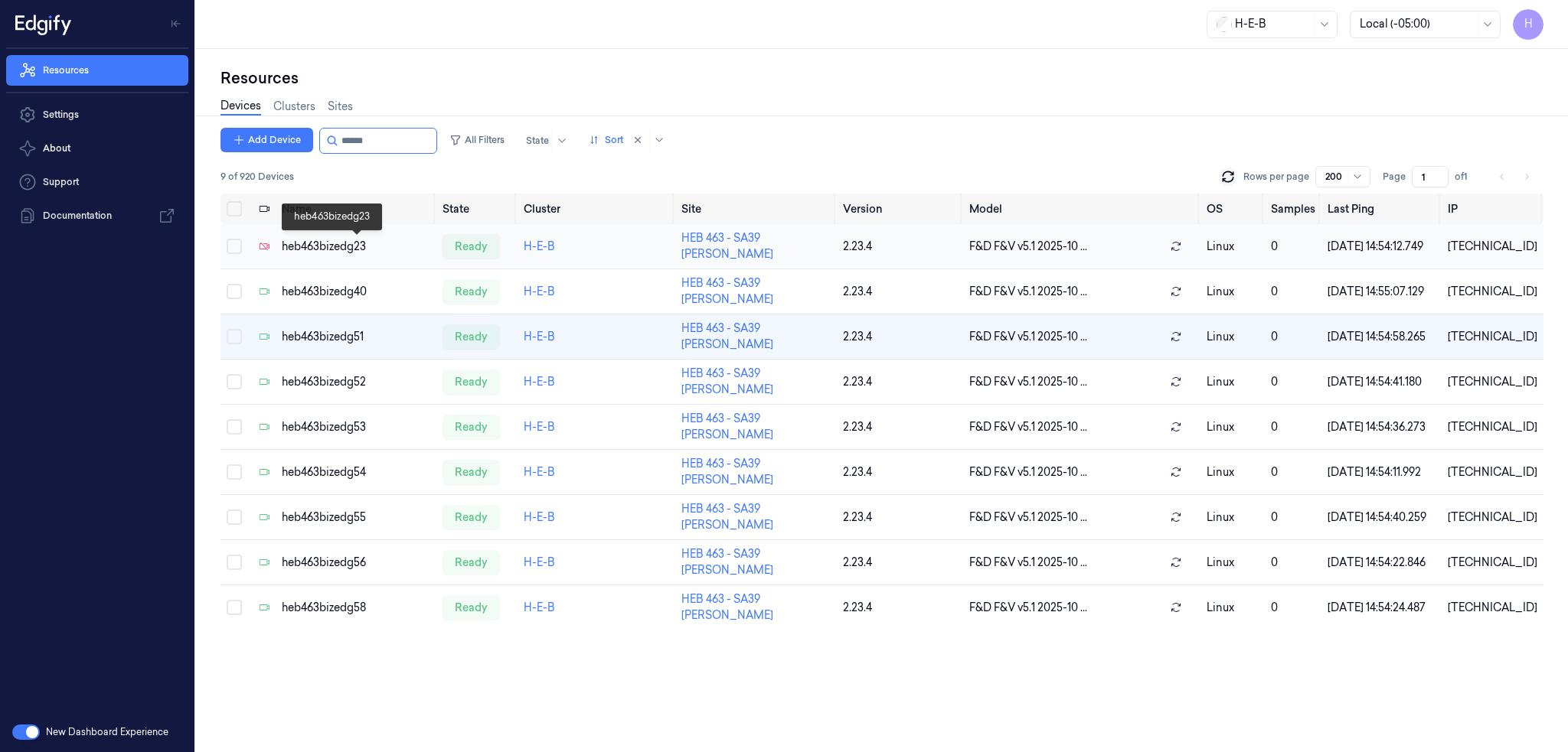
click at [339, 241] on div "heb463bizedg23" at bounding box center [356, 247] width 149 height 16
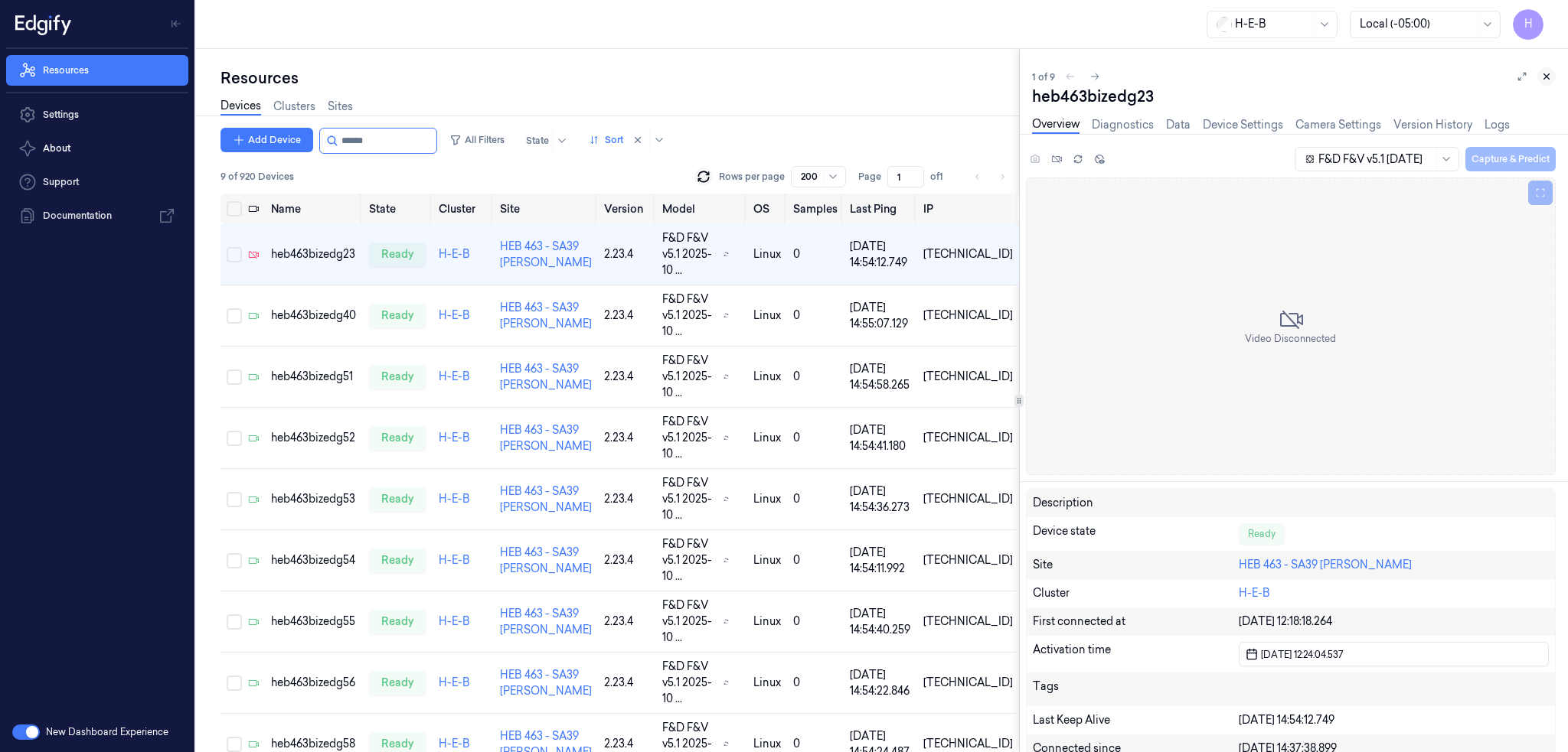
click at [1554, 80] on button at bounding box center [1546, 77] width 19 height 19
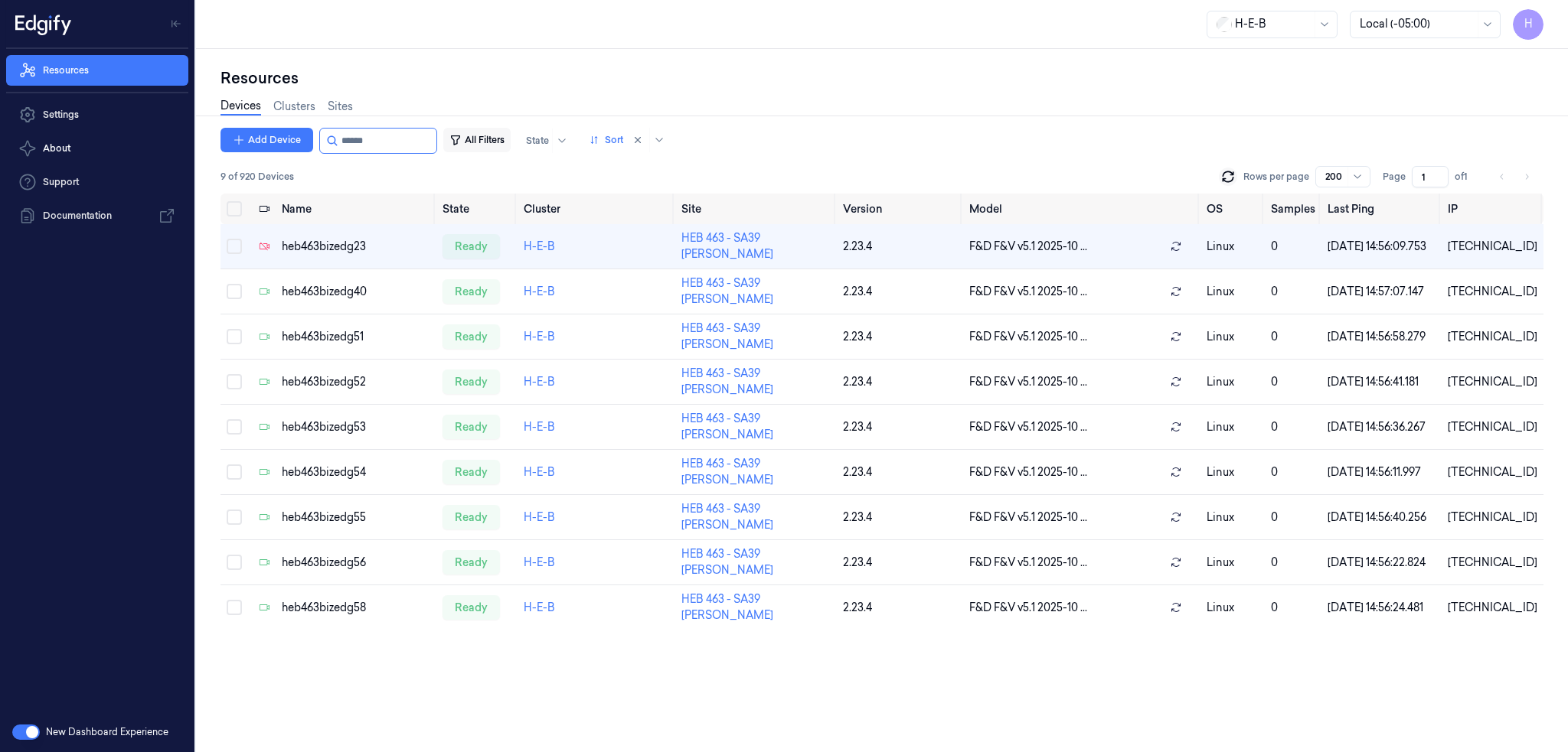
drag, startPoint x: 357, startPoint y: 144, endPoint x: 516, endPoint y: 150, distance: 159.1
click at [499, 150] on div "Add Device All Filters State Sort" at bounding box center [445, 140] width 451 height 26
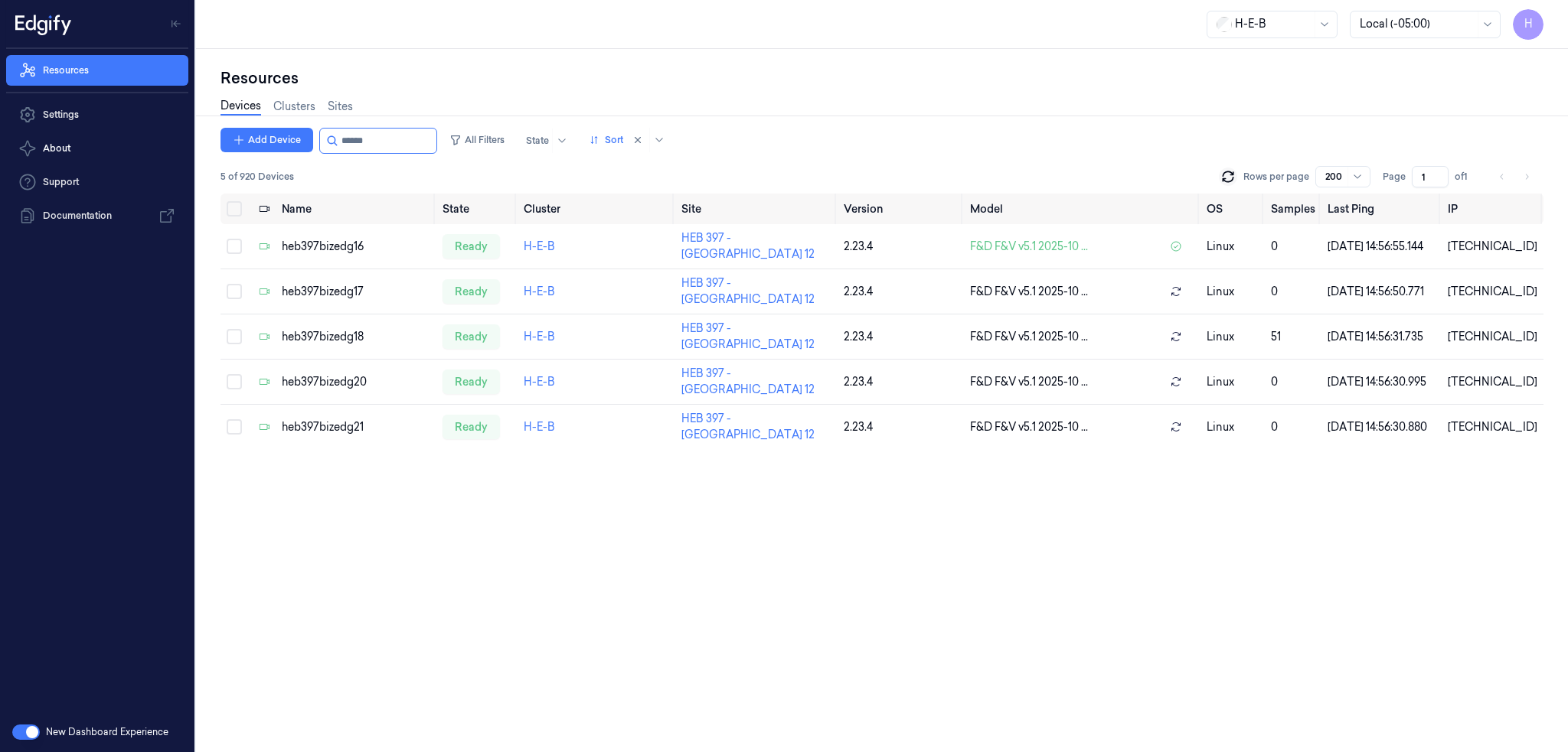
type input "******"
click at [373, 139] on input "string" at bounding box center [387, 140] width 92 height 25
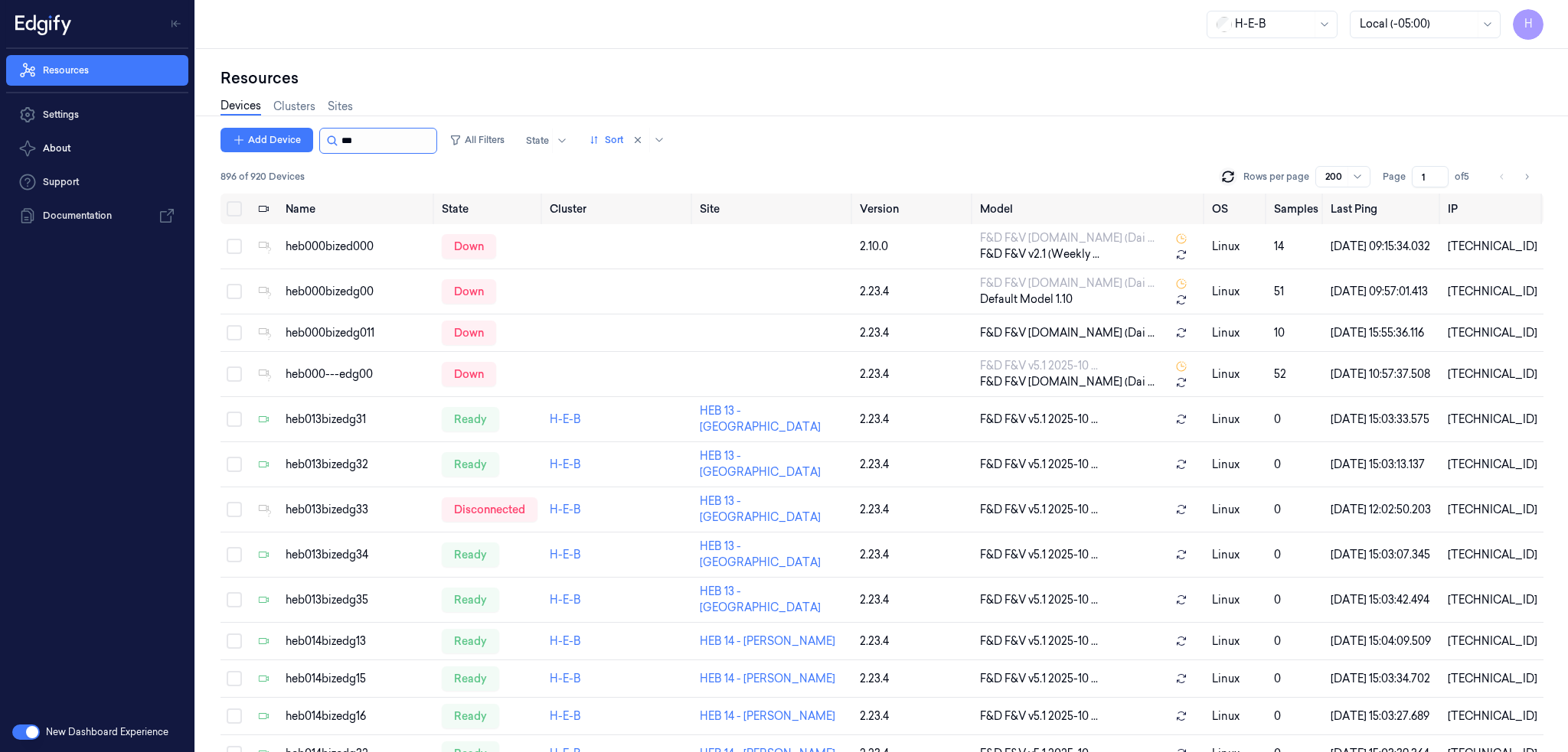
click at [379, 139] on input "string" at bounding box center [387, 140] width 92 height 25
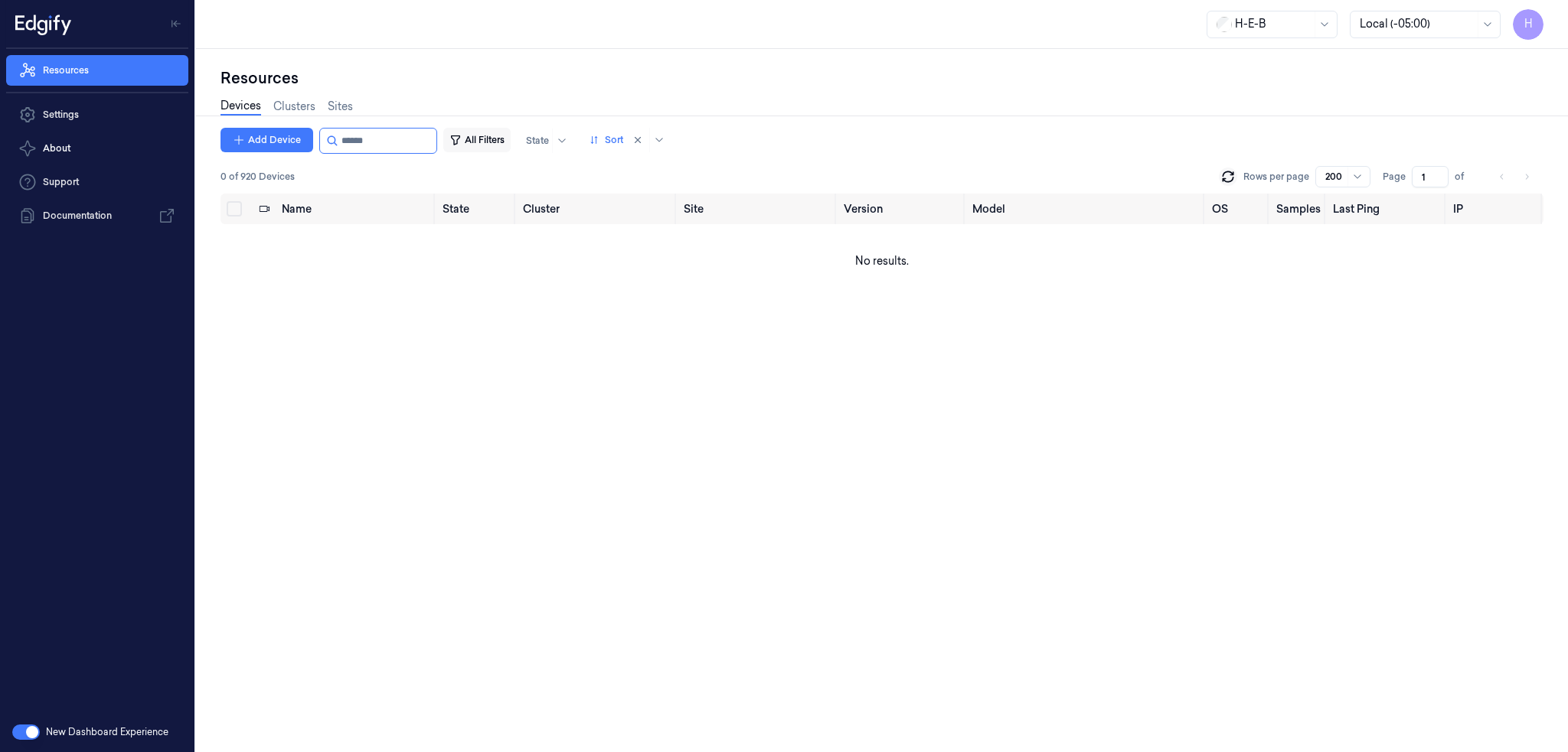
drag, startPoint x: 364, startPoint y: 139, endPoint x: 481, endPoint y: 148, distance: 117.3
click at [456, 146] on div "Add Device All Filters State Sort" at bounding box center [445, 140] width 451 height 26
drag, startPoint x: 354, startPoint y: 139, endPoint x: 478, endPoint y: 145, distance: 124.1
click at [478, 145] on div "Add Device All Filters State Sort" at bounding box center [445, 140] width 451 height 26
type input "******"
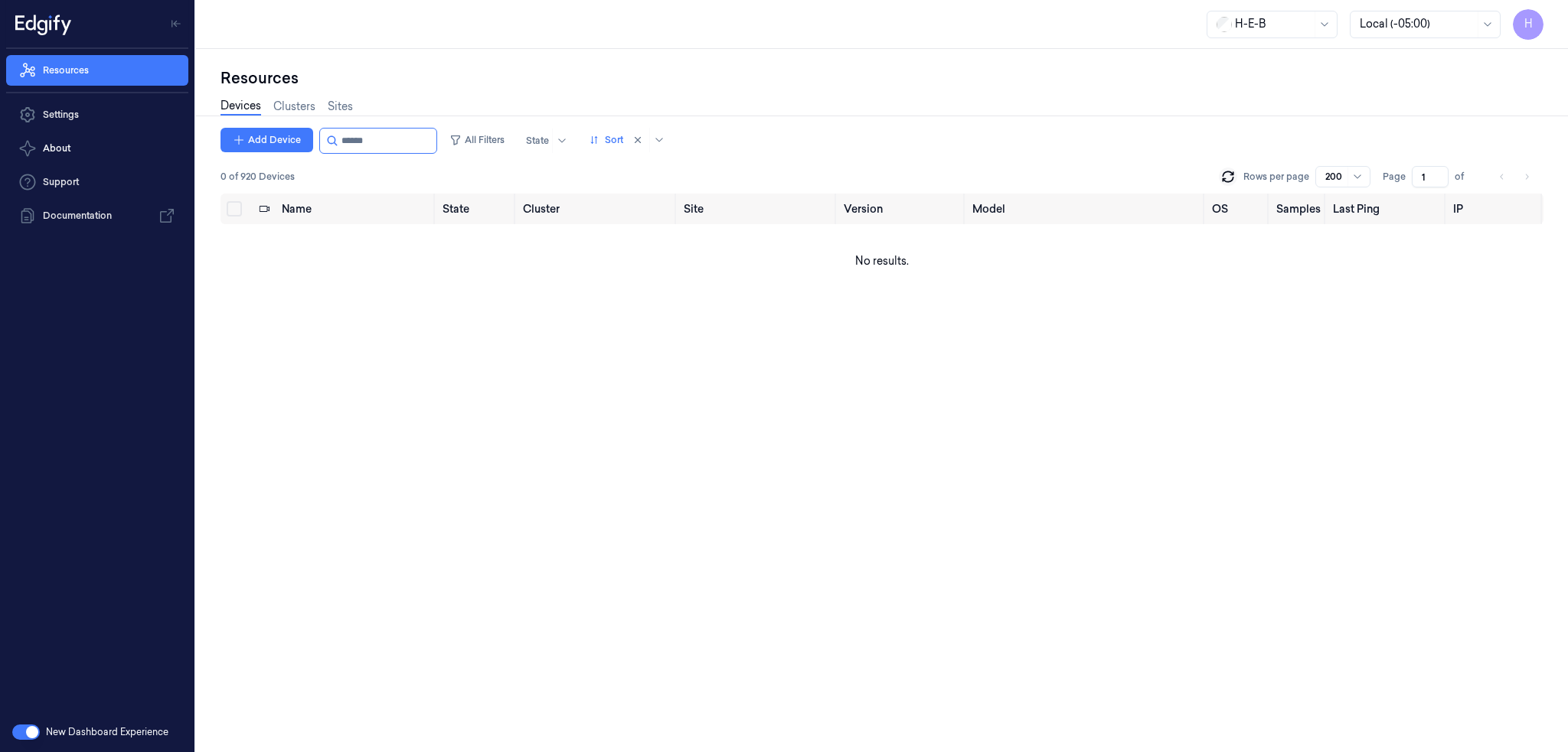
drag, startPoint x: 374, startPoint y: 142, endPoint x: 451, endPoint y: 142, distance: 77.0
click at [437, 142] on div at bounding box center [378, 140] width 117 height 26
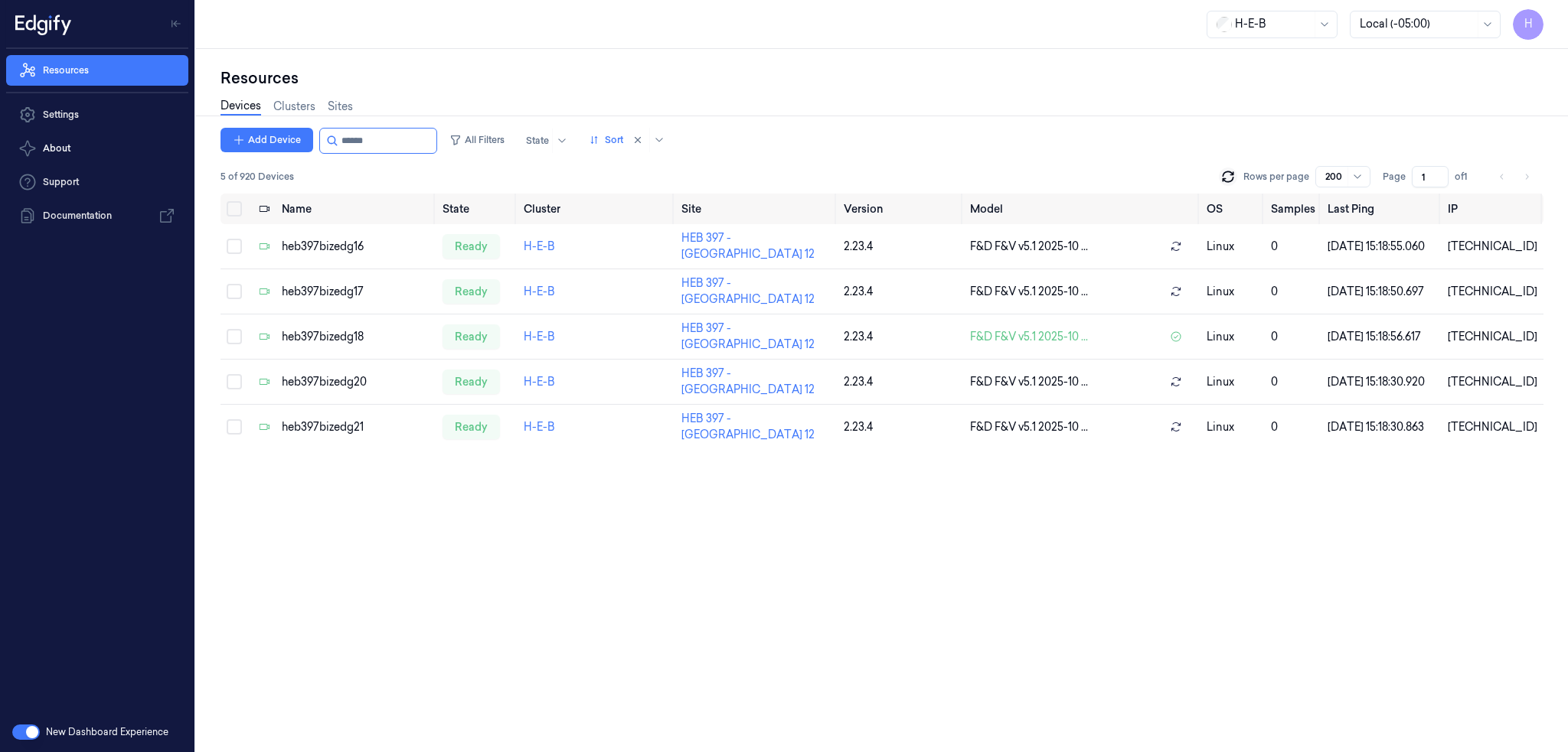
type input "******"
drag, startPoint x: 358, startPoint y: 143, endPoint x: 462, endPoint y: 140, distance: 104.0
click at [451, 140] on div "Add Device All Filters State Sort" at bounding box center [445, 140] width 451 height 26
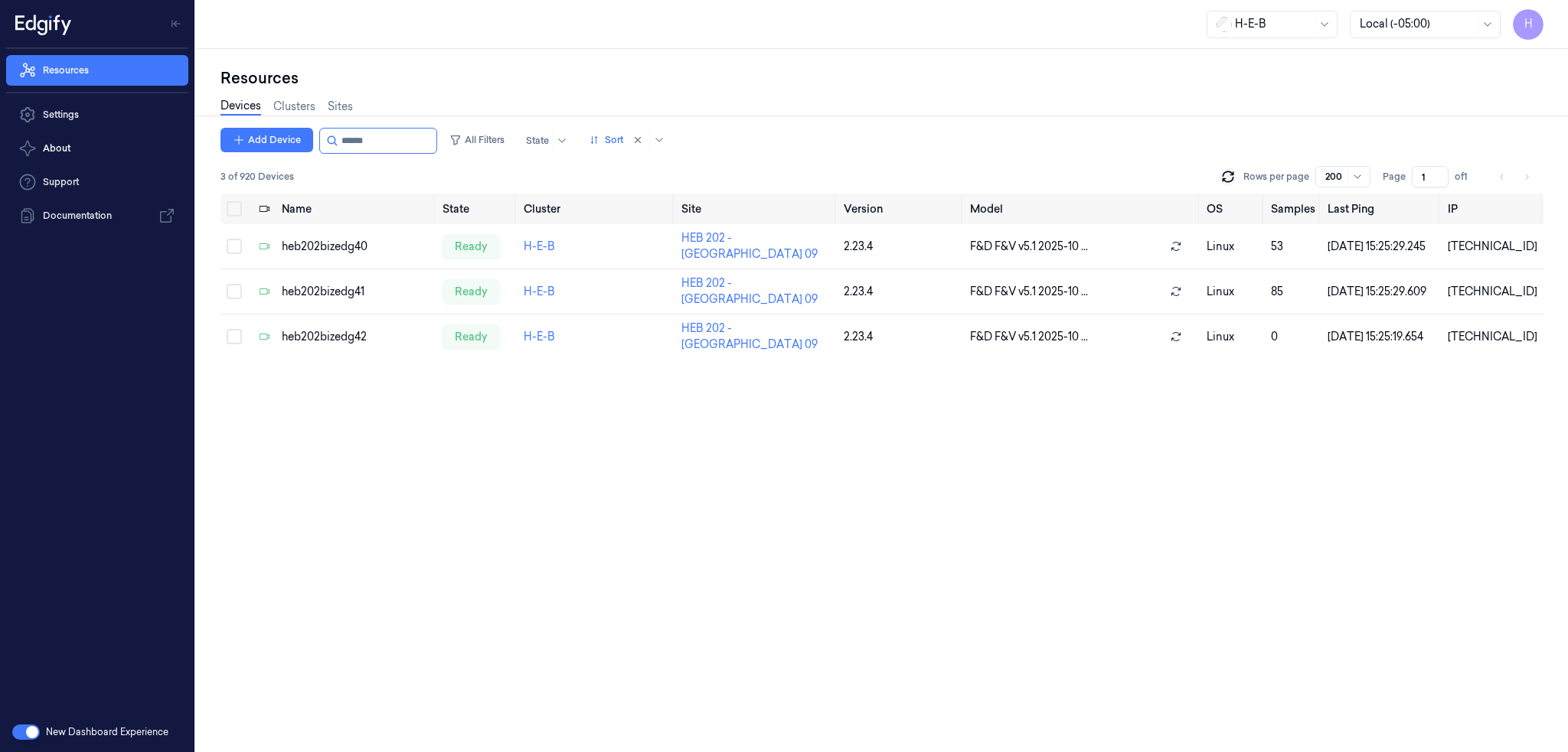
type input "******"
drag, startPoint x: 355, startPoint y: 142, endPoint x: 571, endPoint y: 144, distance: 216.0
click at [520, 143] on div "Add Device All Filters State Sort" at bounding box center [445, 140] width 451 height 26
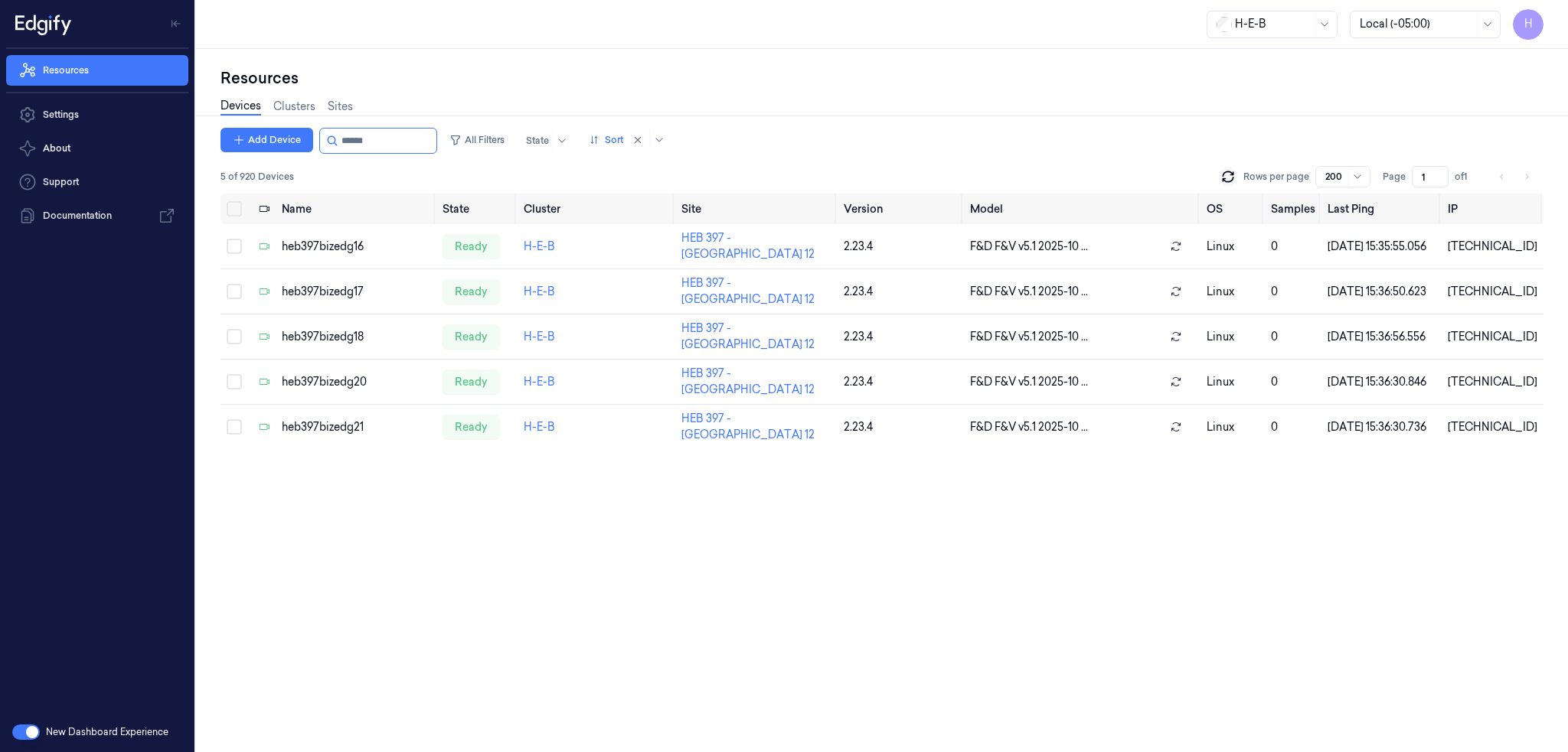
type input "******"
drag, startPoint x: 360, startPoint y: 139, endPoint x: 417, endPoint y: 143, distance: 57.1
click at [417, 144] on input "string" at bounding box center [387, 140] width 92 height 25
type input "******"
click at [339, 423] on div "heb814bizedg16" at bounding box center [360, 427] width 147 height 16
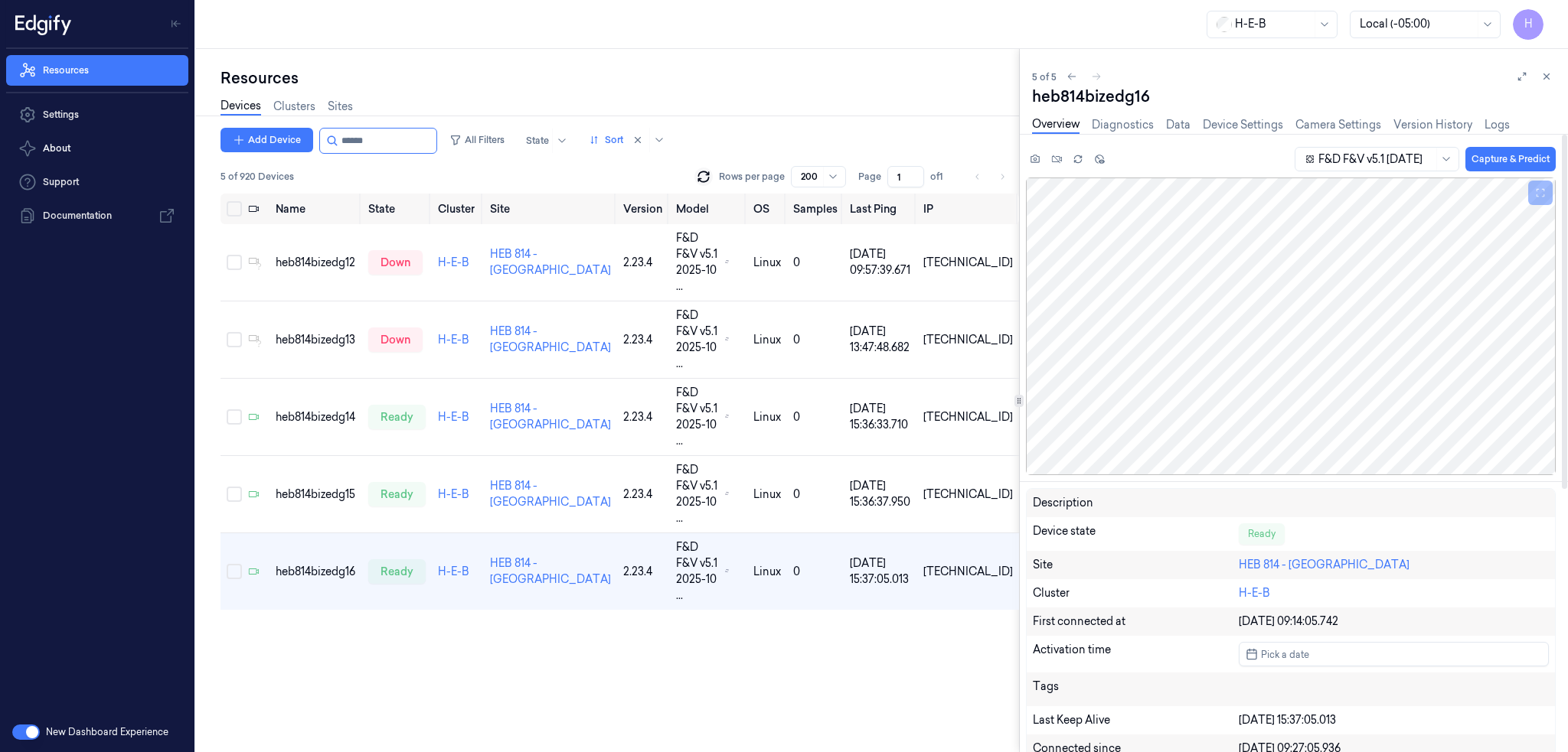
click at [1552, 73] on button at bounding box center [1546, 77] width 19 height 19
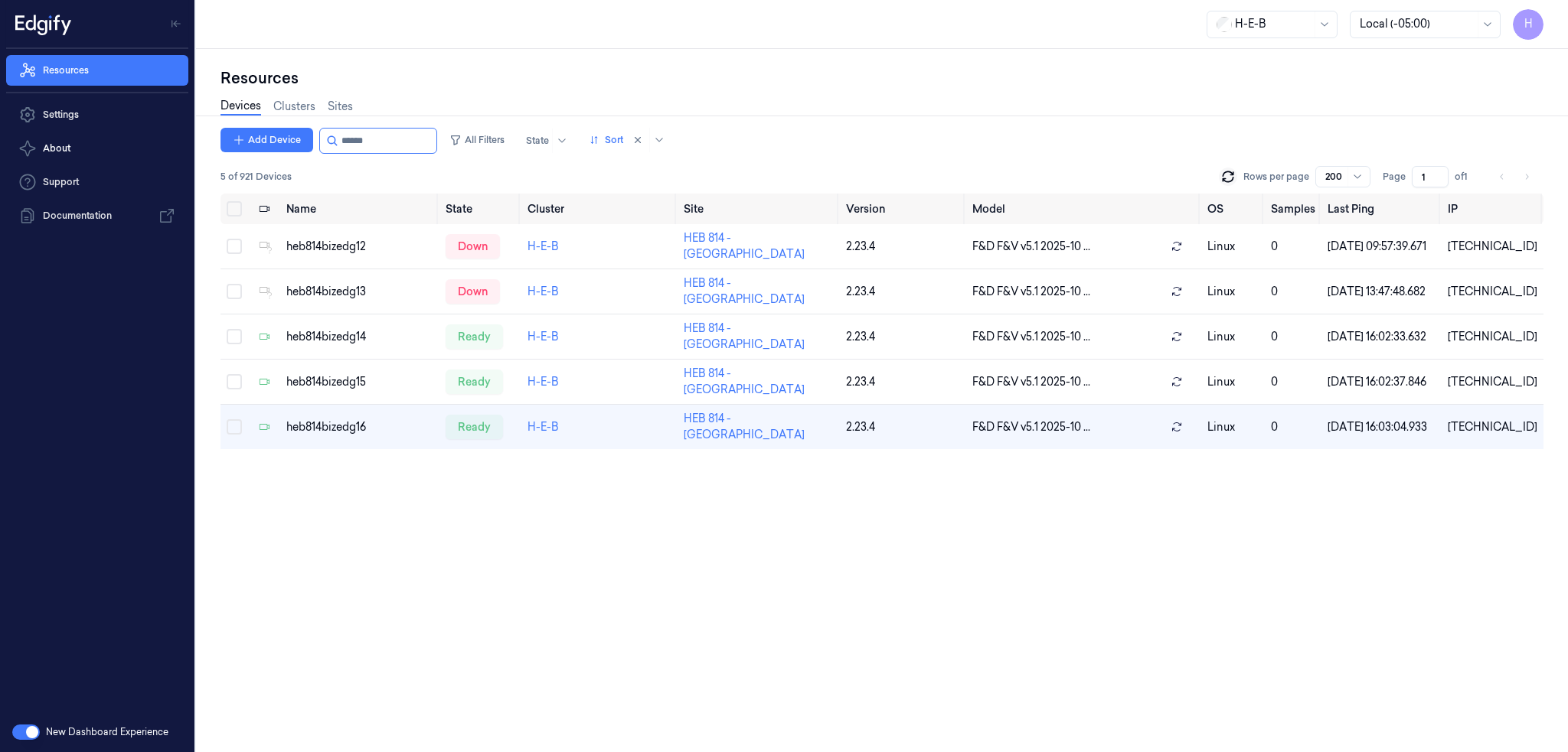
drag, startPoint x: 362, startPoint y: 138, endPoint x: 489, endPoint y: 153, distance: 127.9
click at [477, 153] on div "Add Device All Filters State Sort 5 of 921 Devices Rows per page 200 Page 1 of 1" at bounding box center [882, 161] width 1323 height 66
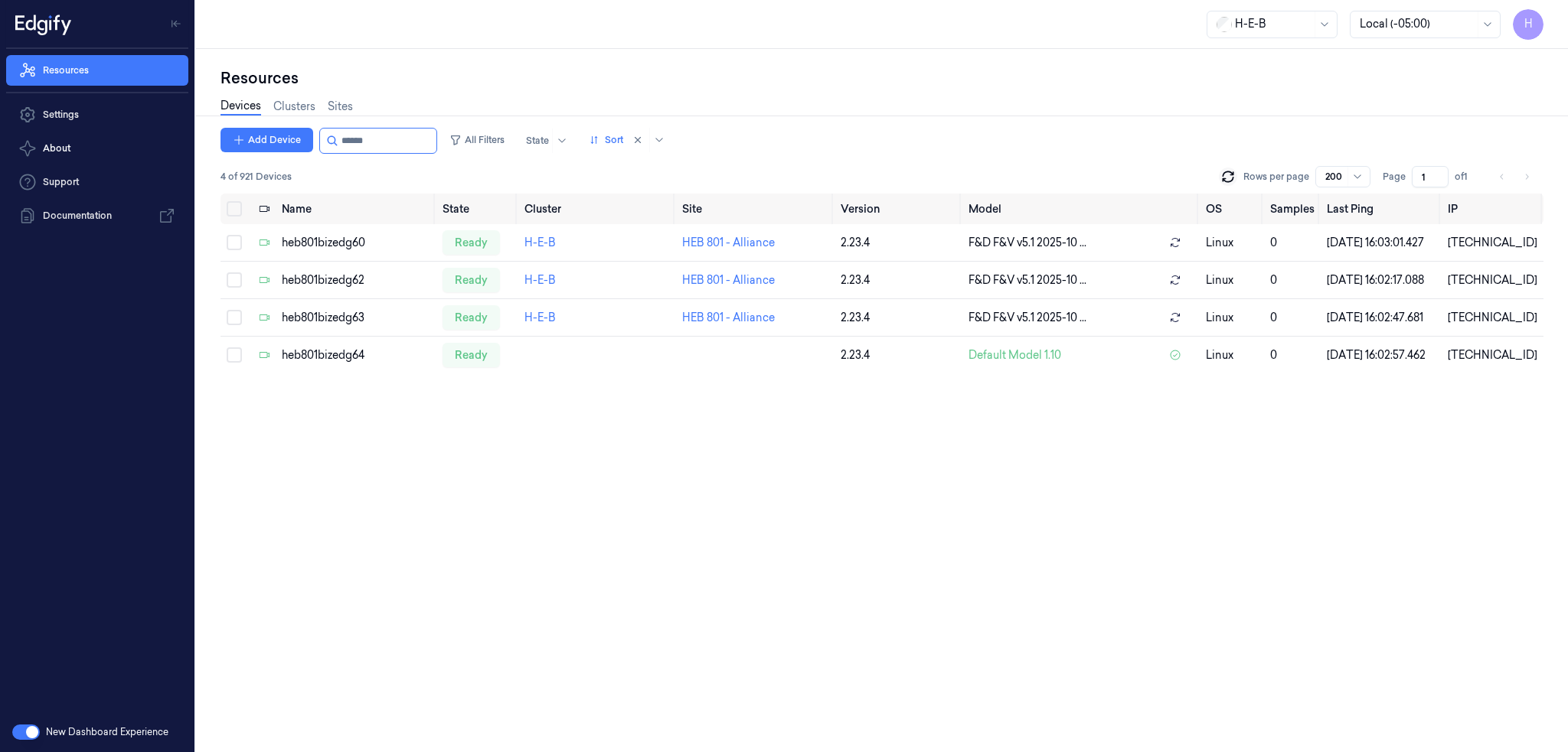
type input "******"
click at [346, 363] on div "heb801bizedg64" at bounding box center [356, 355] width 149 height 16
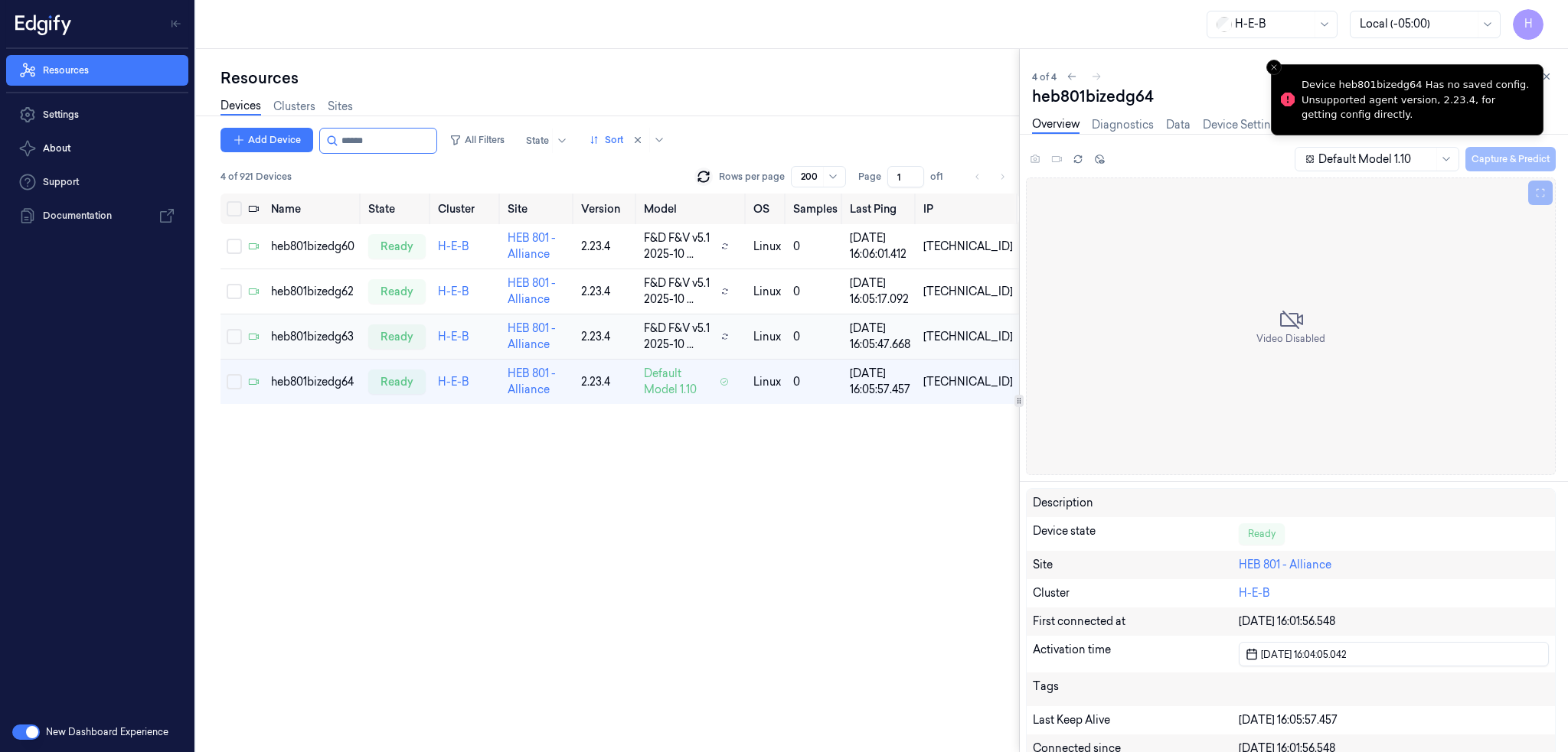
click at [325, 335] on div "heb801bizedg63" at bounding box center [314, 336] width 85 height 16
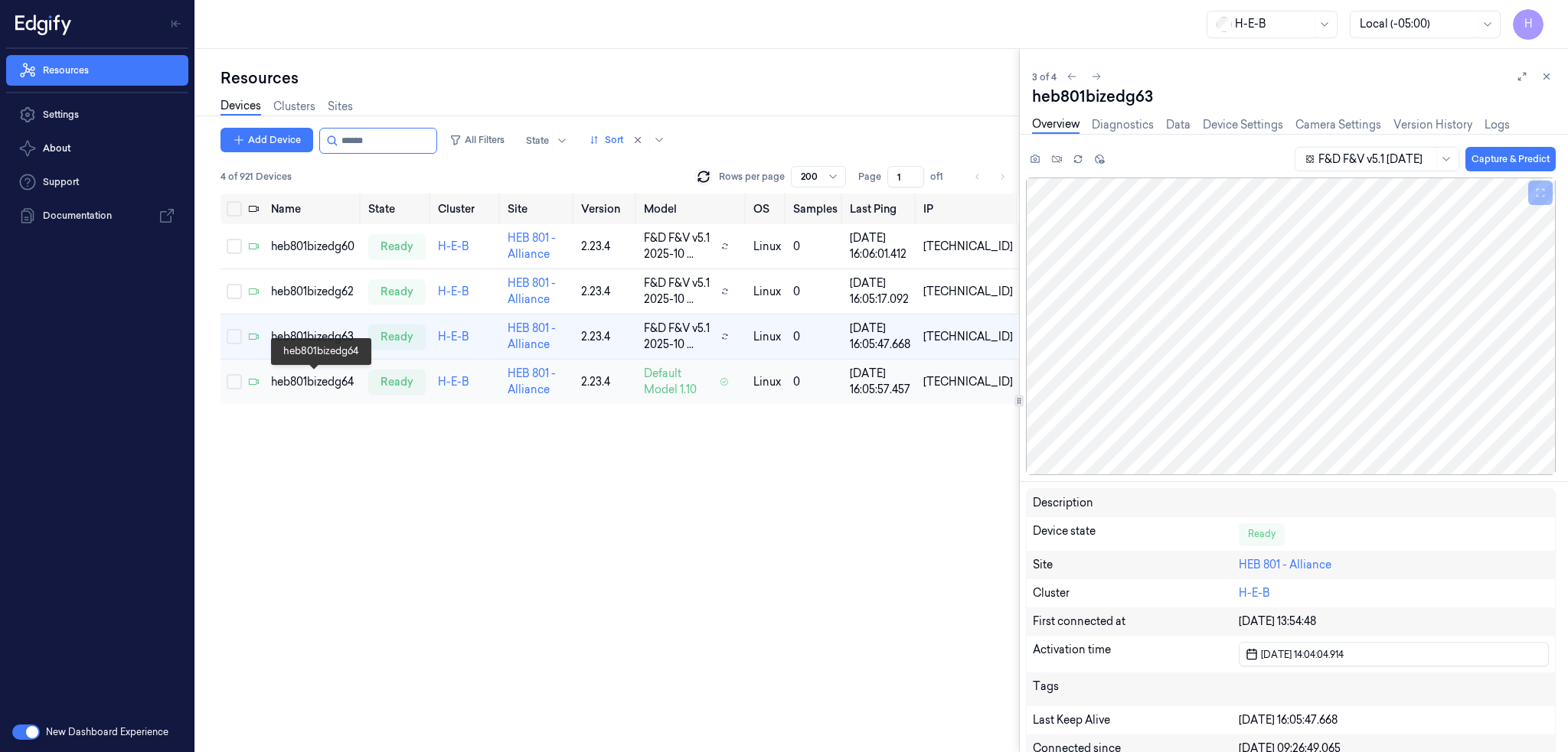
click at [338, 374] on div "heb801bizedg64" at bounding box center [314, 382] width 85 height 16
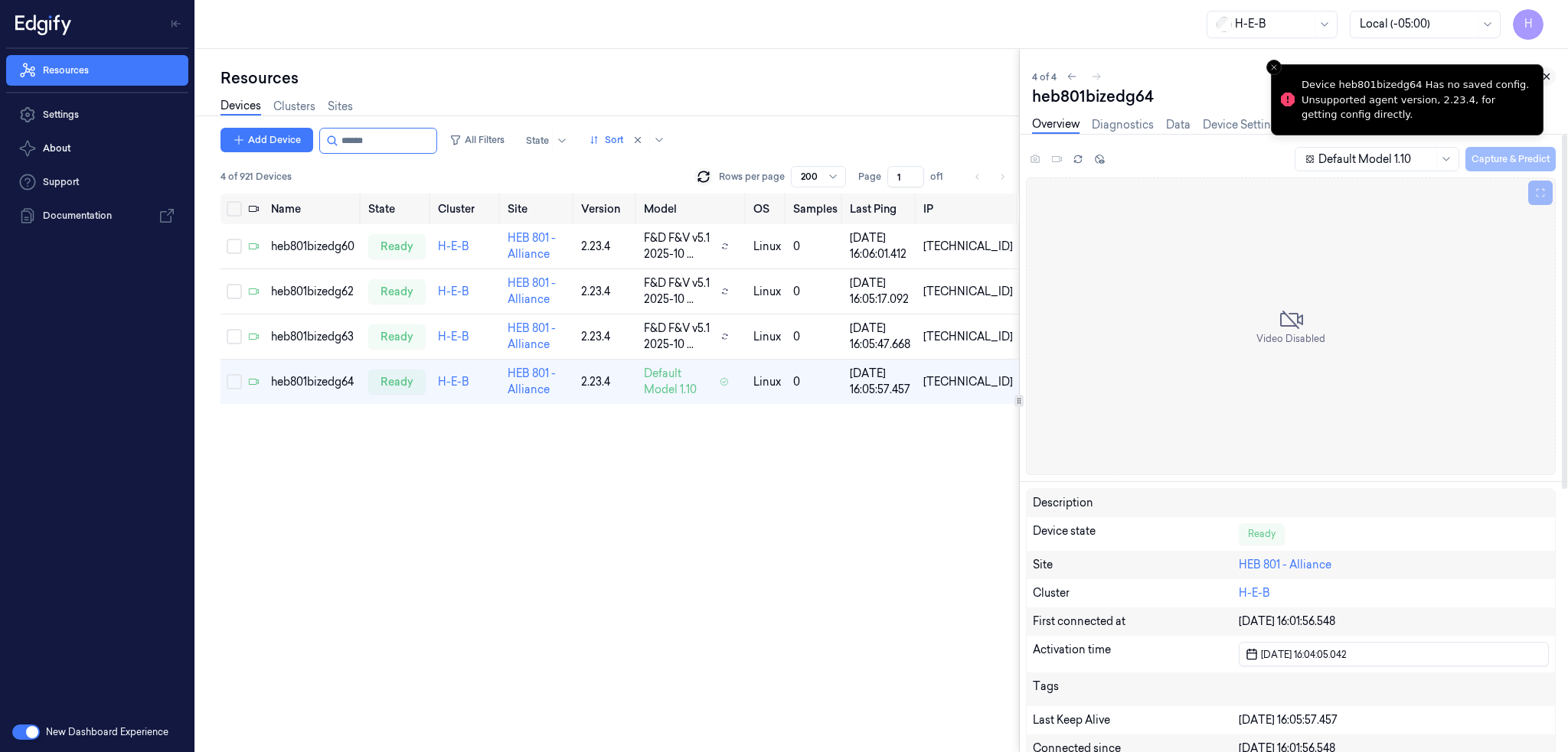
click at [1546, 75] on icon at bounding box center [1546, 76] width 11 height 11
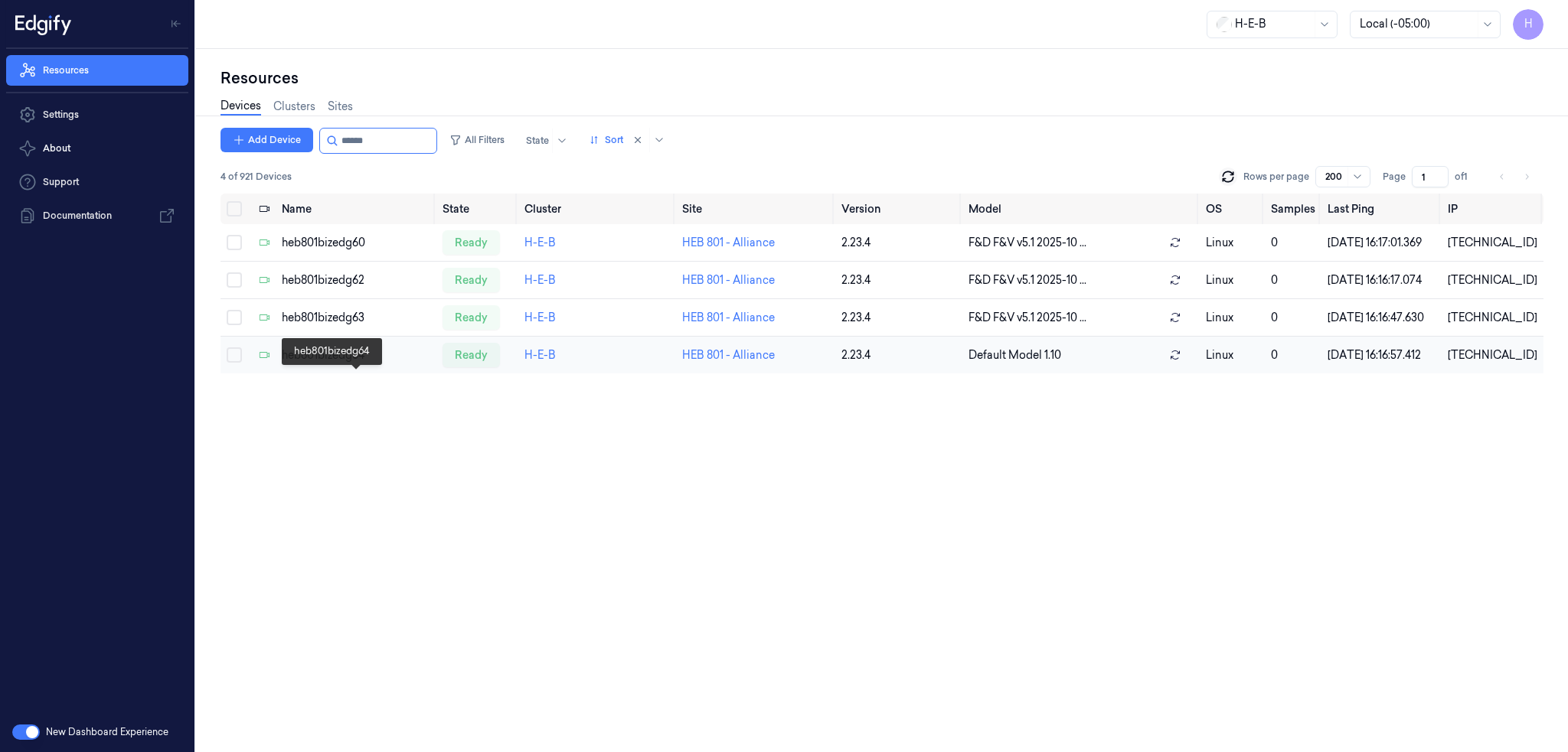
click at [335, 363] on div "heb801bizedg64" at bounding box center [356, 355] width 149 height 16
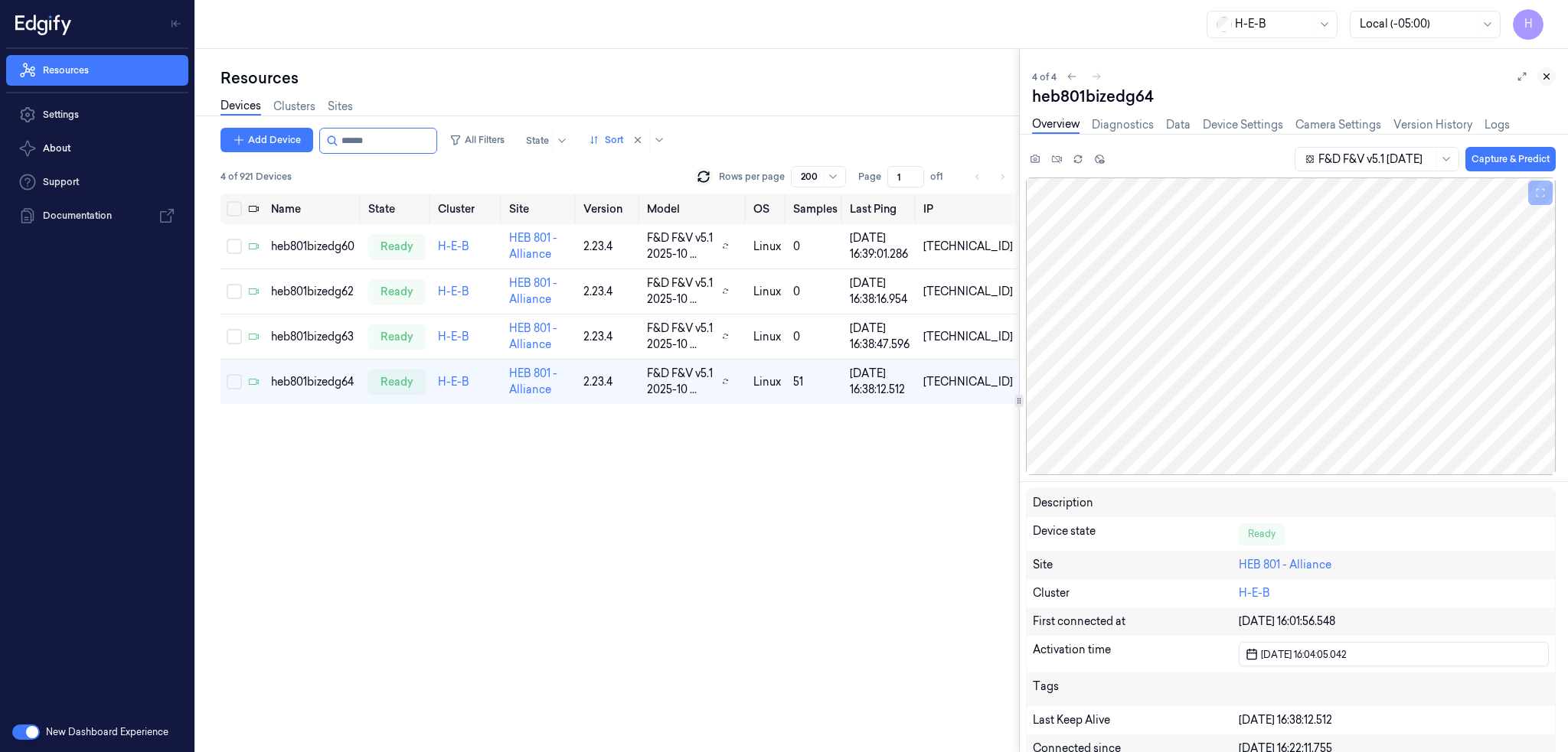
click at [1552, 81] on button at bounding box center [1546, 77] width 19 height 19
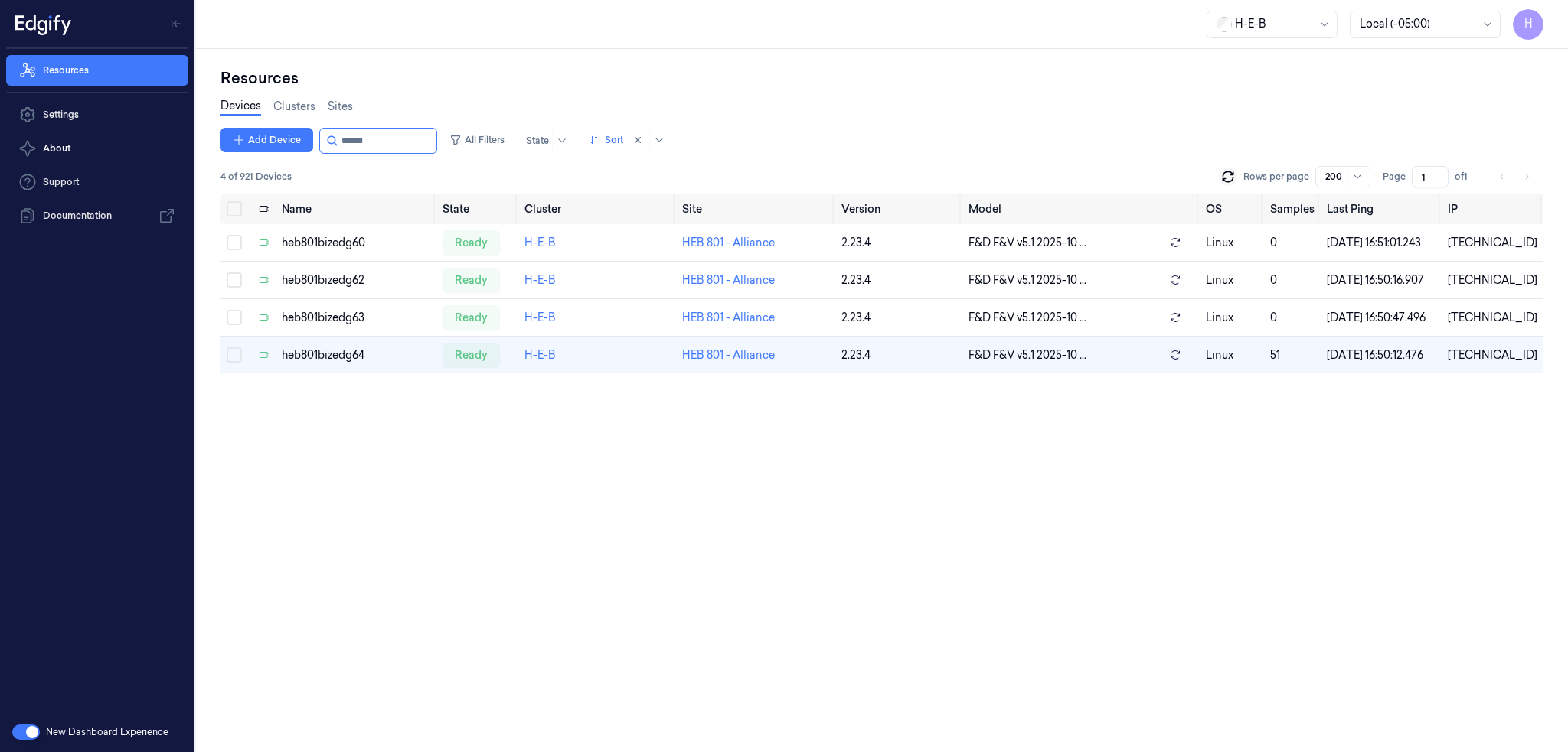
drag, startPoint x: 355, startPoint y: 144, endPoint x: 522, endPoint y: 161, distance: 167.9
click at [511, 161] on div "Add Device All Filters State Sort 4 of 921 Devices Rows per page 200 Page 1 of 1" at bounding box center [882, 161] width 1323 height 66
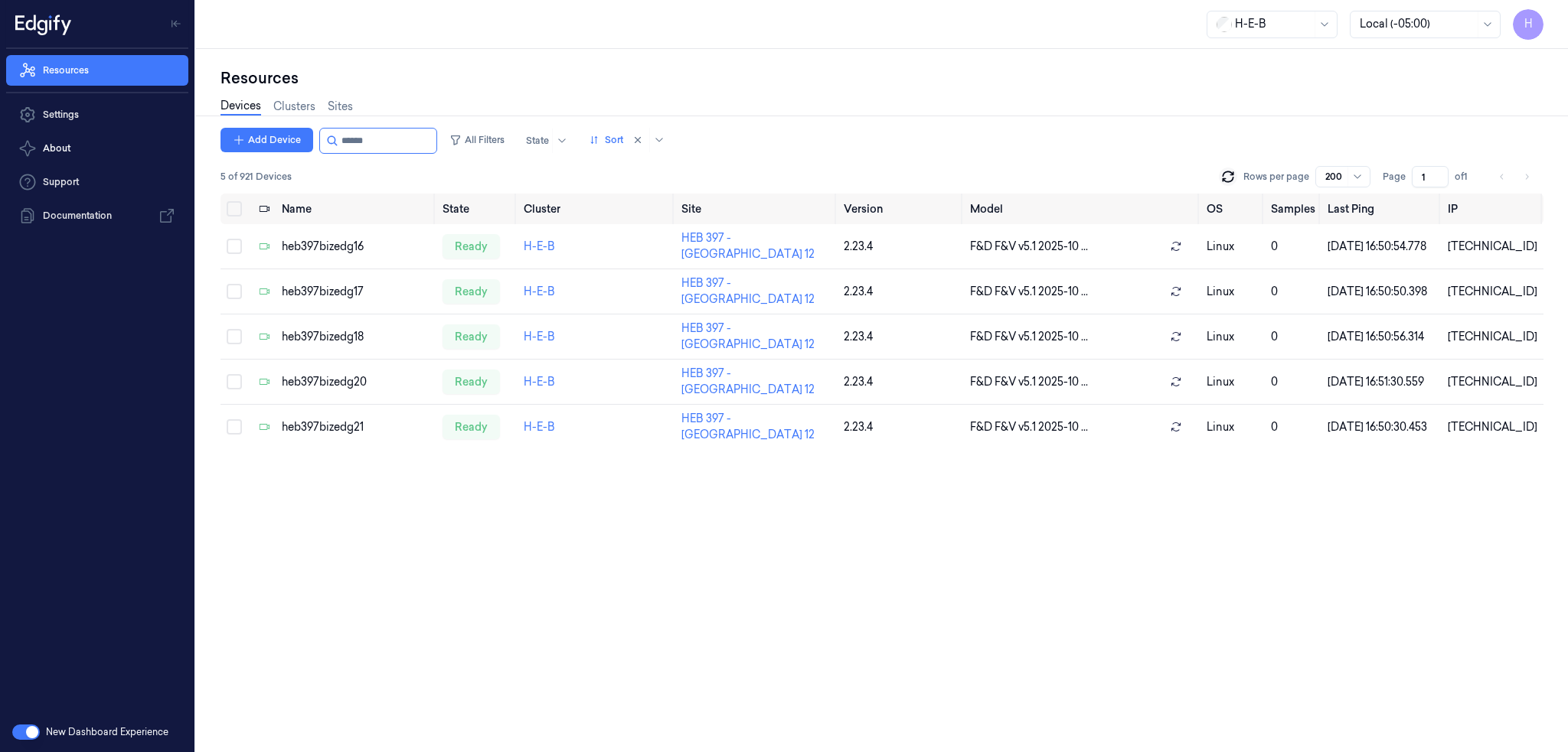
type input "******"
